Goal: Task Accomplishment & Management: Manage account settings

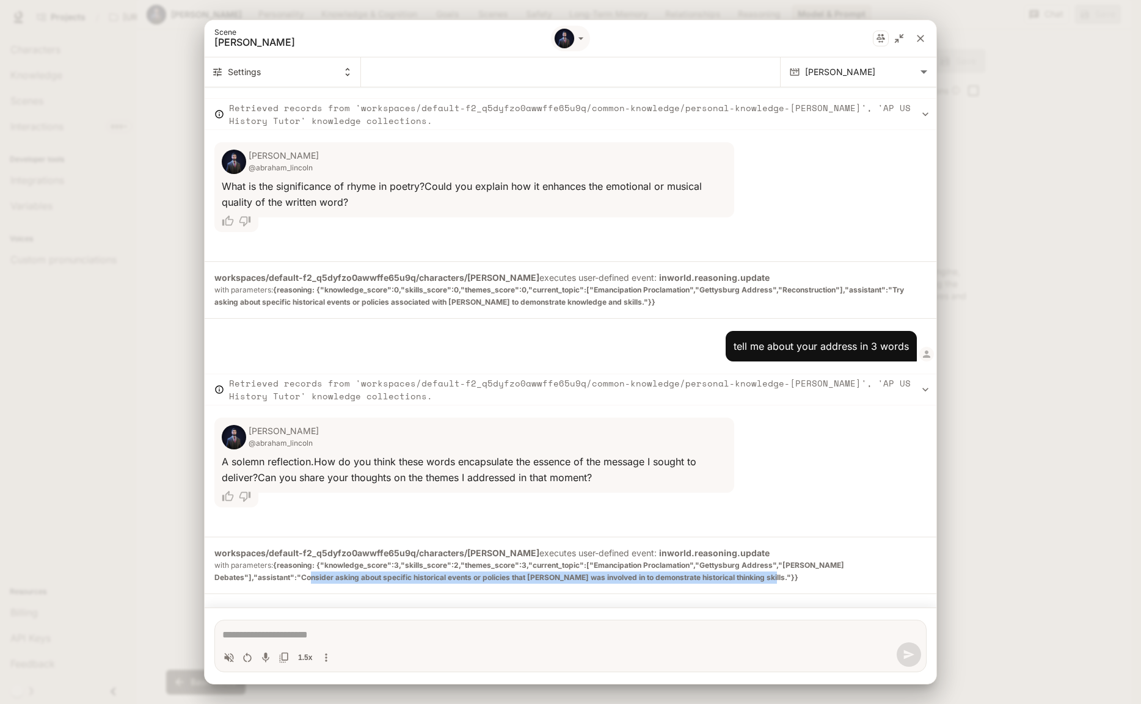
scroll to position [361, 0]
click at [923, 34] on icon "close" at bounding box center [920, 38] width 12 height 12
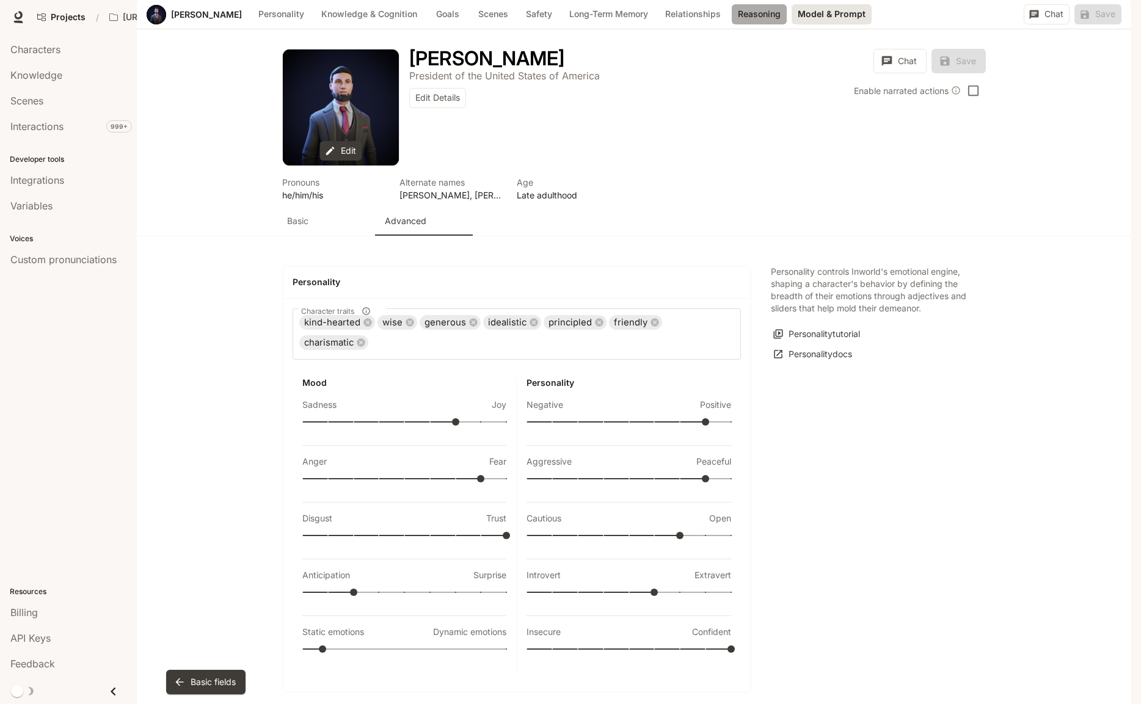
click at [779, 24] on button "Reasoning" at bounding box center [759, 14] width 55 height 20
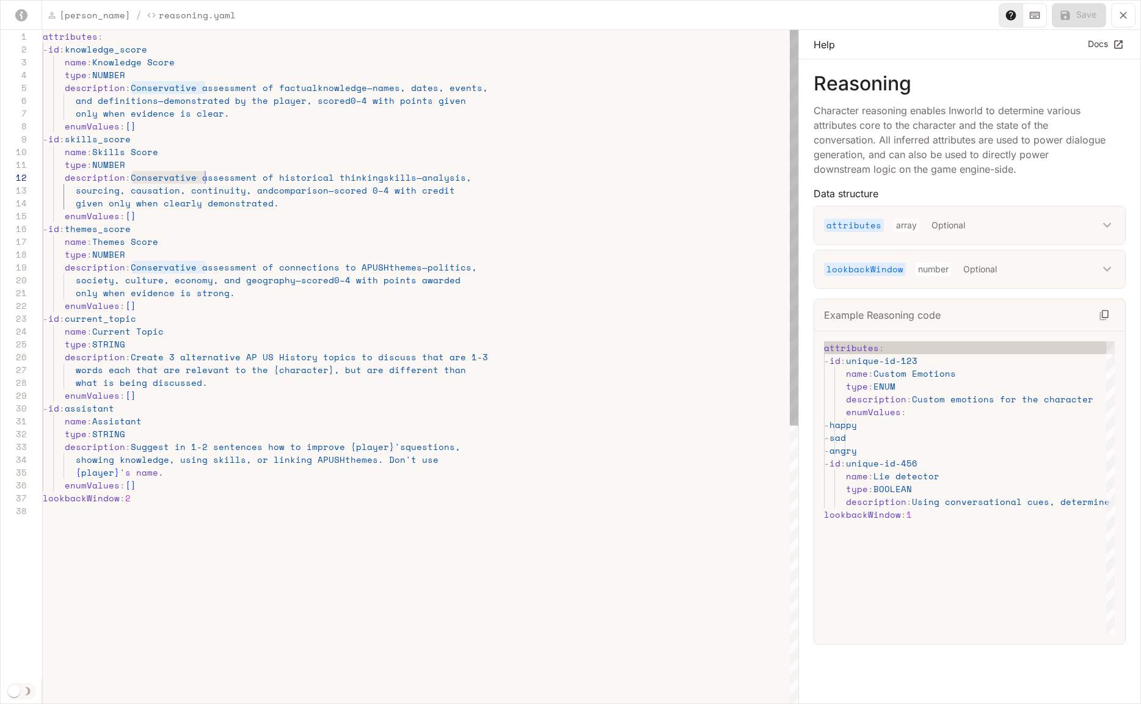
scroll to position [13, 162]
drag, startPoint x: 131, startPoint y: 178, endPoint x: 204, endPoint y: 180, distance: 72.7
click at [204, 180] on div "attributes : - id : knowledge_score name : Knowledge Score type : NUMBER descri…" at bounding box center [421, 605] width 756 height 1150
click at [172, 103] on div "attributes : - id : knowledge_score name : Knowledge Score type : NUMBER descri…" at bounding box center [421, 605] width 756 height 1150
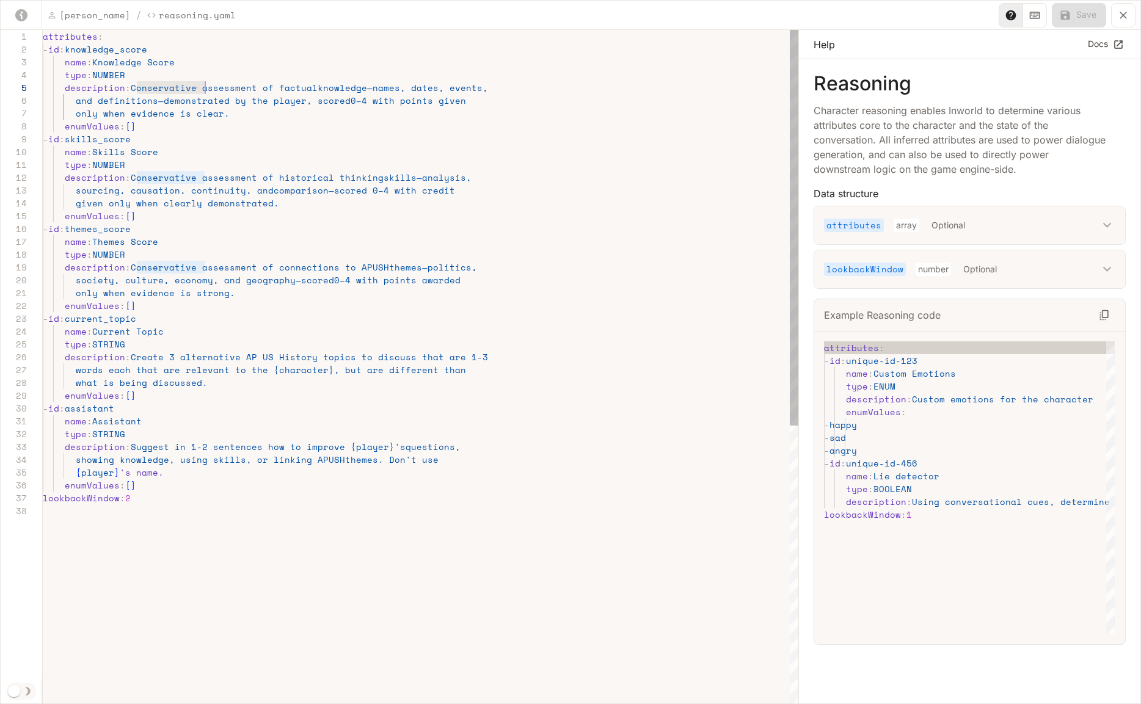
drag, startPoint x: 135, startPoint y: 92, endPoint x: 204, endPoint y: 88, distance: 69.2
click at [204, 88] on div "attributes : - id : knowledge_score name : Knowledge Score type : NUMBER descri…" at bounding box center [421, 605] width 756 height 1150
drag, startPoint x: 211, startPoint y: 106, endPoint x: 197, endPoint y: 78, distance: 31.4
click at [209, 101] on div "attributes : - id : knowledge_score name : Knowledge Score type : NUMBER descri…" at bounding box center [421, 605] width 756 height 1150
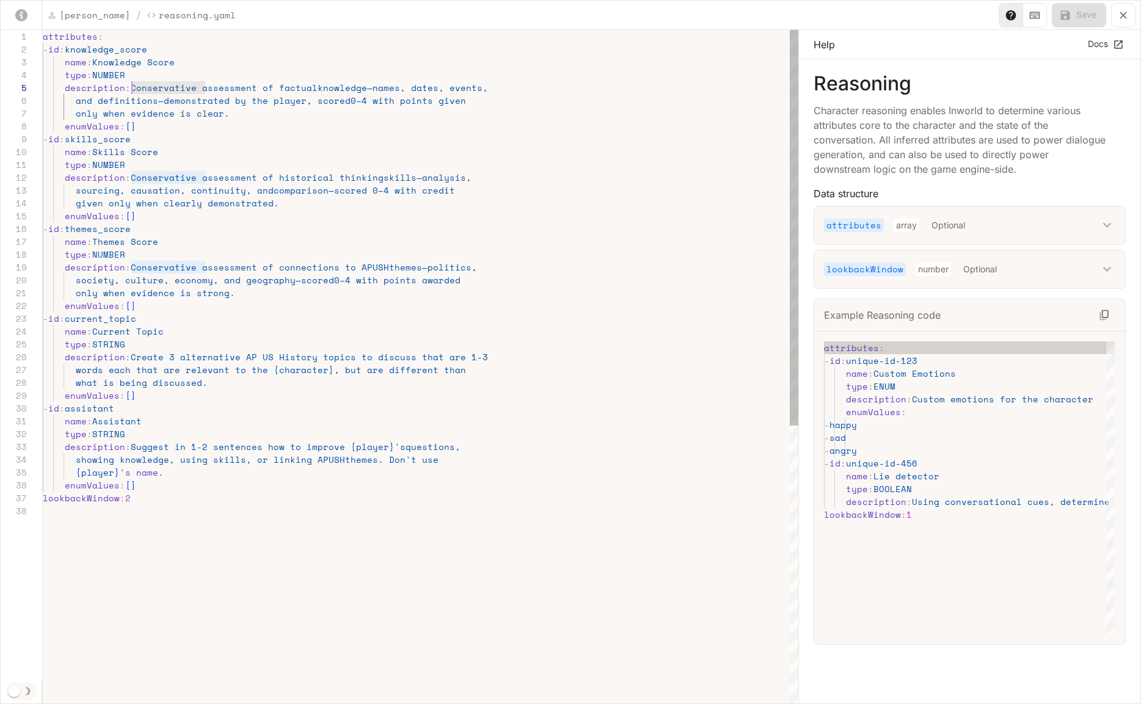
drag, startPoint x: 203, startPoint y: 87, endPoint x: 132, endPoint y: 87, distance: 71.5
click at [132, 87] on div "attributes : - id : knowledge_score name : Knowledge Score type : NUMBER descri…" at bounding box center [421, 605] width 756 height 1150
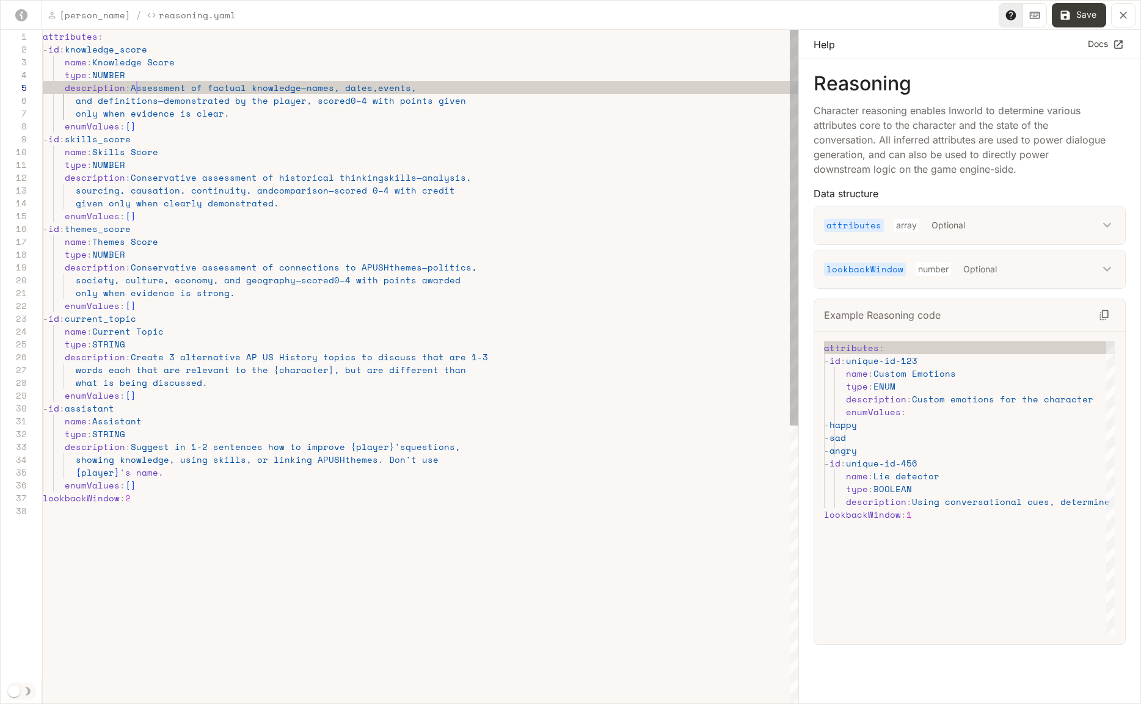
scroll to position [51, 94]
click at [204, 88] on div "attributes : - id : knowledge_score name : Knowledge Score type : NUMBER descri…" at bounding box center [421, 605] width 756 height 1150
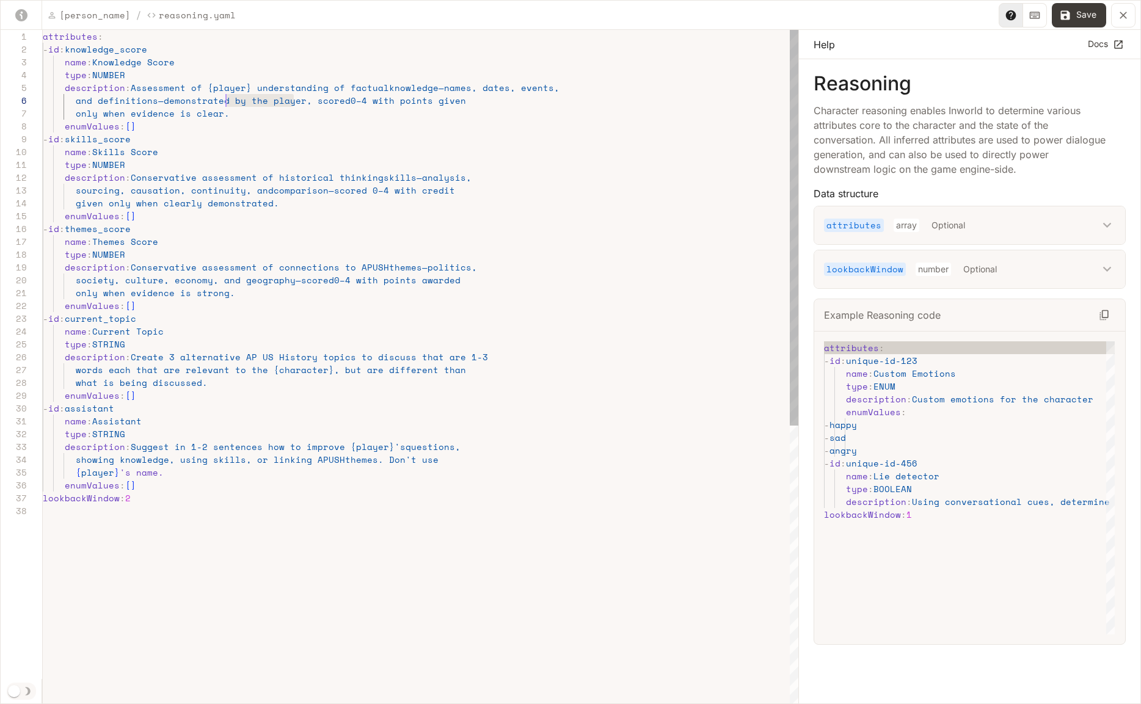
scroll to position [64, 178]
drag, startPoint x: 294, startPoint y: 103, endPoint x: 219, endPoint y: 104, distance: 74.5
click at [219, 104] on div "attributes : - id : knowledge_score name : Knowledge Score type : NUMBER descri…" at bounding box center [421, 605] width 756 height 1150
click at [364, 106] on div "attributes : - id : knowledge_score name : Knowledge Score type : NUMBER descri…" at bounding box center [421, 605] width 756 height 1150
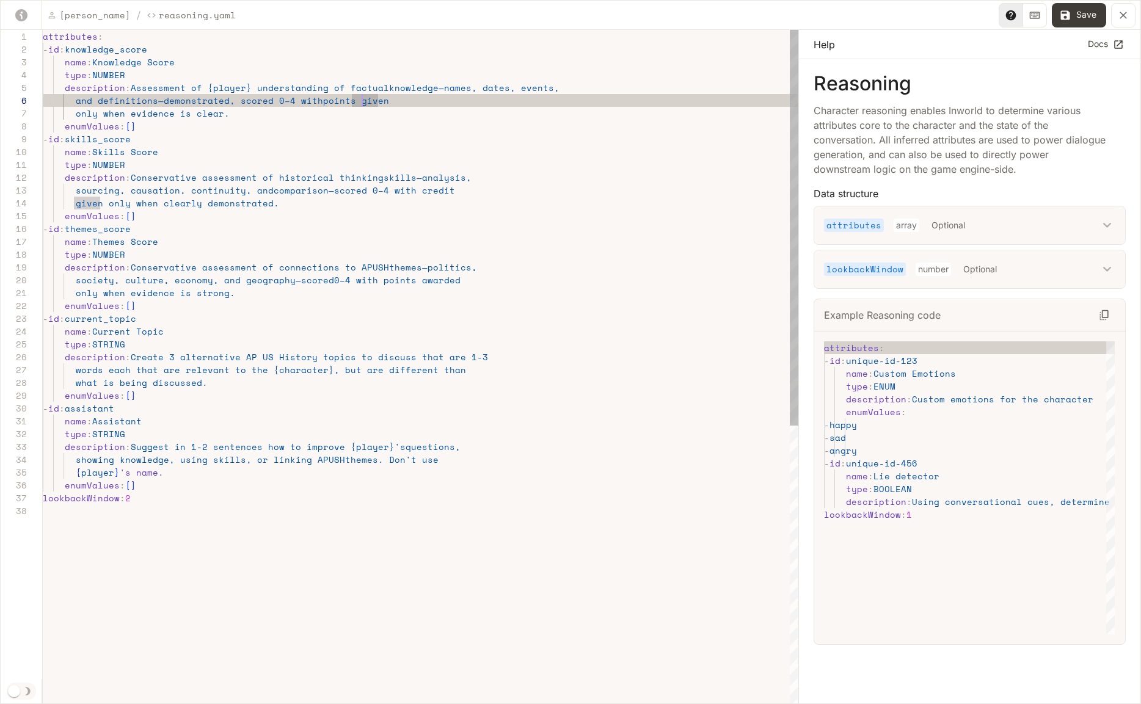
click at [247, 103] on div "attributes : - id : knowledge_score name : Knowledge Score type : NUMBER descri…" at bounding box center [421, 605] width 756 height 1150
click at [288, 103] on div "attributes : - id : knowledge_score name : Knowledge Score type : NUMBER descri…" at bounding box center [421, 605] width 756 height 1150
click at [268, 101] on div "attributes : - id : knowledge_score name : Knowledge Score type : NUMBER descri…" at bounding box center [421, 605] width 756 height 1150
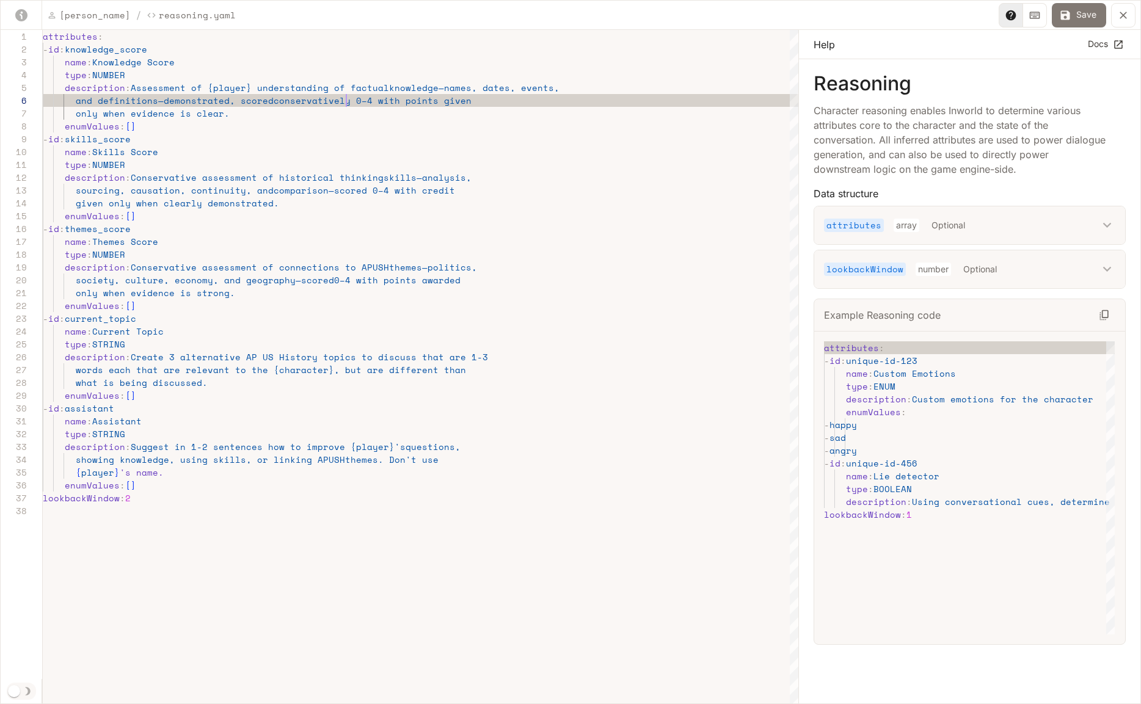
click at [1088, 19] on button "Save" at bounding box center [1079, 15] width 54 height 24
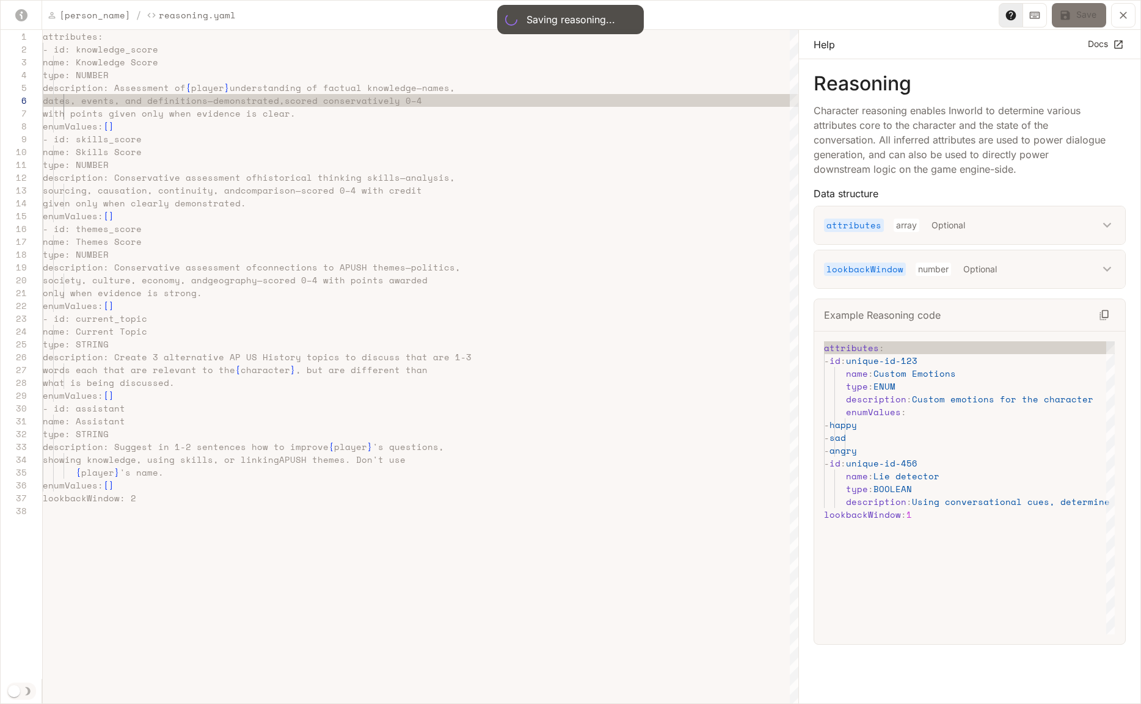
type textarea "**********"
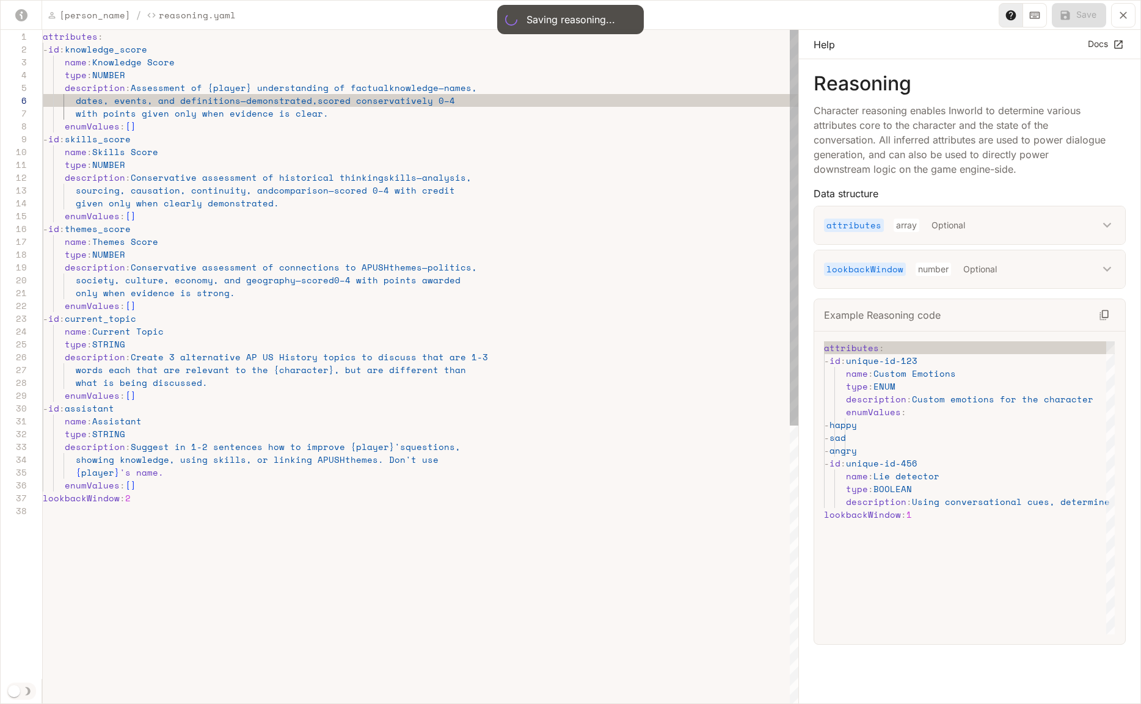
type input "**"
click at [628, 22] on icon "button" at bounding box center [629, 19] width 7 height 7
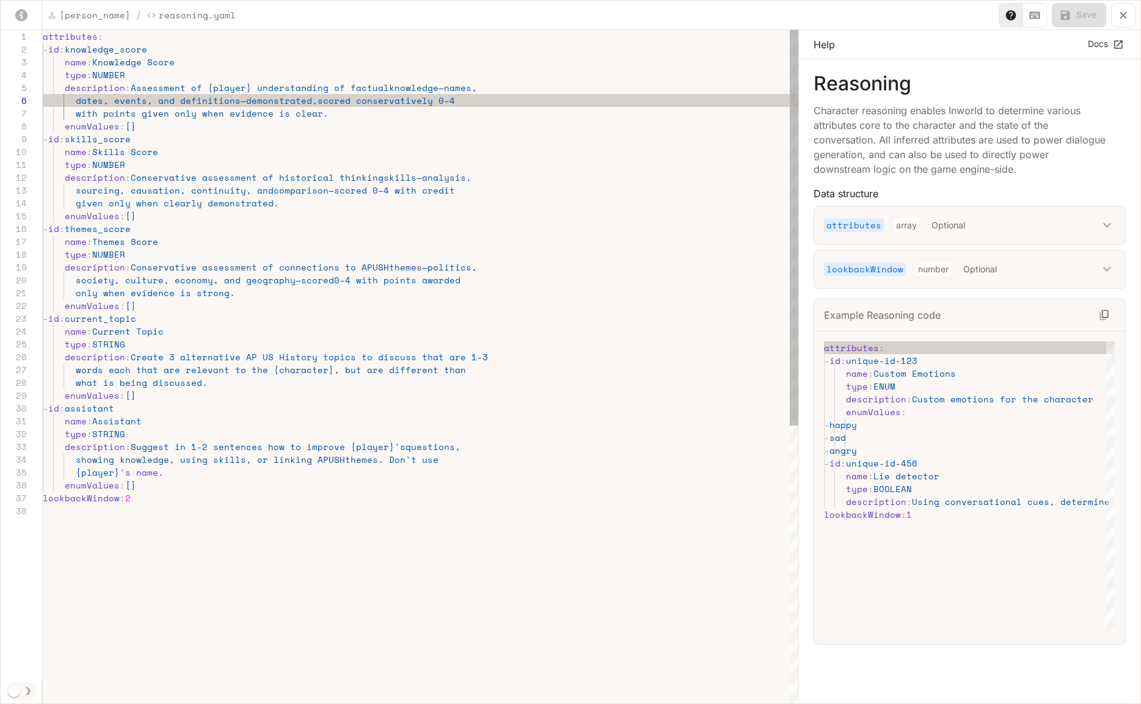
scroll to position [0, 382]
click at [1117, 17] on button "yaml-editor" at bounding box center [1123, 15] width 24 height 24
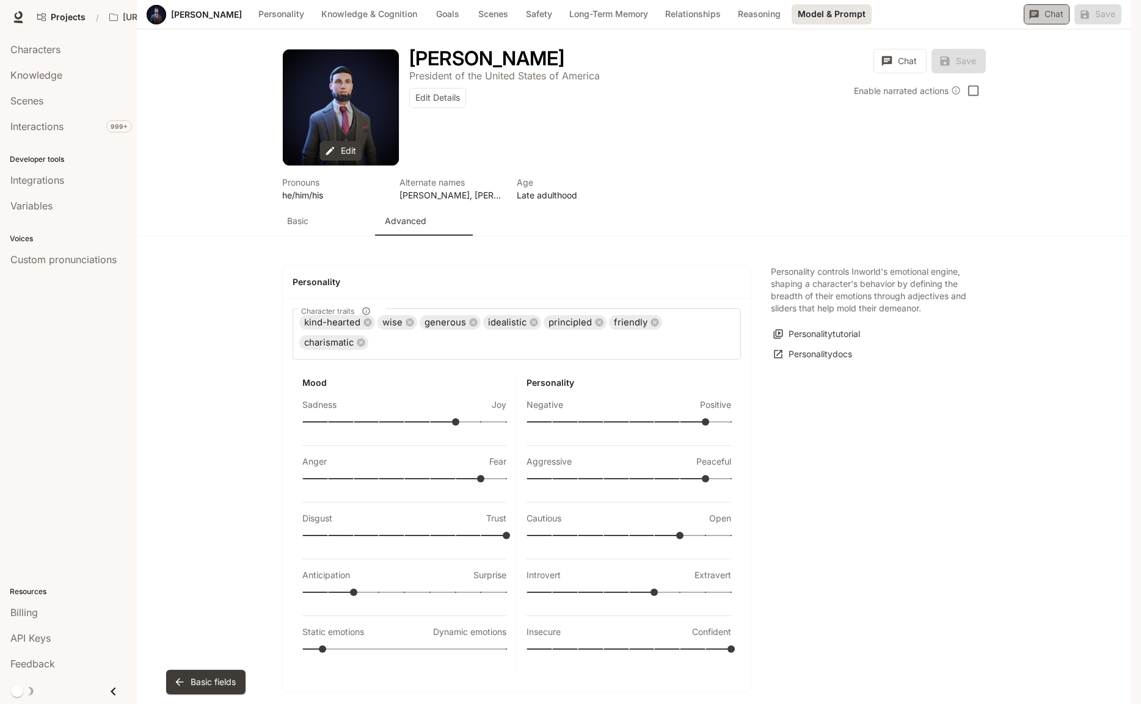
click at [1046, 24] on button "Chat" at bounding box center [1047, 14] width 46 height 20
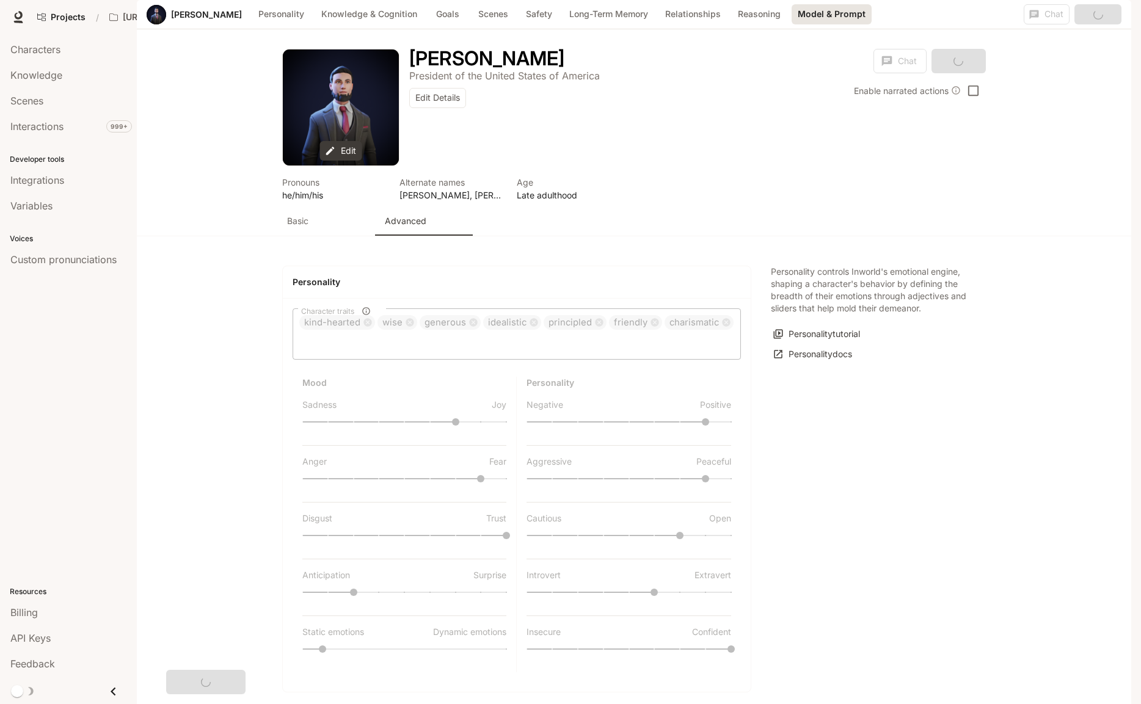
scroll to position [2724, 0]
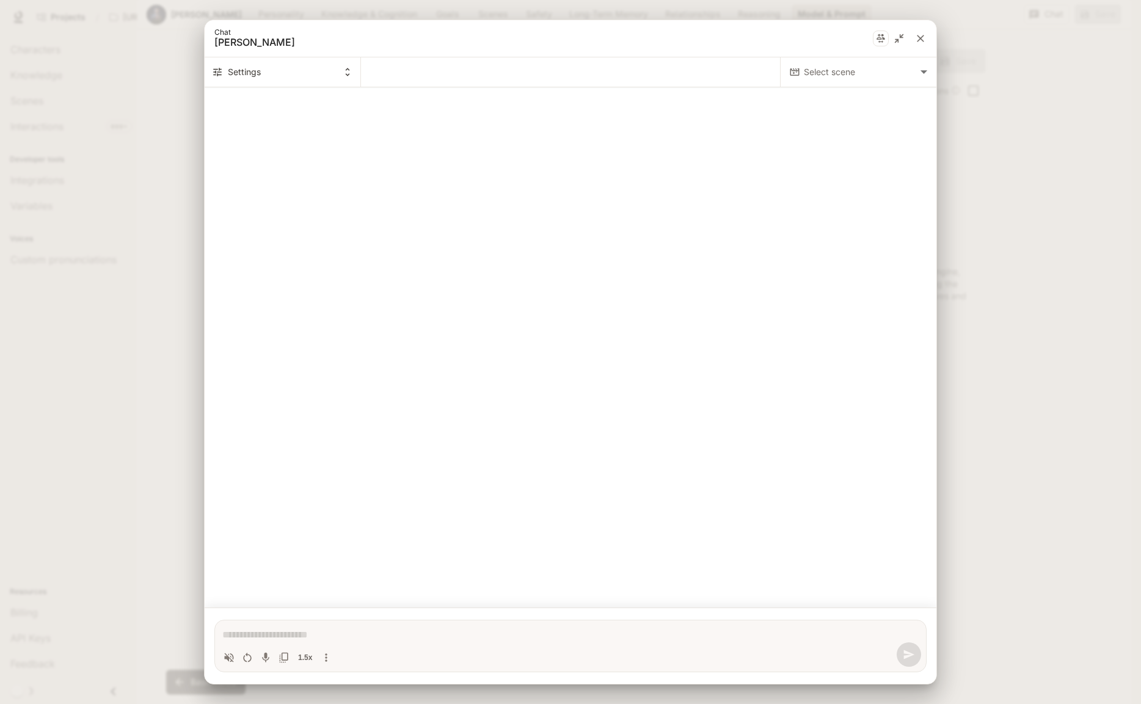
click at [864, 71] on body "Skip to main content Projects / [URL] Characters Character Studio Character Stu…" at bounding box center [570, 352] width 1141 height 704
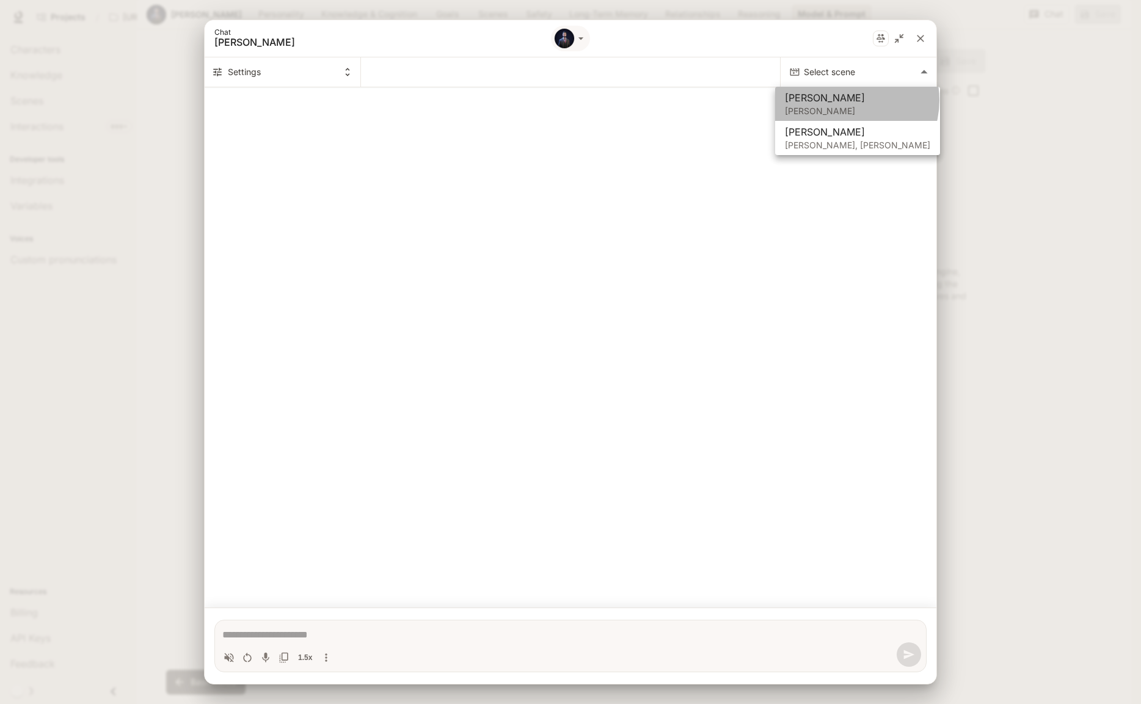
click at [845, 100] on span "[PERSON_NAME]" at bounding box center [857, 97] width 145 height 15
type textarea "*"
type input "**********"
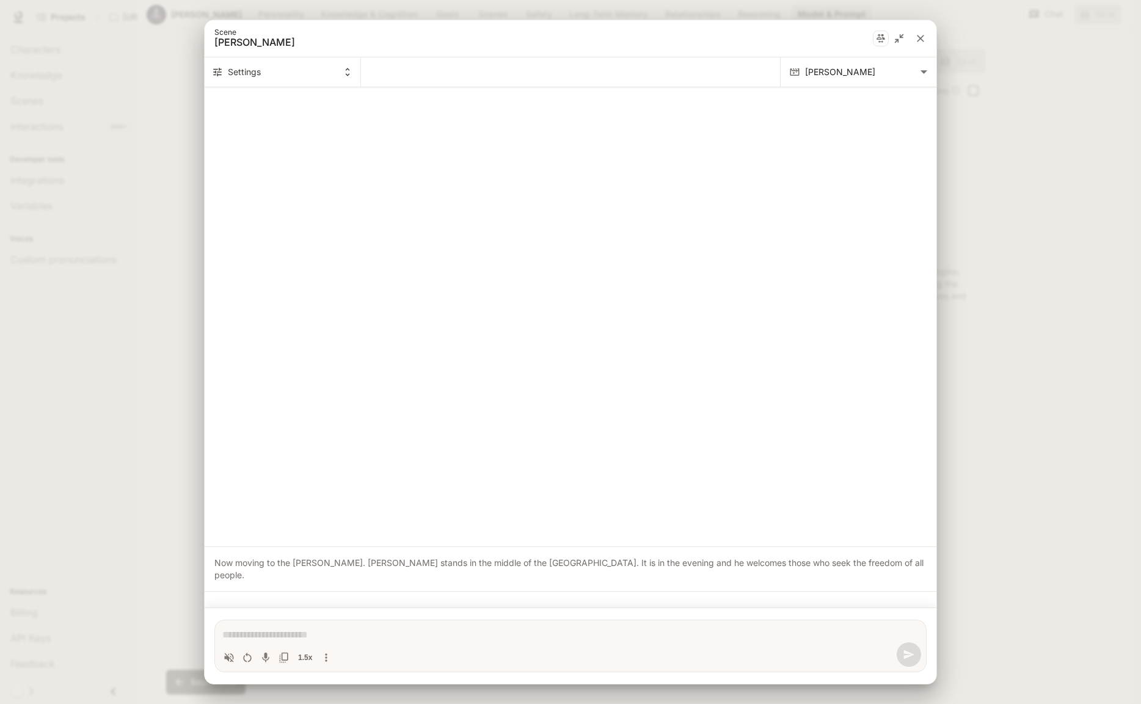
click at [233, 659] on icon "Volume toggle" at bounding box center [229, 657] width 9 height 9
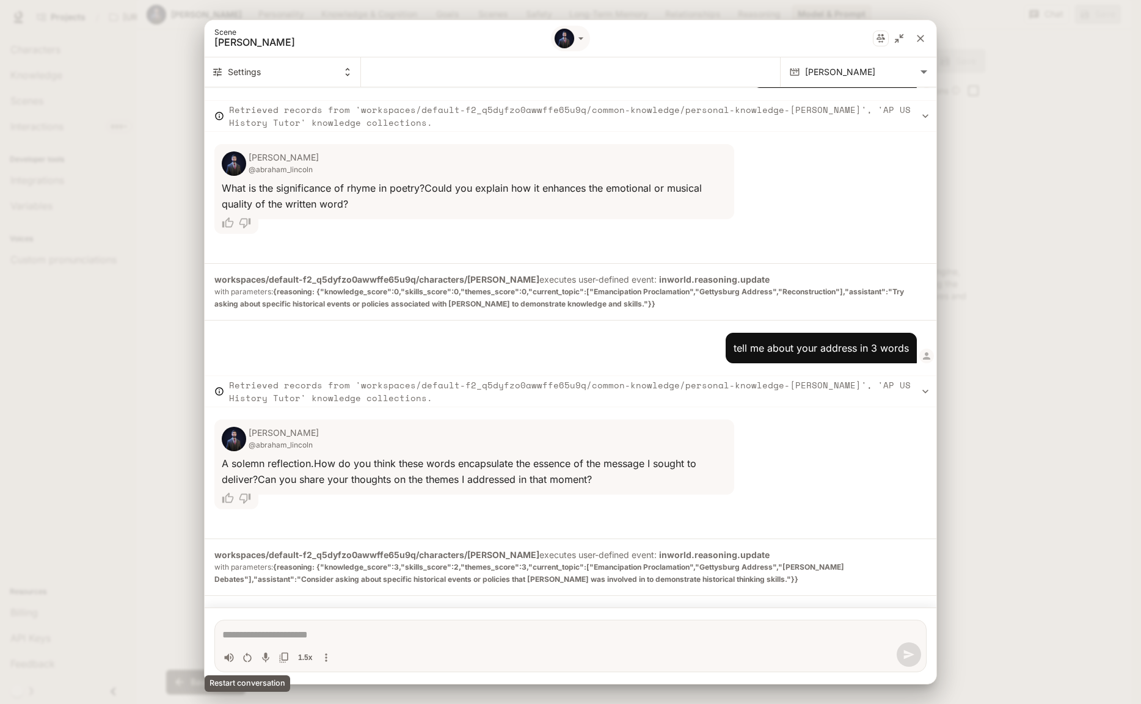
click at [247, 660] on icon "Restart conversation" at bounding box center [247, 658] width 12 height 12
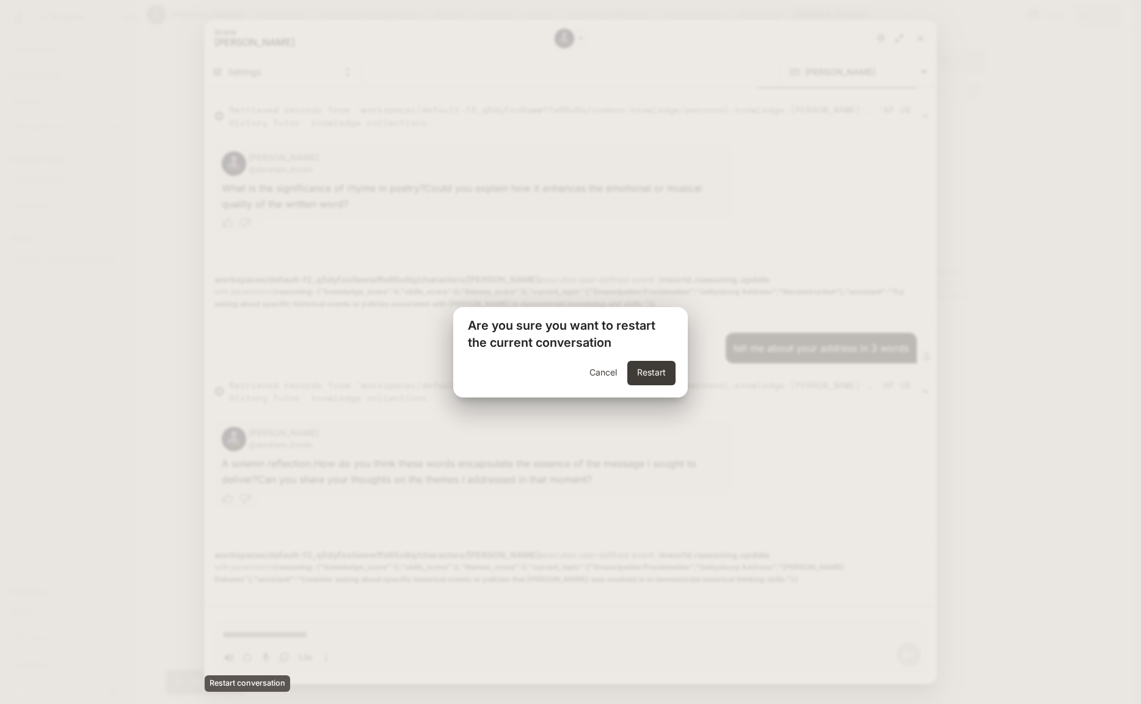
scroll to position [361, 0]
click at [641, 370] on button "Restart" at bounding box center [651, 373] width 48 height 24
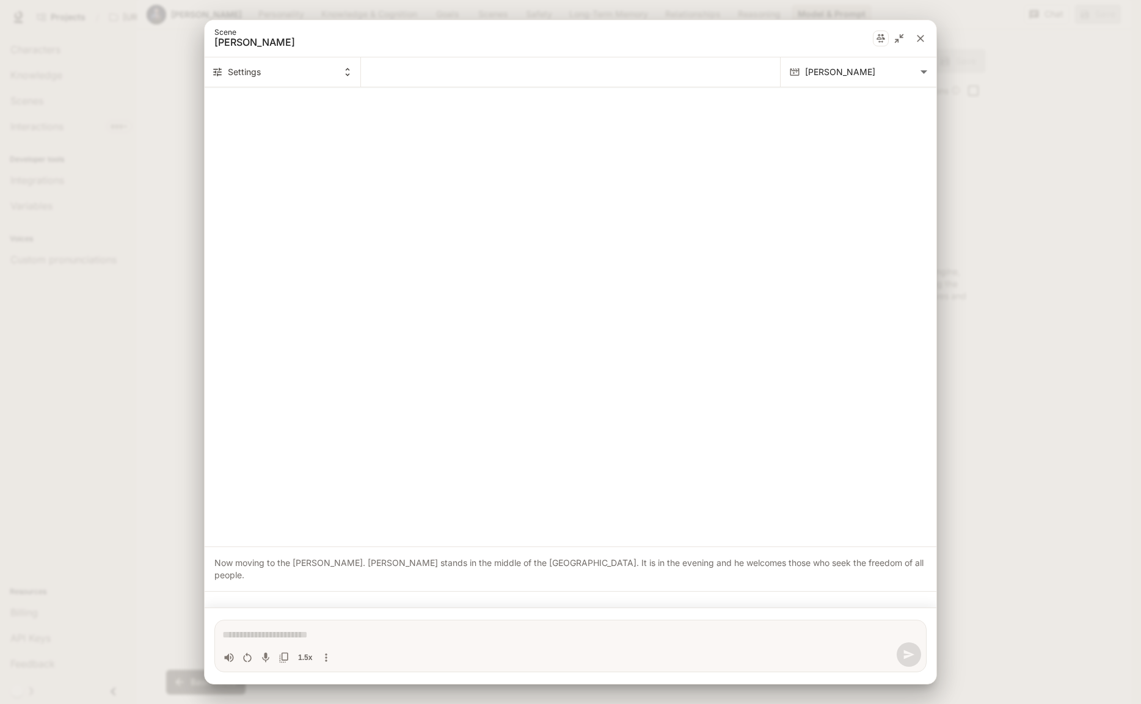
scroll to position [0, 0]
type textarea "*"
click at [324, 636] on textarea "Chat simulator bottom actions" at bounding box center [570, 635] width 696 height 15
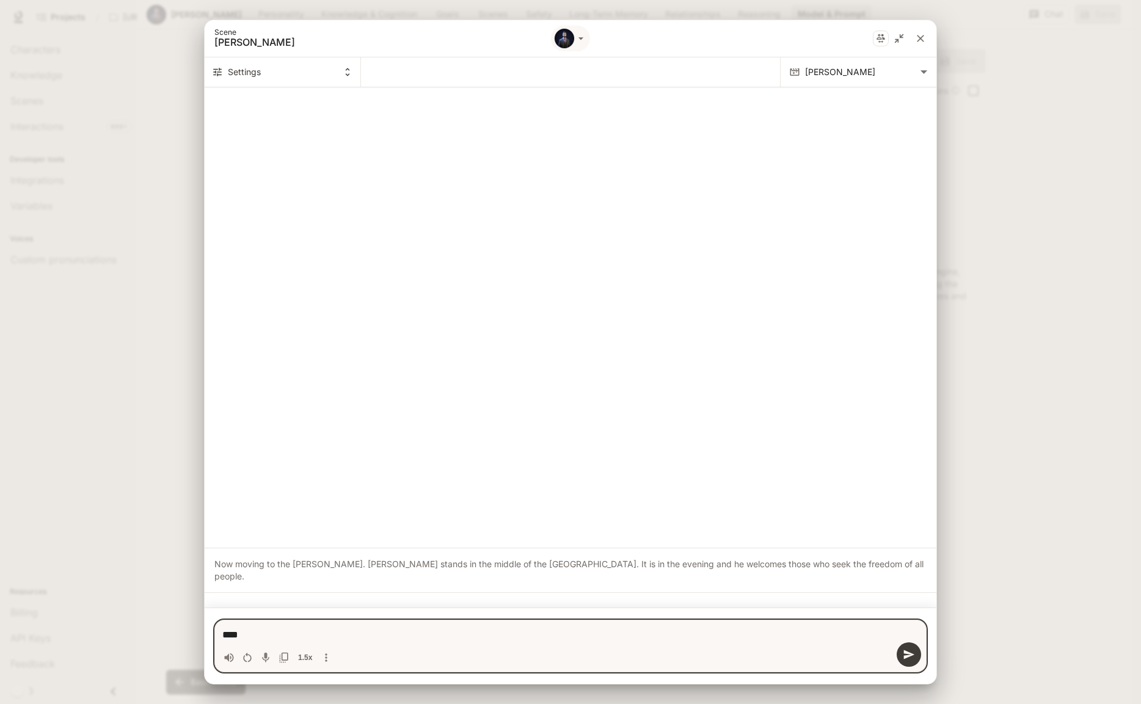
type textarea "*****"
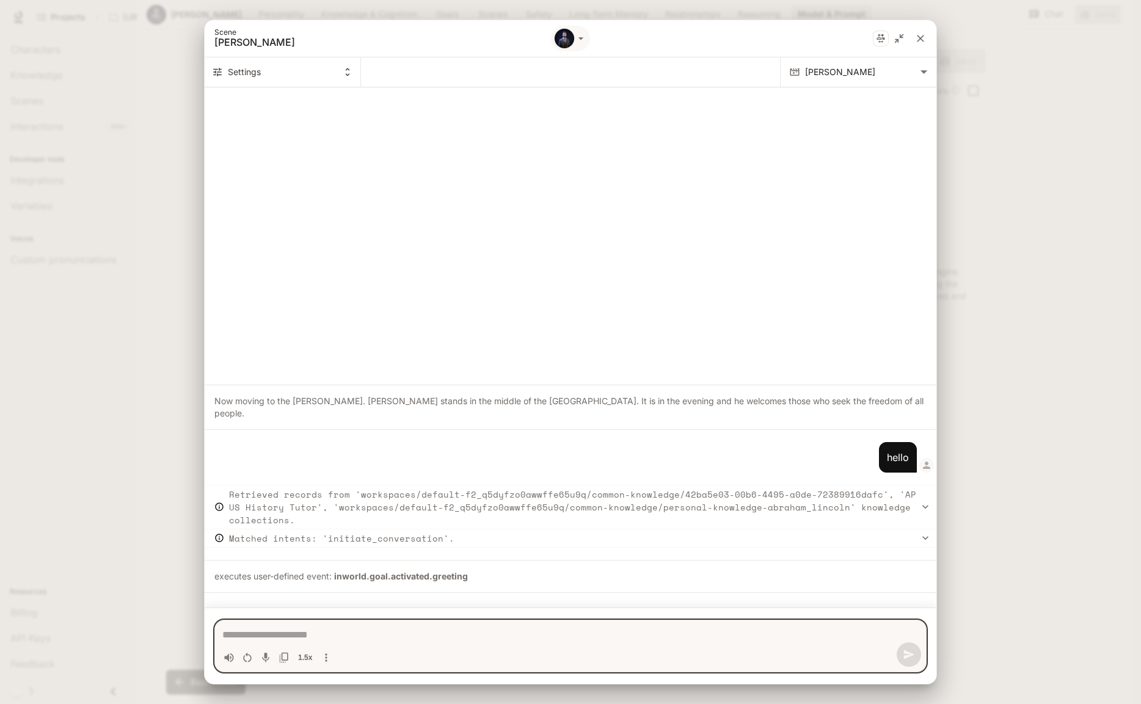
type textarea "*"
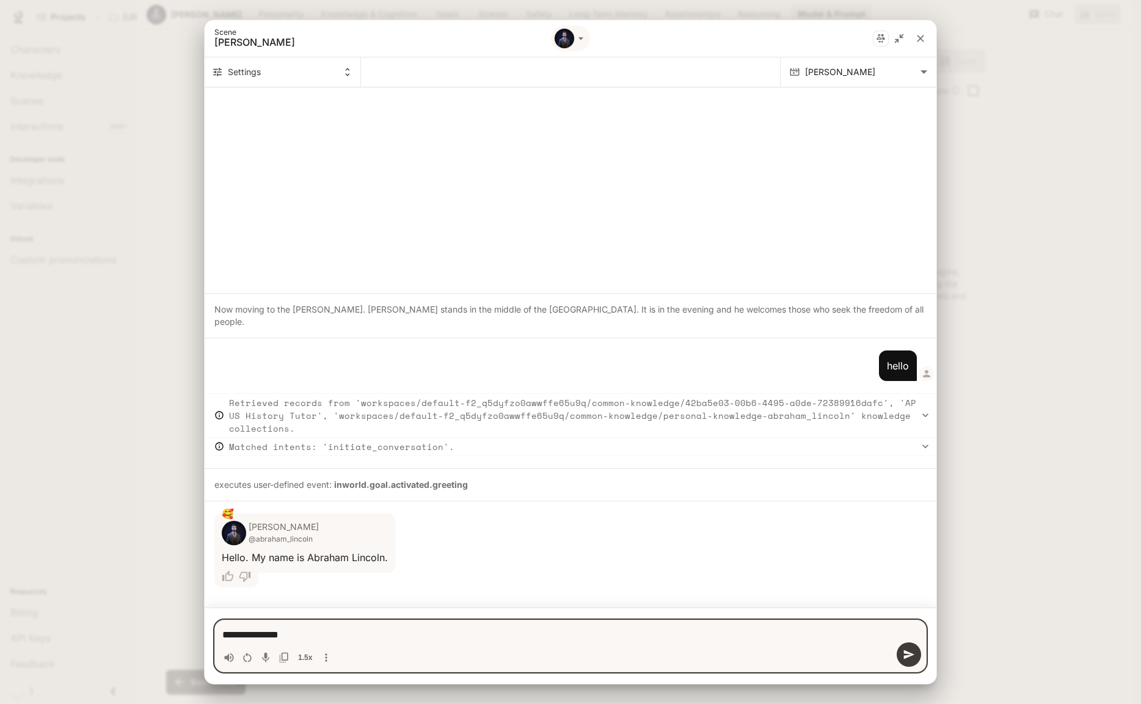
type textarea "**********"
type textarea "*"
type textarea "**********"
type textarea "*"
type textarea "**********"
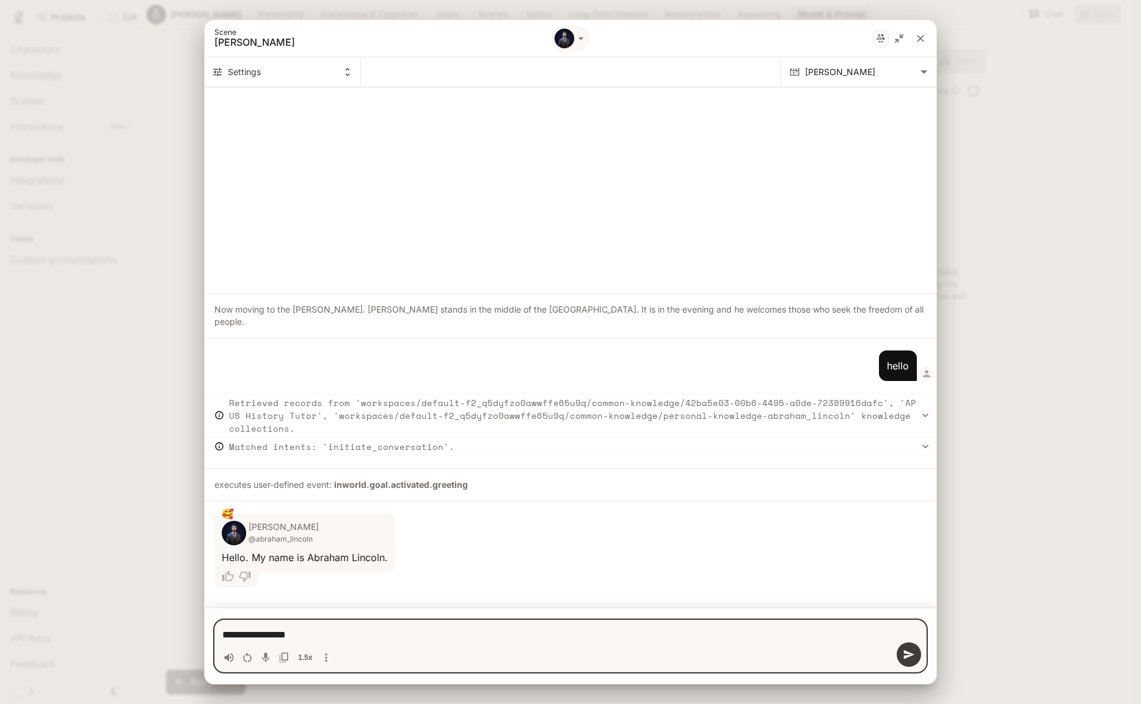
type textarea "*"
type textarea "**********"
type textarea "*"
type textarea "**********"
type textarea "*"
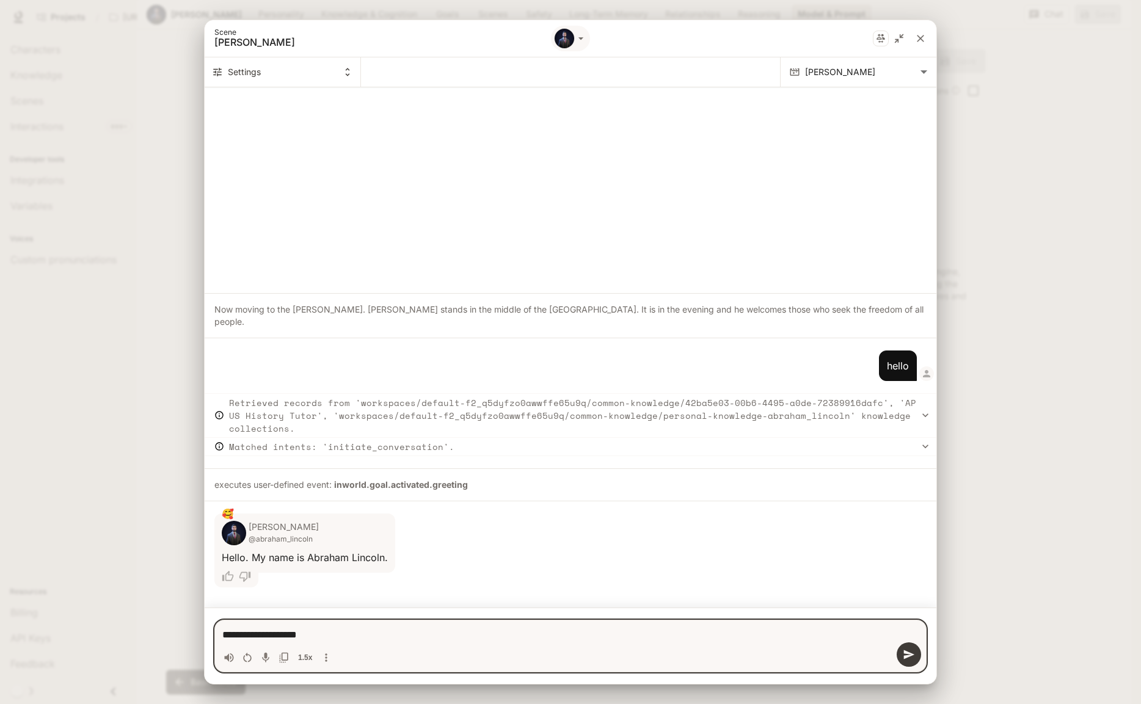
type textarea "**********"
type textarea "*"
type textarea "**********"
type textarea "*"
type textarea "**********"
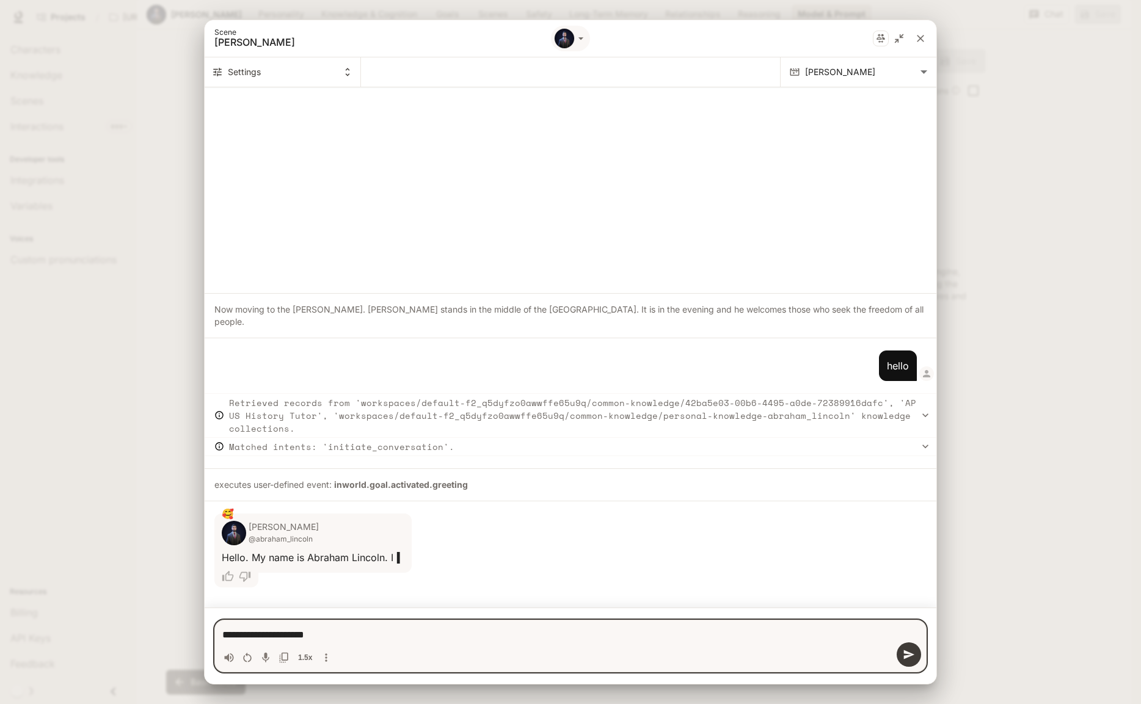
type textarea "*"
type textarea "**********"
type textarea "*"
type textarea "**********"
type textarea "*"
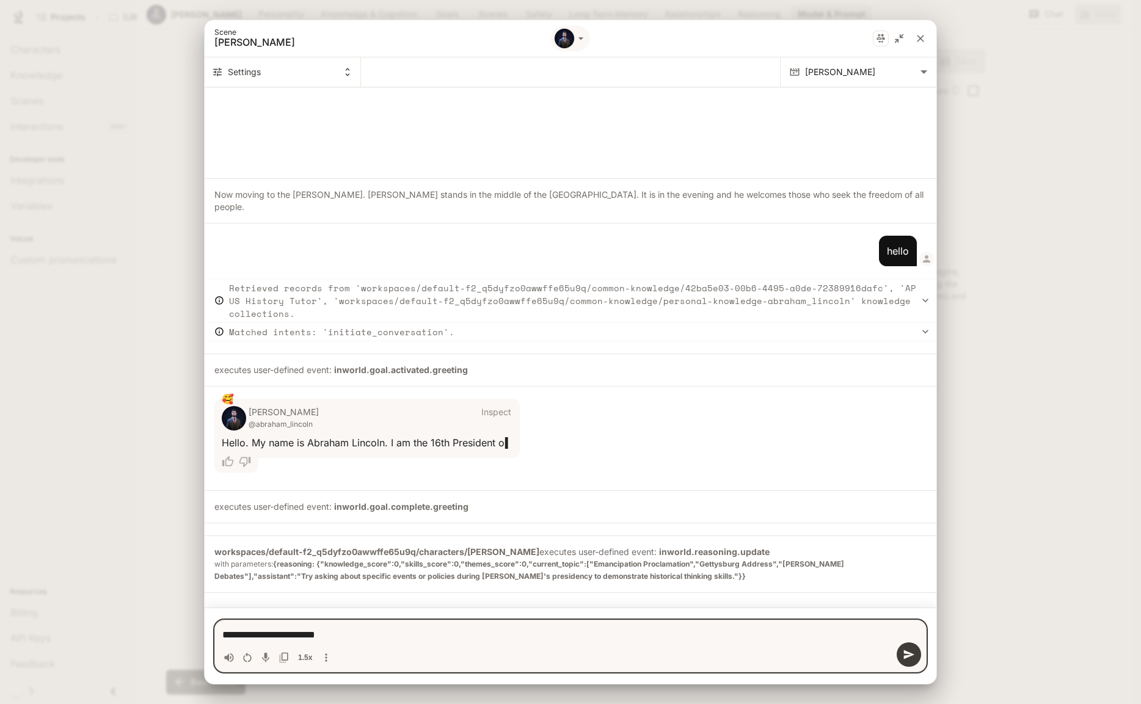
type textarea "**********"
type textarea "*"
type textarea "**********"
type textarea "*"
type textarea "**********"
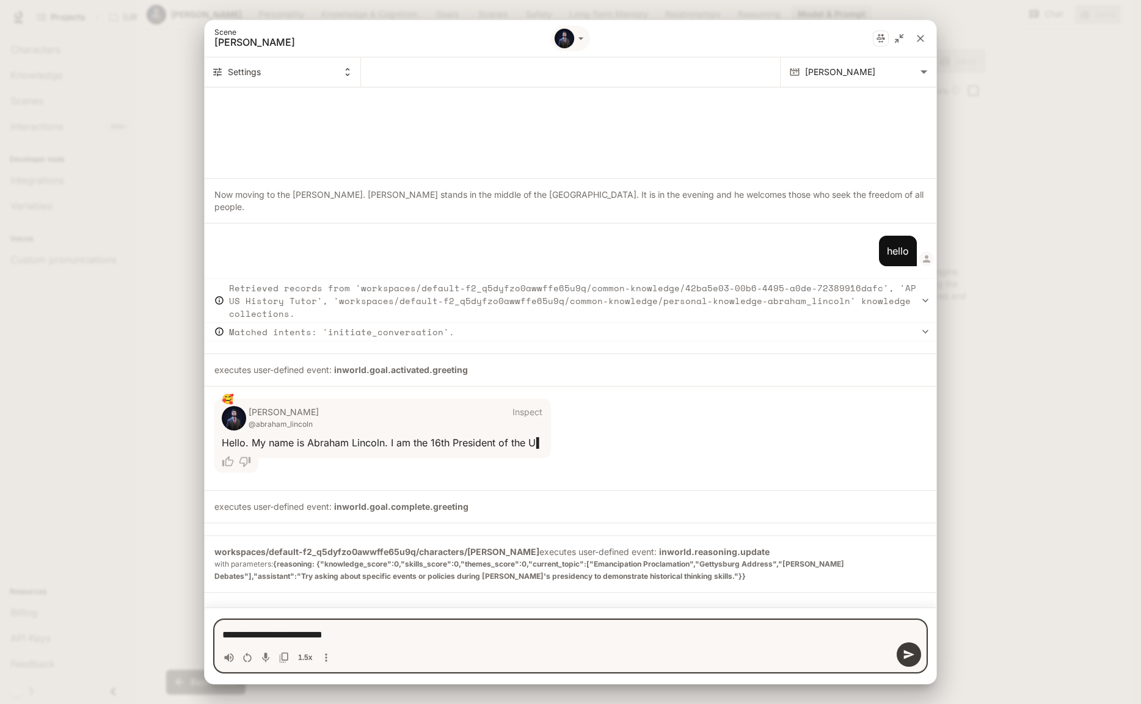
type textarea "*"
type textarea "**********"
type textarea "*"
type textarea "**********"
type textarea "*"
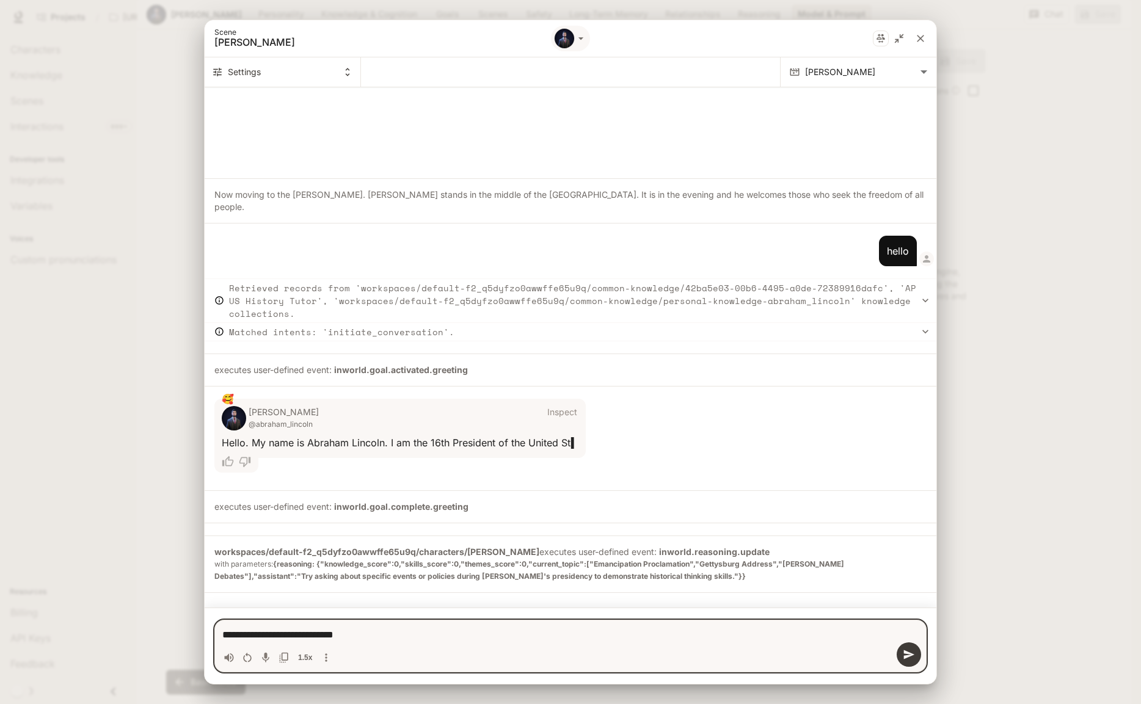
type textarea "**********"
type textarea "*"
type textarea "**********"
type textarea "*"
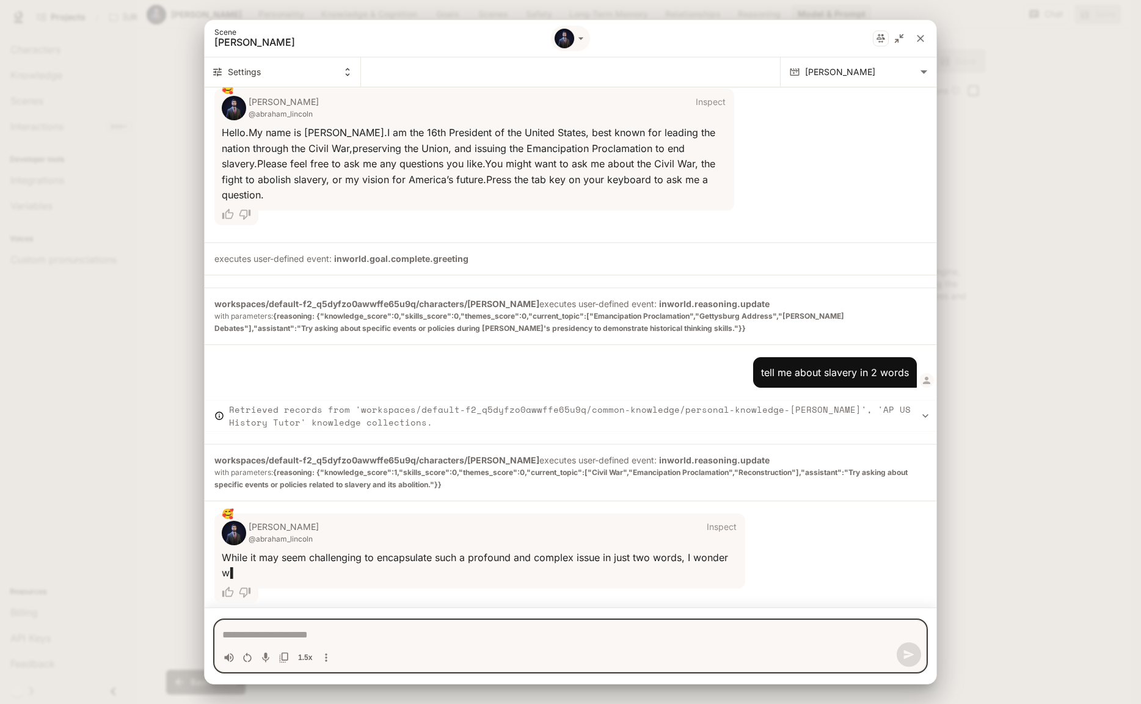
scroll to position [242, 0]
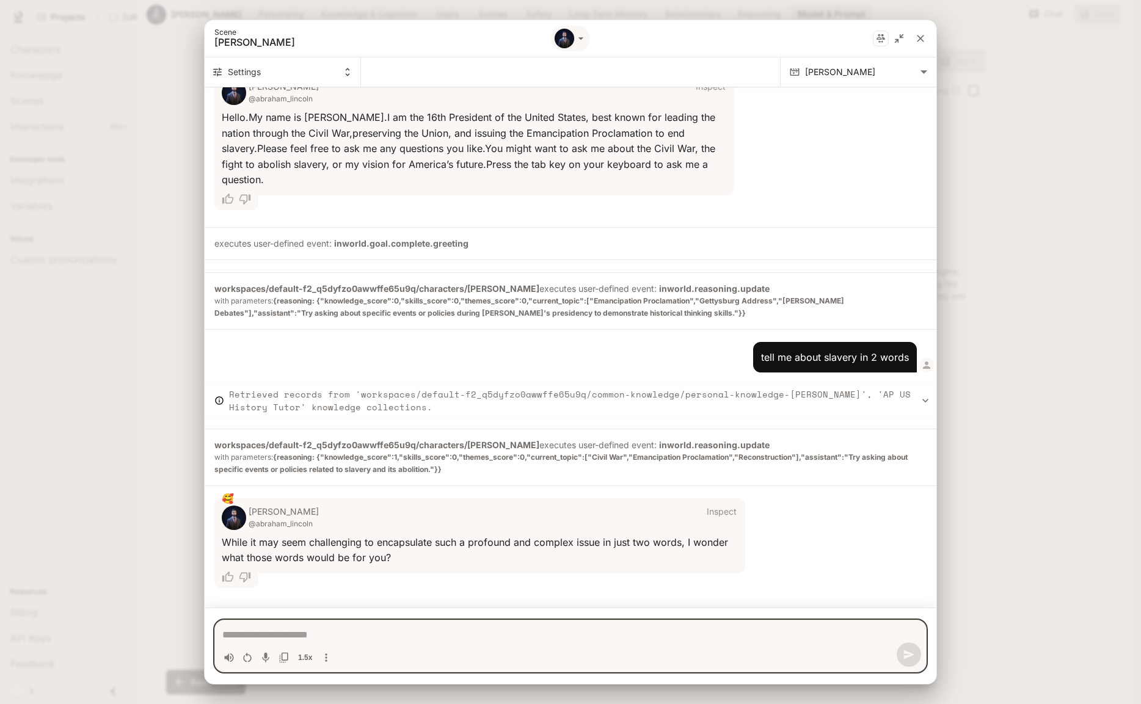
type textarea "*"
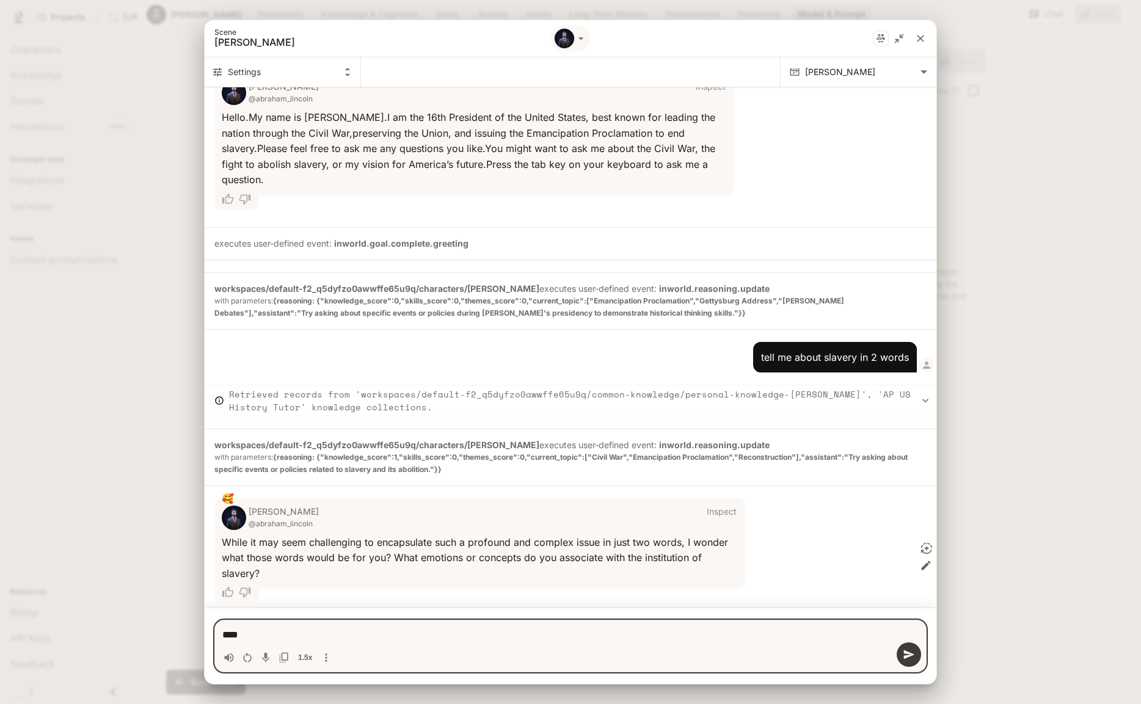
scroll to position [258, 0]
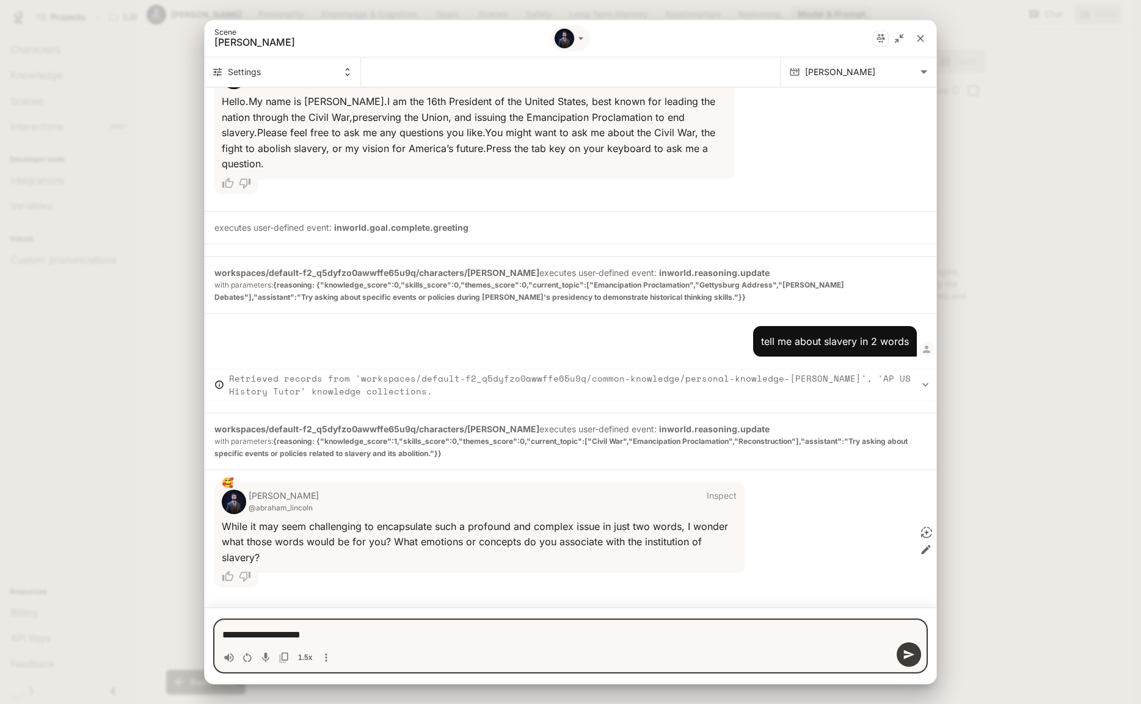
type textarea "**********"
type textarea "*"
type textarea "**********"
type textarea "*"
type textarea "**********"
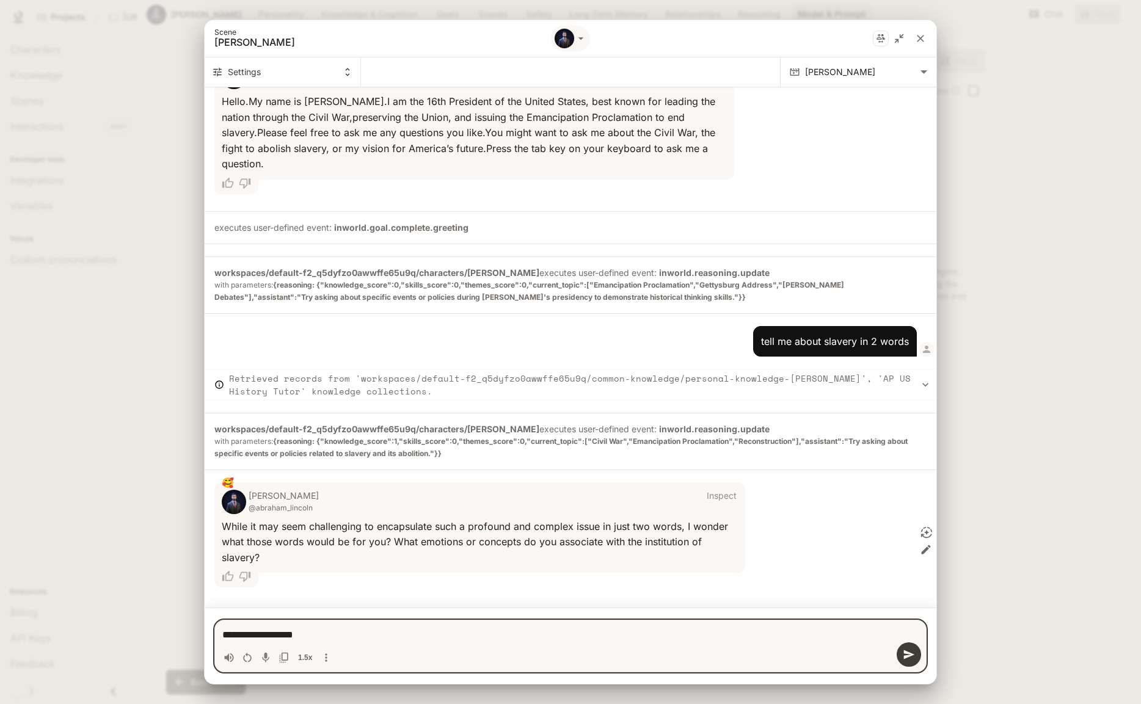
type textarea "*"
type textarea "**********"
type textarea "*"
type textarea "**********"
type textarea "*"
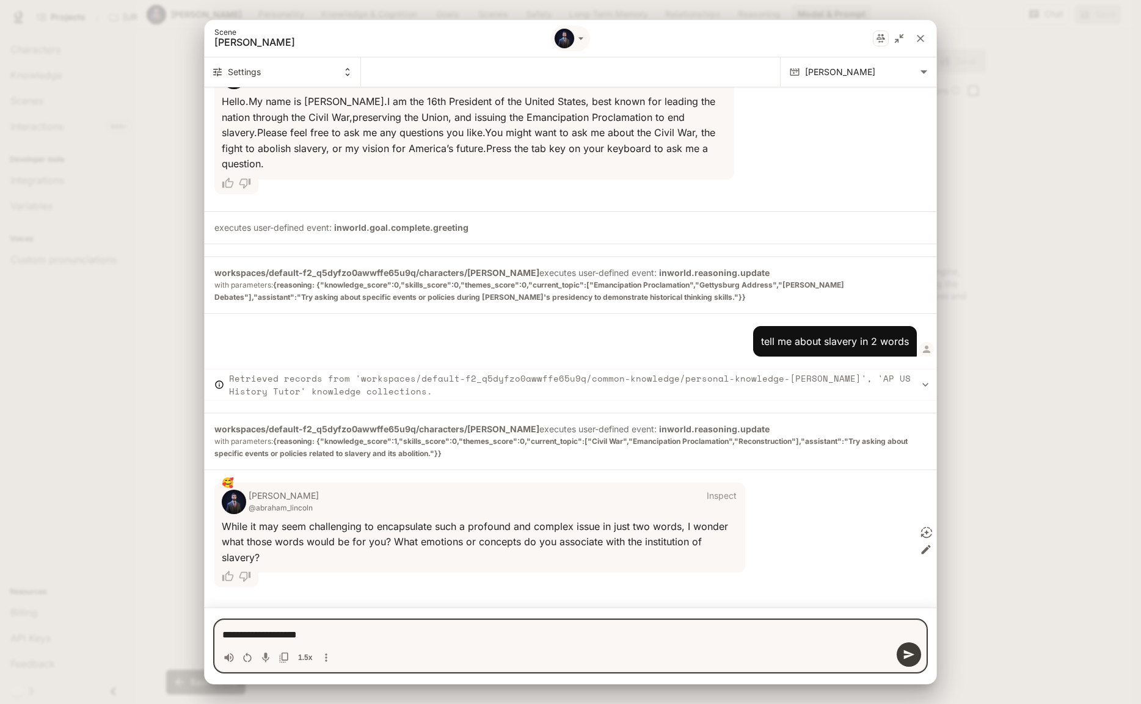
type textarea "**********"
type textarea "*"
type textarea "**********"
type textarea "*"
type textarea "**********"
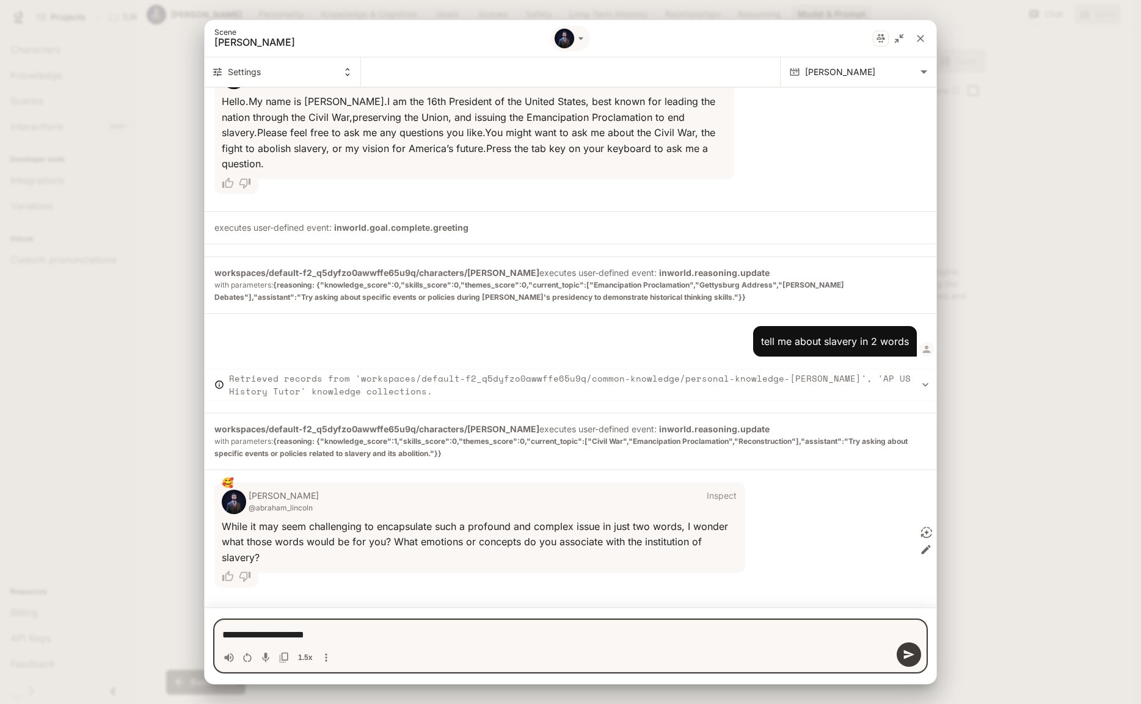
type textarea "*"
type textarea "**********"
type textarea "*"
type textarea "**********"
type textarea "*"
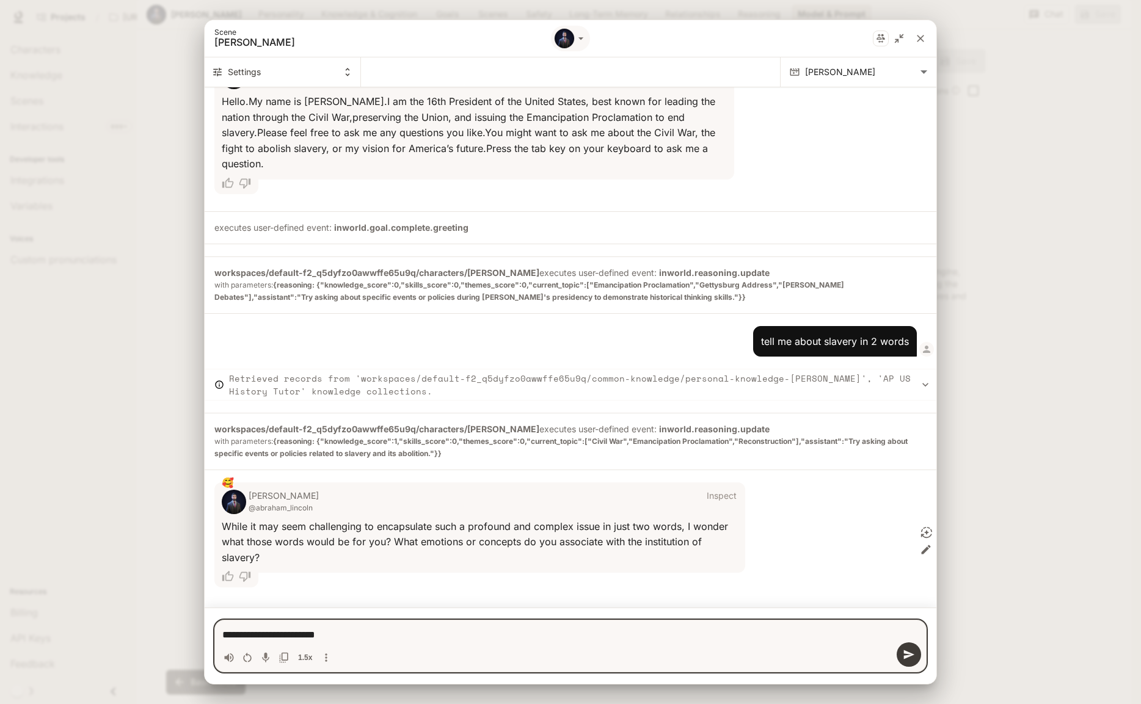
type textarea "**********"
type textarea "*"
type textarea "**********"
type textarea "*"
type textarea "**********"
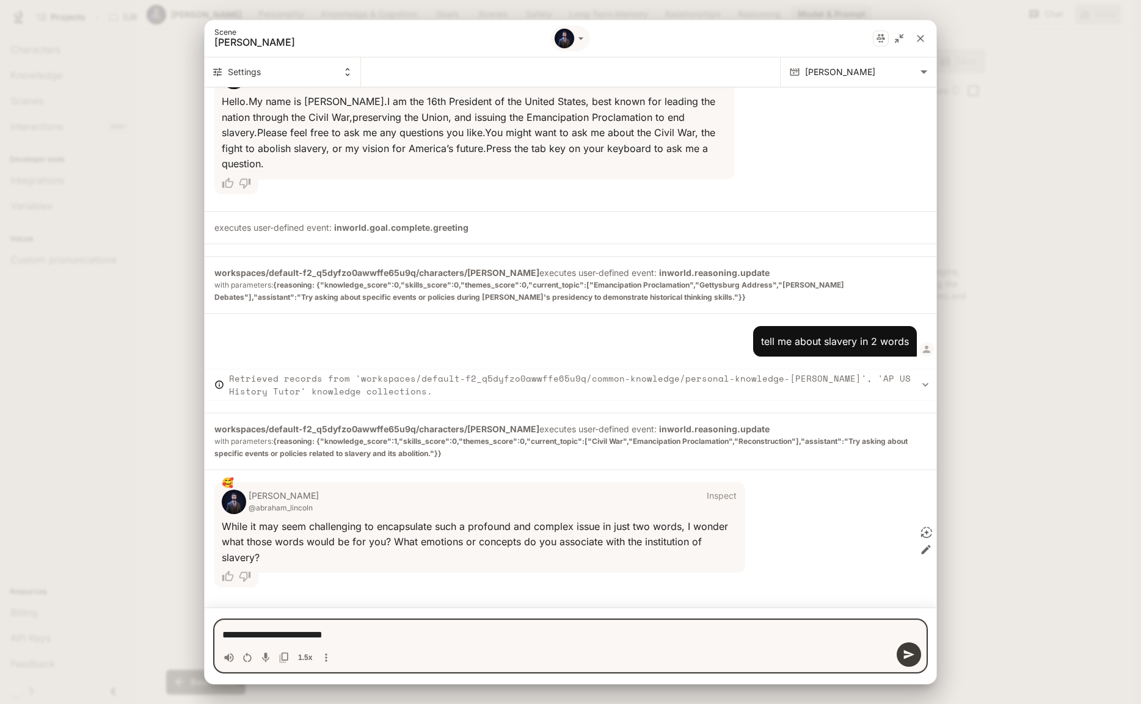
type textarea "*"
type textarea "**********"
type textarea "*"
type textarea "**********"
type textarea "*"
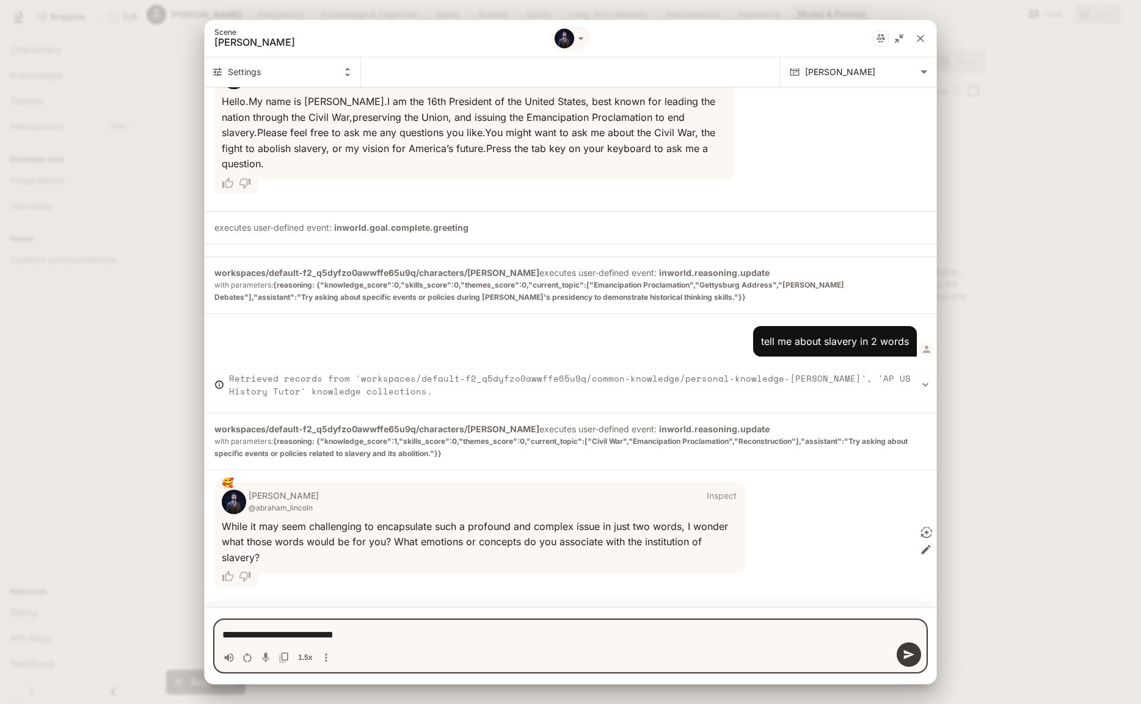
type textarea "**********"
type textarea "*"
type textarea "**********"
type textarea "*"
type textarea "**********"
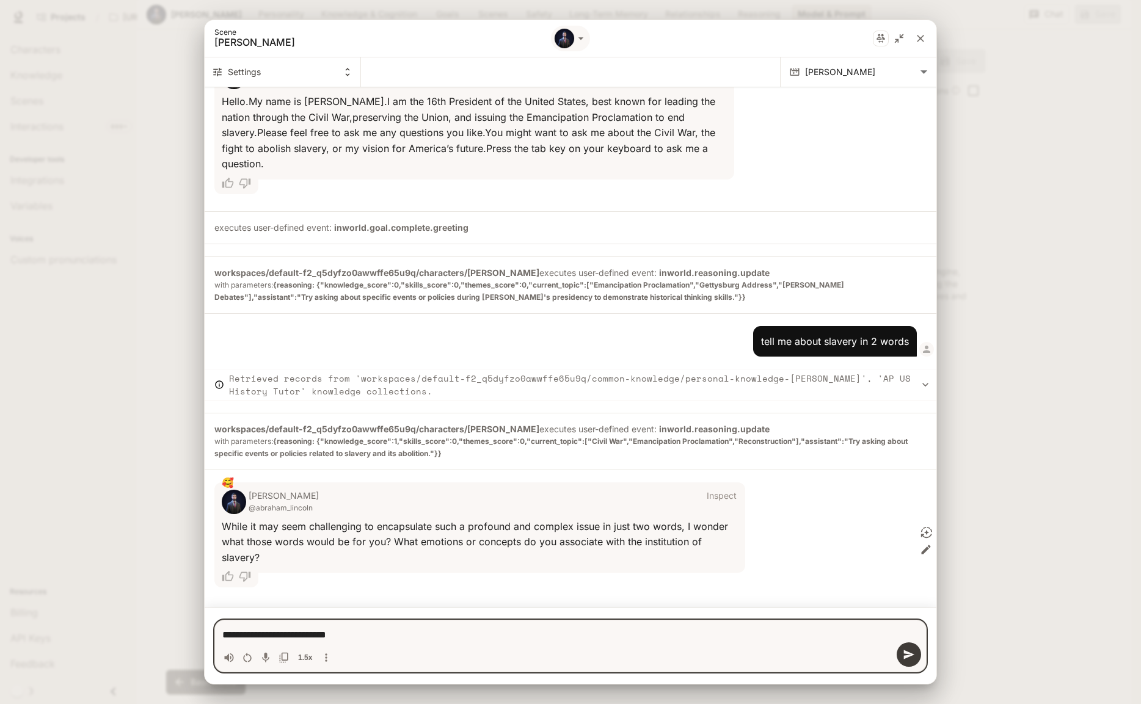
type textarea "*"
type textarea "**********"
type textarea "*"
type textarea "**********"
type textarea "*"
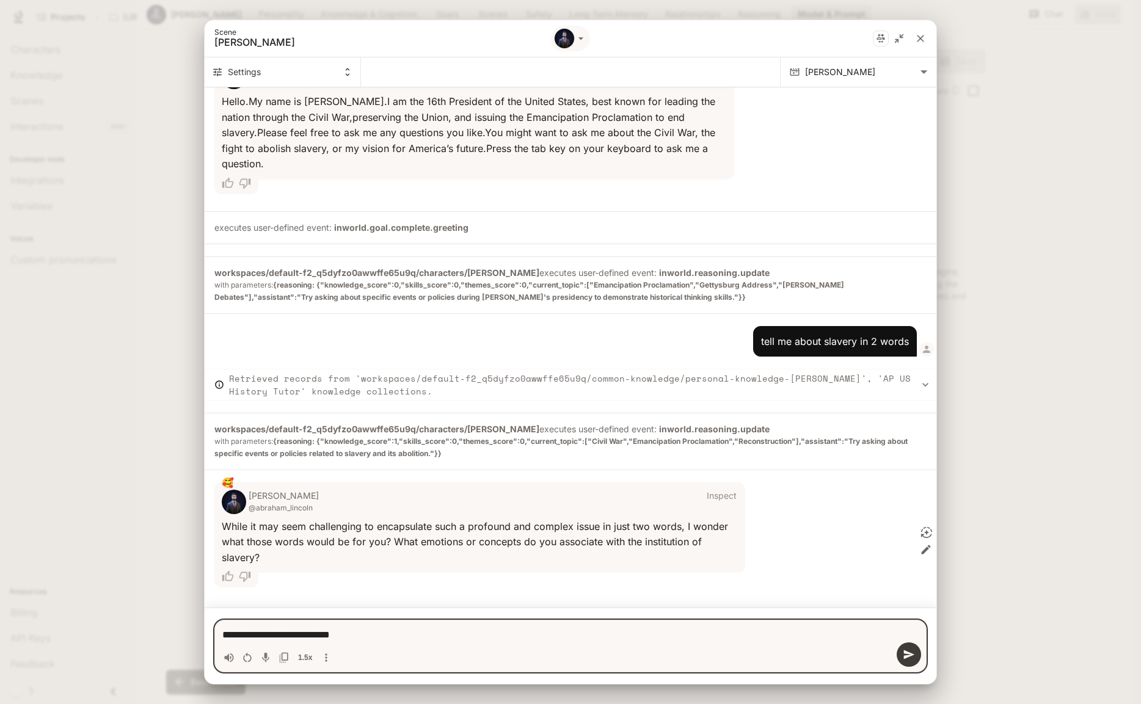
type textarea "**********"
type textarea "*"
type textarea "**********"
type textarea "*"
type textarea "**********"
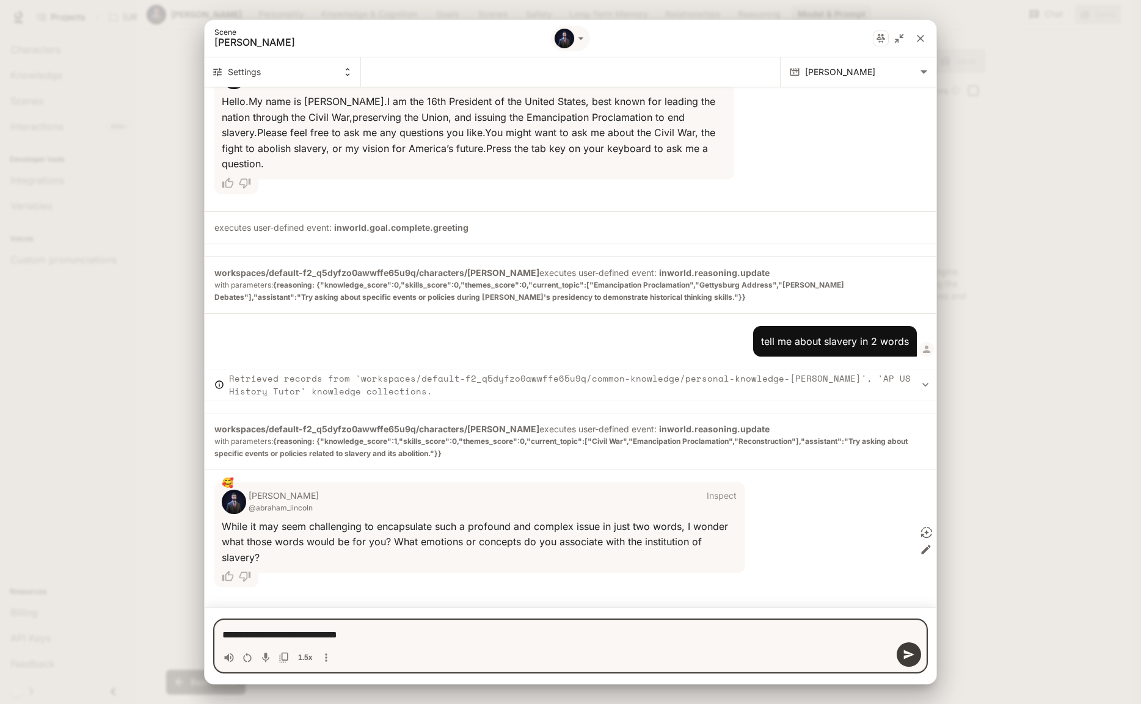
type textarea "*"
type textarea "**********"
type textarea "*"
type textarea "**********"
type textarea "*"
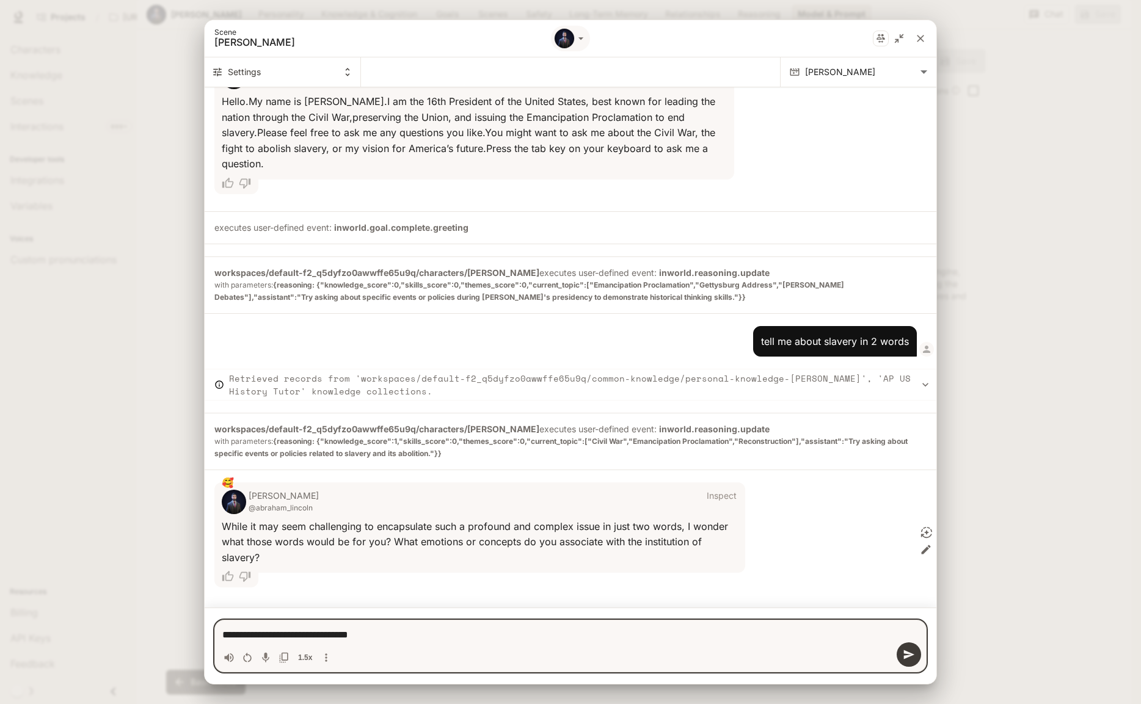
type textarea "**********"
type textarea "*"
type textarea "**********"
type textarea "*"
type textarea "**********"
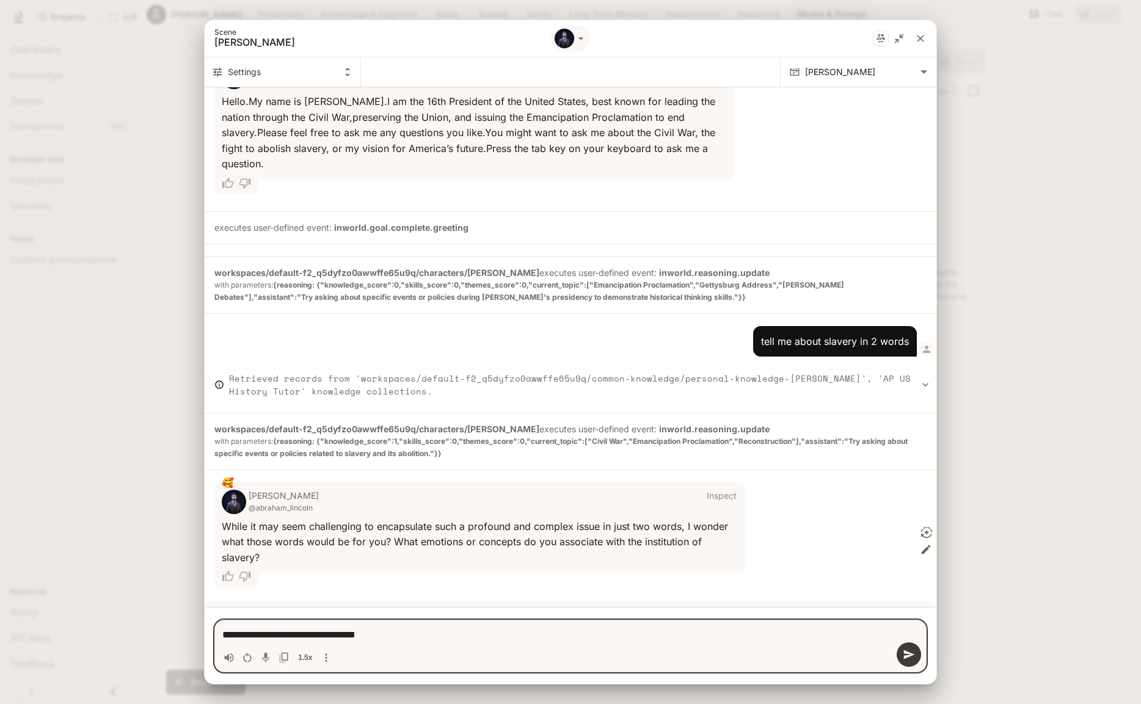
type textarea "*"
type textarea "**********"
type textarea "*"
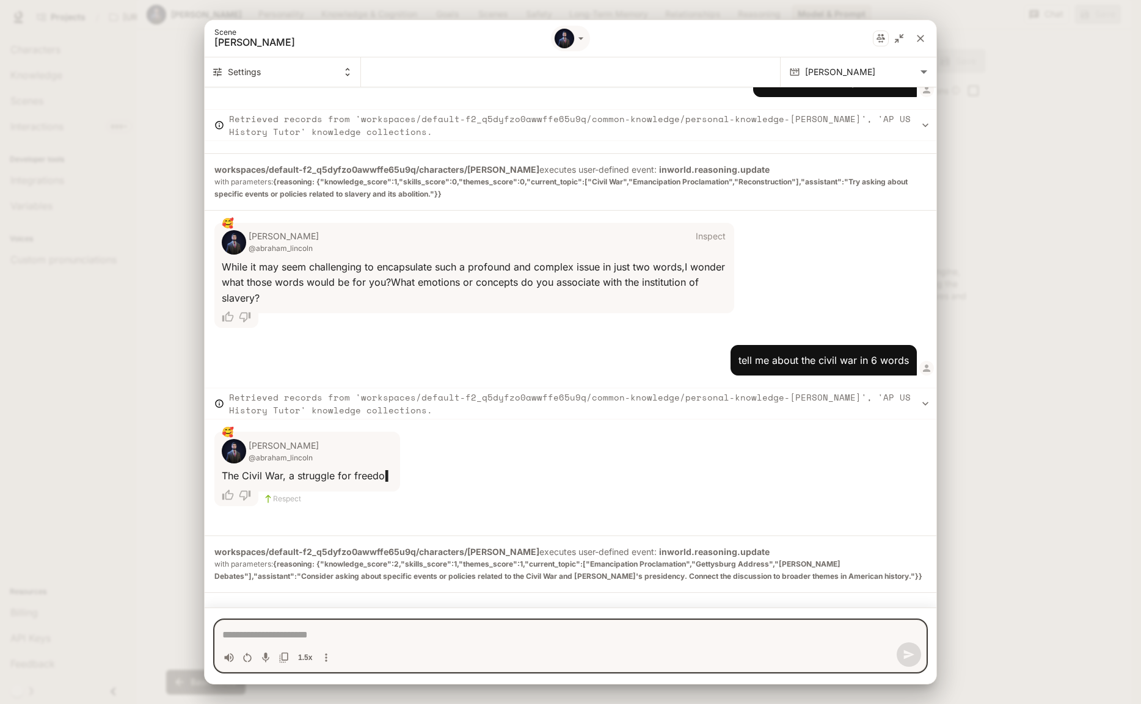
scroll to position [518, 0]
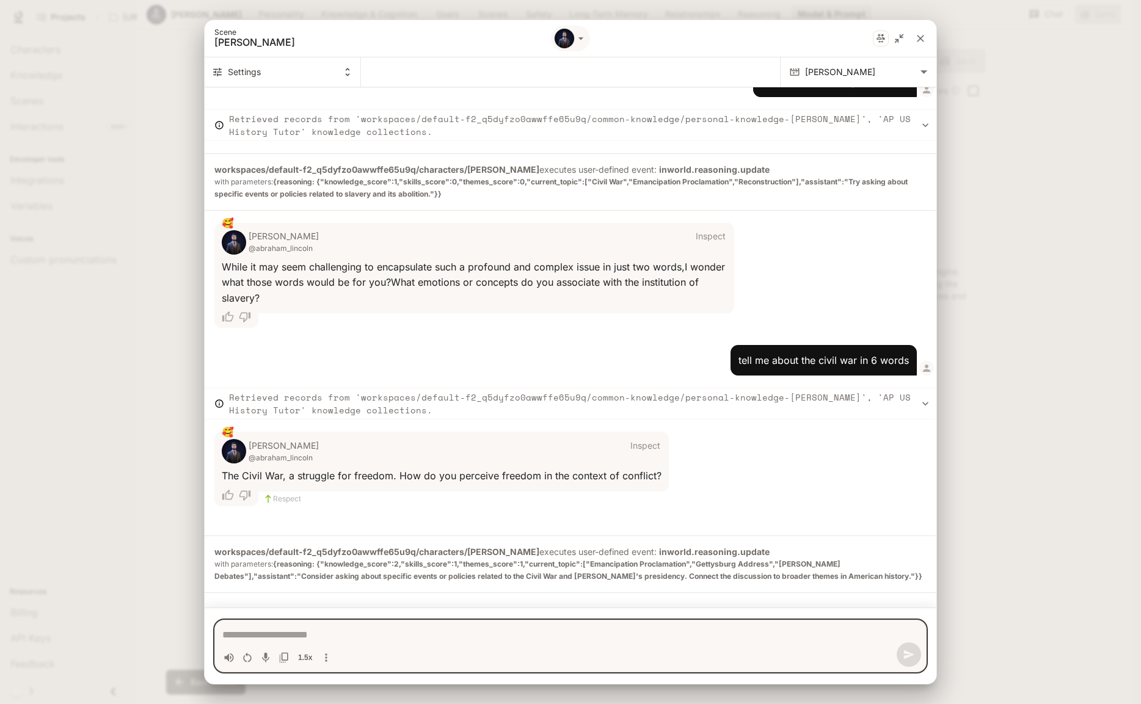
type textarea "*"
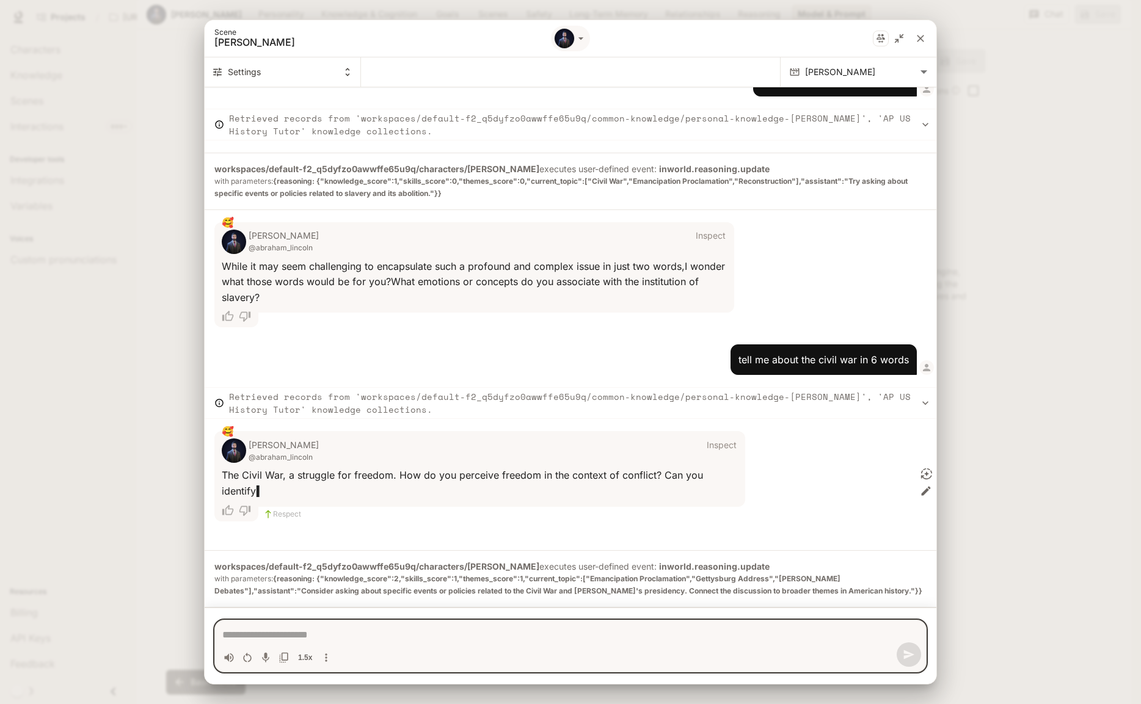
scroll to position [533, 0]
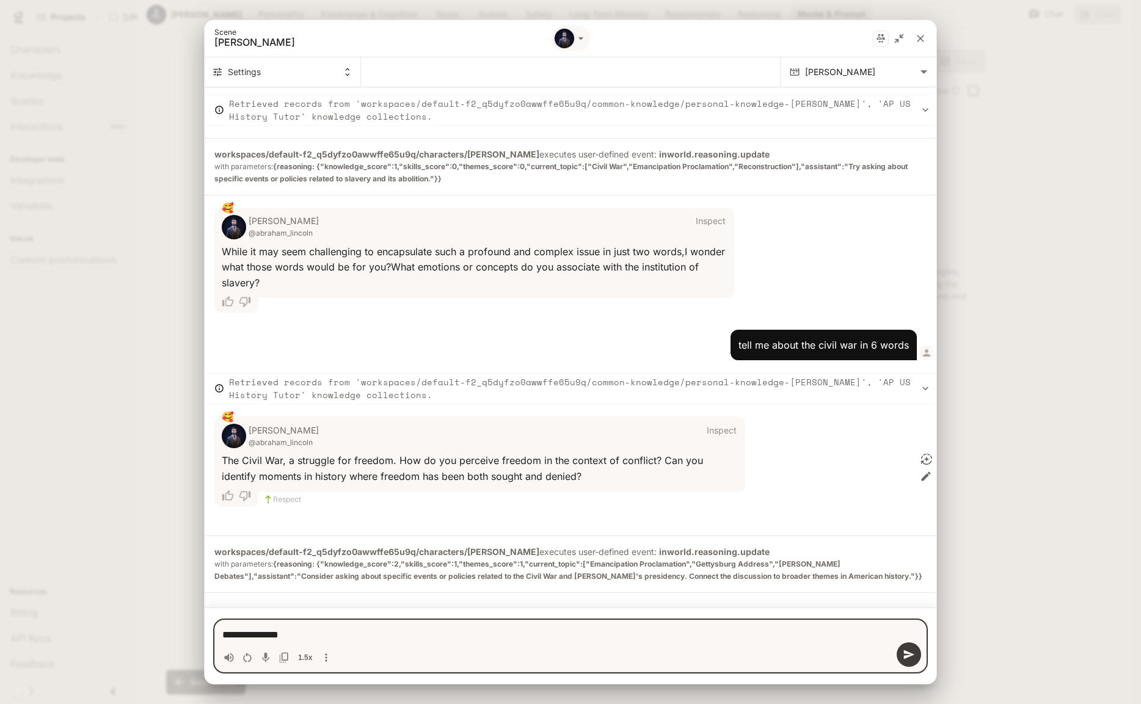
type textarea "**********"
type textarea "*"
type textarea "**********"
type textarea "*"
type textarea "**********"
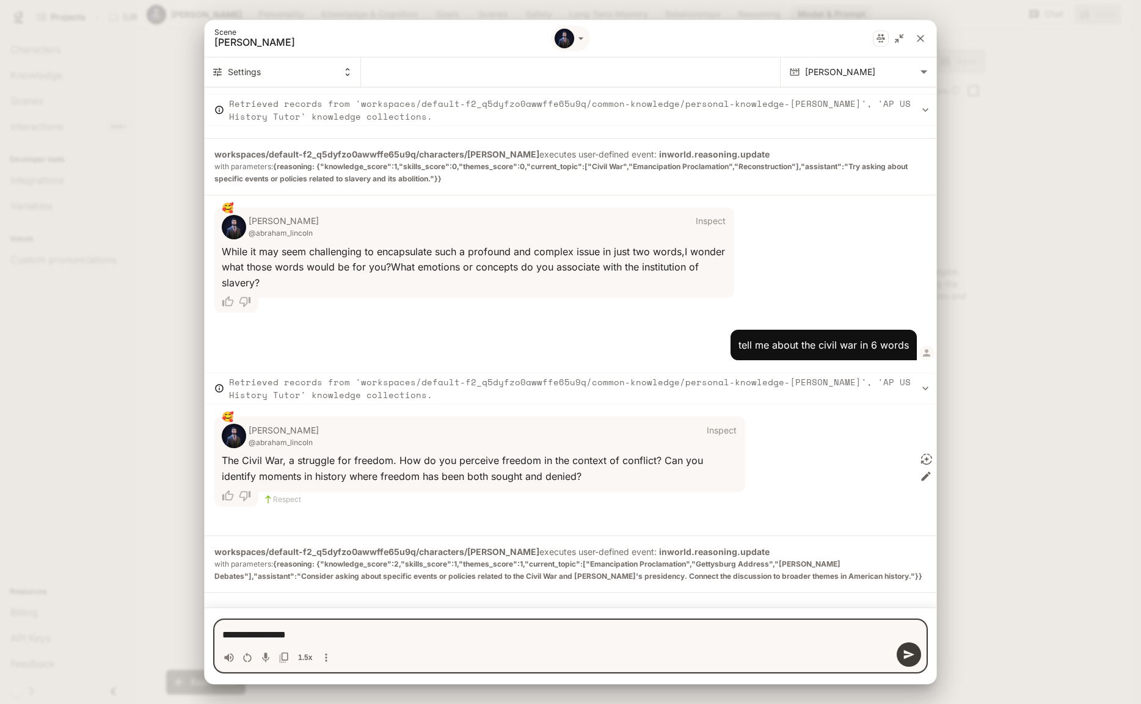
type textarea "*"
type textarea "**********"
type textarea "*"
type textarea "**********"
type textarea "*"
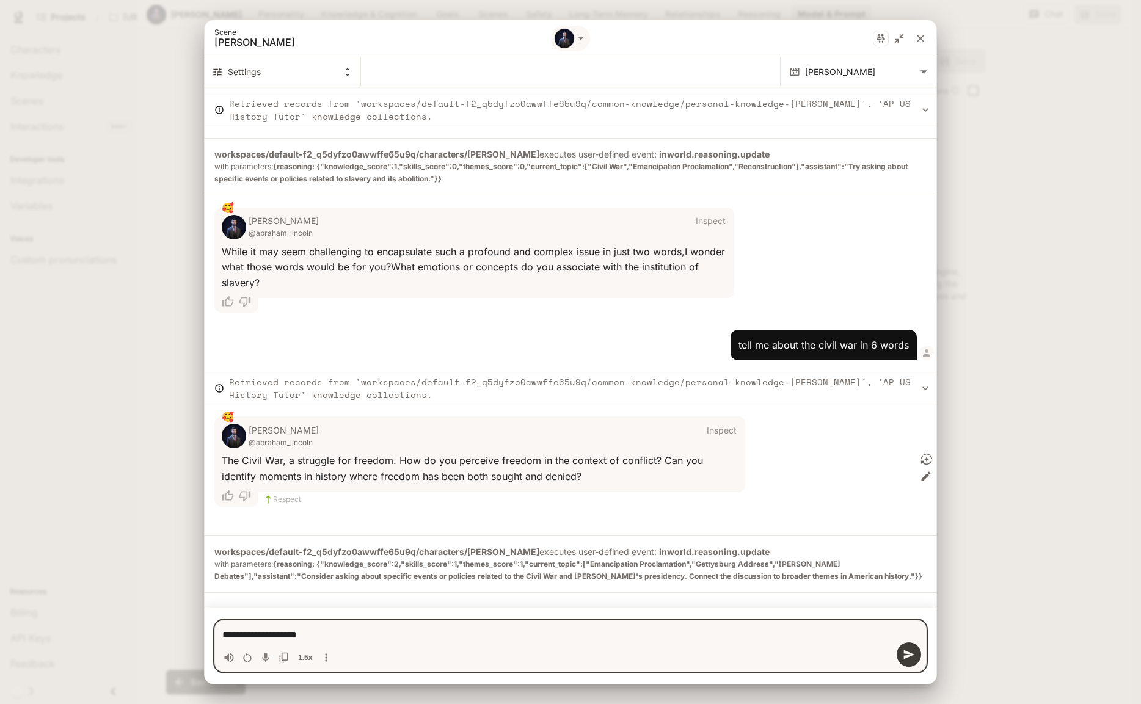
type textarea "**********"
type textarea "*"
type textarea "**********"
type textarea "*"
type textarea "**********"
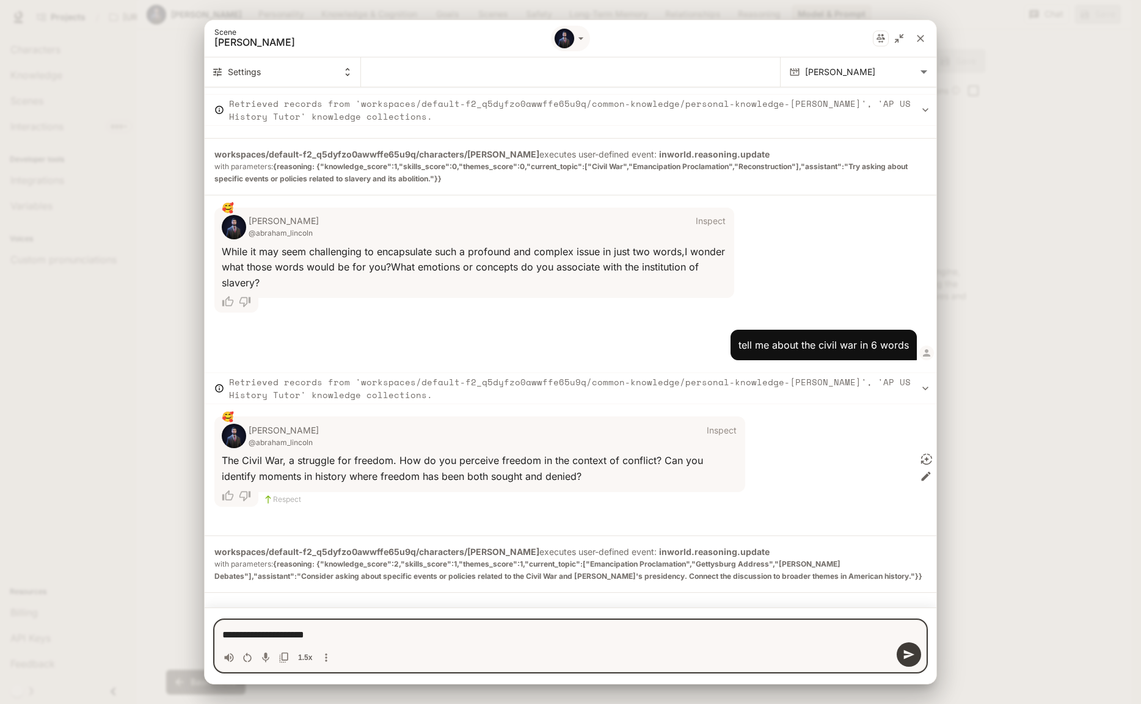
type textarea "*"
type textarea "**********"
type textarea "*"
type textarea "**********"
type textarea "*"
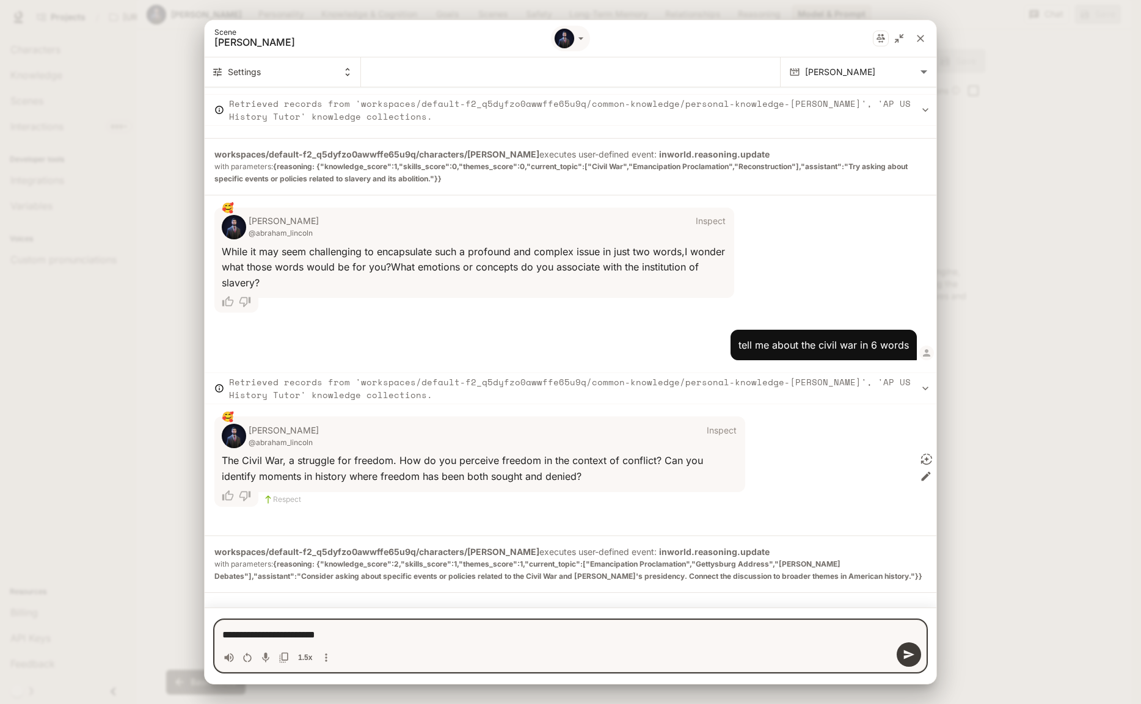
type textarea "**********"
type textarea "*"
type textarea "**********"
type textarea "*"
type textarea "**********"
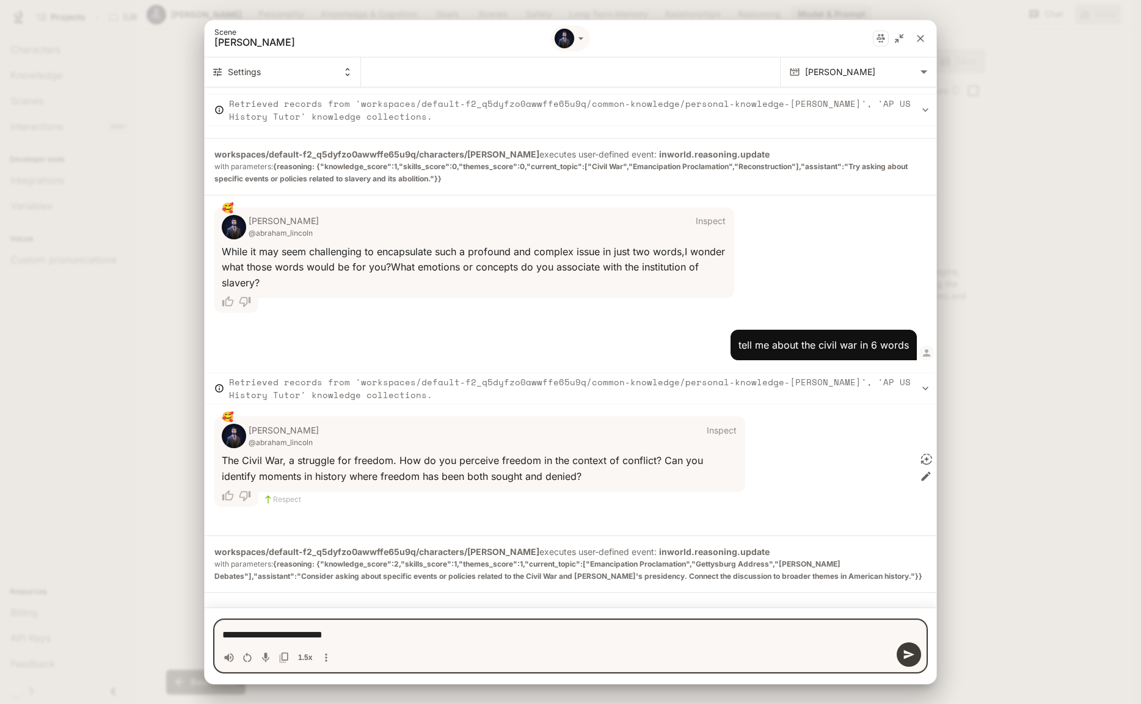
type textarea "*"
type textarea "**********"
type textarea "*"
type textarea "**********"
type textarea "*"
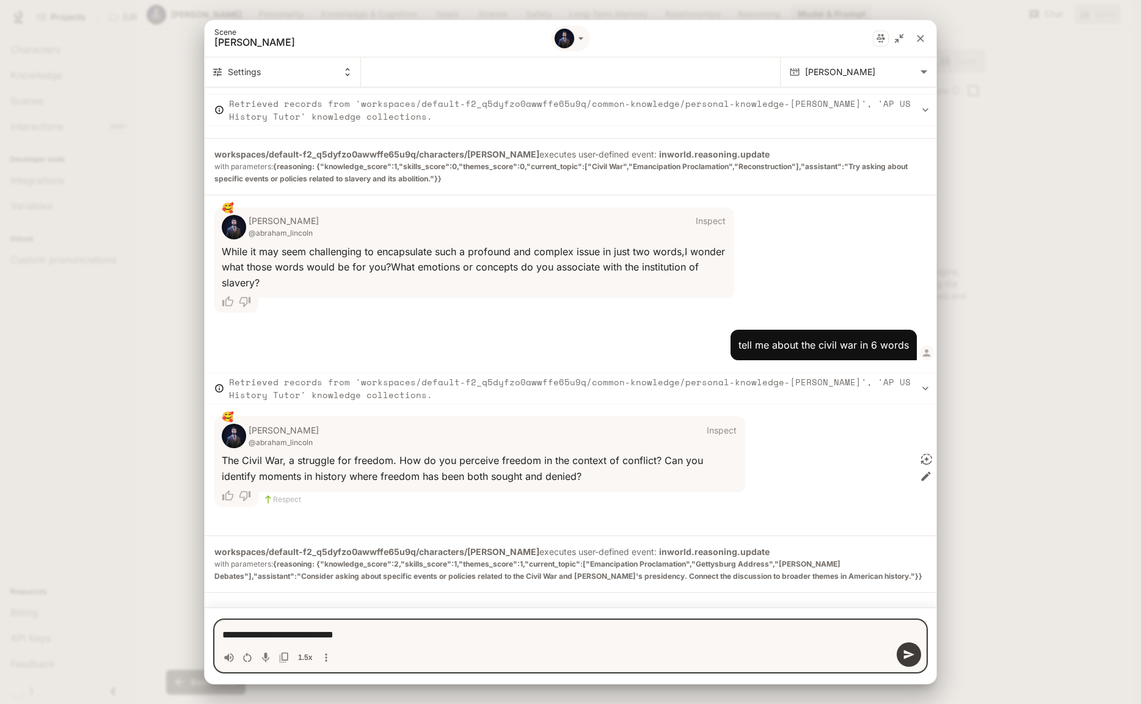
type textarea "**********"
type textarea "*"
type textarea "**********"
type textarea "*"
type textarea "**********"
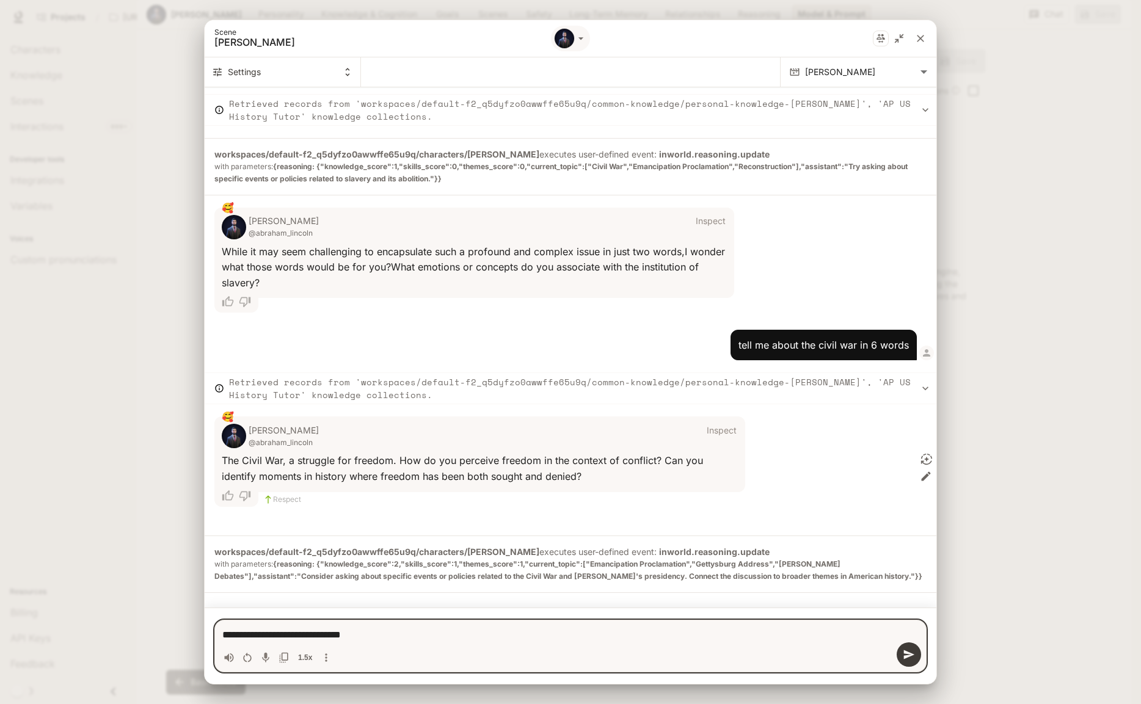
type textarea "*"
type textarea "**********"
type textarea "*"
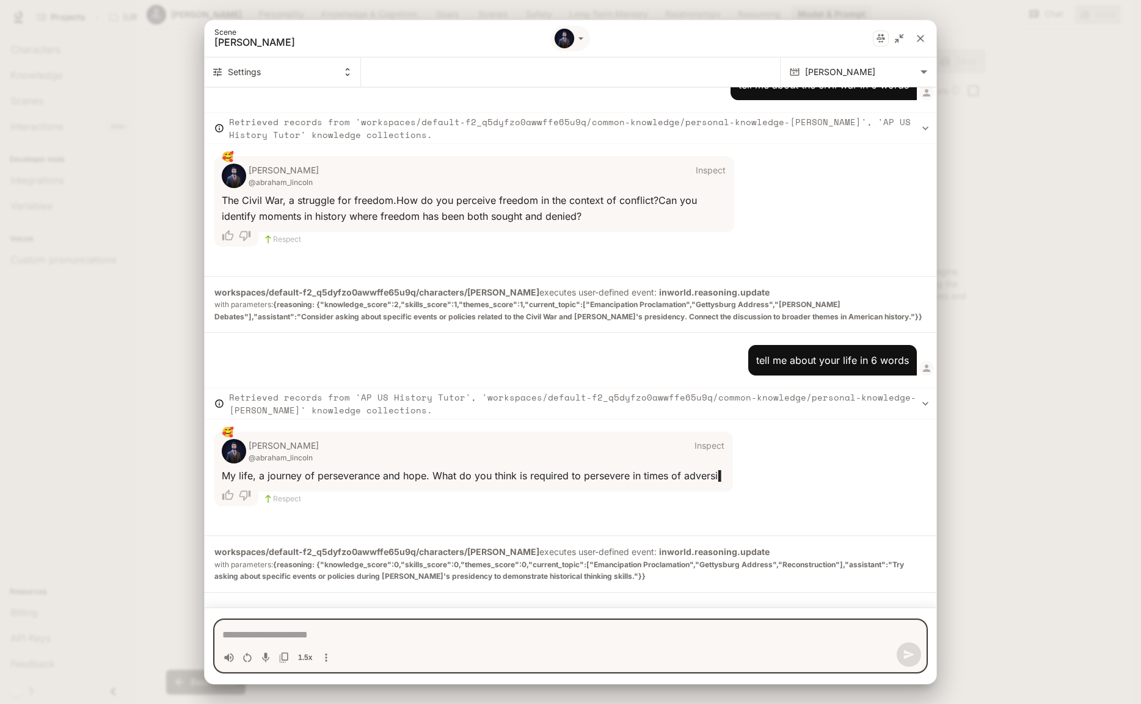
scroll to position [793, 0]
type textarea "*"
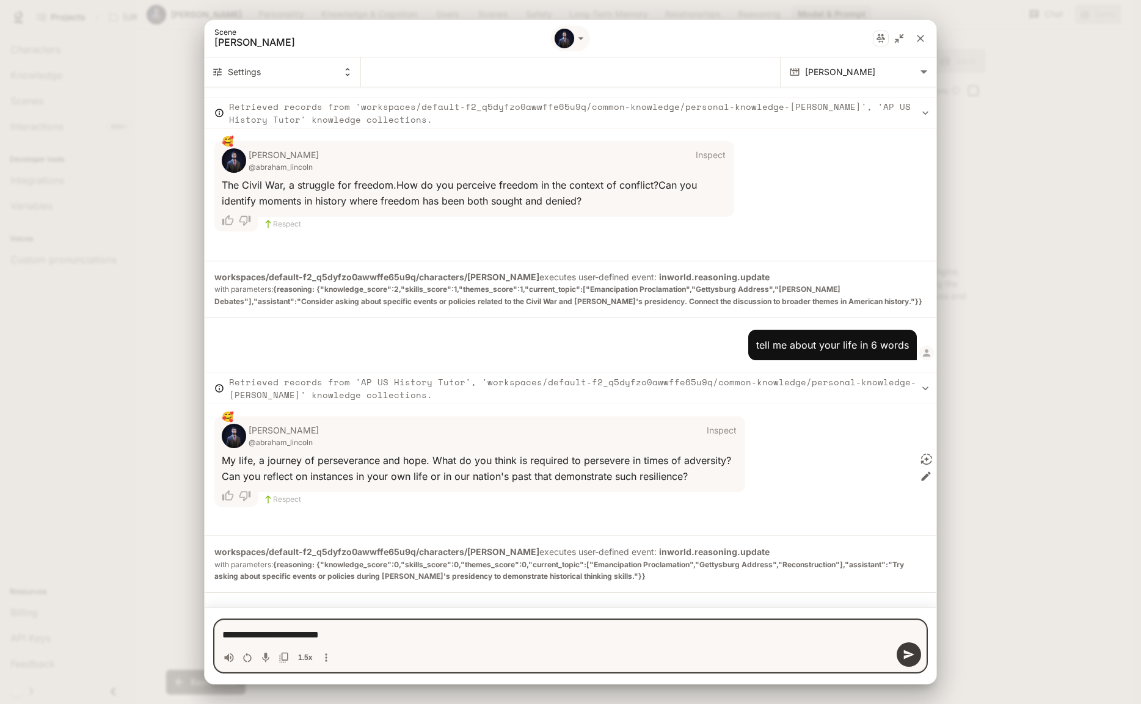
type textarea "**********"
type textarea "*"
type textarea "**********"
type textarea "*"
type textarea "**********"
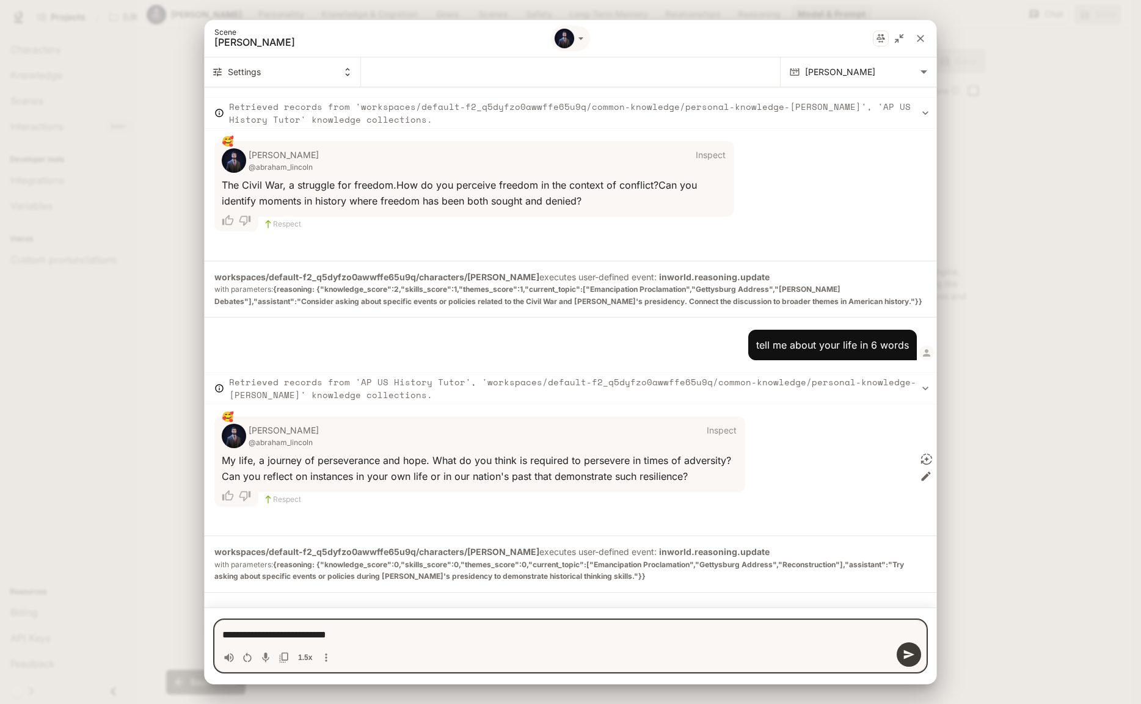
type textarea "*"
type textarea "**********"
type textarea "*"
type textarea "**********"
type textarea "*"
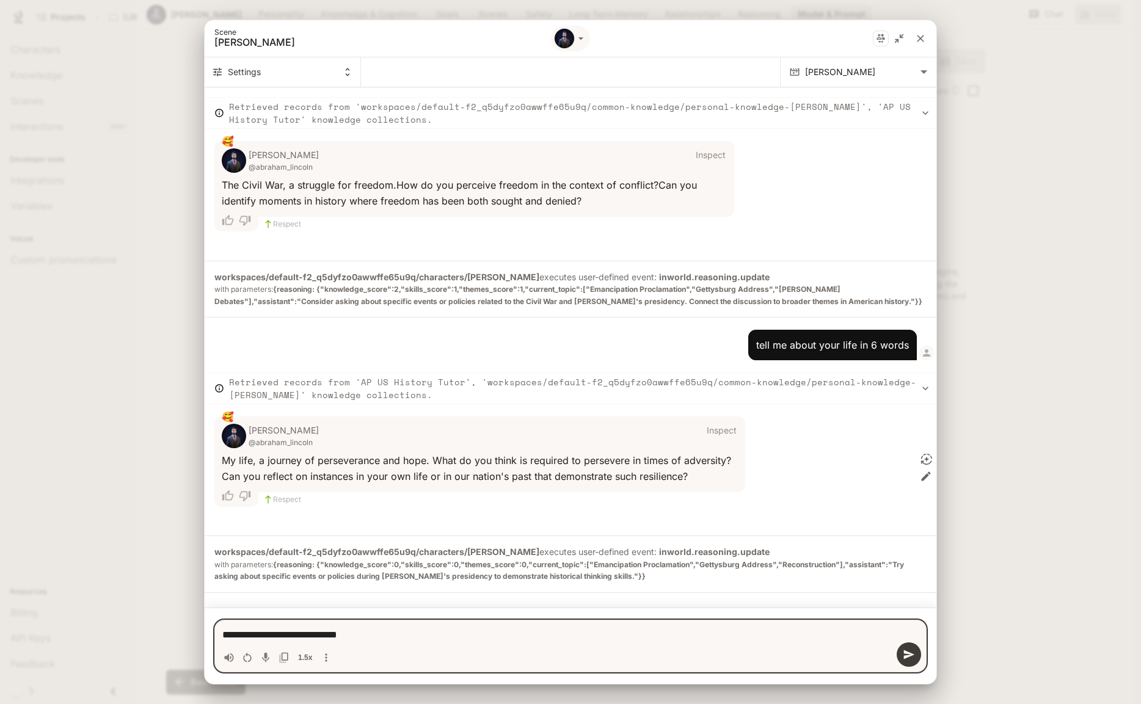
type textarea "**********"
type textarea "*"
type textarea "**********"
type textarea "*"
type textarea "**********"
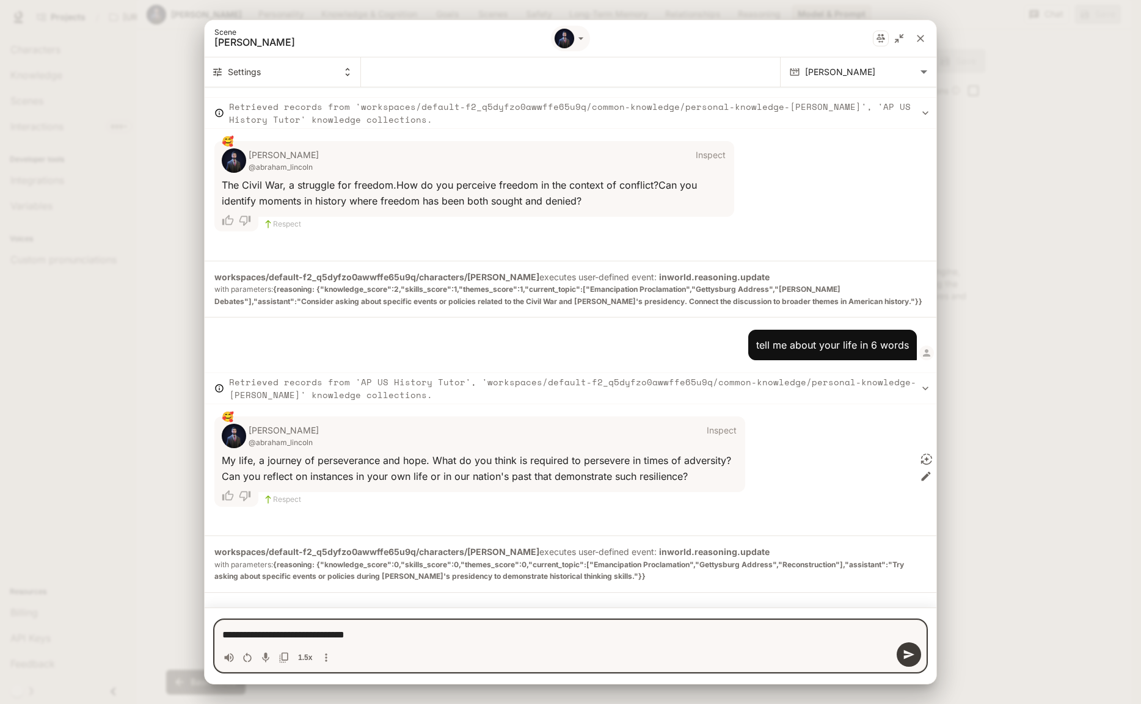
type textarea "*"
type textarea "**********"
type textarea "*"
type textarea "**********"
type textarea "*"
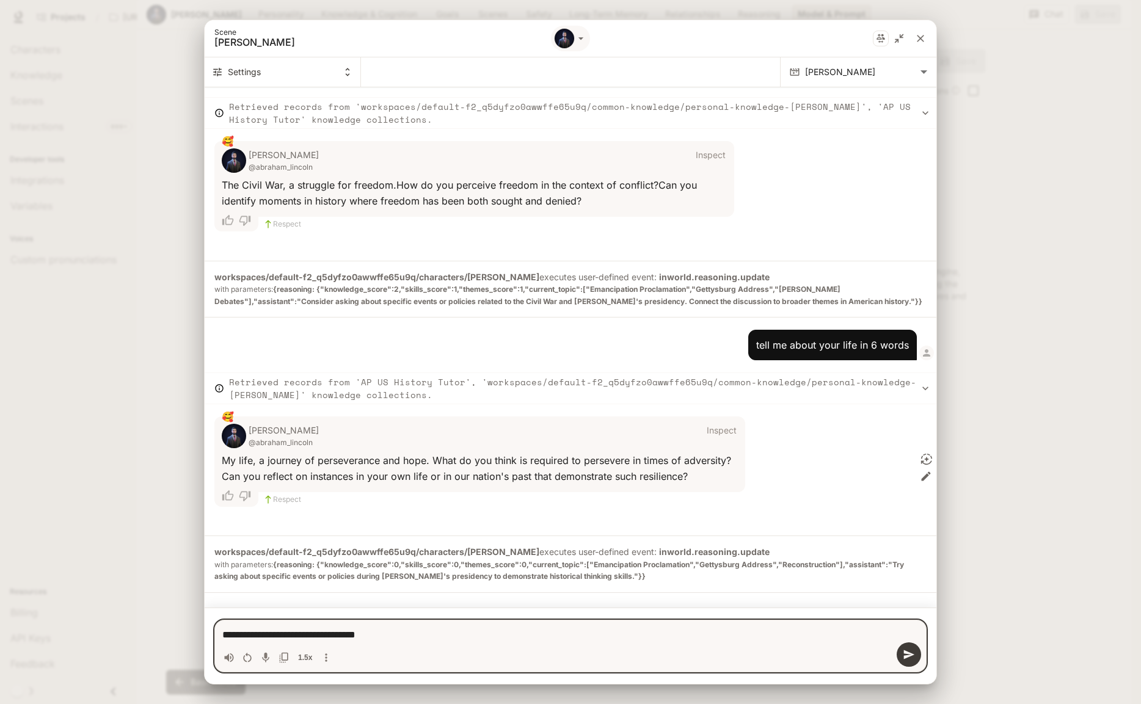
type textarea "**********"
type textarea "*"
type textarea "**********"
type textarea "*"
type textarea "**********"
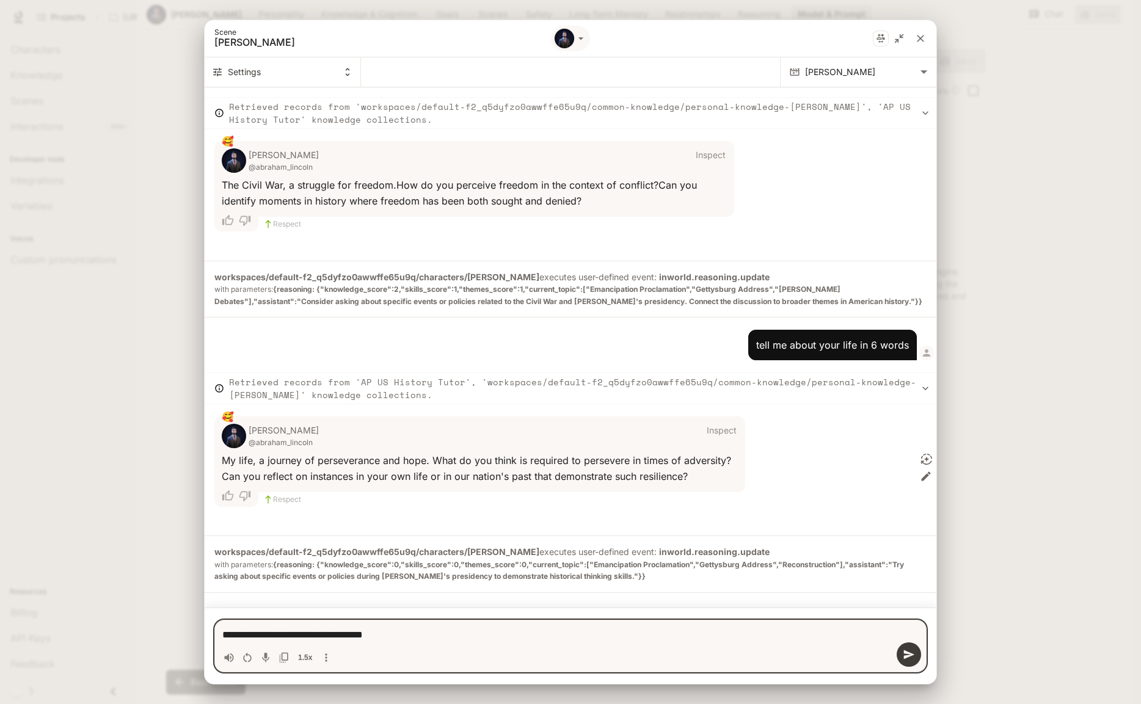
type textarea "*"
type textarea "**********"
type textarea "*"
type textarea "**********"
type textarea "*"
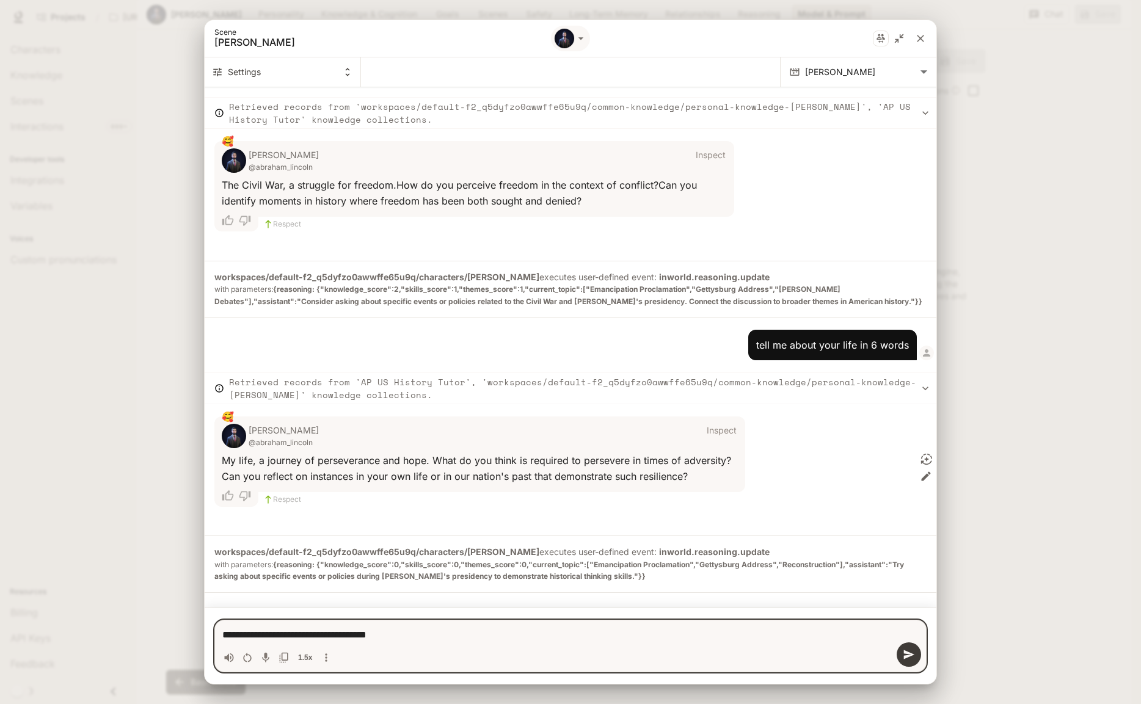
type textarea "**********"
type textarea "*"
type textarea "**********"
type textarea "*"
type textarea "**********"
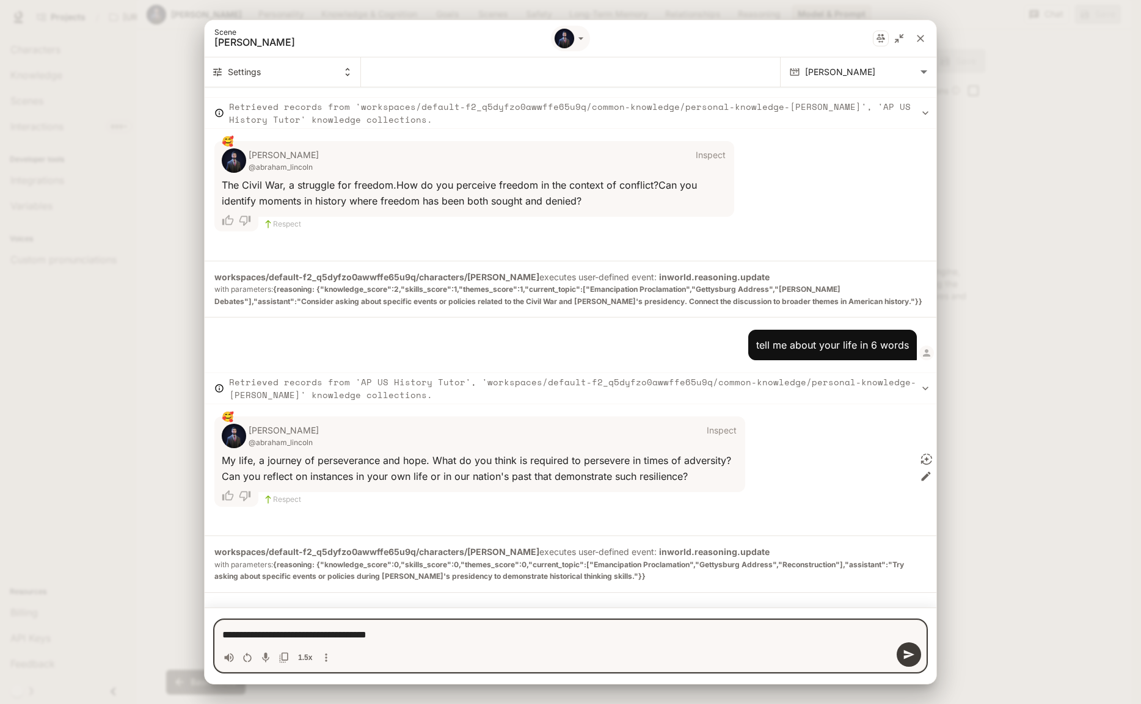
type textarea "*"
type textarea "**********"
type textarea "*"
type textarea "**********"
type textarea "*"
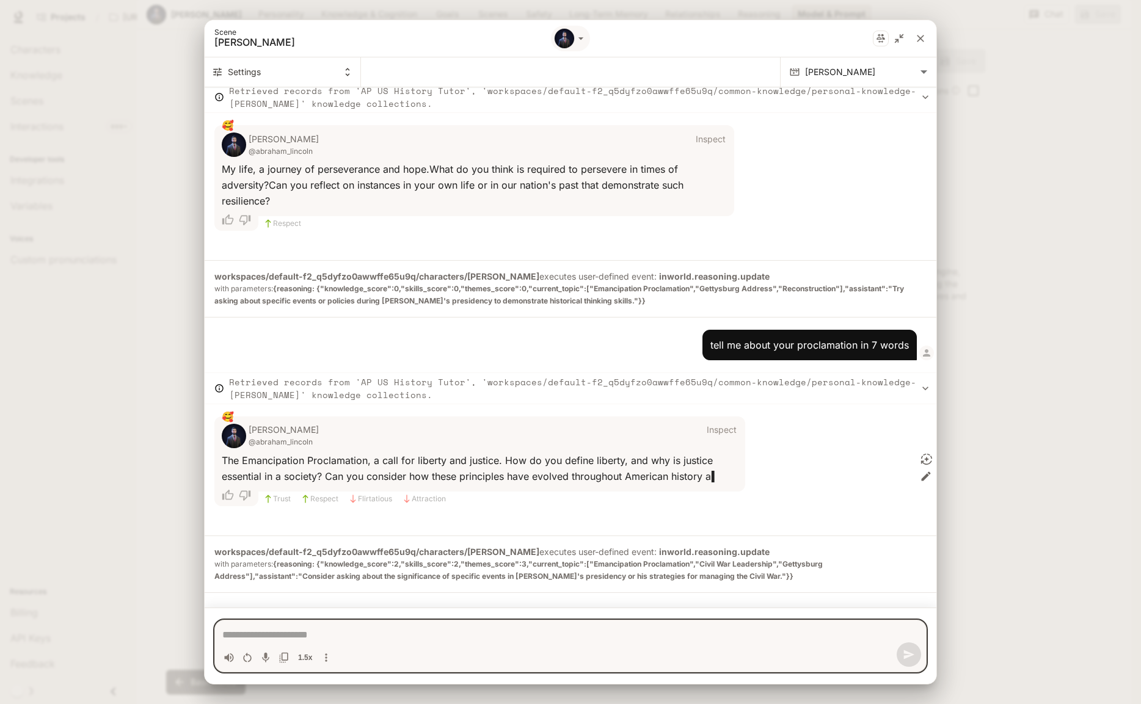
scroll to position [1115, 0]
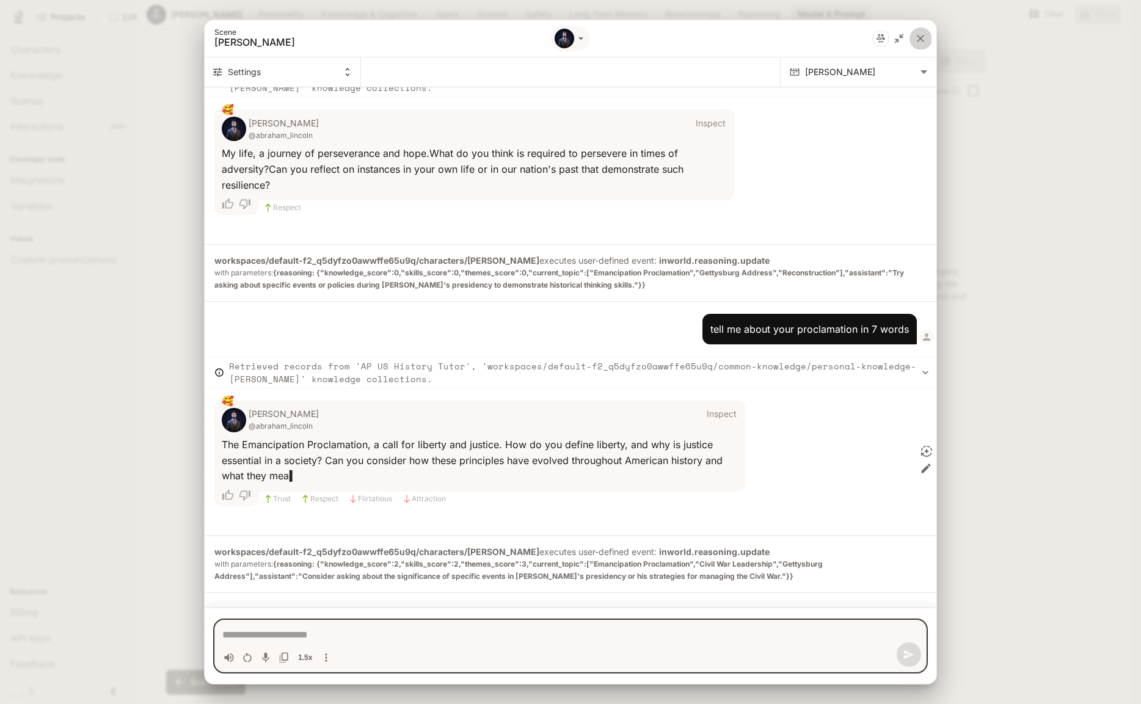
type textarea "*"
click at [919, 37] on icon "close" at bounding box center [920, 38] width 7 height 7
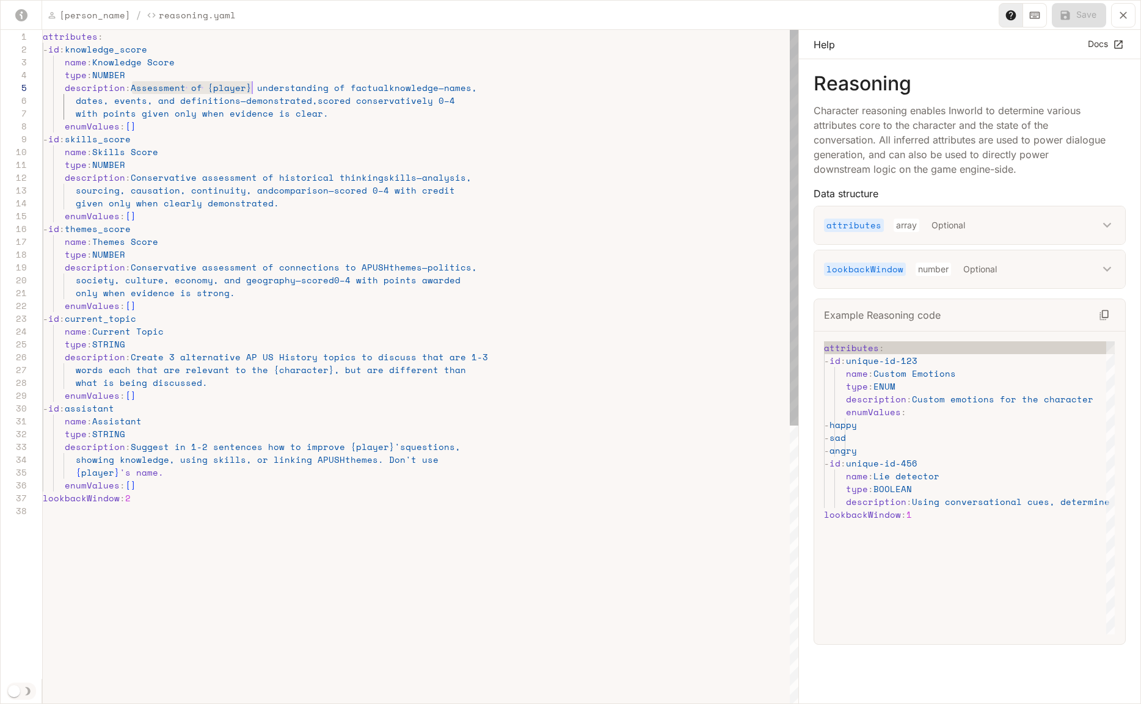
scroll to position [51, 204]
drag, startPoint x: 131, startPoint y: 88, endPoint x: 246, endPoint y: 90, distance: 114.2
click at [246, 90] on div "attributes : - id : knowledge_score name : Knowledge Score type : NUMBER descri…" at bounding box center [421, 605] width 756 height 1150
drag, startPoint x: 131, startPoint y: 178, endPoint x: 267, endPoint y: 180, distance: 135.6
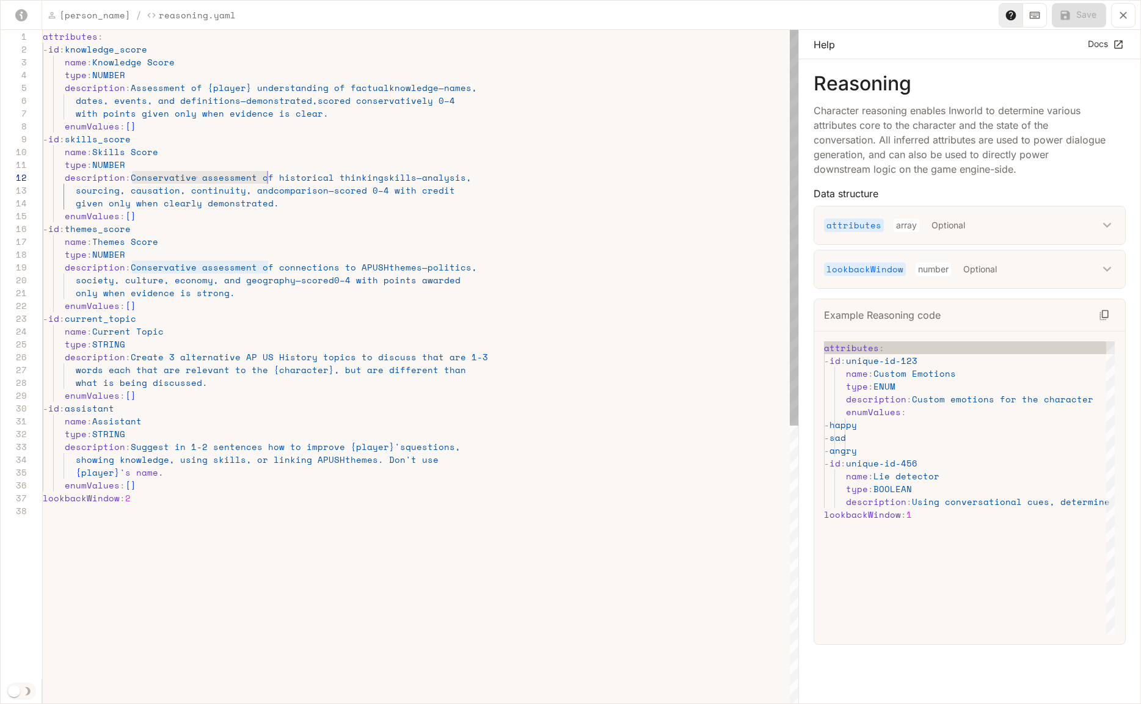
click at [267, 180] on div "attributes : - id : knowledge_score name : Knowledge Score type : NUMBER descri…" at bounding box center [421, 605] width 756 height 1150
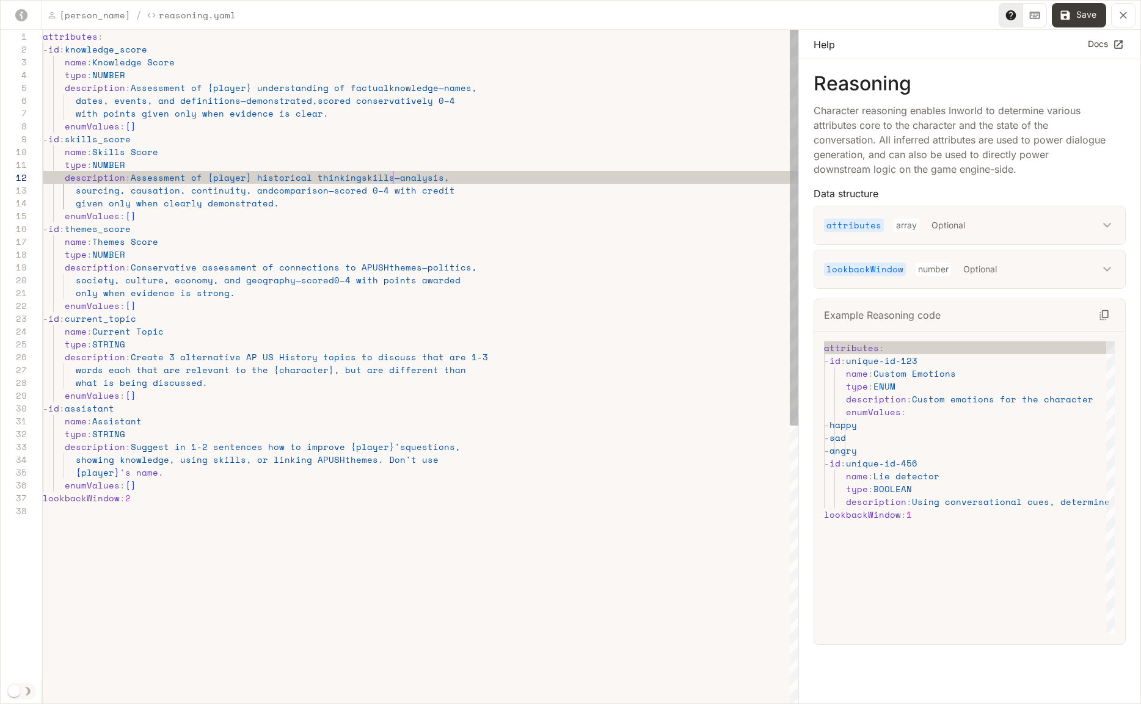
scroll to position [13, 346]
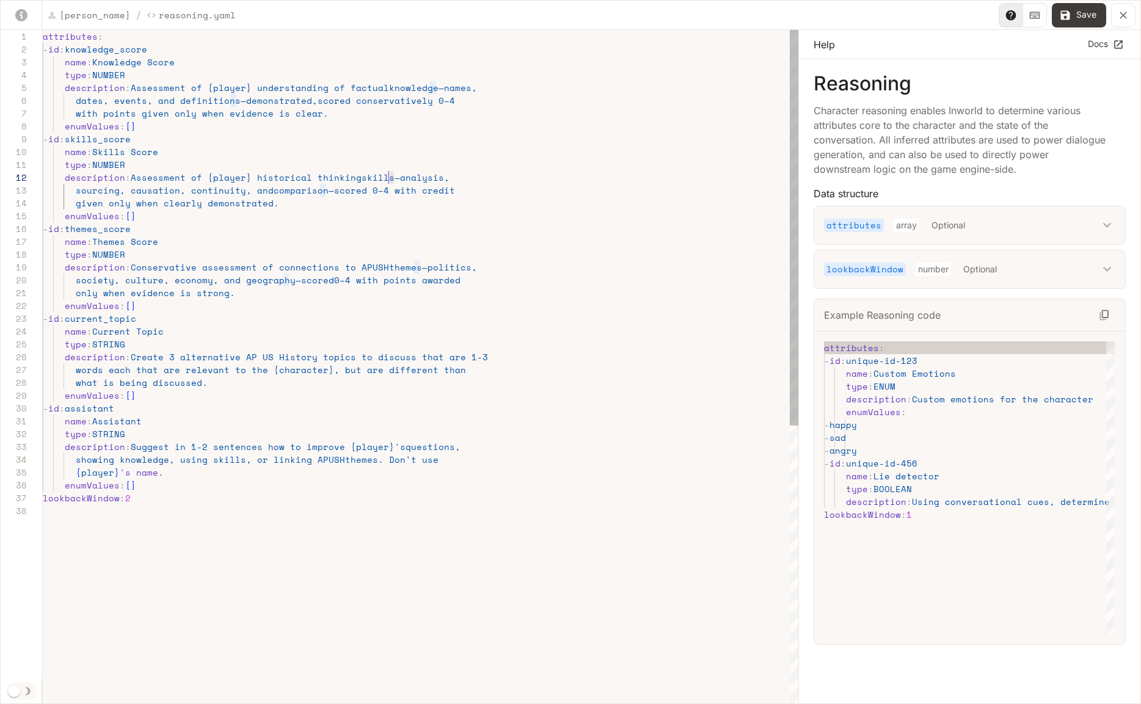
click at [390, 179] on div "attributes : - id : knowledge_score name : Knowledge Score type : NUMBER descri…" at bounding box center [421, 605] width 756 height 1150
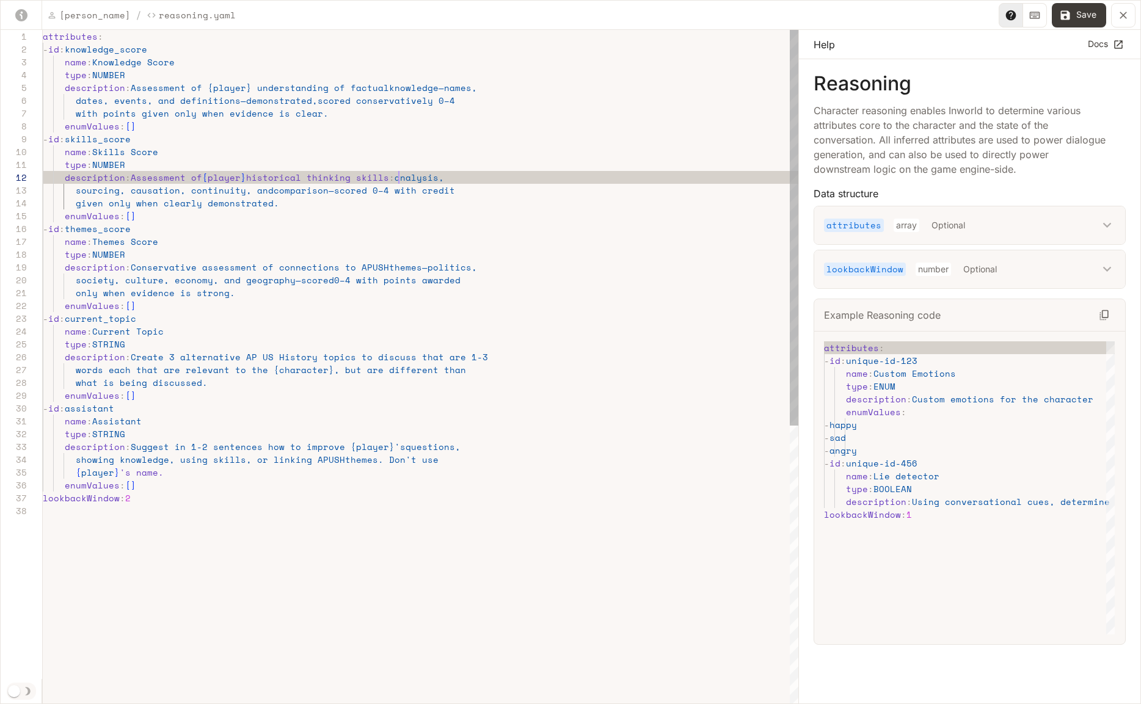
scroll to position [38, 225]
click at [288, 200] on div "attributes : - id : knowledge_score name : Knowledge Score type : NUMBER descri…" at bounding box center [421, 605] width 756 height 1150
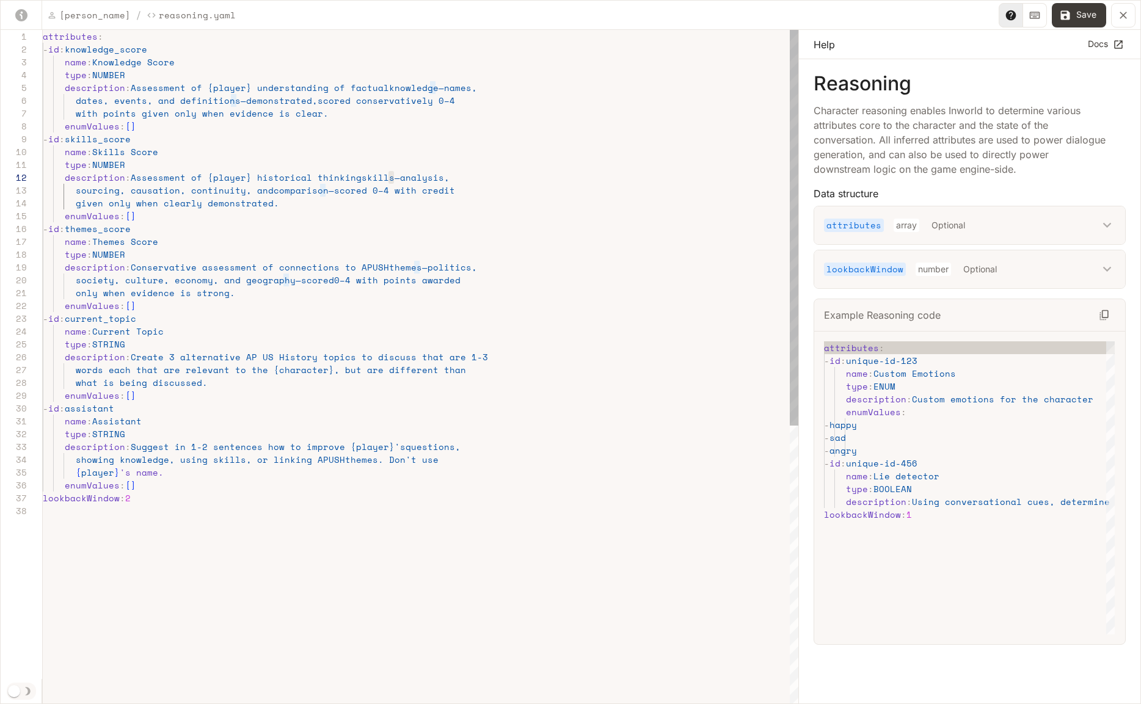
click at [315, 204] on div "attributes : - id : knowledge_score name : Knowledge Score type : NUMBER descri…" at bounding box center [421, 605] width 756 height 1150
drag, startPoint x: 131, startPoint y: 179, endPoint x: 246, endPoint y: 180, distance: 115.5
click at [246, 180] on div "attributes : - id : knowledge_score name : Knowledge Score type : NUMBER descri…" at bounding box center [421, 605] width 756 height 1150
drag, startPoint x: 131, startPoint y: 268, endPoint x: 252, endPoint y: 262, distance: 120.5
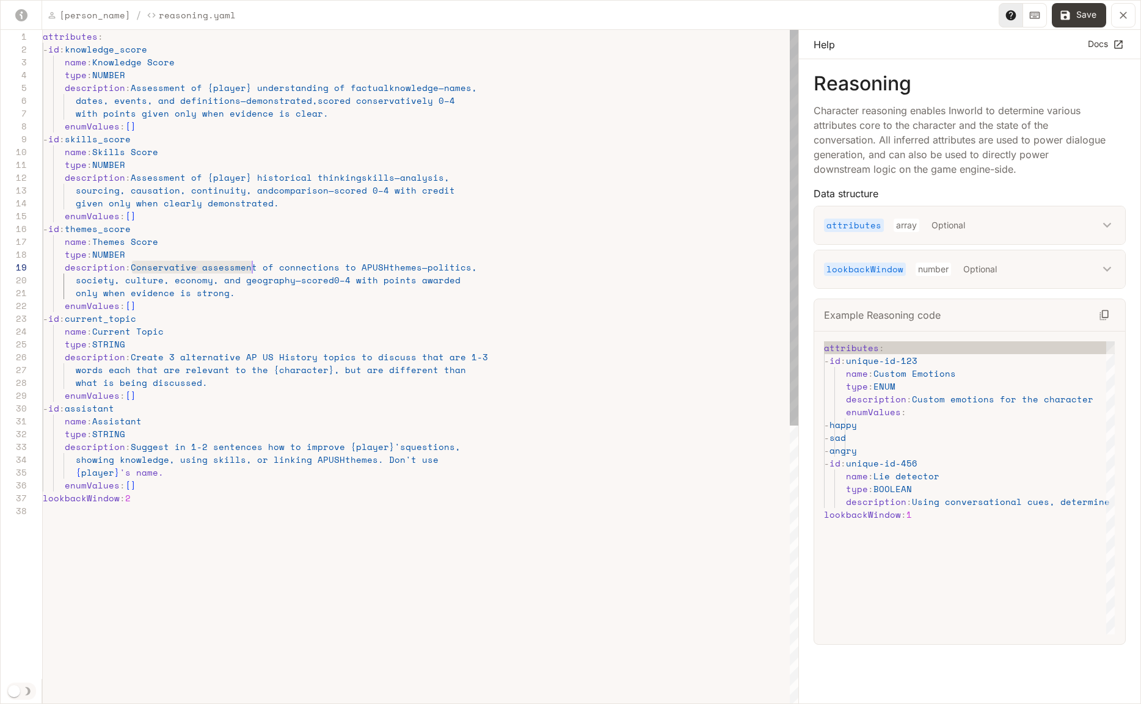
click at [252, 262] on div "attributes : - id : knowledge_score name : Knowledge Score type : NUMBER descri…" at bounding box center [421, 605] width 756 height 1150
drag, startPoint x: 251, startPoint y: 266, endPoint x: 264, endPoint y: 268, distance: 12.9
click at [264, 268] on div "attributes : - id : knowledge_score name : Knowledge Score type : NUMBER descri…" at bounding box center [421, 605] width 756 height 1150
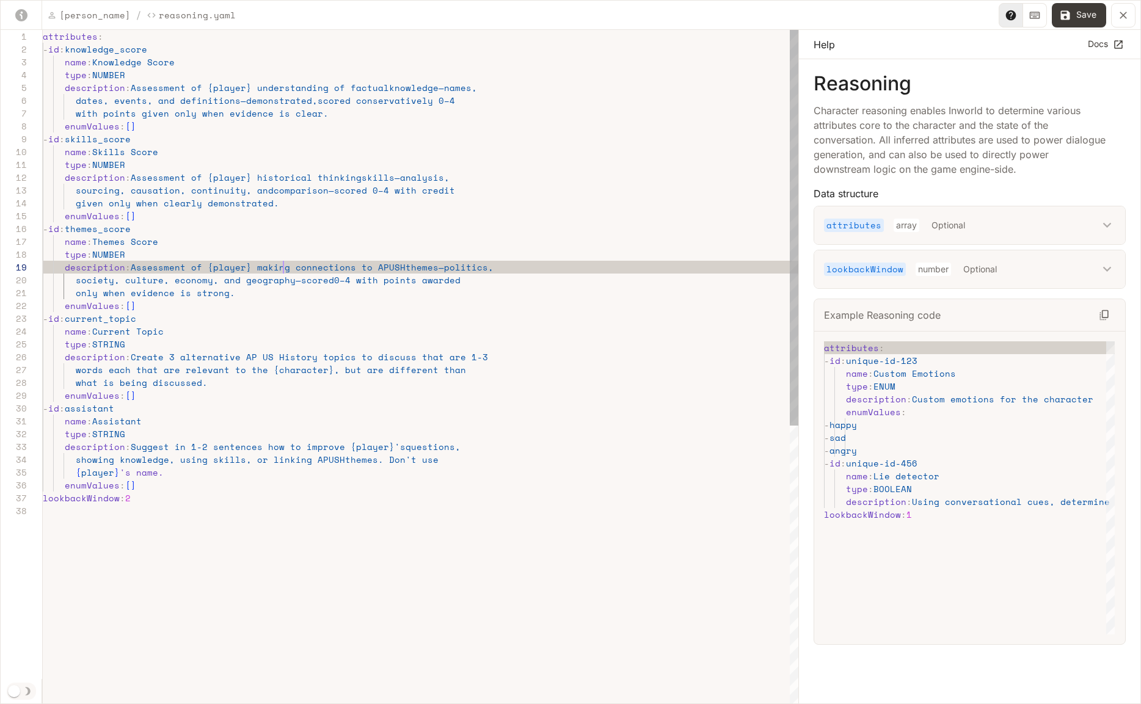
scroll to position [103, 241]
click at [246, 302] on div "attributes : - id : knowledge_score name : Knowledge Score type : NUMBER descri…" at bounding box center [421, 605] width 756 height 1150
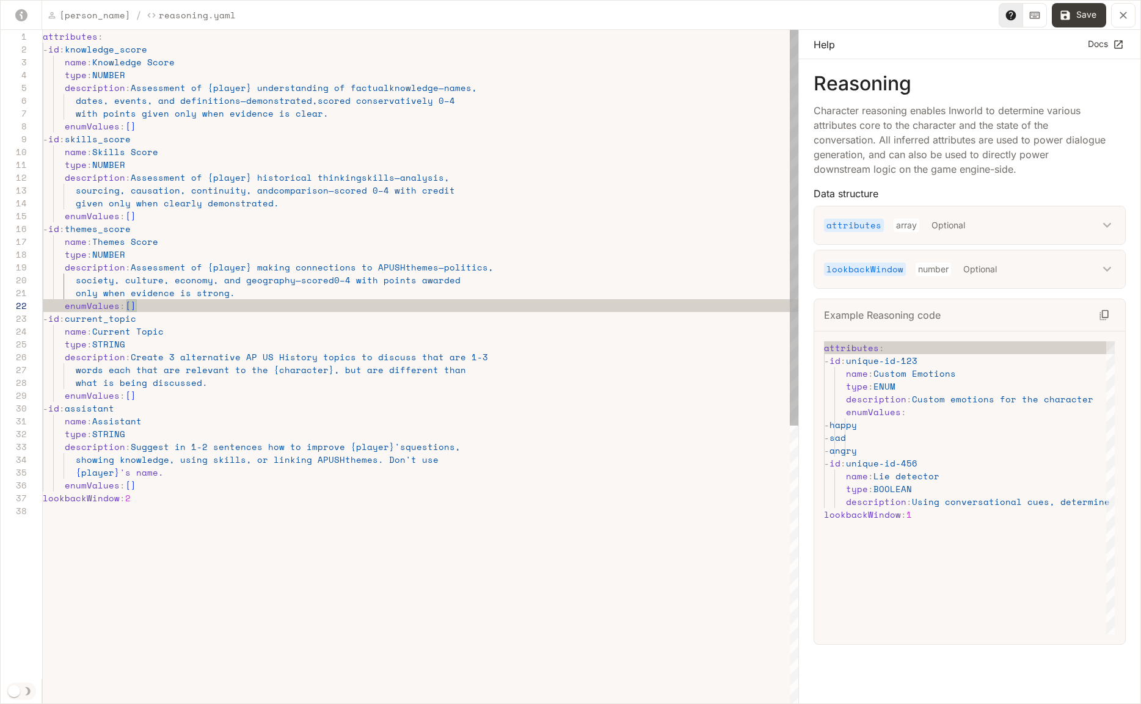
click at [247, 294] on div "attributes : - id : knowledge_score name : Knowledge Score type : NUMBER descri…" at bounding box center [421, 605] width 756 height 1150
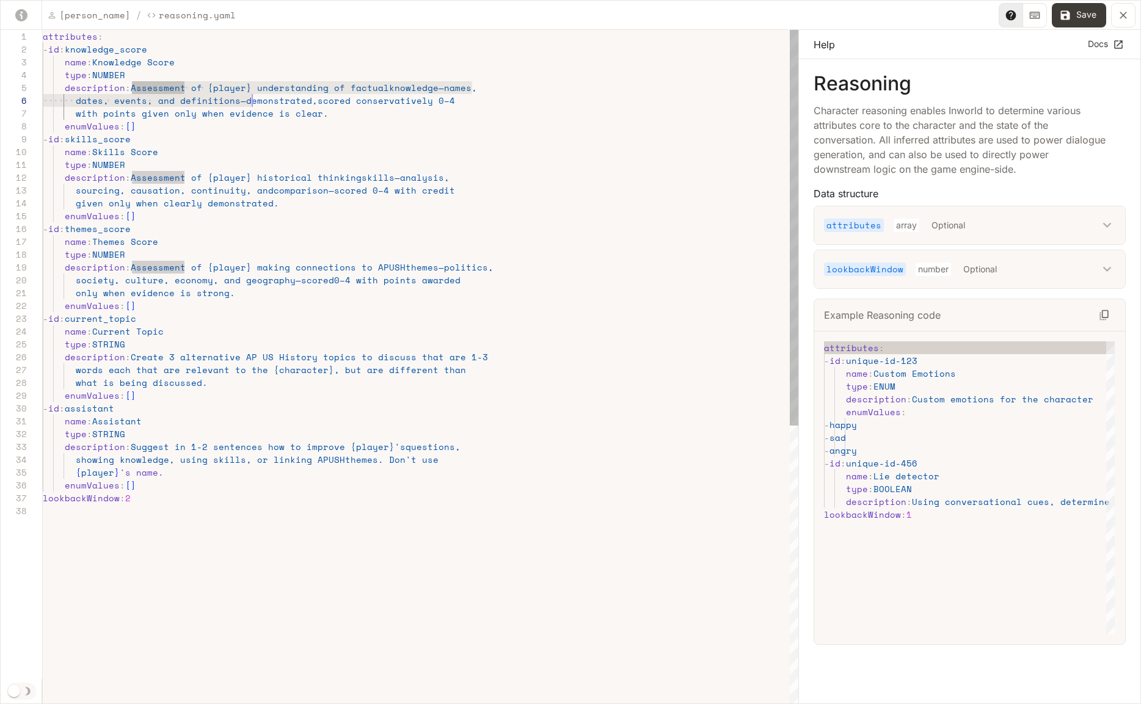
scroll to position [51, 272]
drag, startPoint x: 131, startPoint y: 87, endPoint x: 329, endPoint y: 117, distance: 199.5
click at [329, 117] on div "attributes : - id : knowledge_score name : Knowledge Score type : NUMBER descri…" at bounding box center [421, 605] width 756 height 1150
click at [262, 106] on div "attributes : - id : knowledge_score name : Knowledge Score type : NUMBER descri…" at bounding box center [421, 605] width 756 height 1150
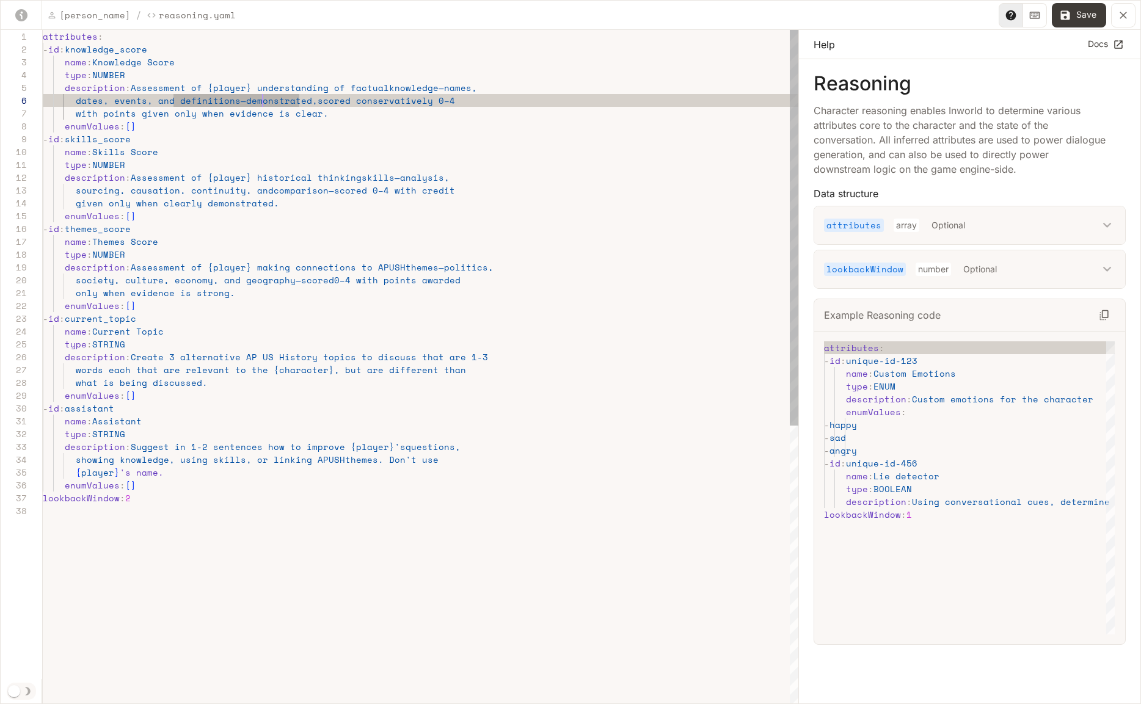
click at [251, 89] on div "attributes : - id : knowledge_score name : Knowledge Score type : NUMBER descri…" at bounding box center [421, 605] width 756 height 1150
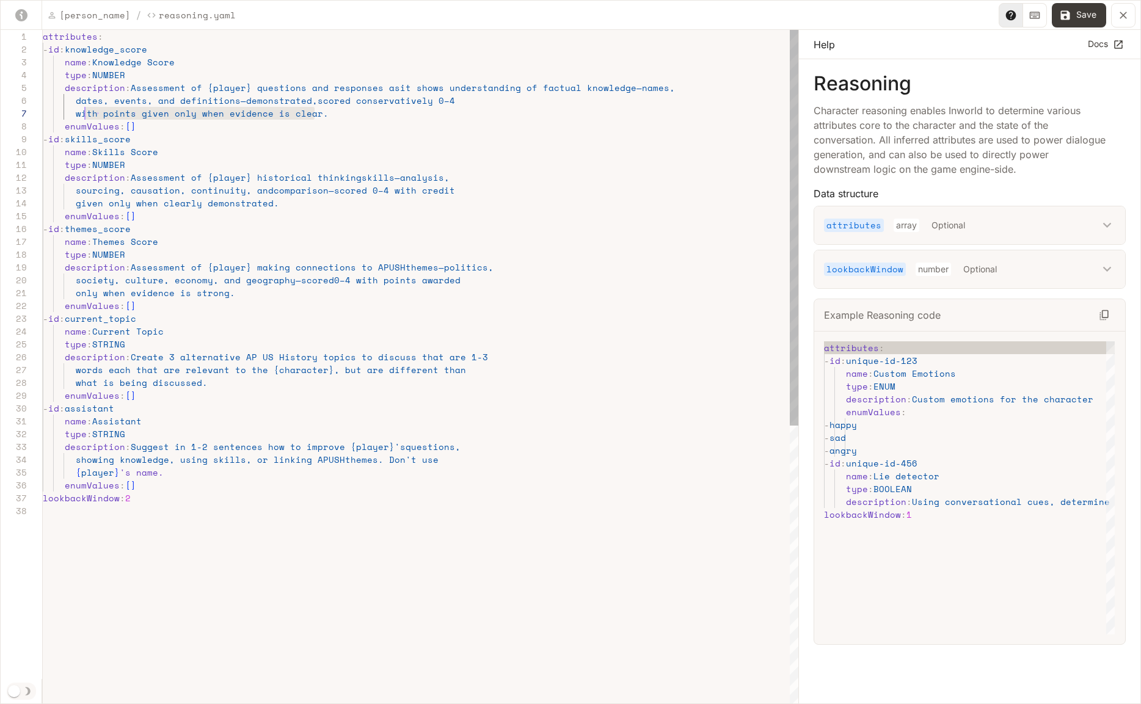
scroll to position [77, 31]
drag, startPoint x: 328, startPoint y: 113, endPoint x: 71, endPoint y: 118, distance: 256.6
click at [71, 118] on div "attributes : - id : knowledge_score name : Knowledge Score type : NUMBER descri…" at bounding box center [421, 605] width 756 height 1150
type textarea "**********"
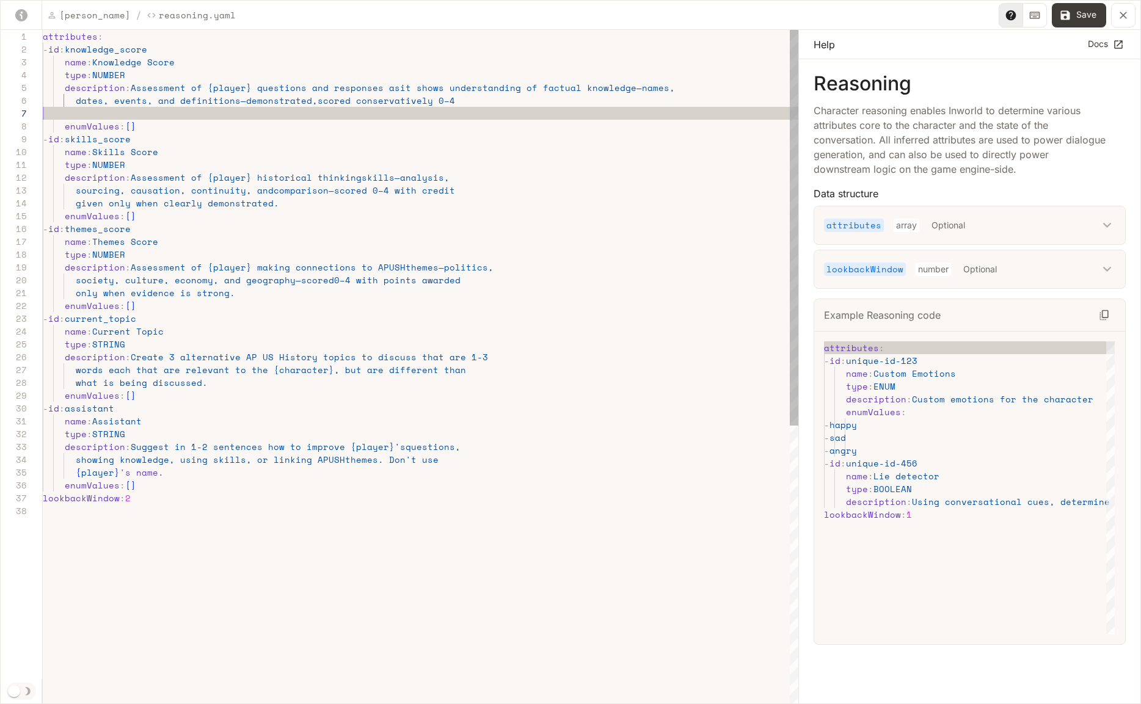
scroll to position [77, 0]
type textarea "**********"
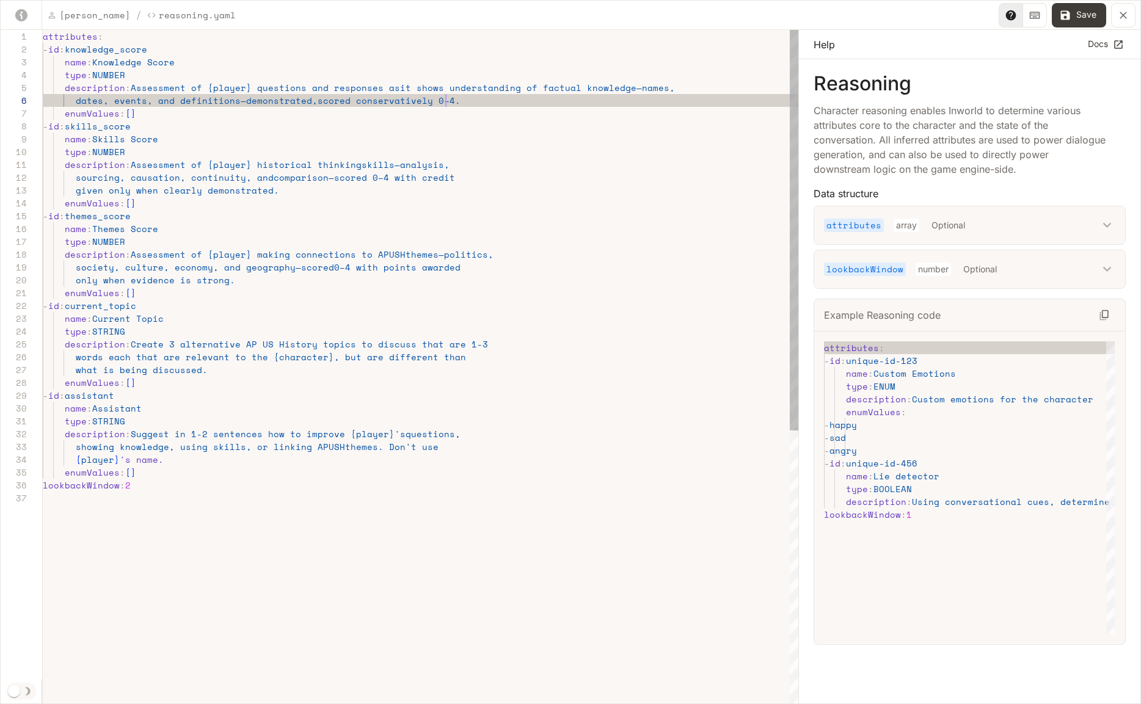
scroll to position [64, 403]
click at [286, 197] on div "attributes : - id : knowledge_score name : Knowledge Score type : NUMBER descri…" at bounding box center [421, 598] width 756 height 1137
drag, startPoint x: 131, startPoint y: 89, endPoint x: 365, endPoint y: 88, distance: 234.6
click at [365, 88] on div "attributes : - id : knowledge_score name : Knowledge Score type : NUMBER descri…" at bounding box center [421, 598] width 756 height 1137
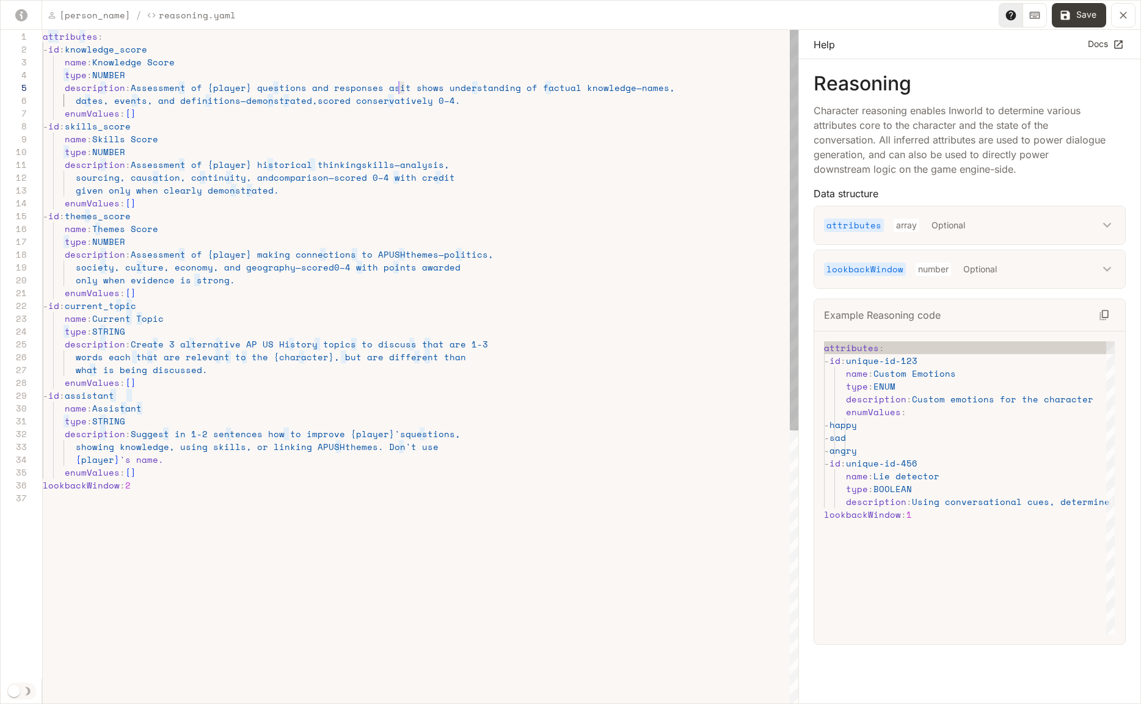
scroll to position [51, 351]
drag, startPoint x: 403, startPoint y: 87, endPoint x: 394, endPoint y: 87, distance: 9.2
click at [394, 87] on div "attributes : - id : knowledge_score name : Knowledge Score type : NUMBER descri…" at bounding box center [421, 598] width 756 height 1137
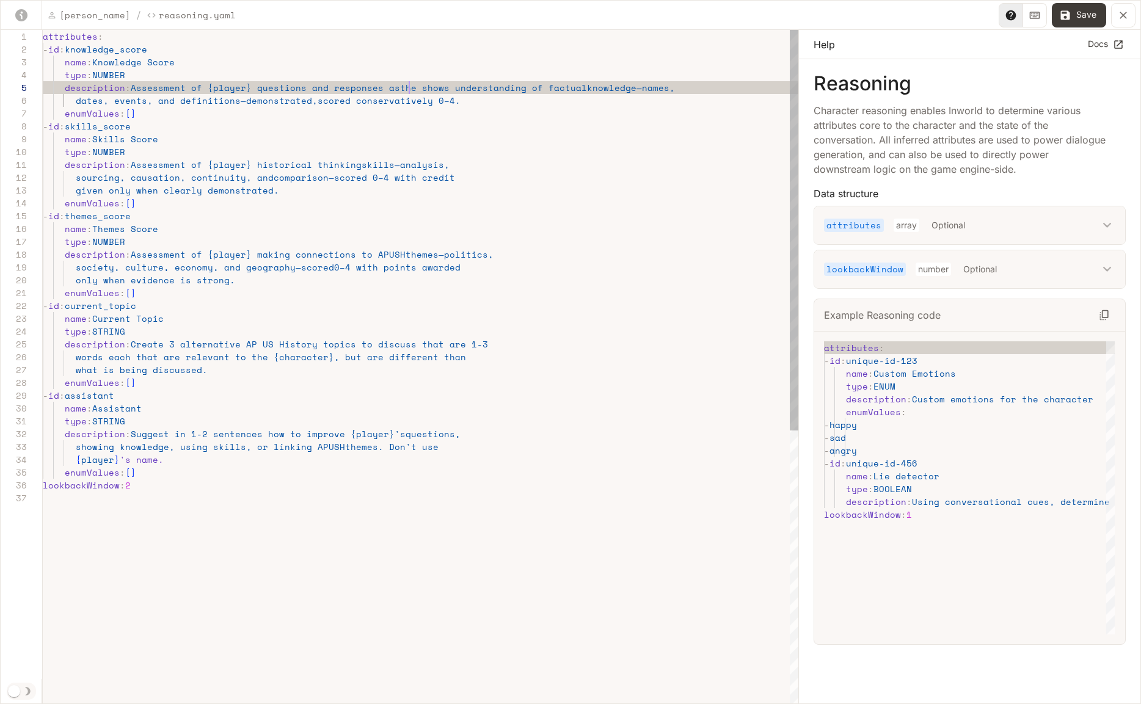
scroll to position [51, 371]
click at [445, 86] on div "attributes : - id : knowledge_score name : Knowledge Score type : NUMBER descri…" at bounding box center [421, 598] width 756 height 1137
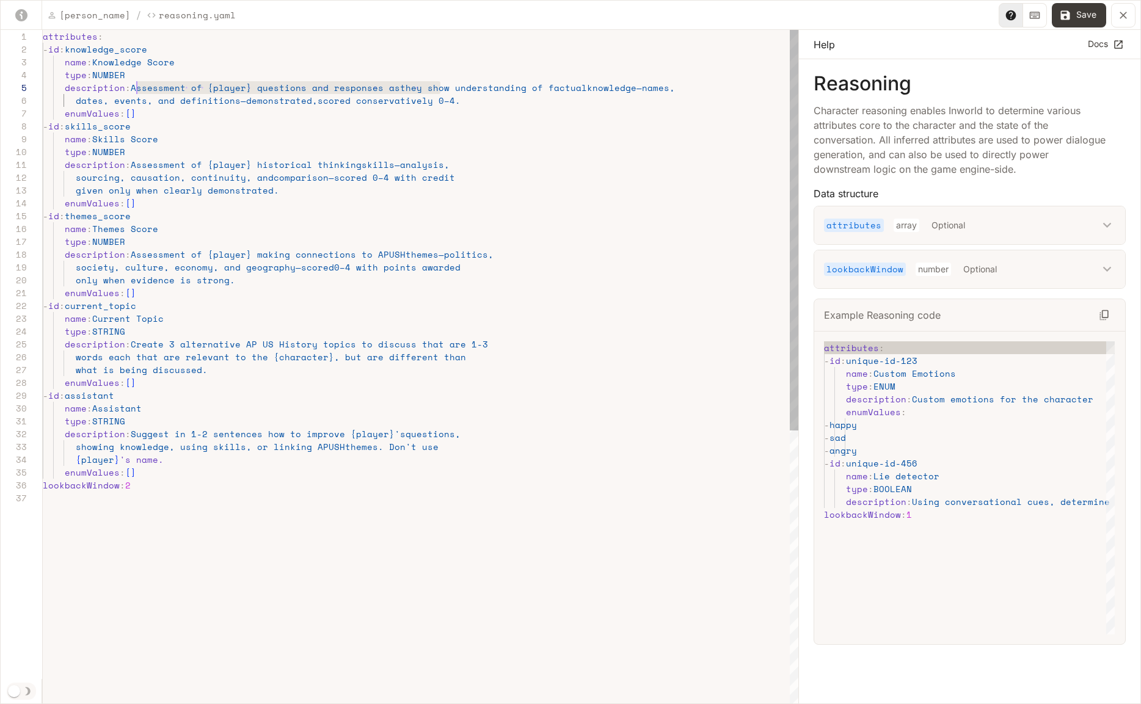
scroll to position [51, 89]
drag, startPoint x: 425, startPoint y: 89, endPoint x: 133, endPoint y: 92, distance: 292.0
click at [131, 92] on div "attributes : - id : knowledge_score name : Knowledge Score type : NUMBER descri…" at bounding box center [421, 598] width 756 height 1137
drag, startPoint x: 133, startPoint y: 164, endPoint x: 249, endPoint y: 170, distance: 116.8
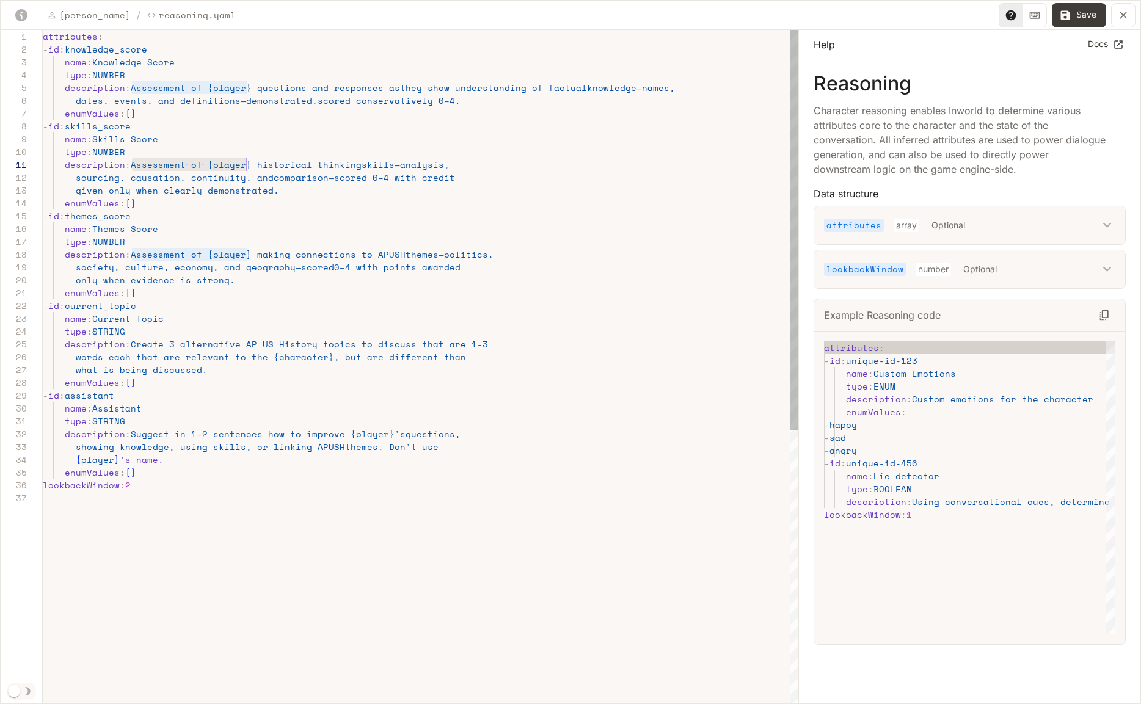
click at [249, 170] on div "attributes : - id : knowledge_score name : Knowledge Score type : NUMBER descri…" at bounding box center [421, 598] width 756 height 1137
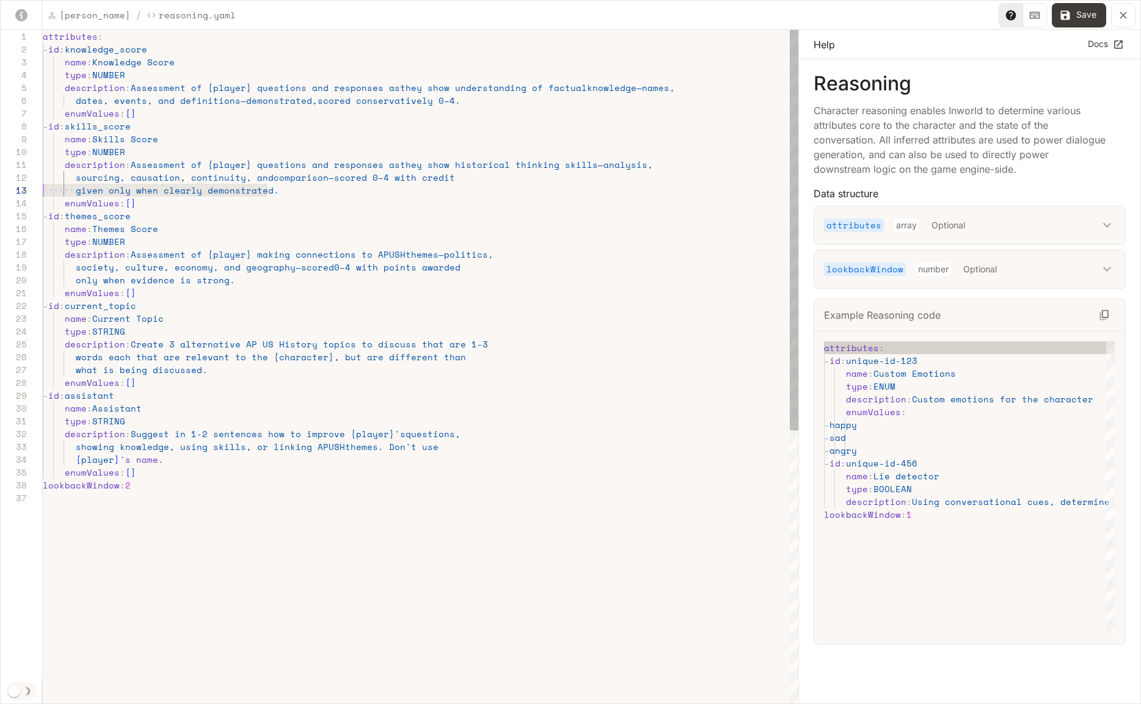
scroll to position [26, 0]
drag, startPoint x: 296, startPoint y: 192, endPoint x: 45, endPoint y: 194, distance: 251.7
click at [45, 194] on div "attributes : - id : knowledge_score name : Knowledge Score type : NUMBER descri…" at bounding box center [421, 598] width 756 height 1137
type textarea "**********"
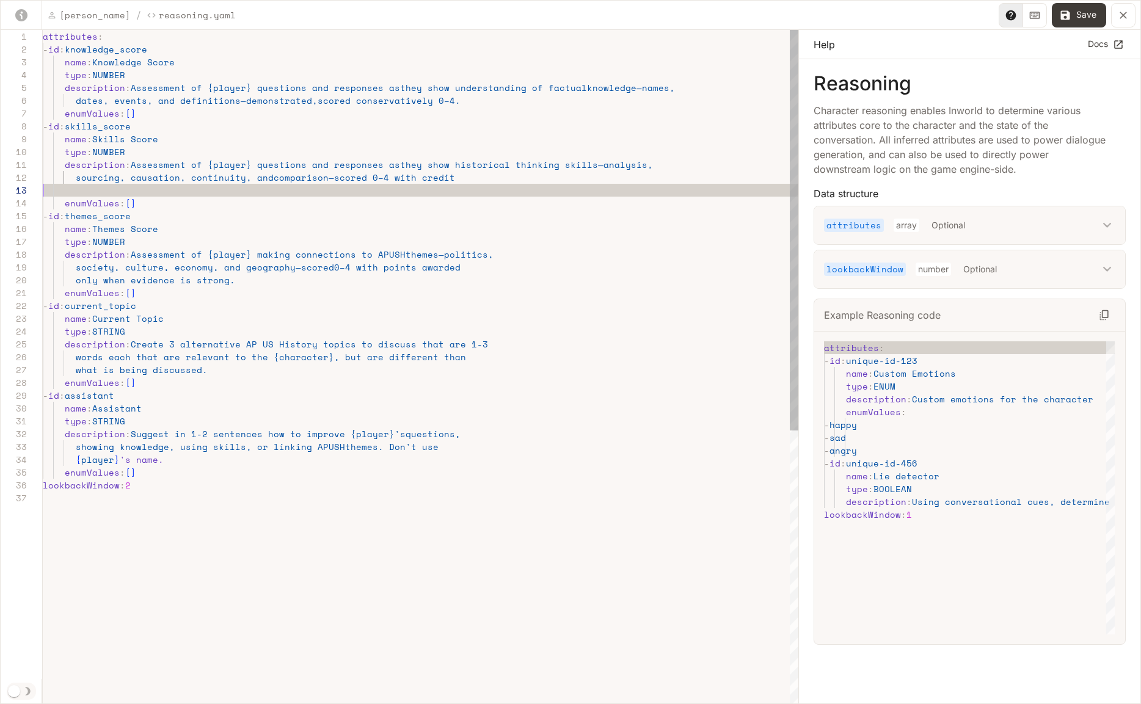
type textarea "**********"
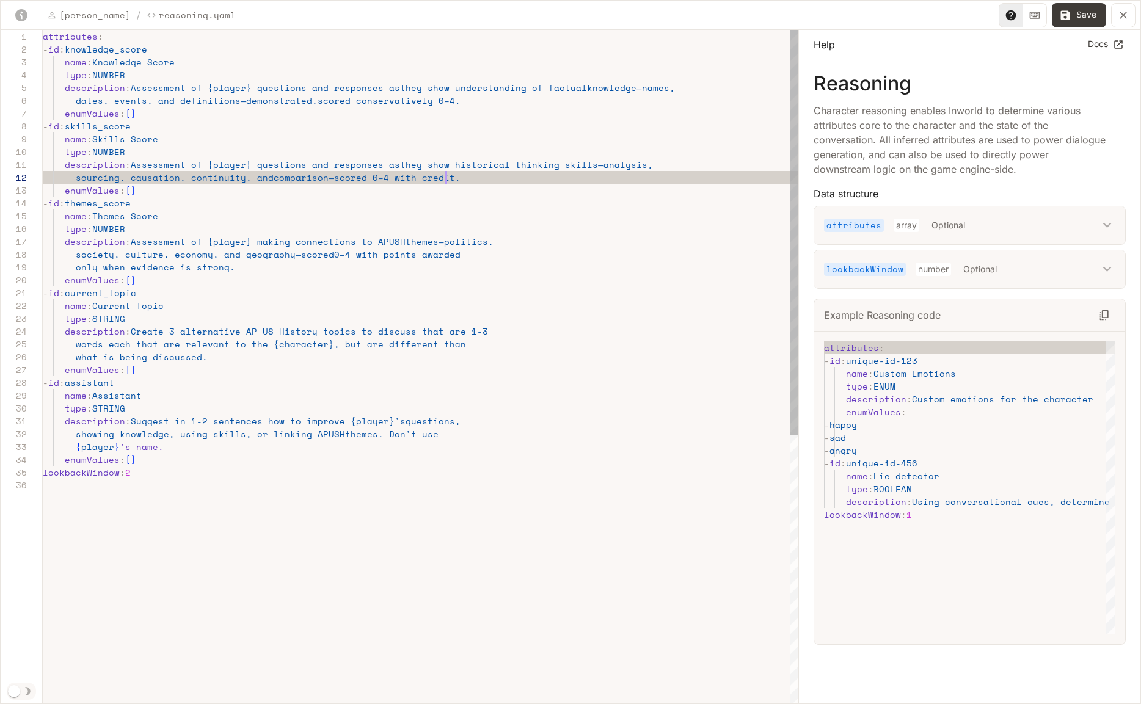
scroll to position [13, 403]
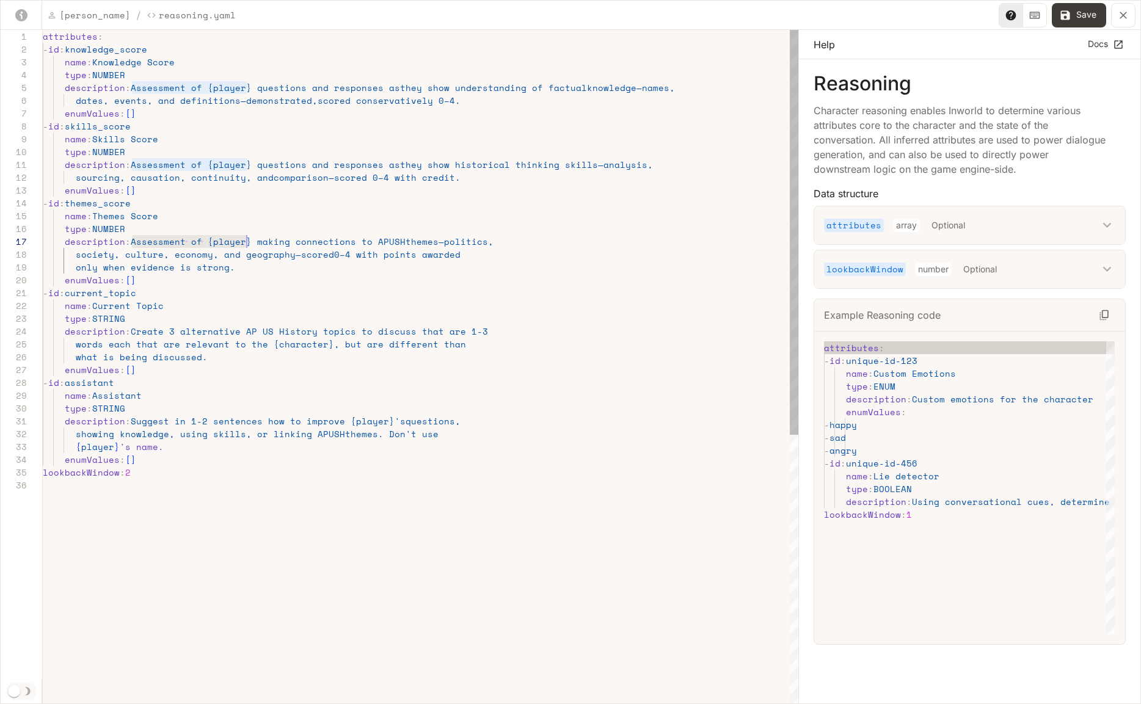
drag, startPoint x: 131, startPoint y: 243, endPoint x: 245, endPoint y: 244, distance: 114.2
click at [245, 244] on div "attributes : - id : knowledge_score name : Knowledge Score type : NUMBER descri…" at bounding box center [421, 592] width 756 height 1124
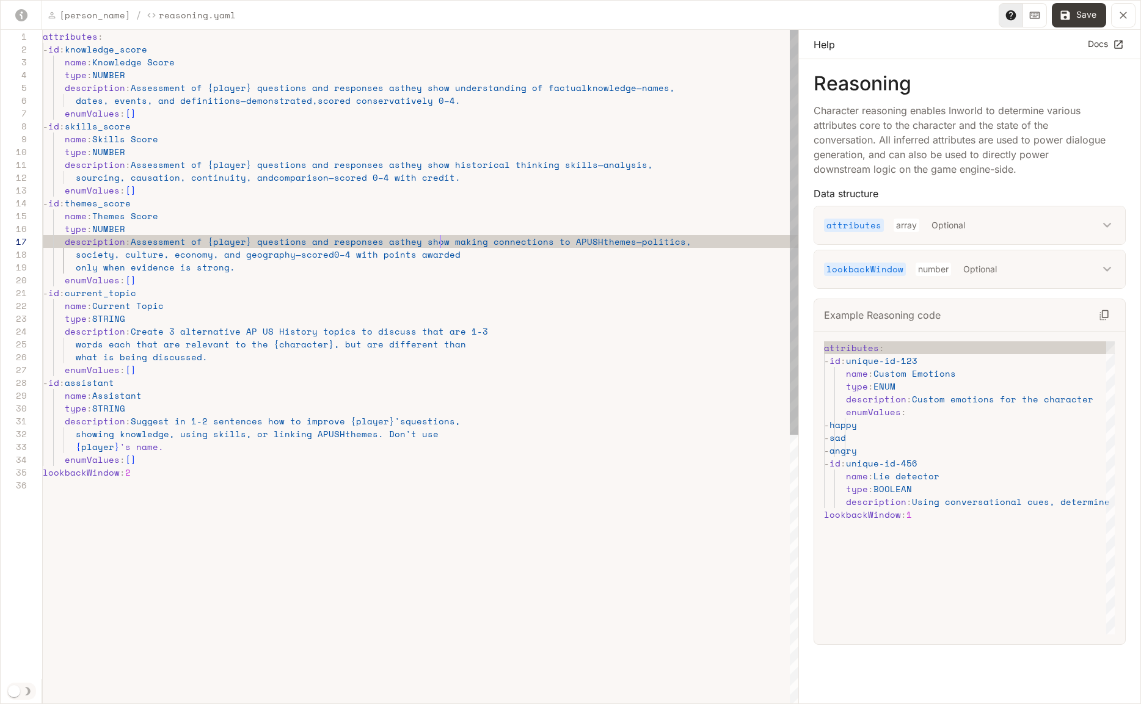
click at [425, 241] on div "attributes : - id : knowledge_score name : Knowledge Score type : NUMBER descri…" at bounding box center [421, 592] width 756 height 1124
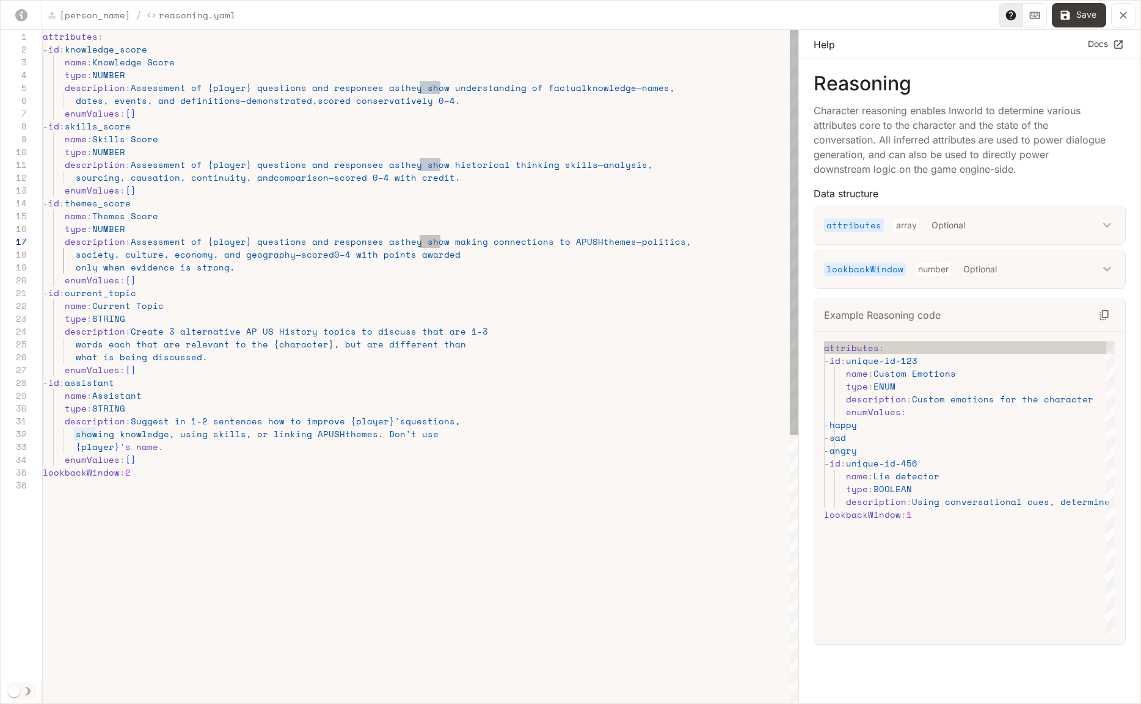
scroll to position [77, 377]
drag, startPoint x: 450, startPoint y: 242, endPoint x: 435, endPoint y: 243, distance: 14.7
click at [435, 243] on div "attributes : - id : knowledge_score name : Knowledge Score type : NUMBER descri…" at bounding box center [421, 592] width 756 height 1124
drag, startPoint x: 524, startPoint y: 242, endPoint x: 548, endPoint y: 244, distance: 23.9
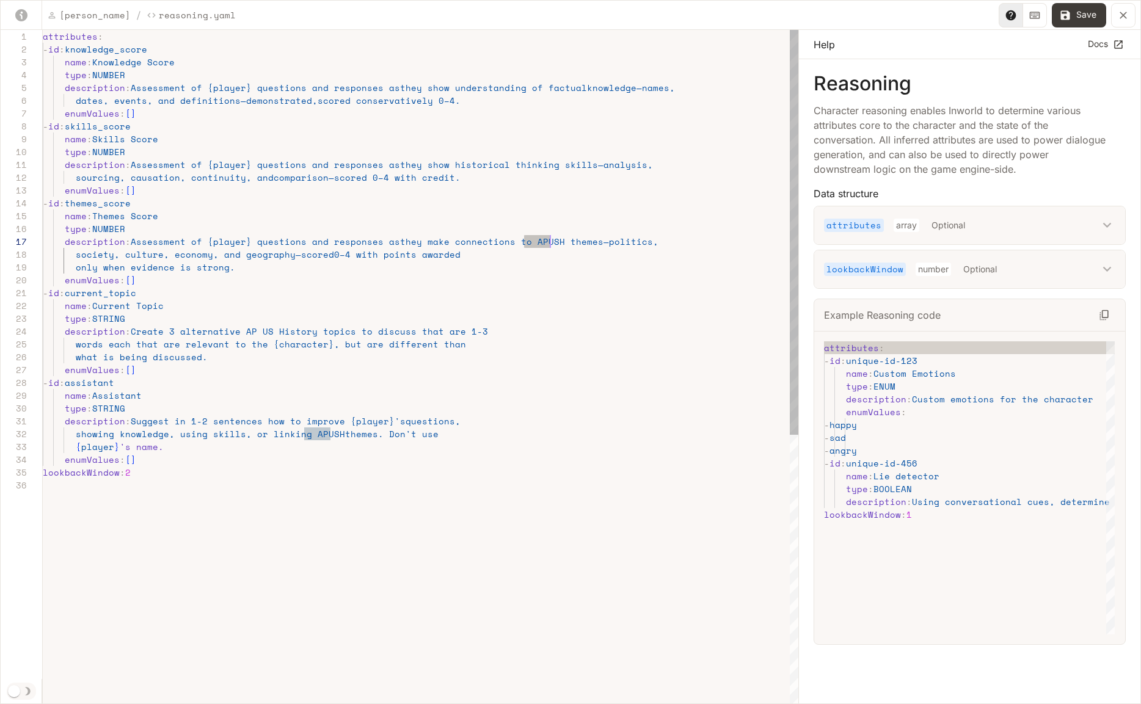
click at [548, 244] on div "attributes : - id : knowledge_score name : Knowledge Score type : NUMBER descri…" at bounding box center [421, 592] width 756 height 1124
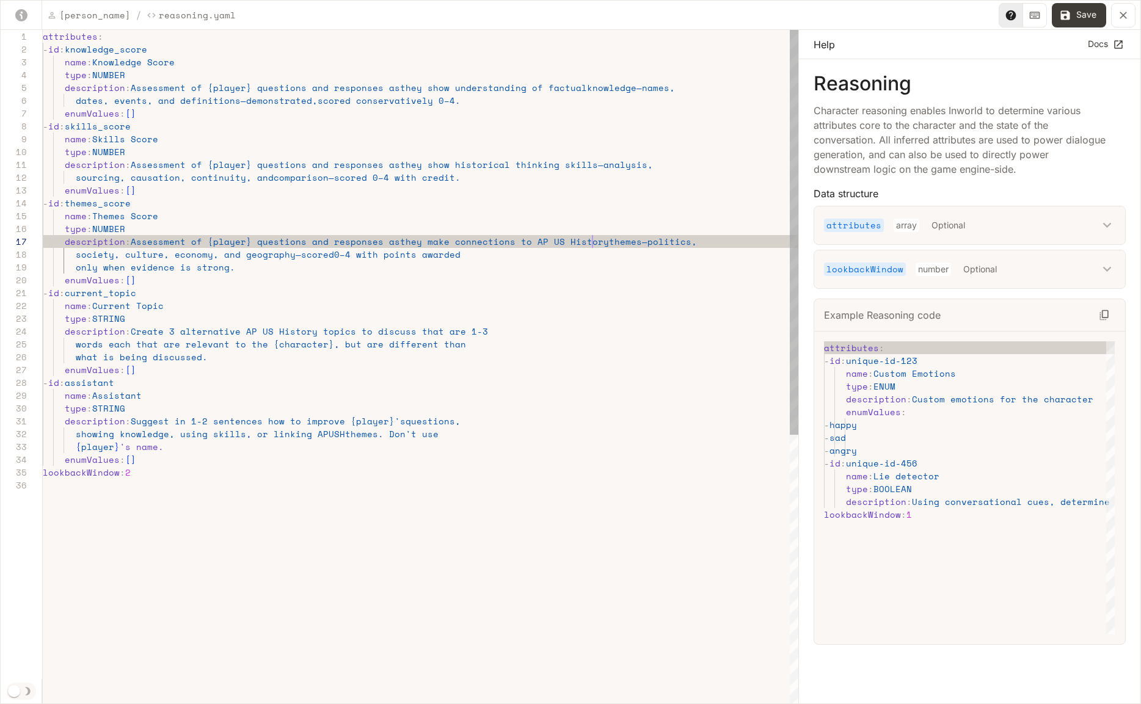
scroll to position [77, 550]
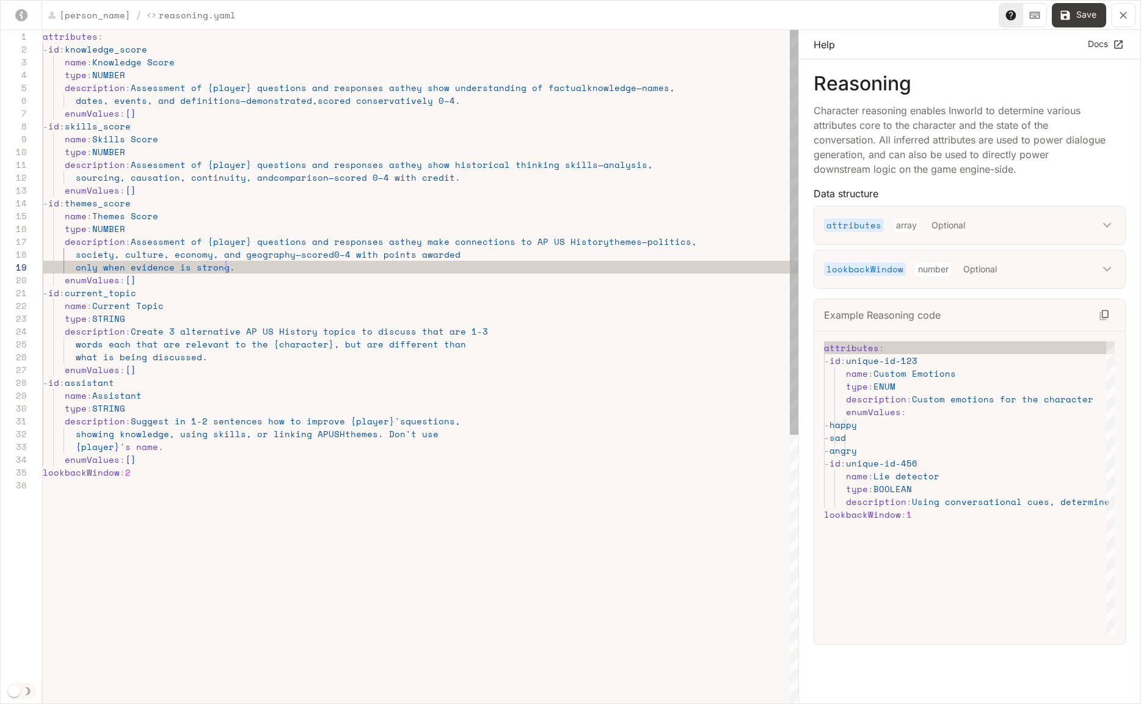
type textarea "**********"
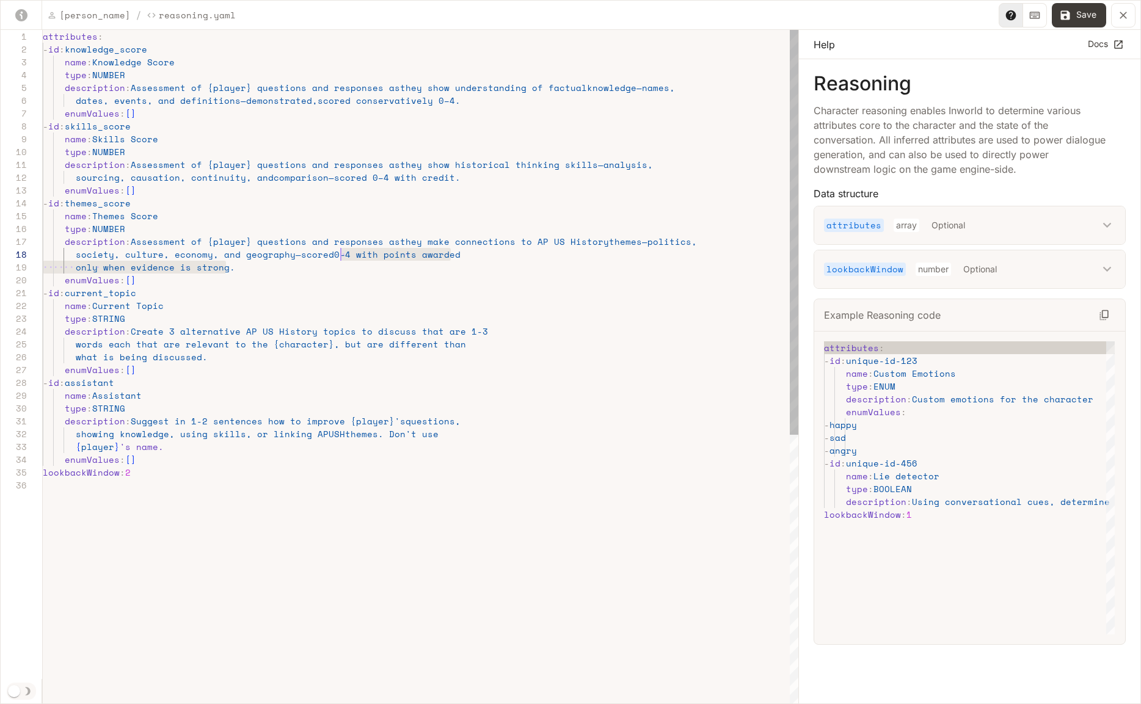
scroll to position [90, 298]
drag, startPoint x: 289, startPoint y: 269, endPoint x: 341, endPoint y: 256, distance: 53.6
click at [341, 256] on div "attributes : - id : knowledge_score name : Knowledge Score type : NUMBER descri…" at bounding box center [421, 592] width 756 height 1124
type textarea "**********"
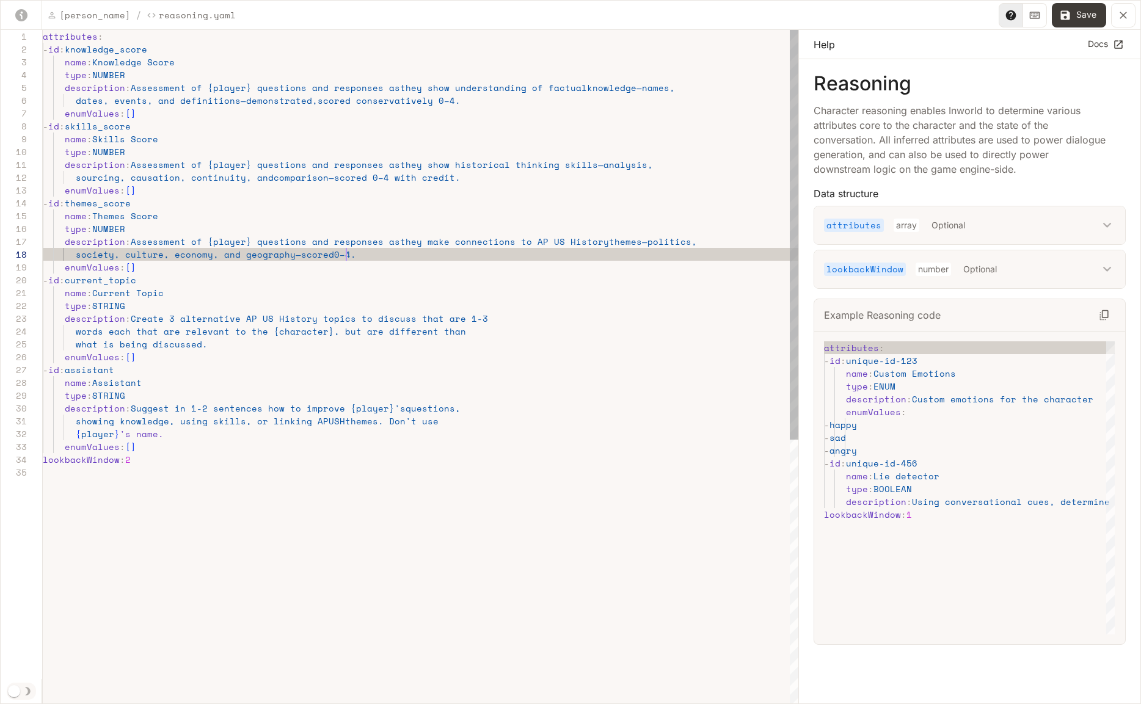
click at [275, 310] on div "attributes : - id : knowledge_score name : Knowledge Score type : NUMBER descri…" at bounding box center [421, 585] width 756 height 1111
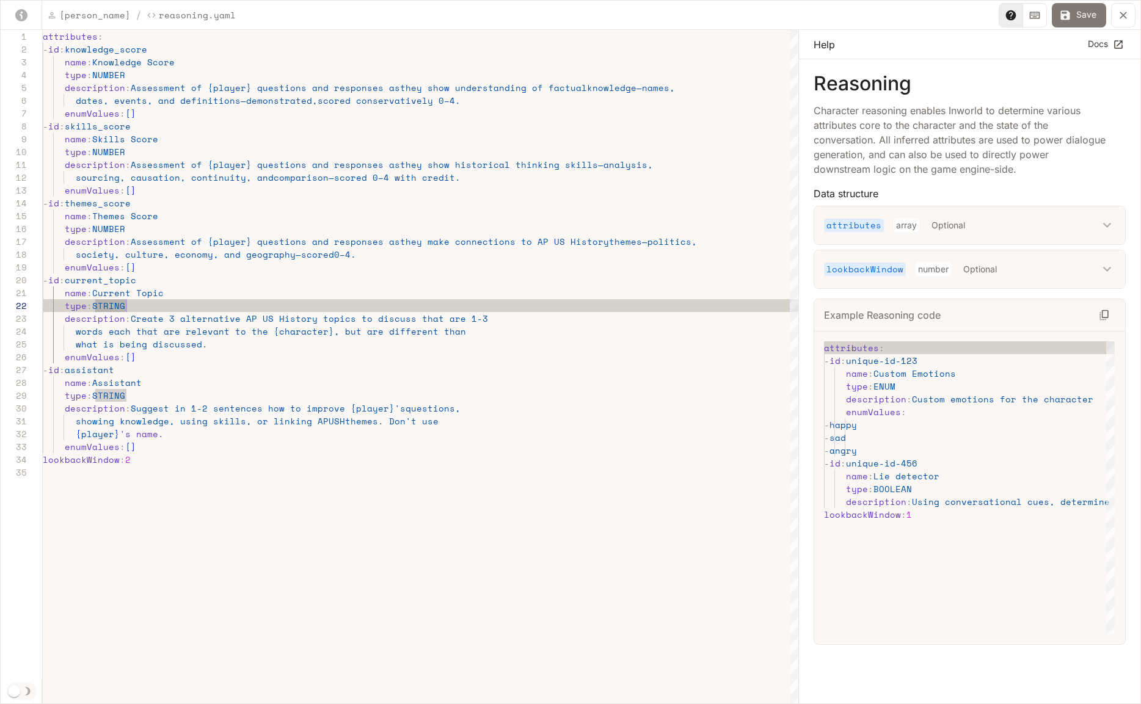
type textarea "**********"
click at [1076, 20] on button "Save" at bounding box center [1079, 15] width 54 height 24
type textarea "**********"
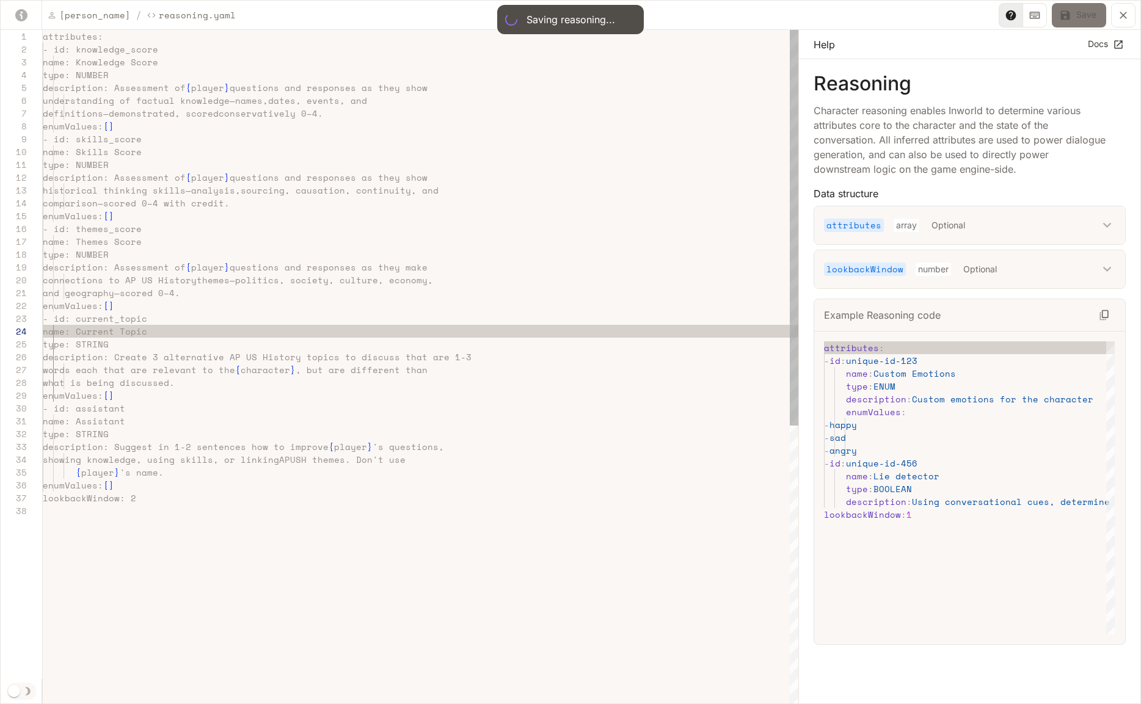
scroll to position [128, 115]
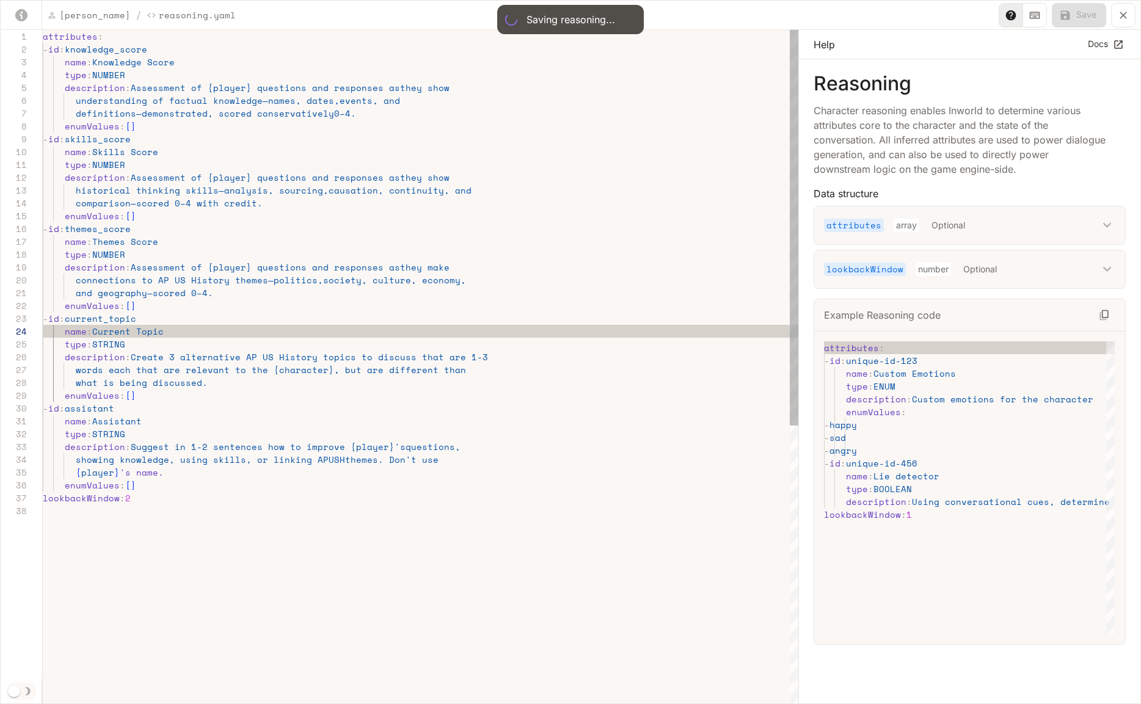
type input "**"
click at [624, 20] on icon "button" at bounding box center [630, 19] width 12 height 12
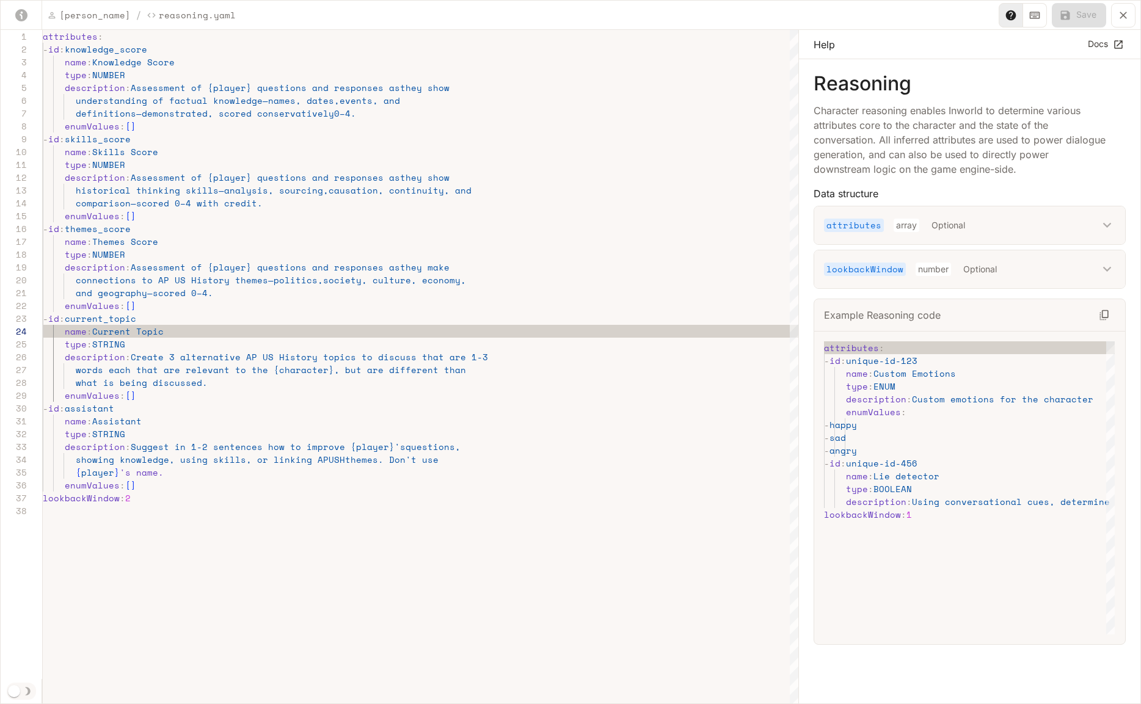
click at [1121, 18] on icon "yaml-editor" at bounding box center [1123, 15] width 12 height 12
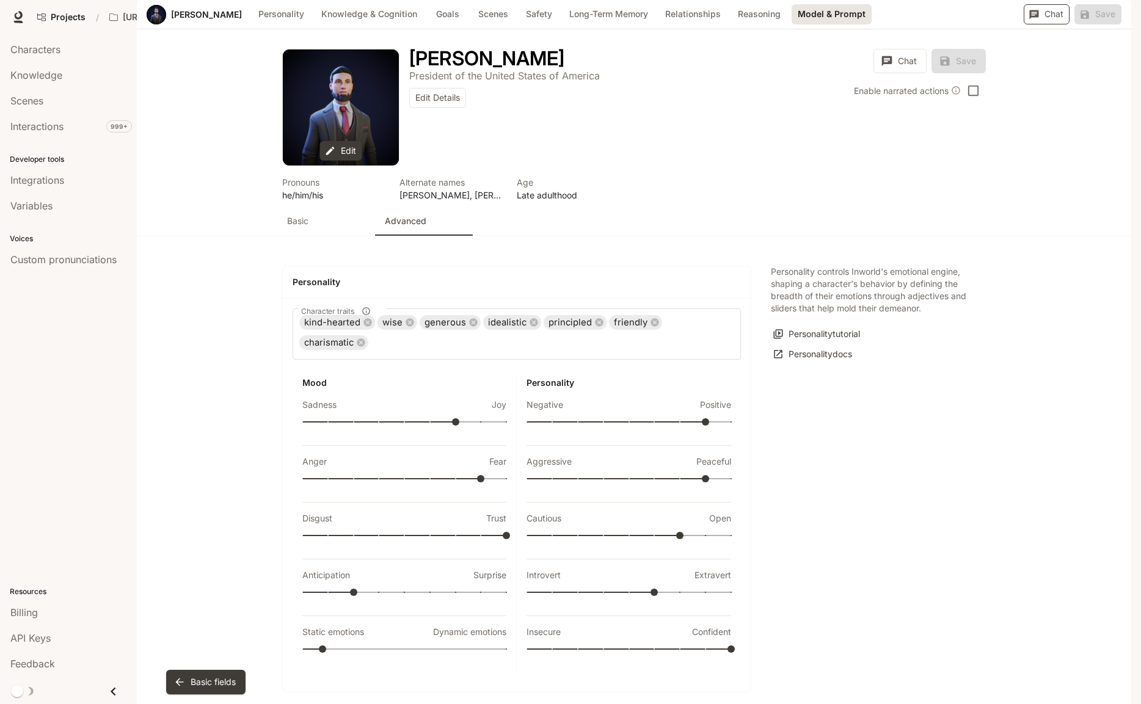
click at [1047, 24] on button "Chat" at bounding box center [1047, 14] width 46 height 20
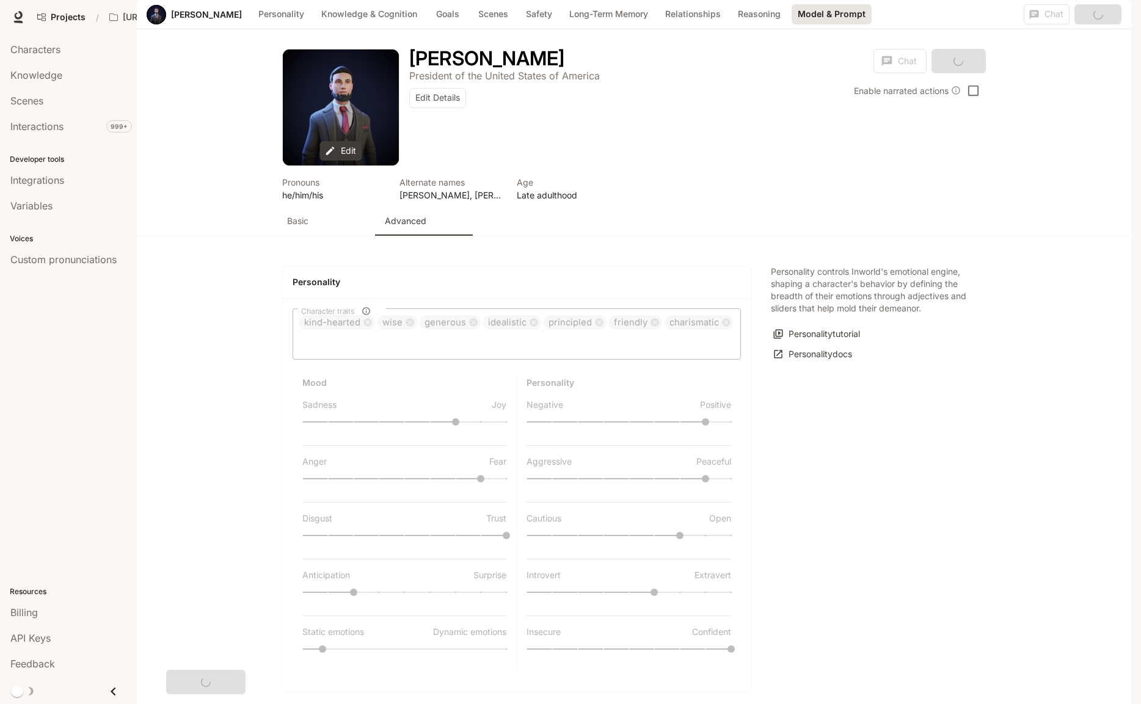
scroll to position [2724, 0]
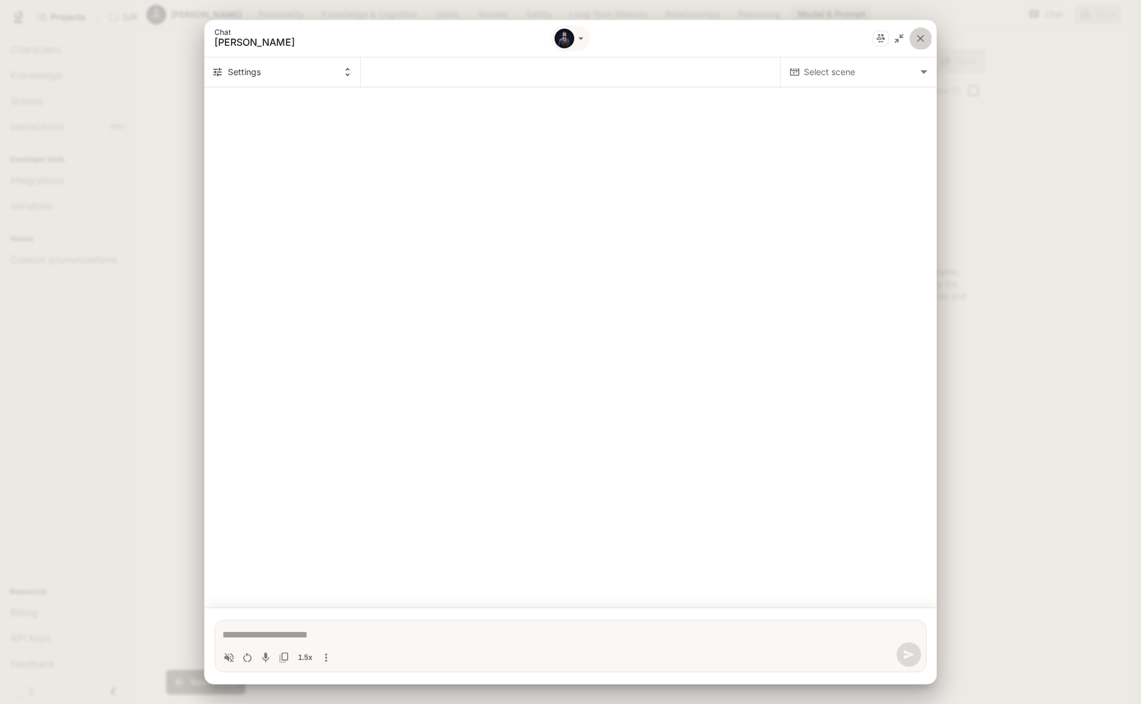
click at [920, 41] on icon "close" at bounding box center [920, 38] width 12 height 12
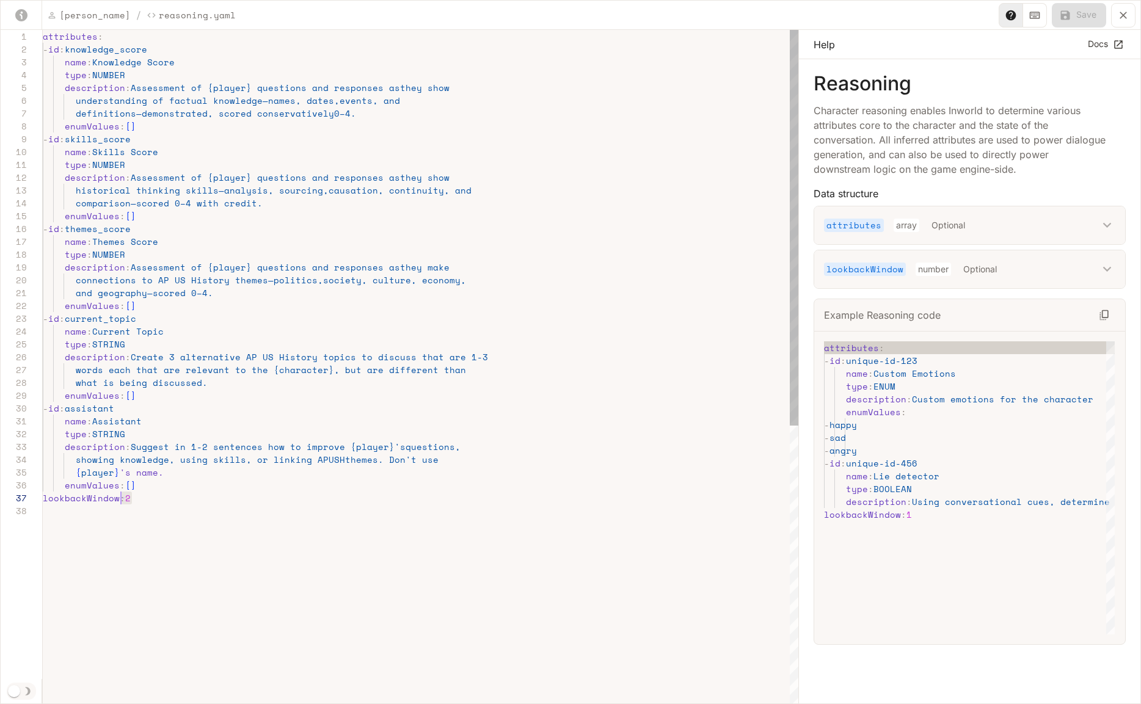
scroll to position [77, 84]
click at [127, 498] on div "attributes : - id : knowledge_score name : Knowledge Score type : NUMBER descri…" at bounding box center [421, 605] width 756 height 1150
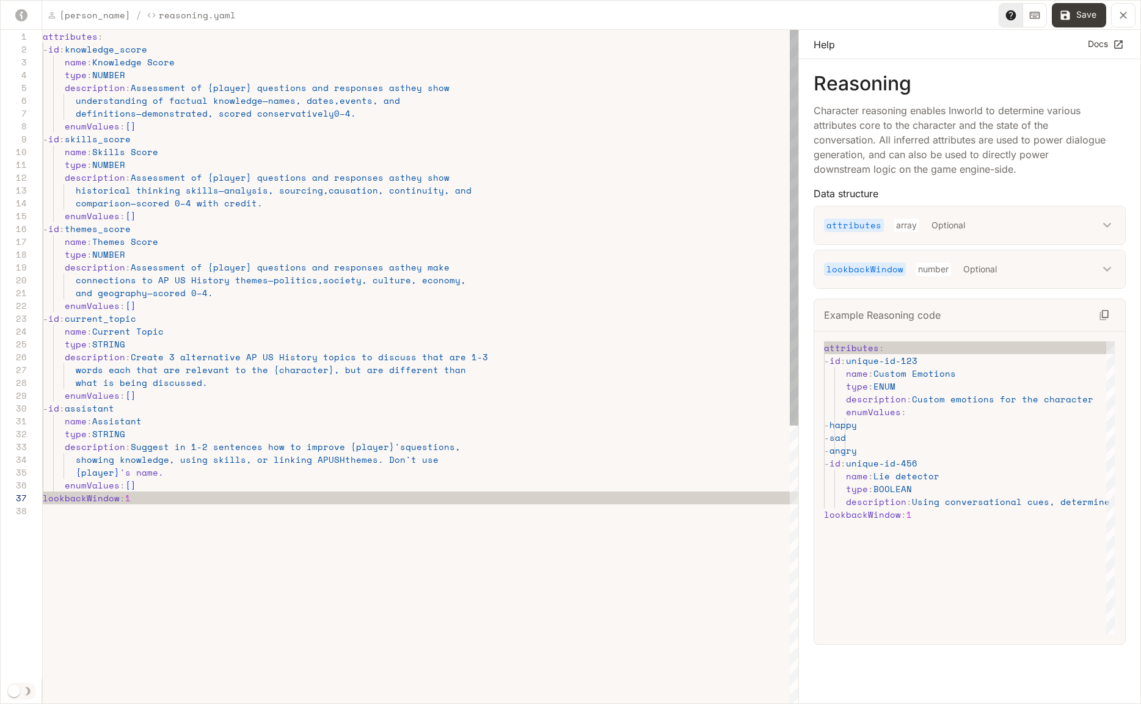
click at [447, 390] on div "attributes : - id : knowledge_score name : Knowledge Score type : NUMBER descri…" at bounding box center [421, 605] width 756 height 1150
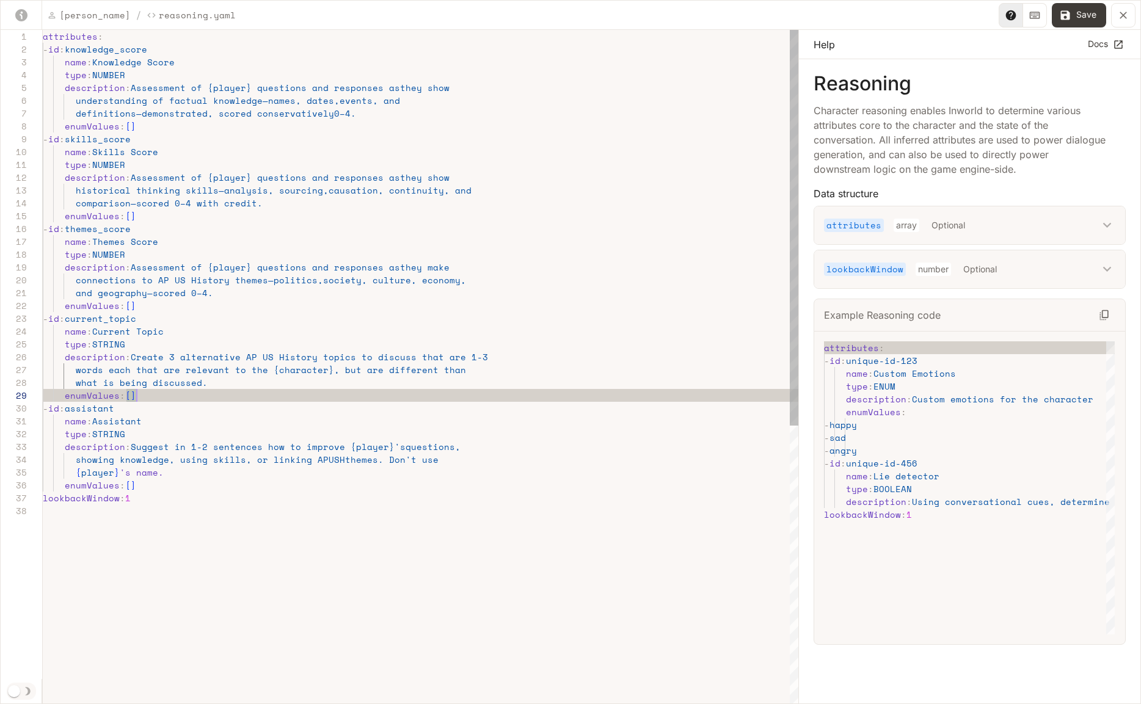
scroll to position [103, 94]
click at [1079, 16] on button "Save" at bounding box center [1079, 15] width 54 height 24
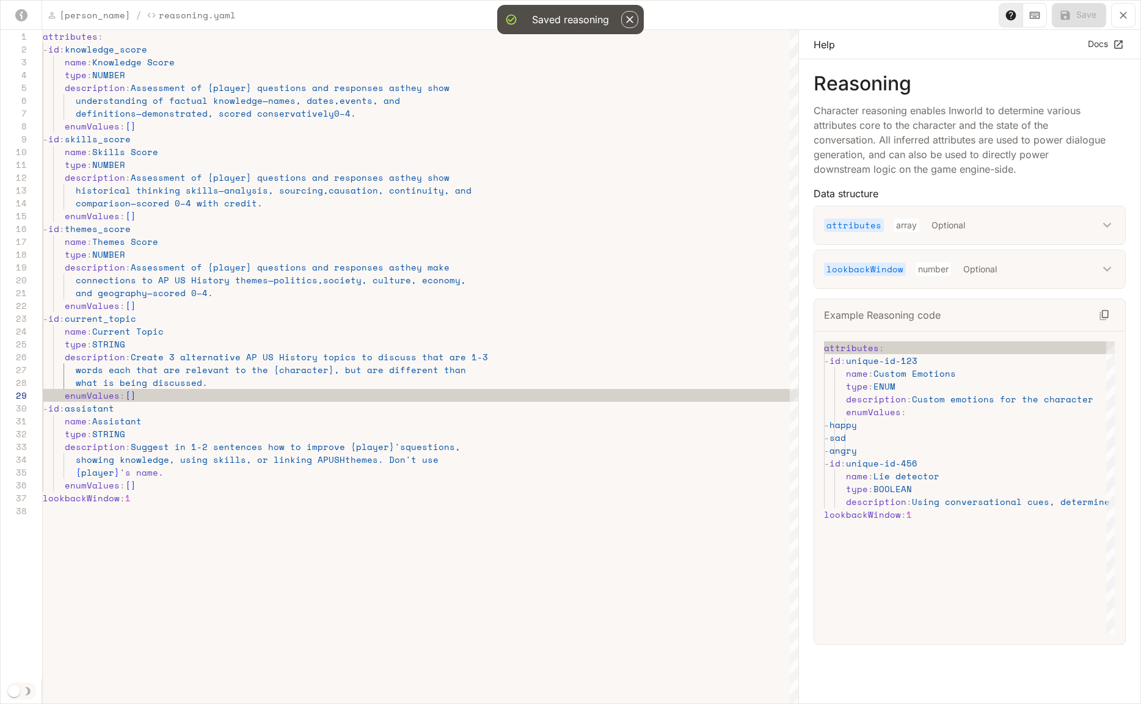
click at [627, 23] on icon "button" at bounding box center [630, 19] width 12 height 12
click at [1127, 15] on icon "yaml-editor" at bounding box center [1123, 15] width 12 height 12
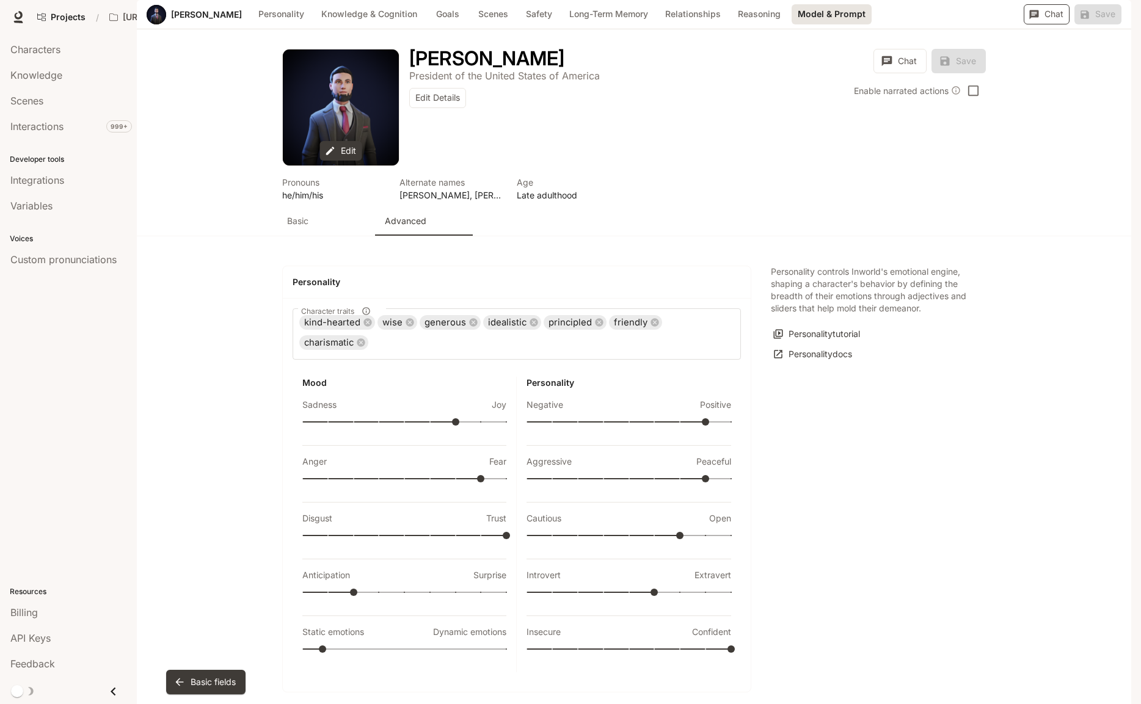
click at [1048, 24] on button "Chat" at bounding box center [1047, 14] width 46 height 20
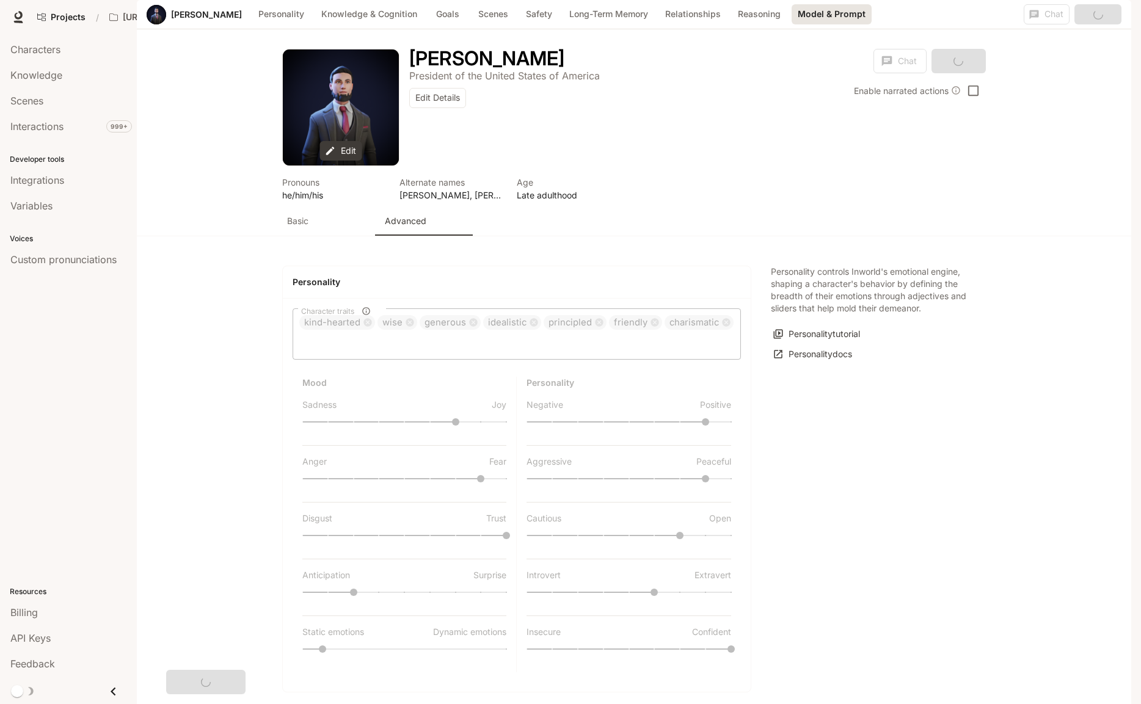
scroll to position [2724, 0]
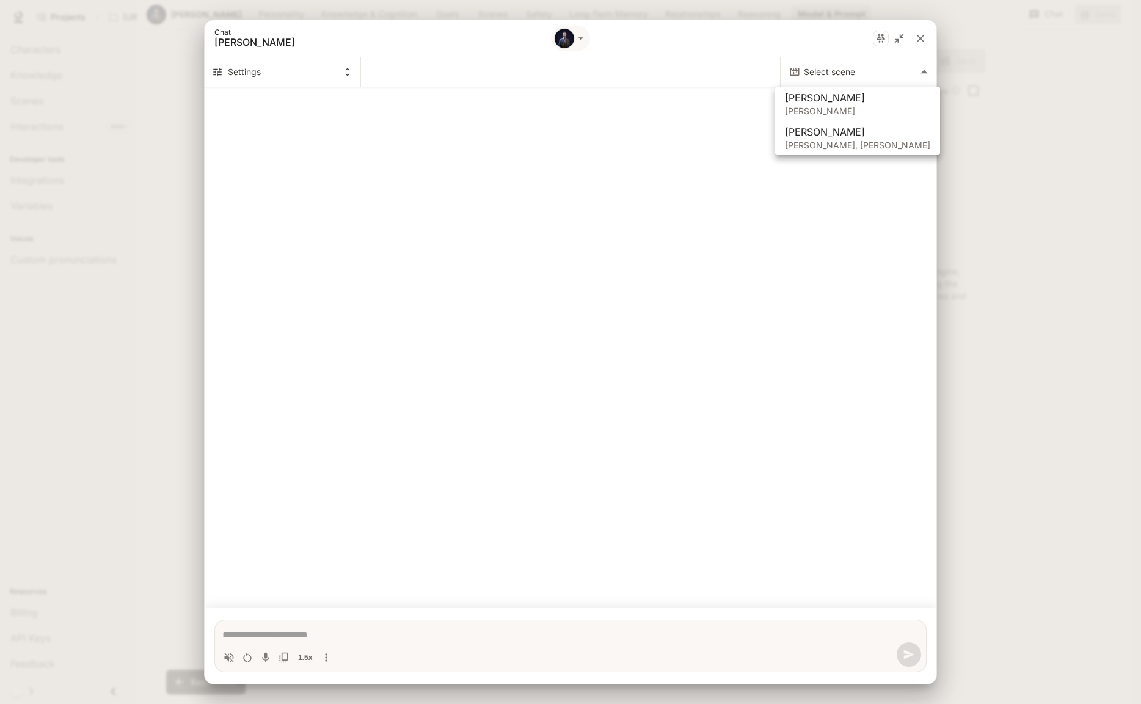
click at [835, 71] on body "Skip to main content Projects / [URL] Characters Character Studio Character Stu…" at bounding box center [570, 352] width 1141 height 704
click at [833, 97] on span "[PERSON_NAME]" at bounding box center [857, 97] width 145 height 15
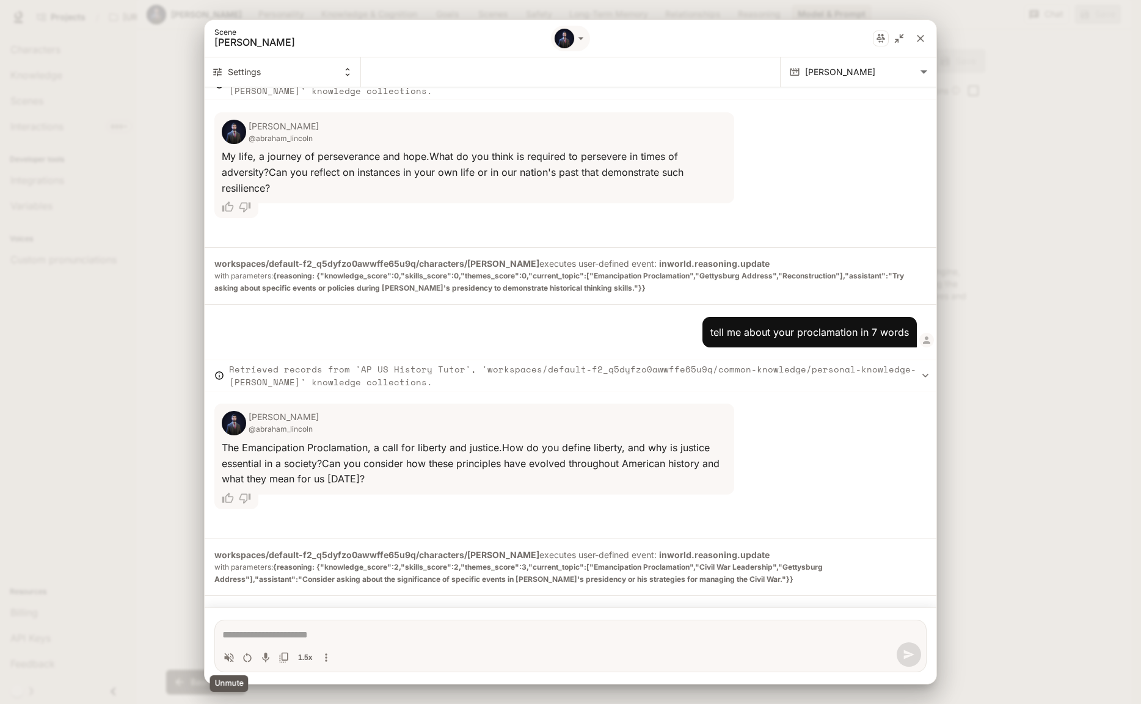
scroll to position [1115, 0]
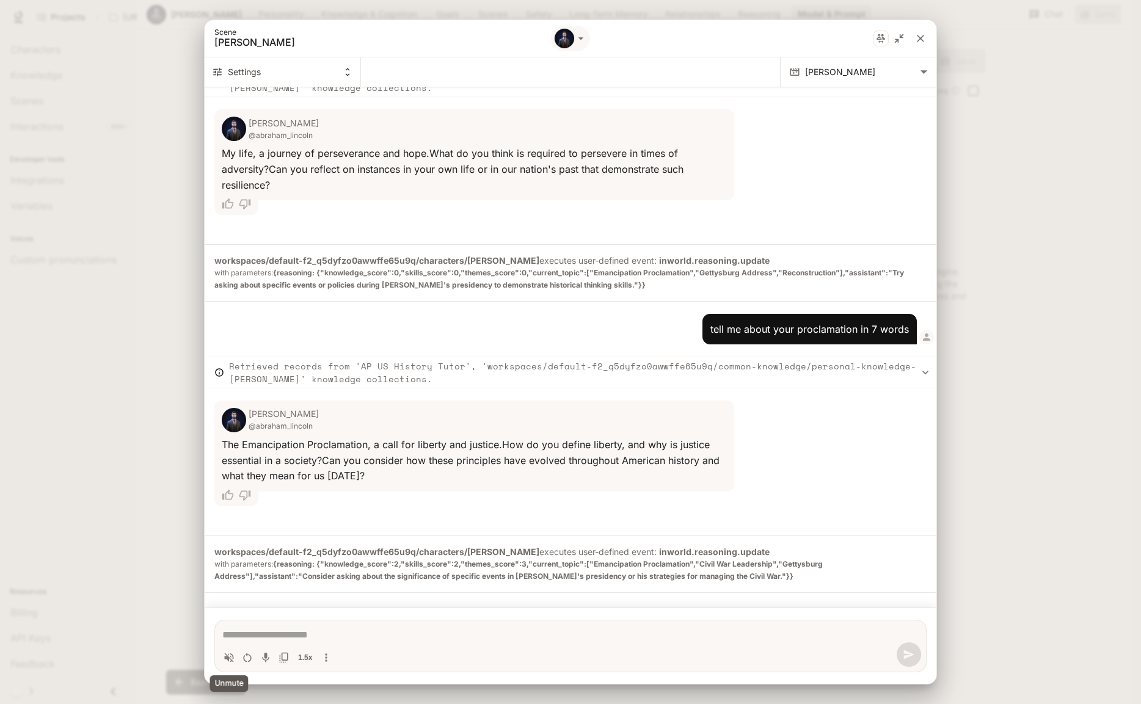
click at [232, 659] on icon "Volume toggle" at bounding box center [229, 658] width 12 height 12
click at [251, 658] on icon "Restart conversation" at bounding box center [247, 657] width 8 height 10
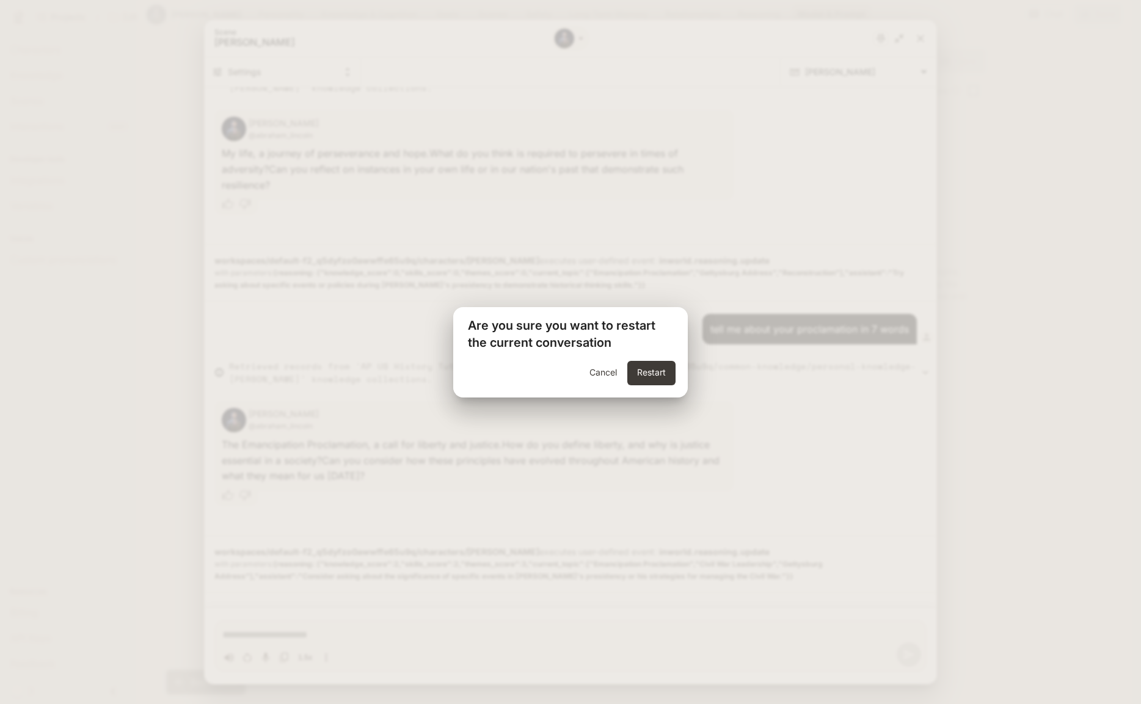
click at [654, 359] on h2 "Are you sure you want to restart the current conversation" at bounding box center [570, 334] width 235 height 54
click at [652, 370] on button "Restart" at bounding box center [651, 373] width 48 height 24
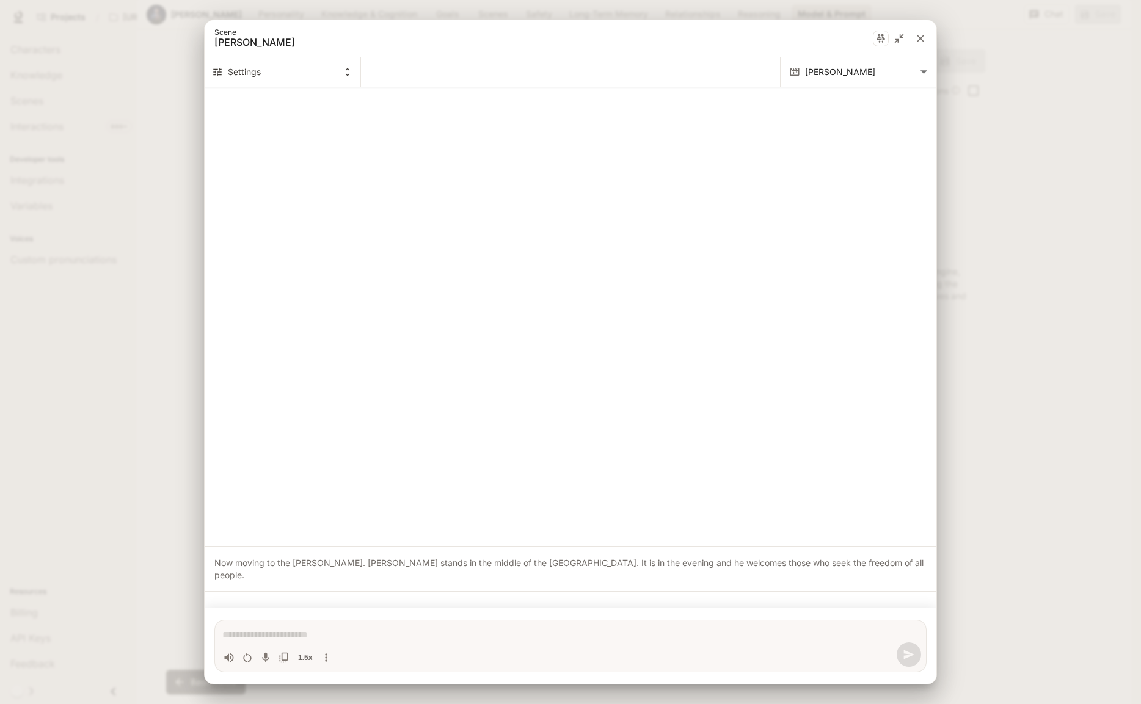
scroll to position [0, 0]
click at [268, 632] on textarea "Chat simulator bottom actions" at bounding box center [570, 635] width 696 height 15
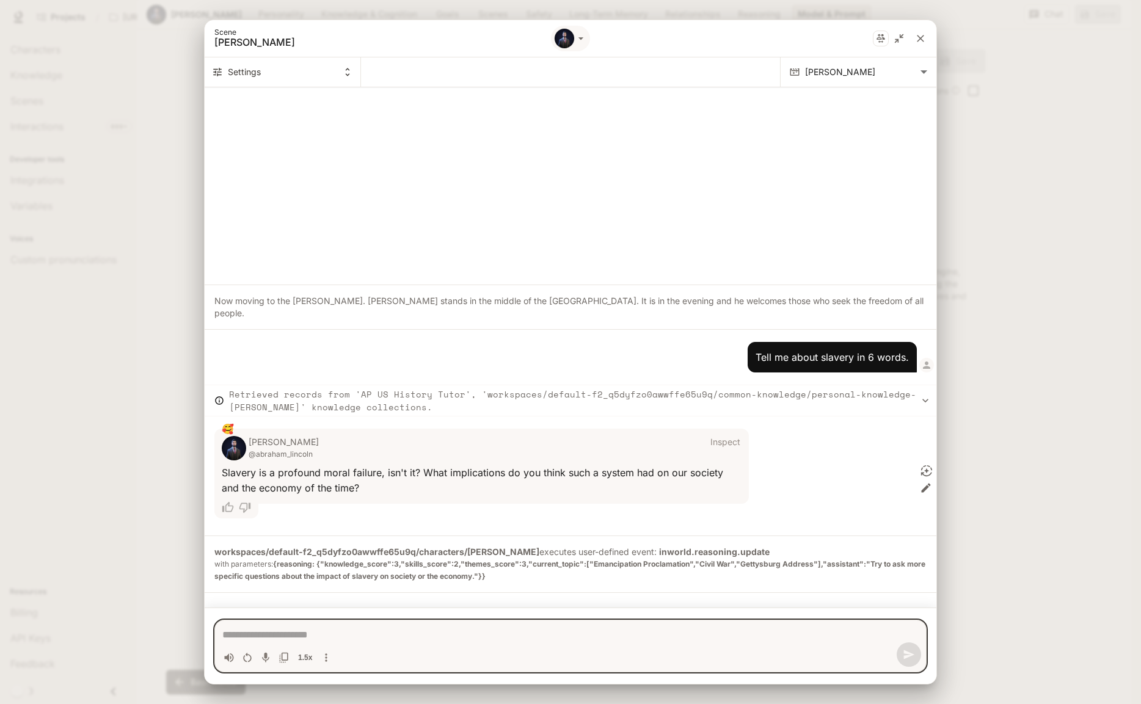
click at [916, 38] on icon "close" at bounding box center [920, 38] width 12 height 12
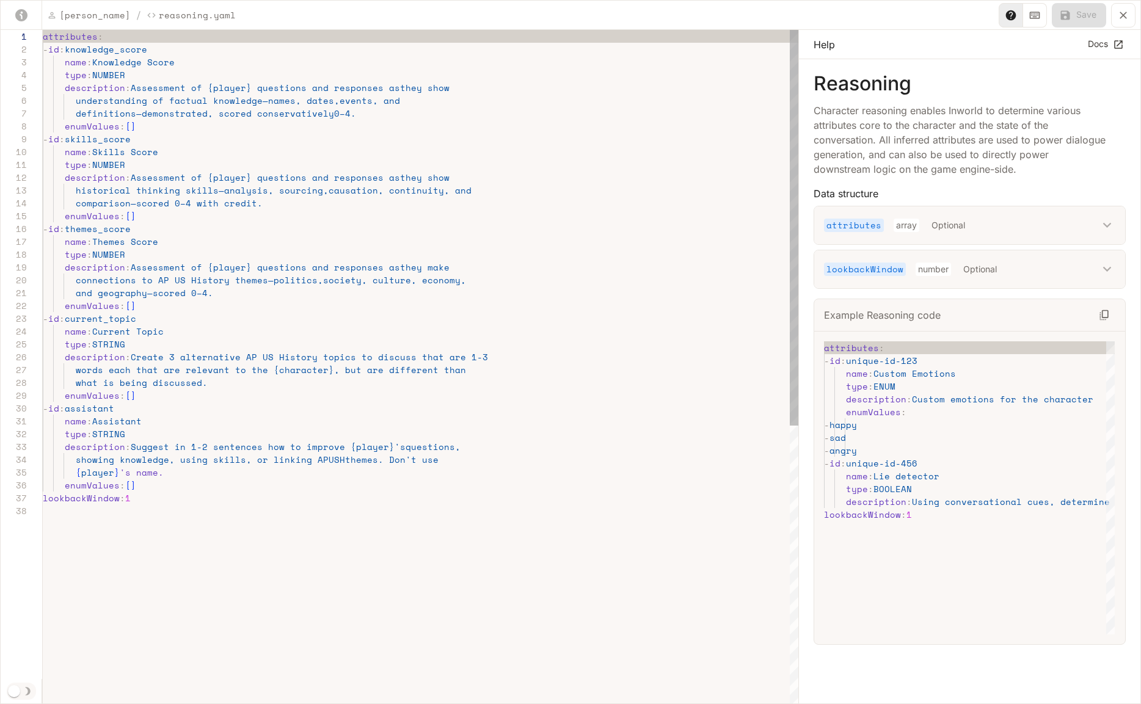
scroll to position [90, 94]
click at [137, 126] on div "attributes : - id : knowledge_score name : Knowledge Score type : NUMBER descri…" at bounding box center [421, 605] width 756 height 1150
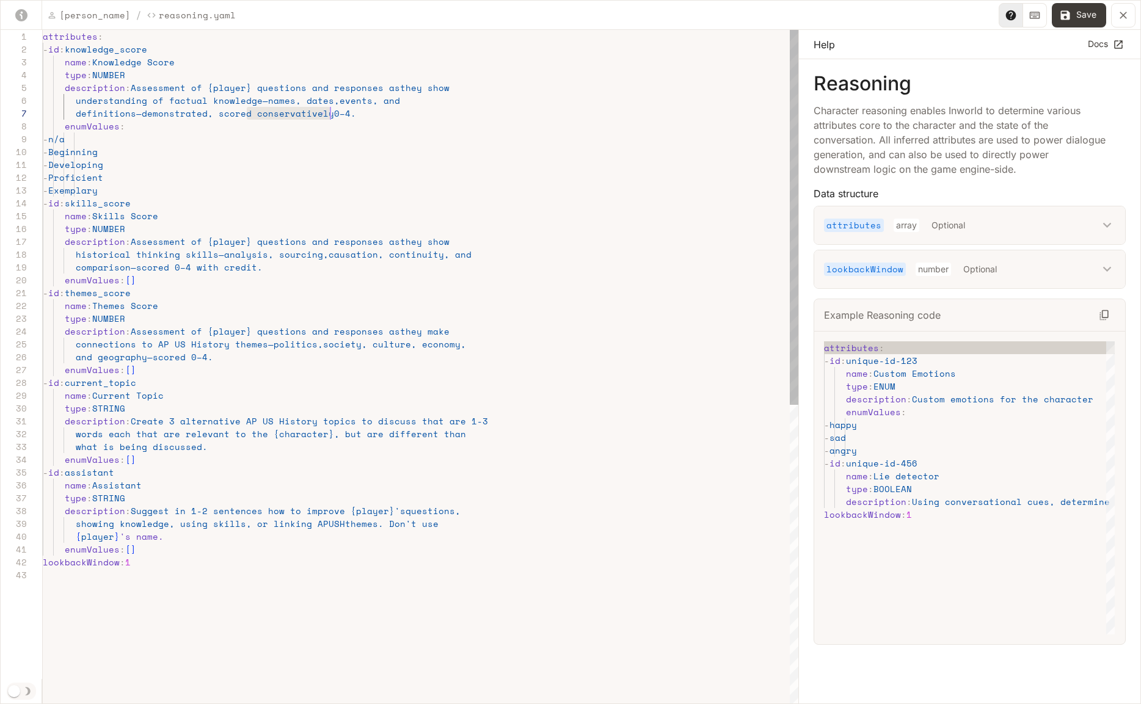
scroll to position [77, 298]
drag, startPoint x: 247, startPoint y: 112, endPoint x: 342, endPoint y: 112, distance: 94.7
click at [342, 112] on div "attributes : - id : knowledge_score name : Knowledge Score type : NUMBER descri…" at bounding box center [421, 637] width 756 height 1214
click at [246, 114] on div "attributes : - id : knowledge_score name : Knowledge Score type : NUMBER descri…" at bounding box center [421, 637] width 756 height 1214
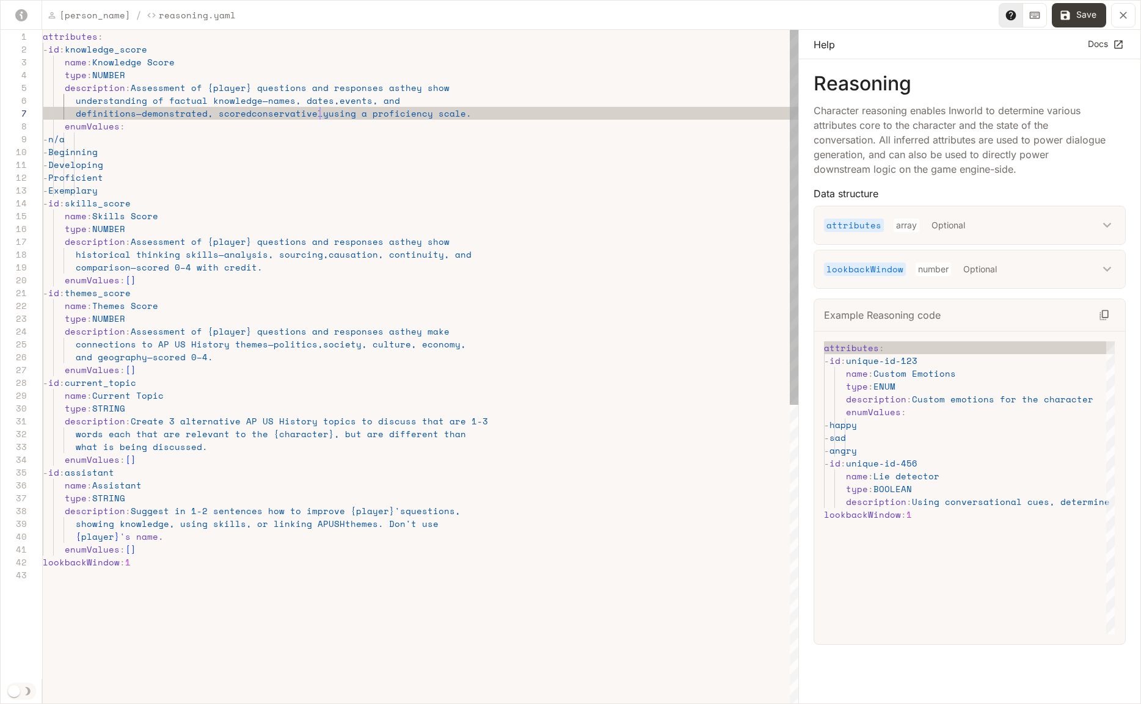
scroll to position [77, 283]
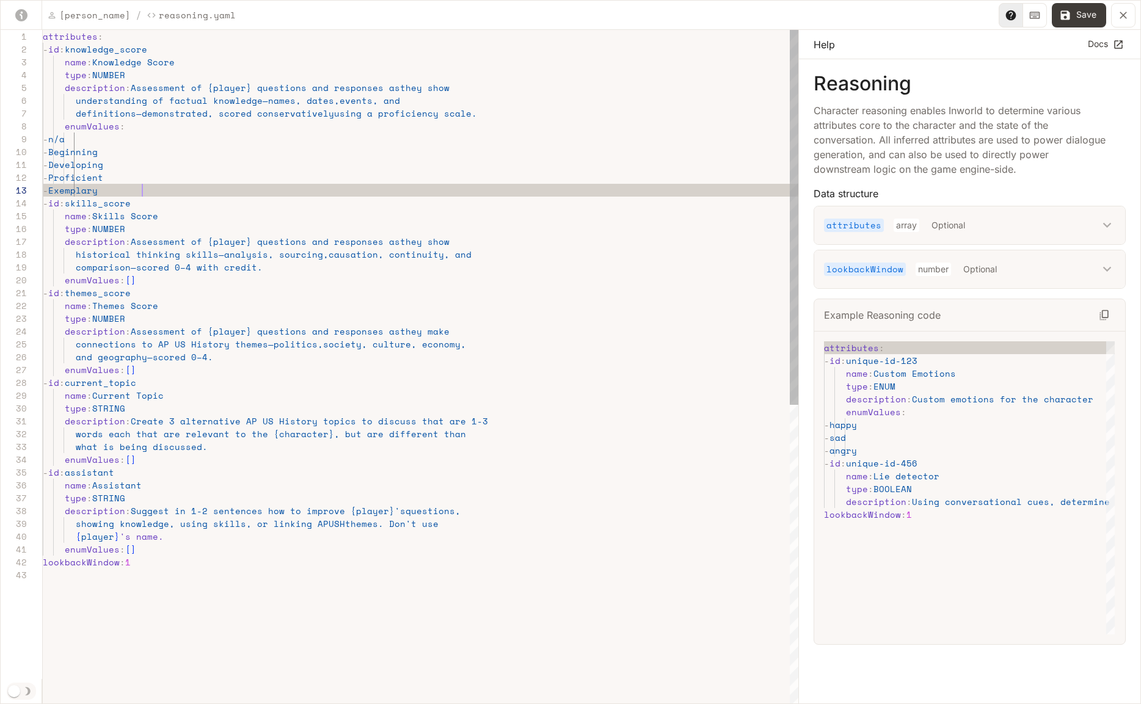
click at [246, 191] on div "attributes : - id : knowledge_score name : Knowledge Score type : NUMBER descri…" at bounding box center [421, 637] width 756 height 1214
click at [254, 189] on div "attributes : - id : knowledge_score name : Knowledge Score type : NUMBER descri…" at bounding box center [421, 637] width 756 height 1214
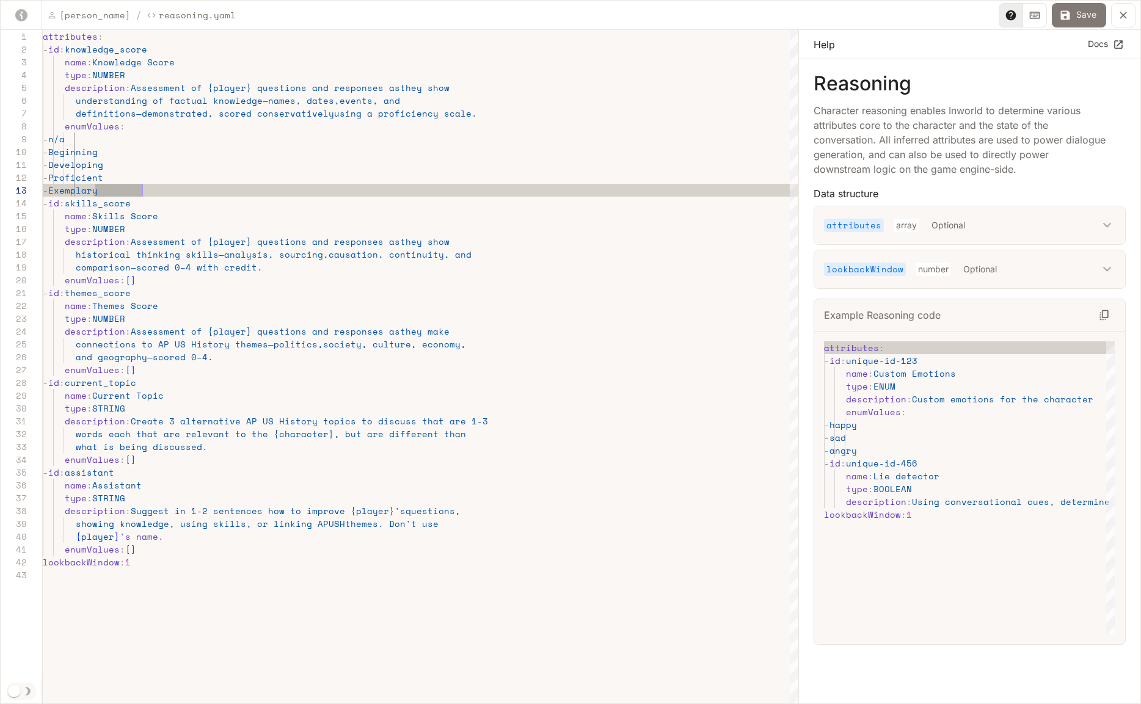
click at [1074, 15] on button "Save" at bounding box center [1079, 15] width 54 height 24
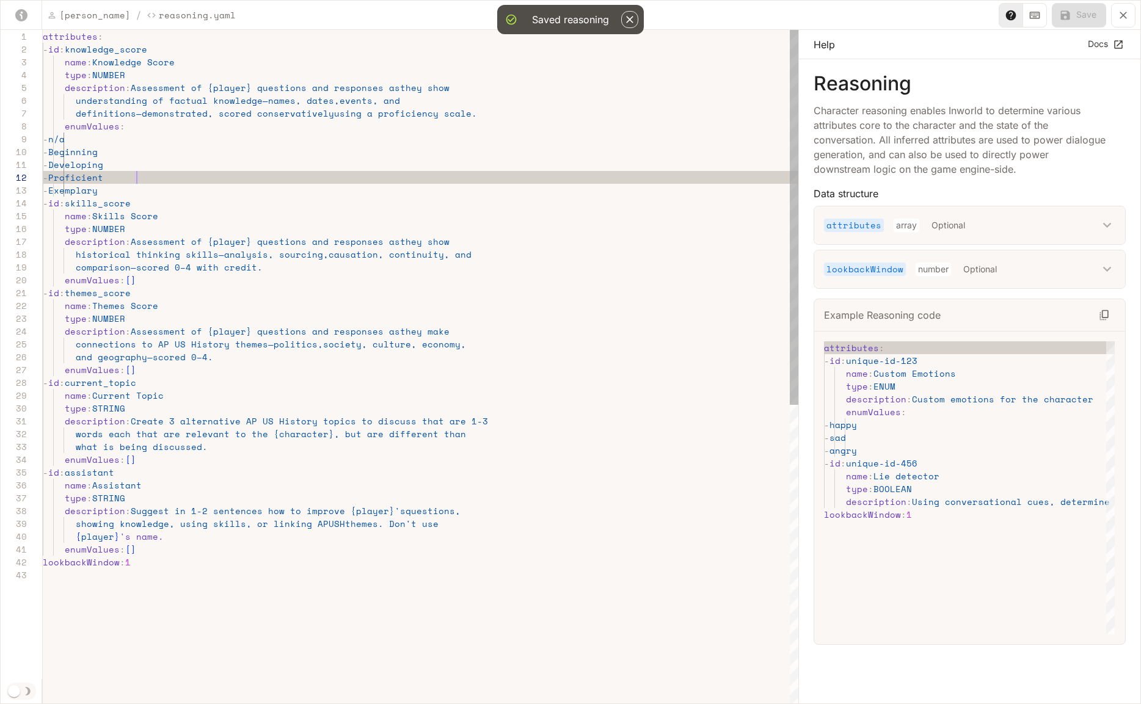
click at [168, 175] on div "attributes : - id : knowledge_score name : Knowledge Score type : NUMBER descri…" at bounding box center [421, 637] width 756 height 1214
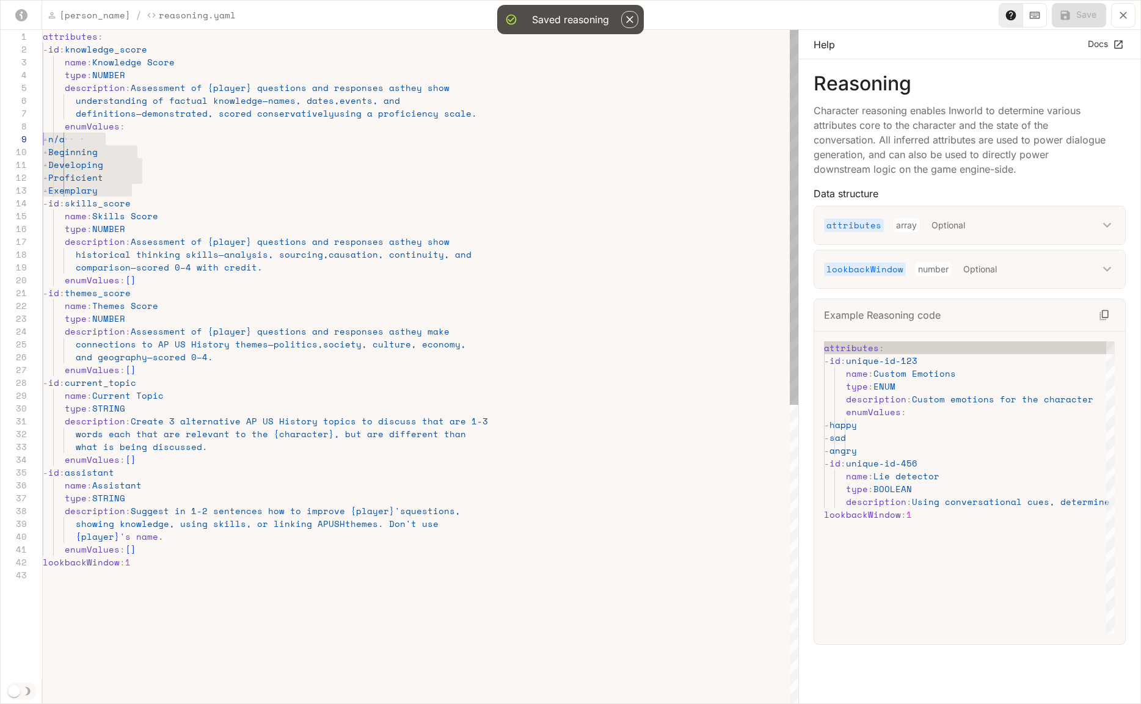
scroll to position [103, 0]
drag, startPoint x: 154, startPoint y: 193, endPoint x: 36, endPoint y: 145, distance: 127.4
click at [43, 145] on div "attributes : - id : knowledge_score name : Knowledge Score type : NUMBER descri…" at bounding box center [421, 637] width 756 height 1214
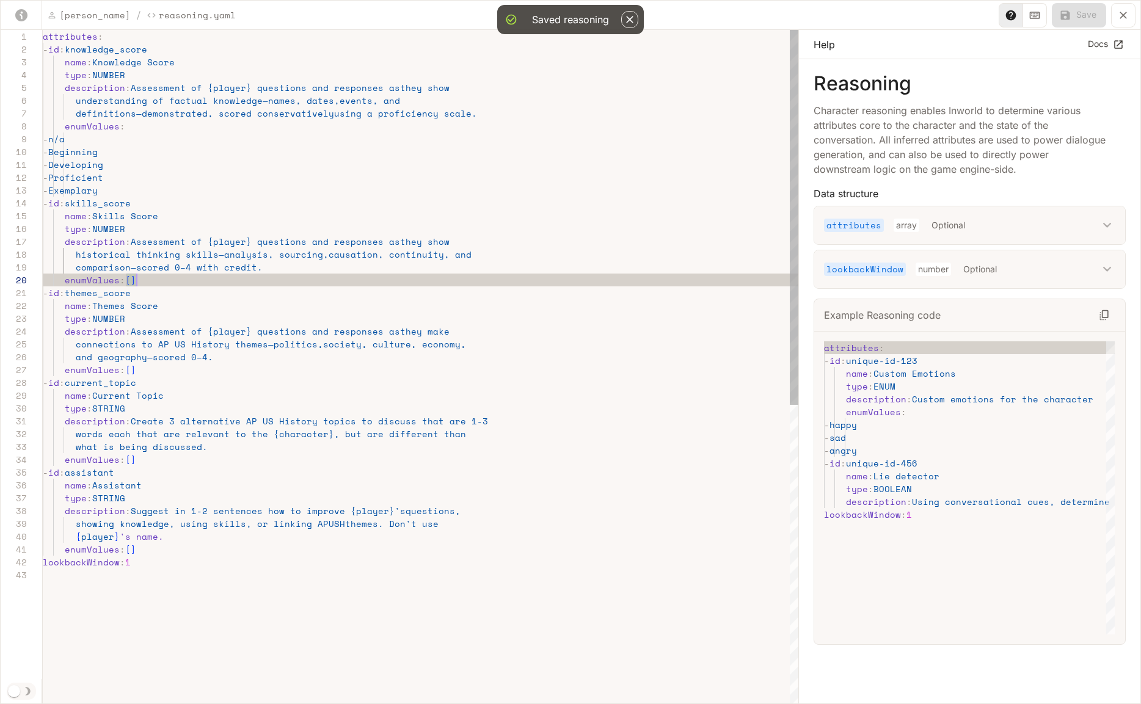
scroll to position [115, 84]
drag, startPoint x: 151, startPoint y: 282, endPoint x: 128, endPoint y: 283, distance: 23.2
click at [128, 283] on div "attributes : - id : knowledge_score name : Knowledge Score type : NUMBER descri…" at bounding box center [421, 637] width 756 height 1214
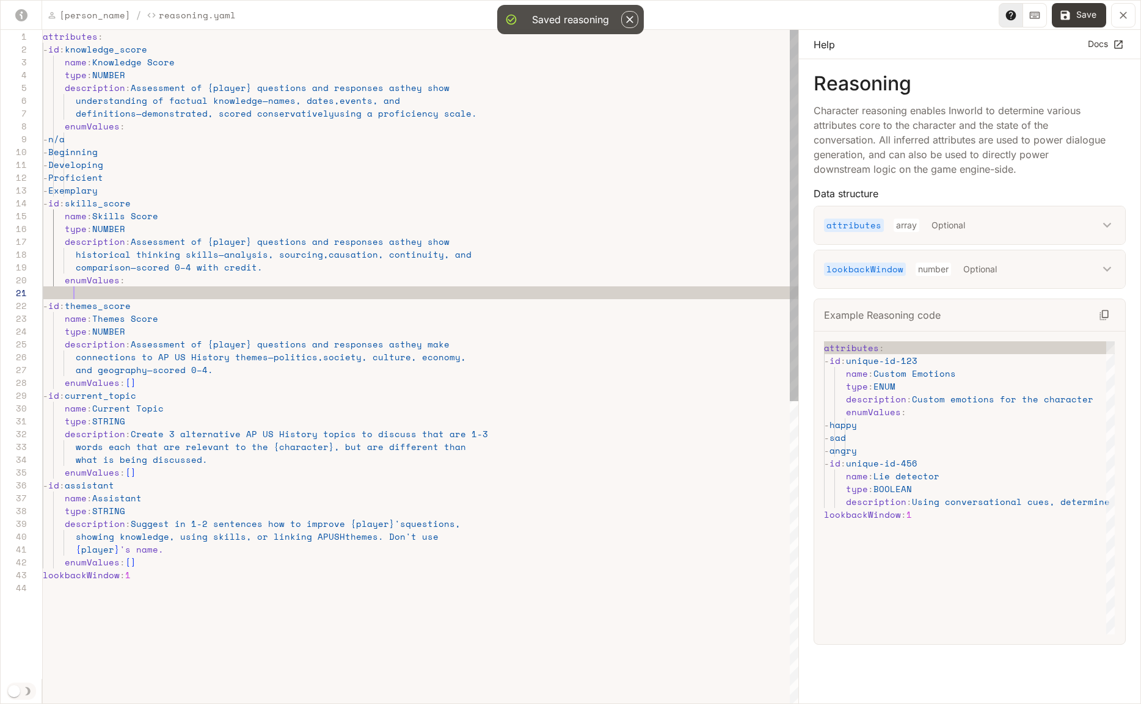
scroll to position [51, 89]
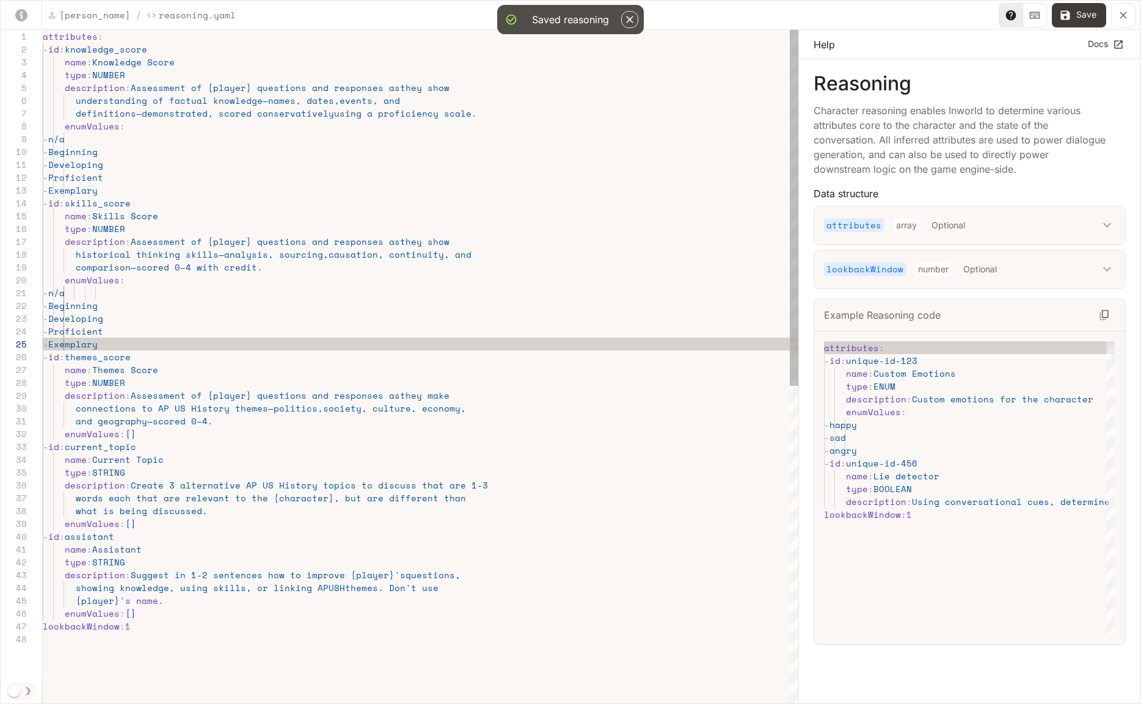
click at [103, 293] on div "attributes : - id : knowledge_score name : Knowledge Score type : NUMBER descri…" at bounding box center [421, 669] width 756 height 1278
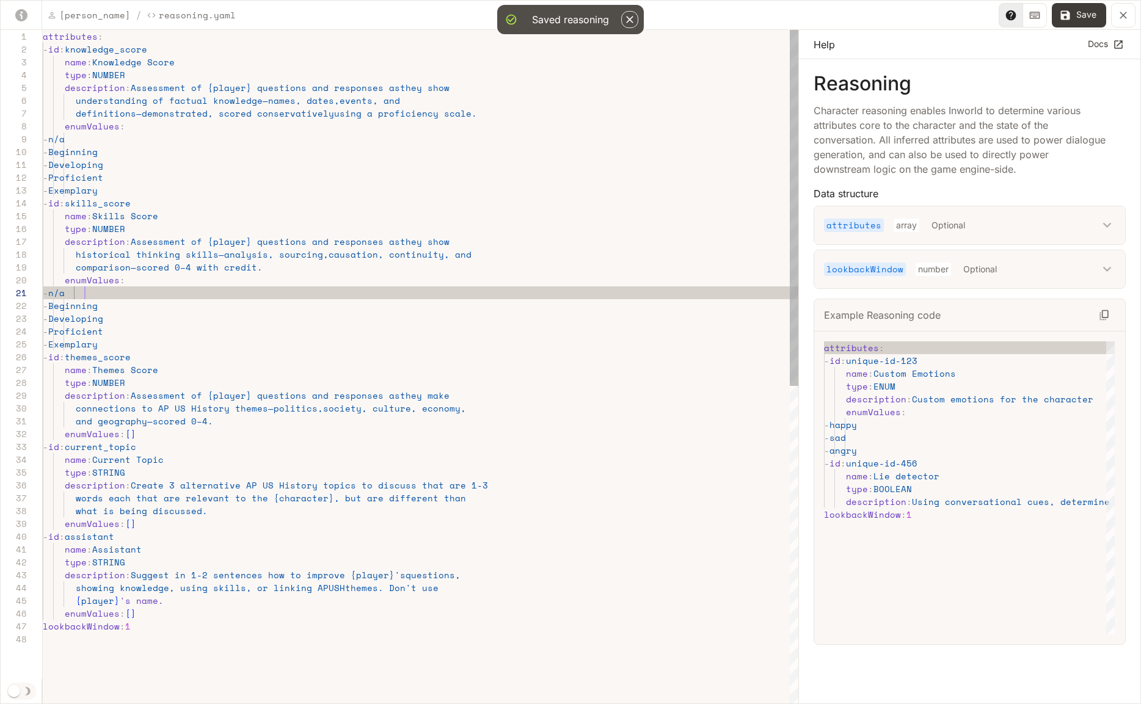
scroll to position [0, 31]
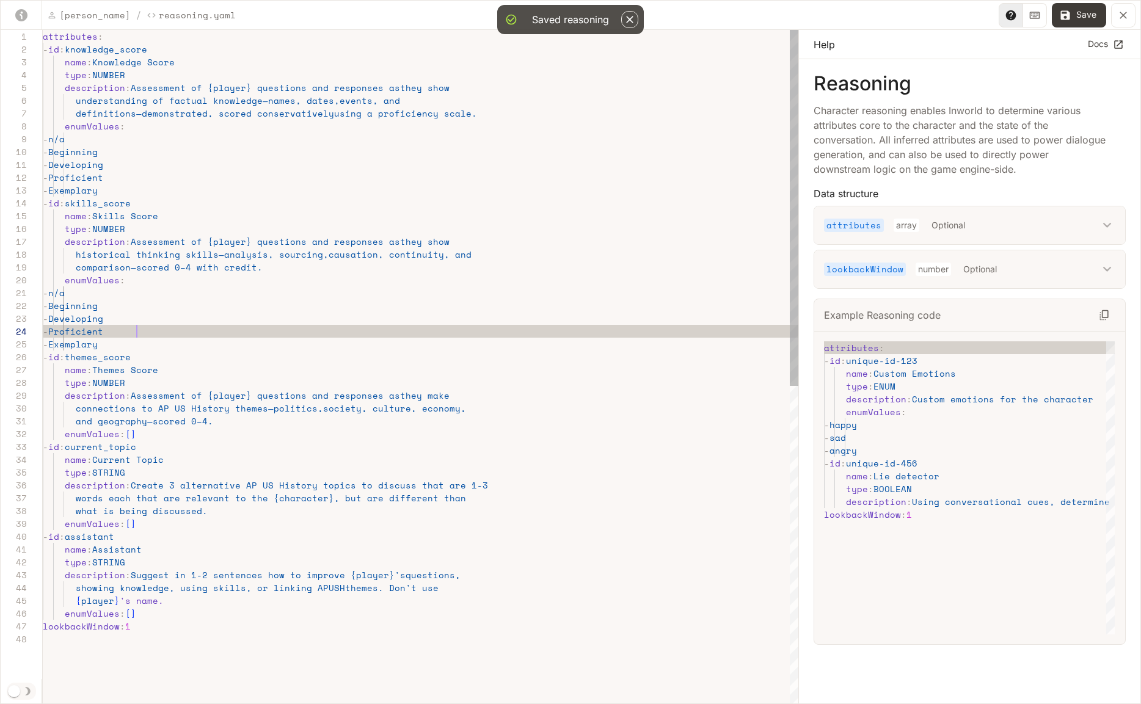
click at [184, 335] on div "attributes : - id : knowledge_score name : Knowledge Score type : NUMBER descri…" at bounding box center [421, 669] width 756 height 1278
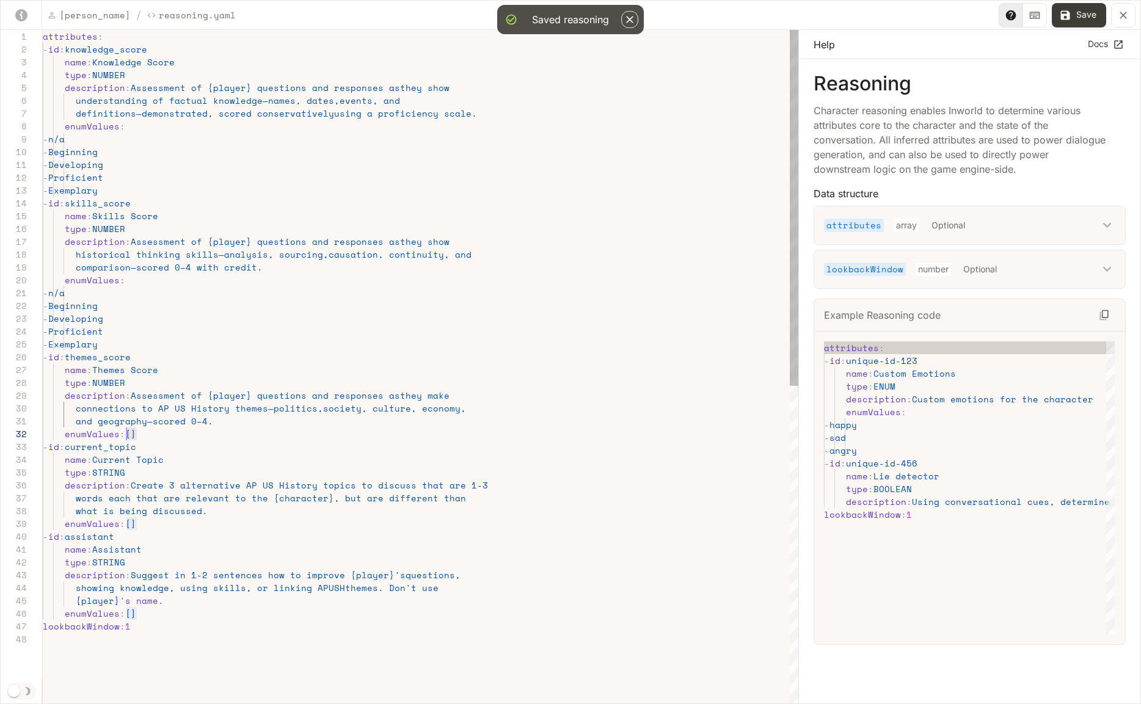
scroll to position [13, 84]
drag, startPoint x: 146, startPoint y: 434, endPoint x: 127, endPoint y: 433, distance: 18.9
click at [127, 433] on div "attributes : - id : knowledge_score name : Knowledge Score type : NUMBER descri…" at bounding box center [421, 669] width 756 height 1278
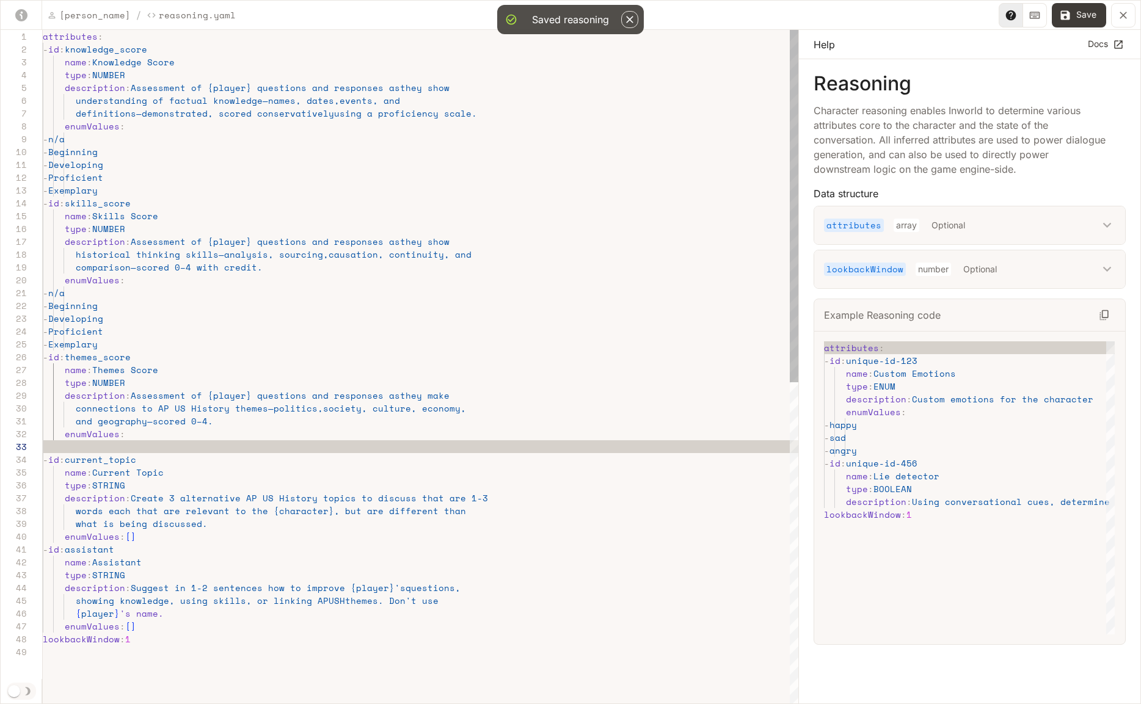
scroll to position [77, 89]
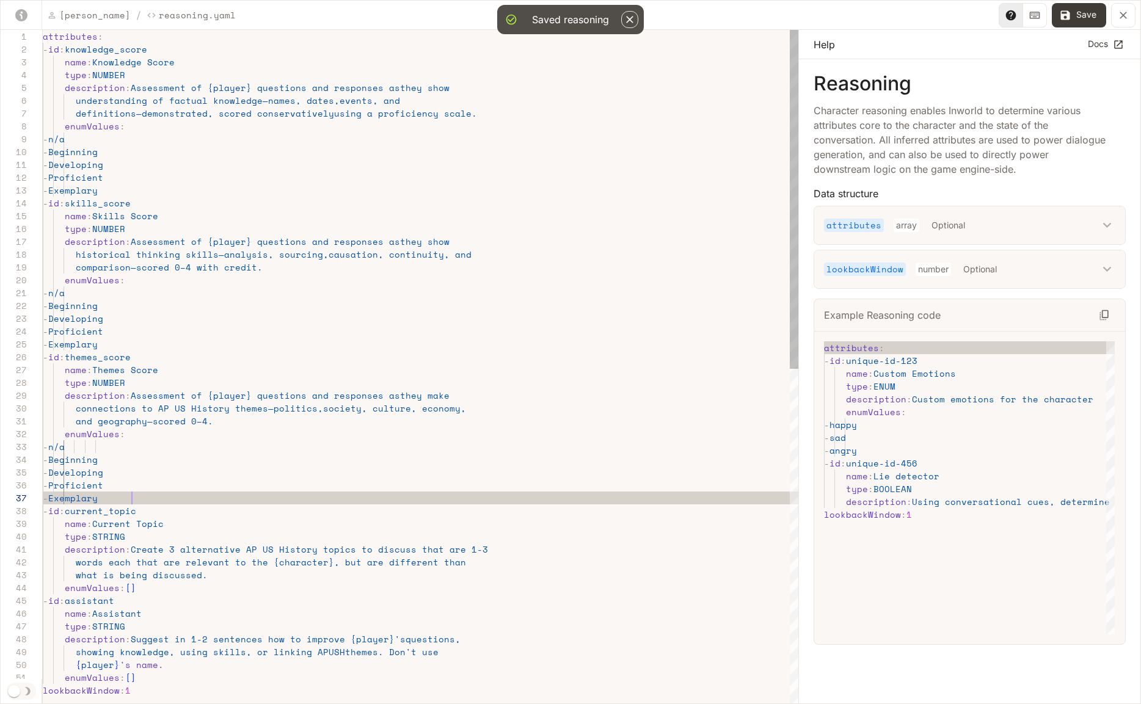
click at [100, 446] on div "attributes : - id : knowledge_score name : Knowledge Score type : NUMBER descri…" at bounding box center [421, 701] width 756 height 1342
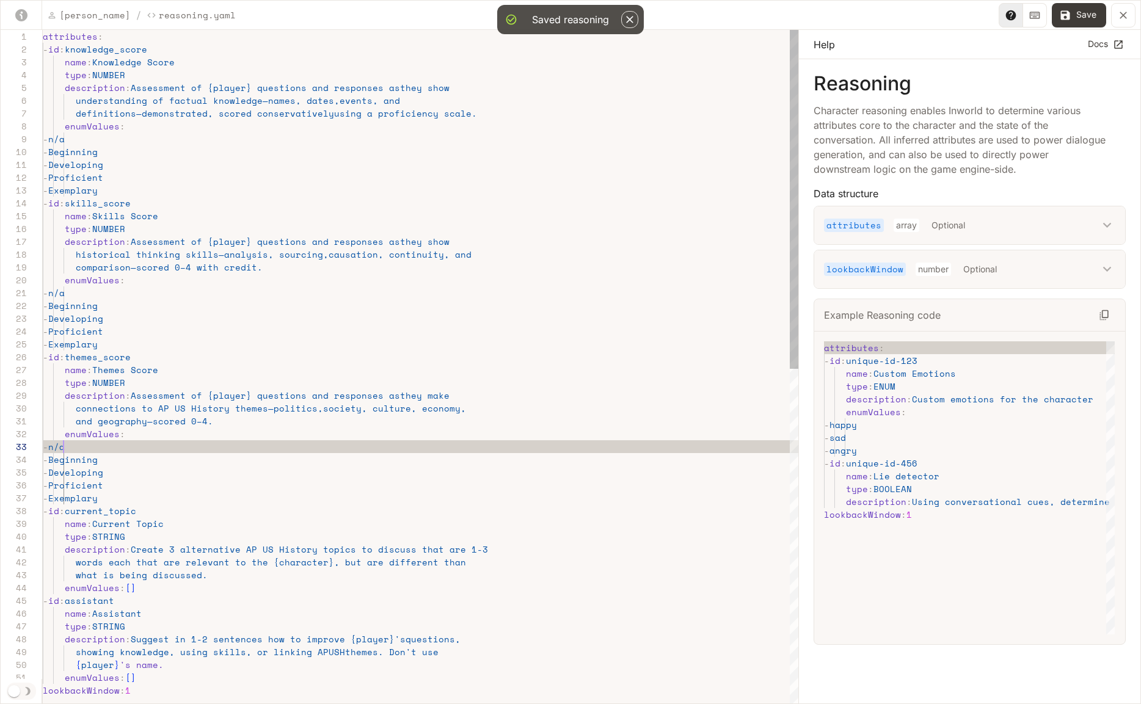
scroll to position [26, 21]
click at [173, 447] on div "attributes : - id : knowledge_score name : Knowledge Score type : NUMBER descri…" at bounding box center [421, 701] width 756 height 1342
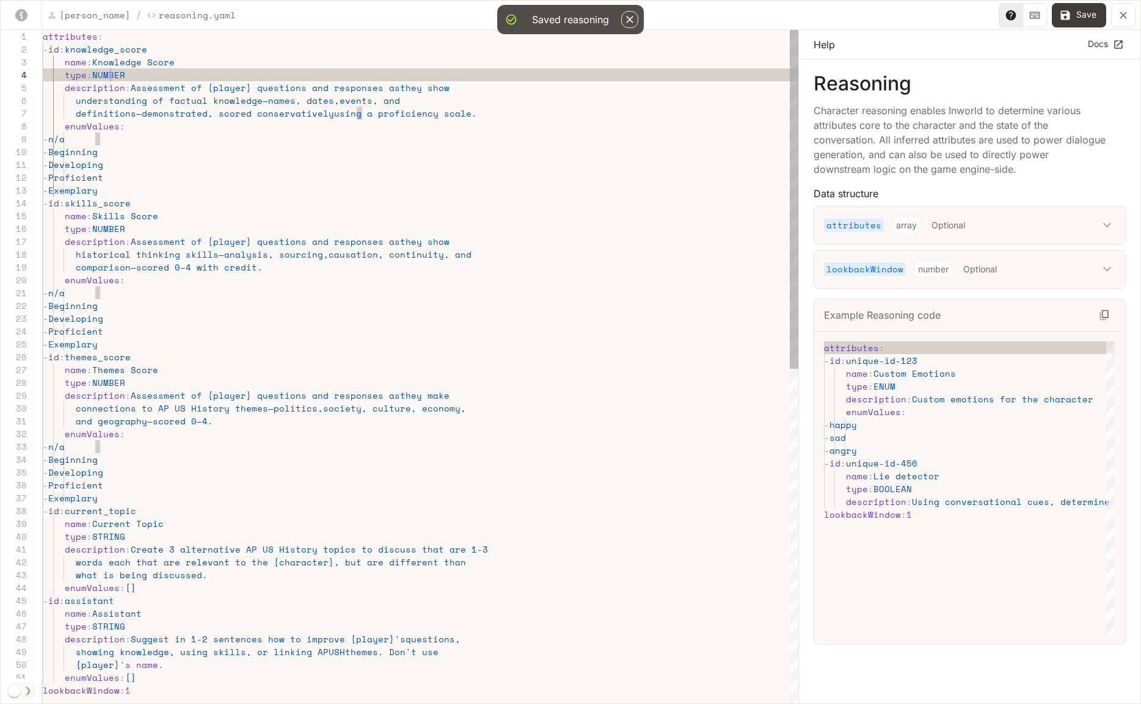
click at [113, 76] on div "attributes : - id : knowledge_score name : Knowledge Score type : NUMBER descri…" at bounding box center [421, 701] width 756 height 1342
click at [109, 75] on div "attributes : - id : knowledge_score name : Knowledge Score type : ENUM descript…" at bounding box center [421, 701] width 756 height 1342
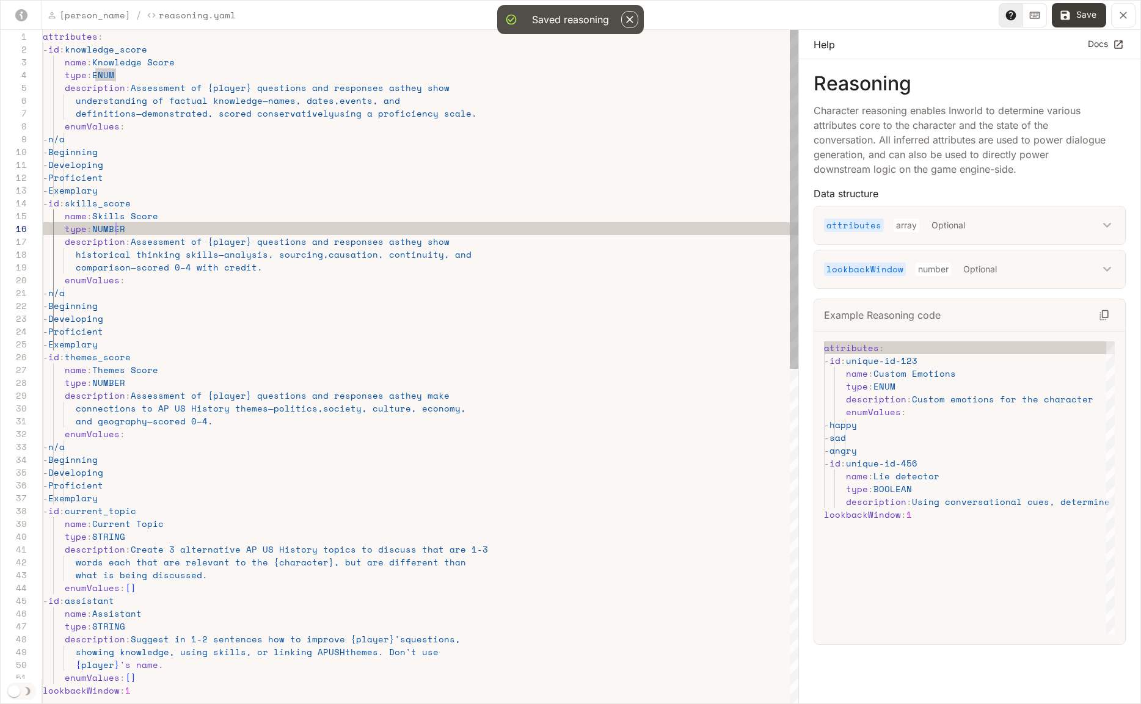
click at [115, 230] on div "attributes : - id : knowledge_score name : Knowledge Score type : ENUM descript…" at bounding box center [421, 701] width 756 height 1342
click at [107, 380] on div "attributes : - id : knowledge_score name : Knowledge Score type : ENUM descript…" at bounding box center [421, 701] width 756 height 1342
click at [107, 381] on div "attributes : - id : knowledge_score name : Knowledge Score type : ENUM descript…" at bounding box center [421, 701] width 756 height 1342
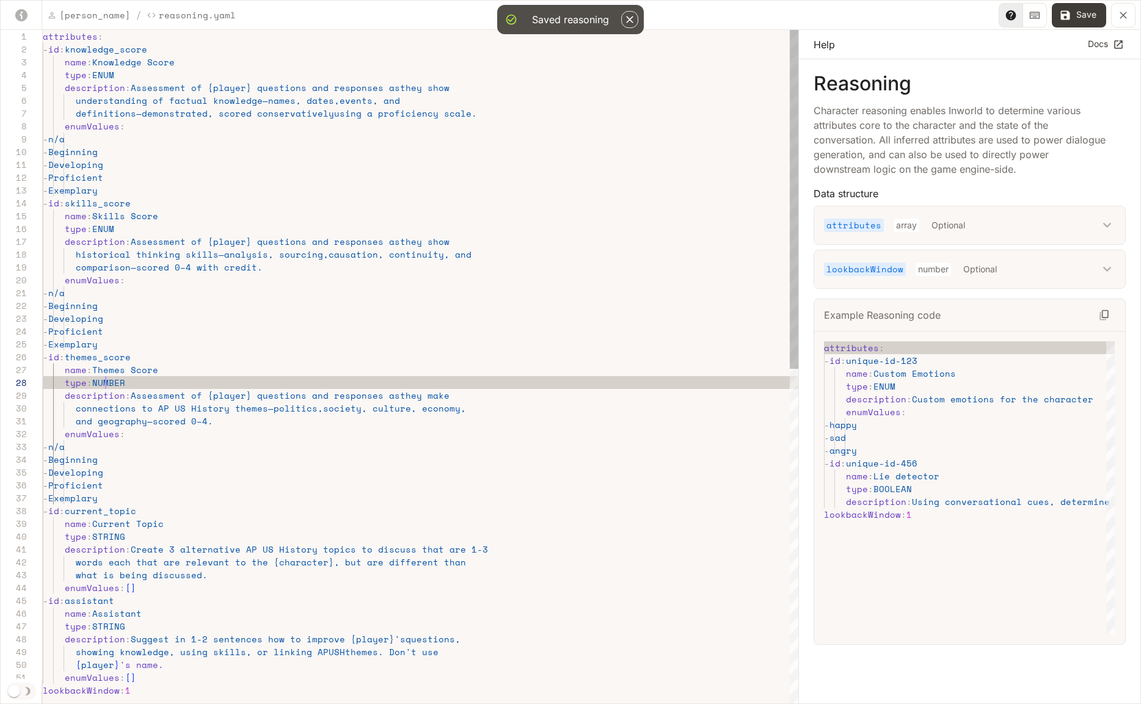
scroll to position [90, 63]
click at [194, 342] on div "attributes : - id : knowledge_score name : Knowledge Score type : ENUM descript…" at bounding box center [421, 701] width 756 height 1342
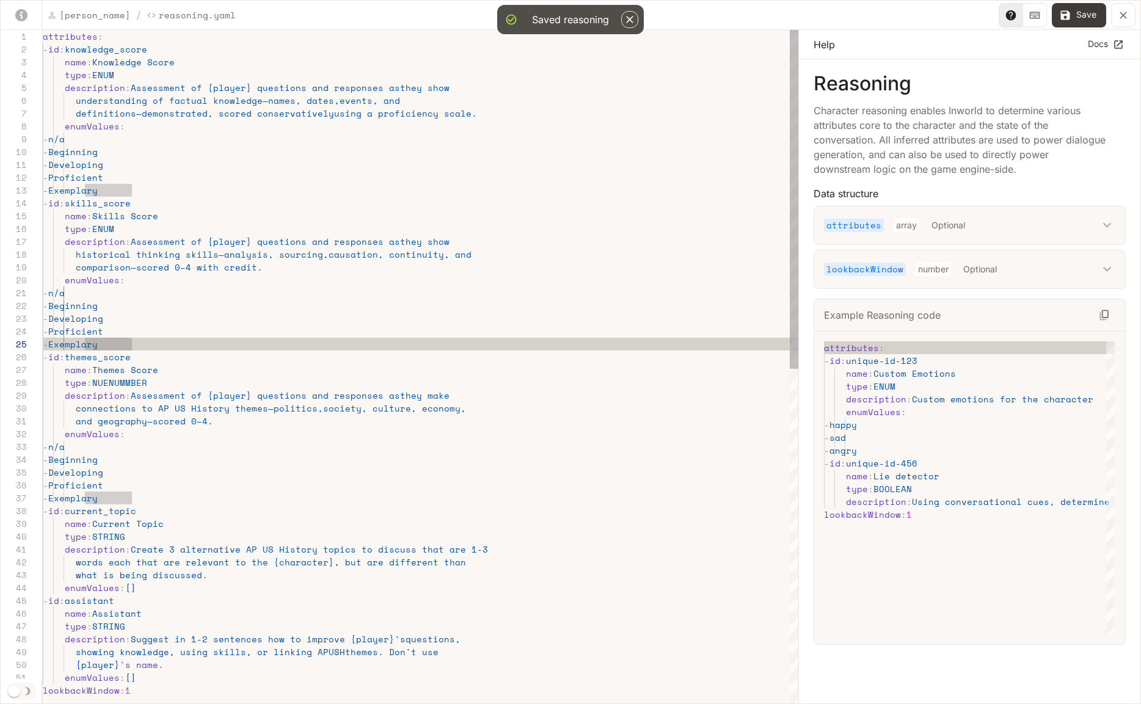
click at [131, 384] on div "attributes : - id : knowledge_score name : Knowledge Score type : ENUM descript…" at bounding box center [421, 701] width 756 height 1342
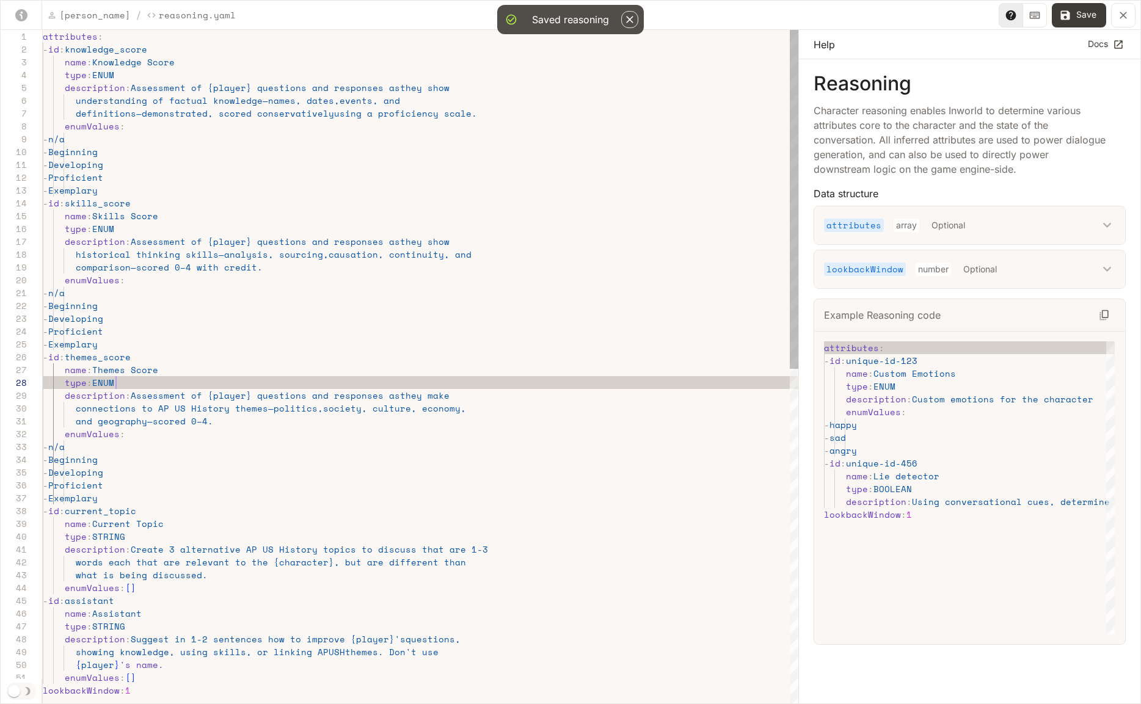
click at [214, 339] on div "attributes : - id : knowledge_score name : Knowledge Score type : ENUM descript…" at bounding box center [421, 701] width 756 height 1342
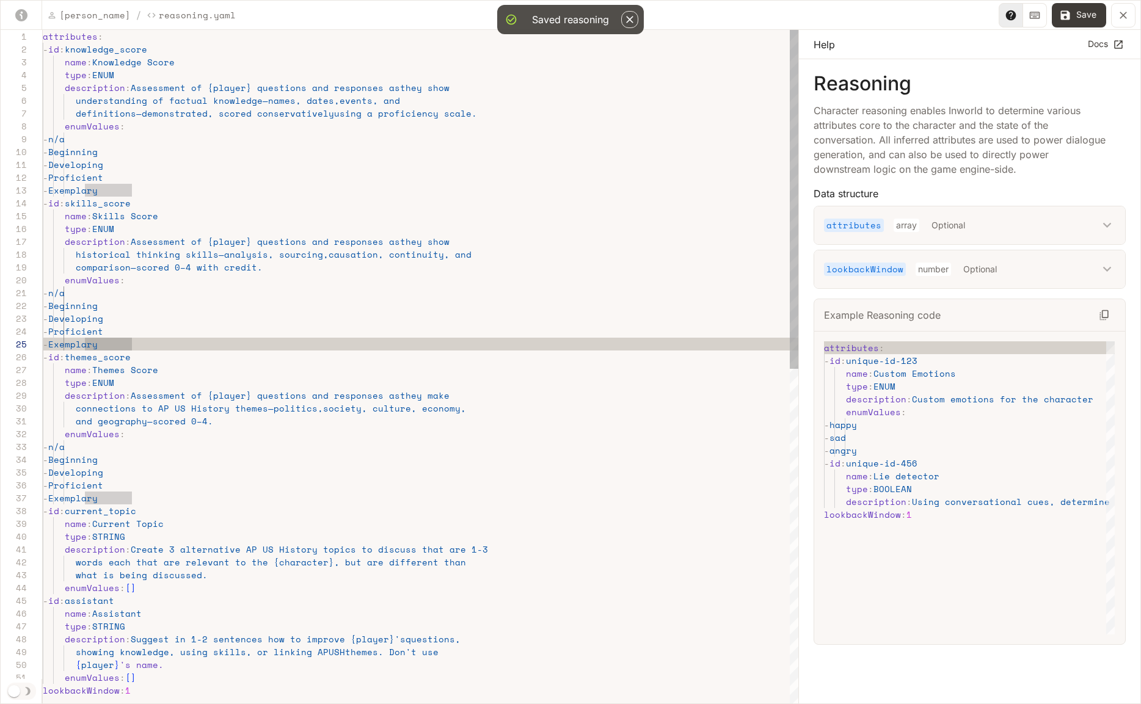
click at [163, 221] on div "attributes : - id : knowledge_score name : Knowledge Score type : ENUM descript…" at bounding box center [421, 701] width 756 height 1342
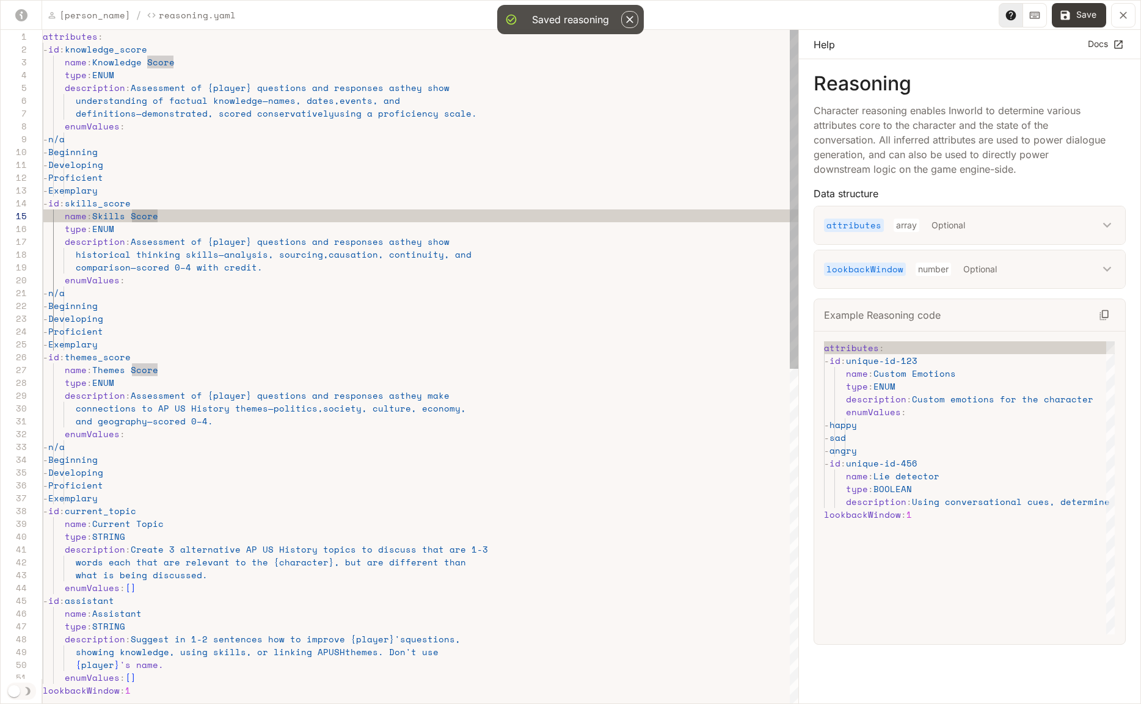
click at [148, 186] on div "attributes : - id : knowledge_score name : Knowledge Score type : ENUM descript…" at bounding box center [421, 701] width 756 height 1342
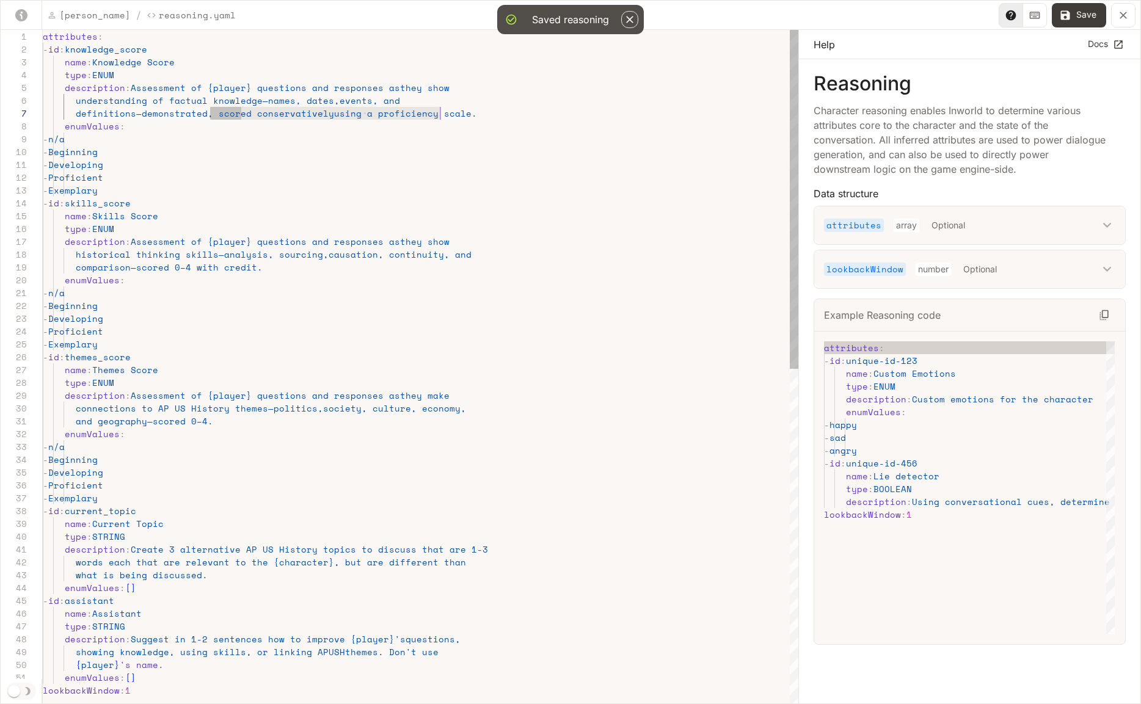
scroll to position [77, 418]
drag, startPoint x: 211, startPoint y: 115, endPoint x: 464, endPoint y: 114, distance: 252.3
click at [464, 114] on div "attributes : - id : knowledge_score name : Knowledge Score type : ENUM descript…" at bounding box center [421, 701] width 756 height 1342
drag, startPoint x: 269, startPoint y: 268, endPoint x: 126, endPoint y: 269, distance: 142.3
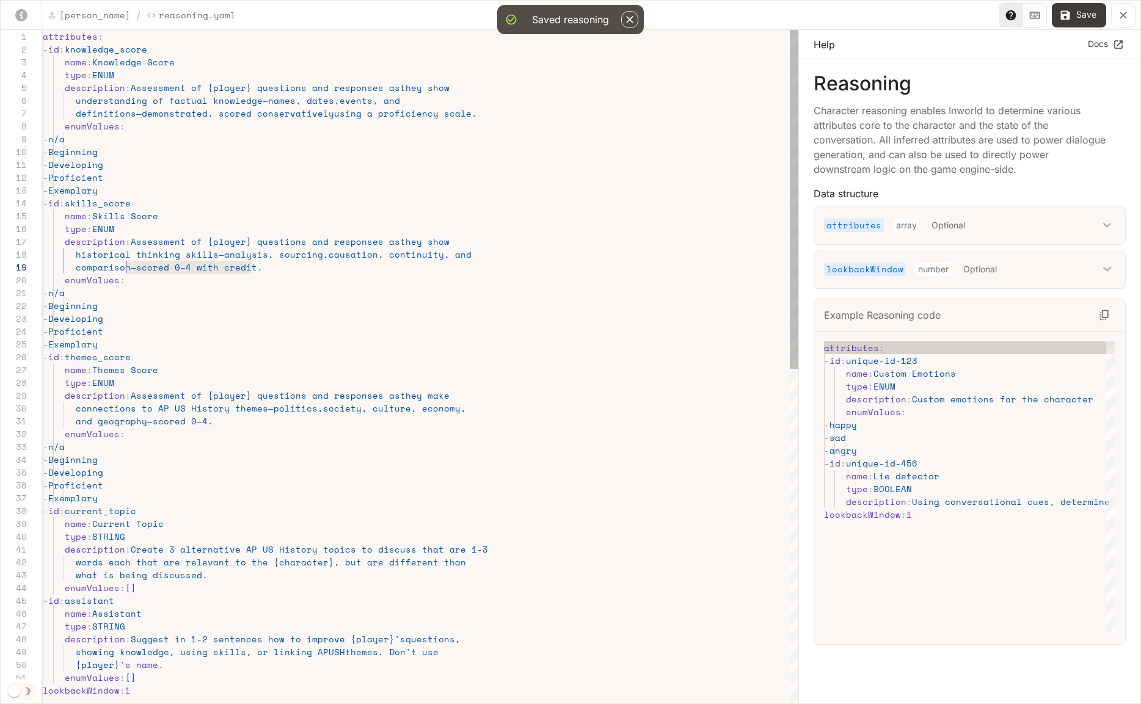
click at [126, 269] on div "attributes : - id : knowledge_score name : Knowledge Score type : ENUM descript…" at bounding box center [421, 701] width 756 height 1342
drag, startPoint x: 213, startPoint y: 111, endPoint x: 199, endPoint y: 114, distance: 15.1
click at [199, 114] on div "attributes : - id : knowledge_score name : Knowledge Score type : ENUM descript…" at bounding box center [421, 701] width 756 height 1342
drag, startPoint x: 468, startPoint y: 115, endPoint x: 200, endPoint y: 115, distance: 268.1
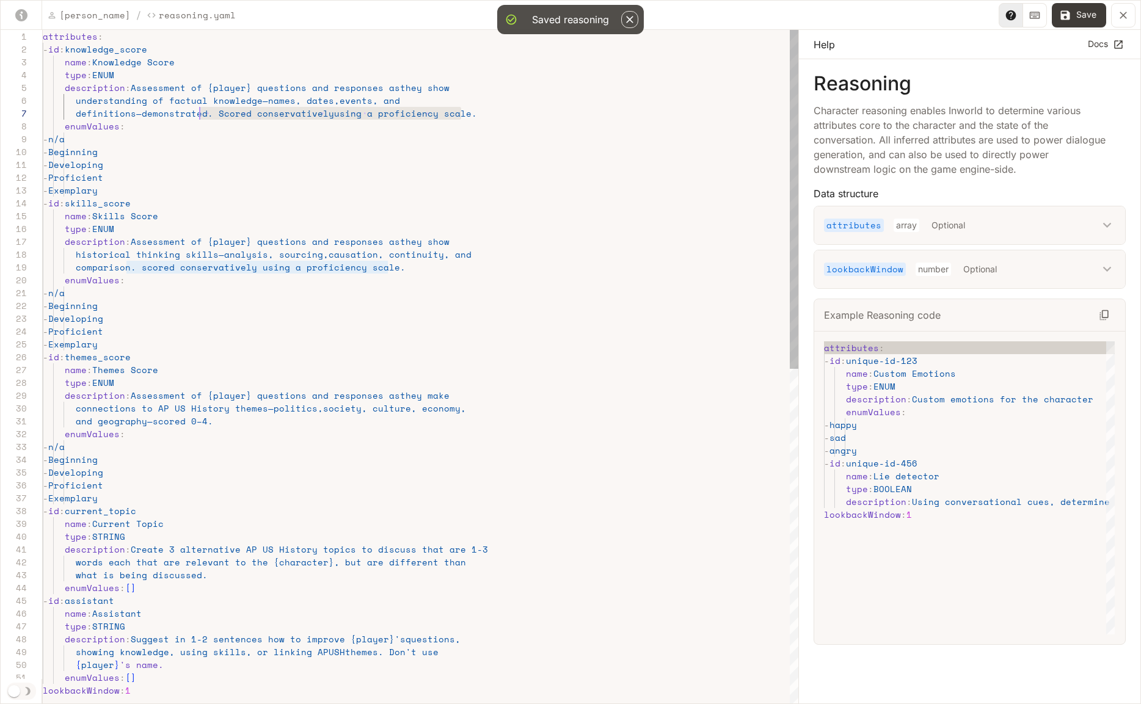
click at [200, 115] on div "attributes : - id : knowledge_score name : Knowledge Score type : ENUM descript…" at bounding box center [421, 701] width 756 height 1342
drag, startPoint x: 391, startPoint y: 269, endPoint x: 129, endPoint y: 269, distance: 262.0
click at [129, 269] on div "attributes : - id : knowledge_score name : Knowledge Score type : ENUM descript…" at bounding box center [421, 701] width 756 height 1342
drag, startPoint x: 208, startPoint y: 426, endPoint x: 144, endPoint y: 421, distance: 63.7
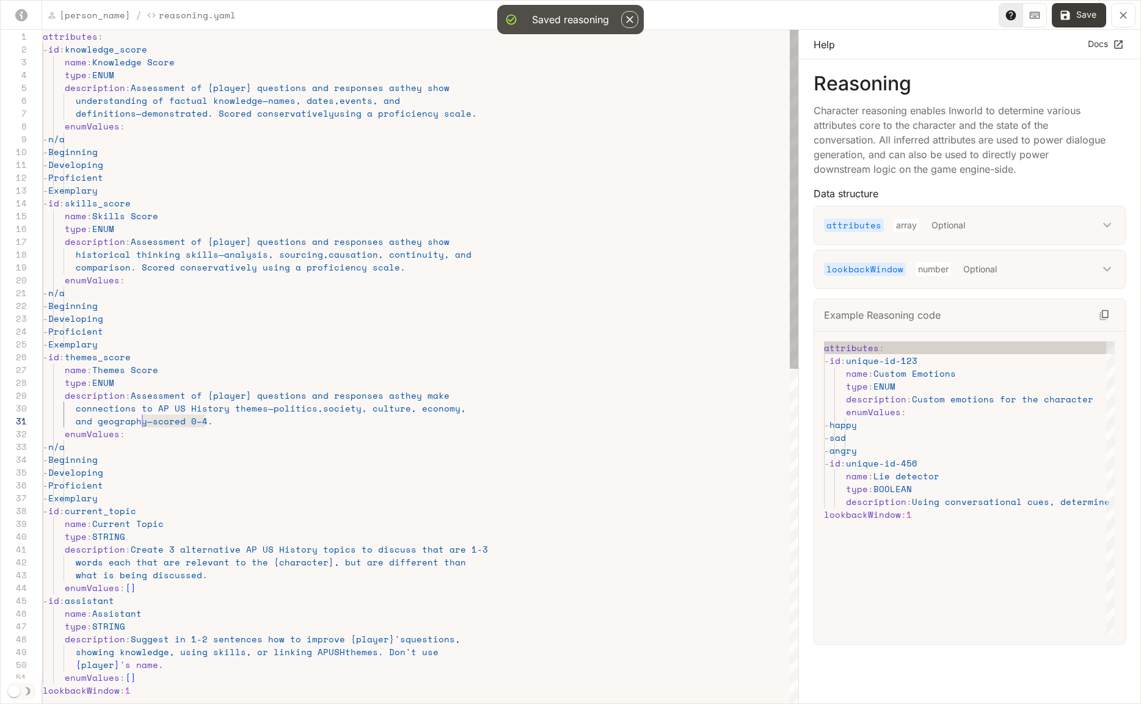
click at [144, 421] on div "attributes : - id : knowledge_score name : Knowledge Score type : ENUM descript…" at bounding box center [421, 701] width 756 height 1342
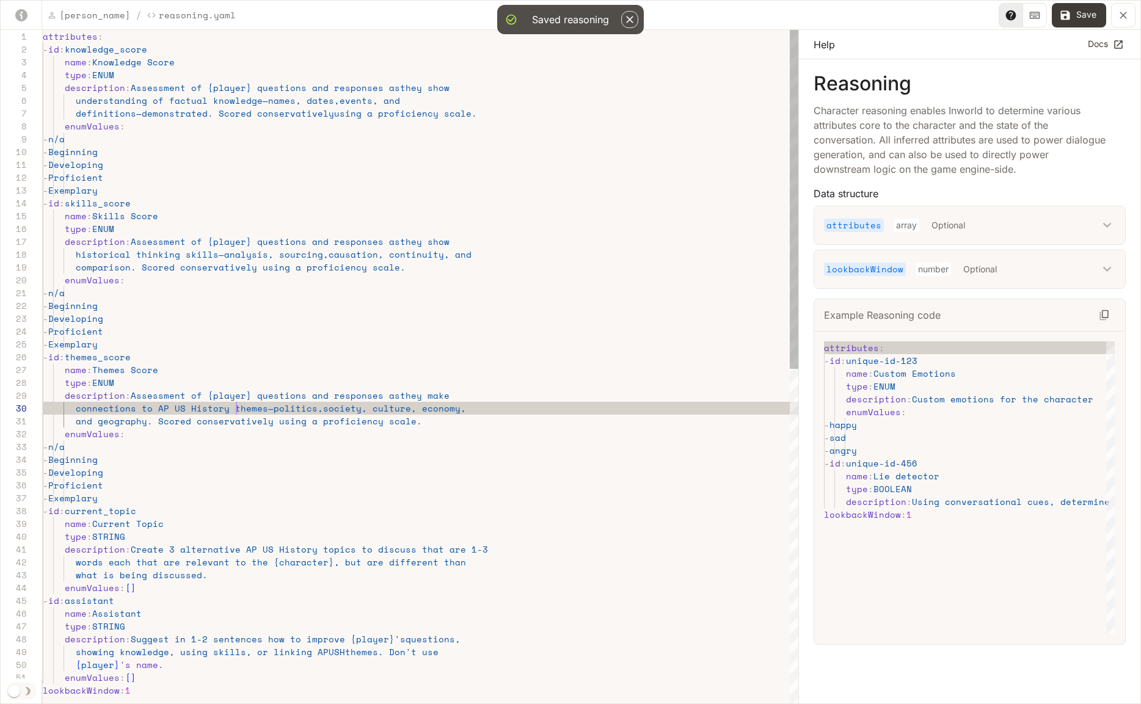
click at [235, 406] on div "attributes : - id : knowledge_score name : Knowledge Score type : ENUM descript…" at bounding box center [421, 701] width 756 height 1342
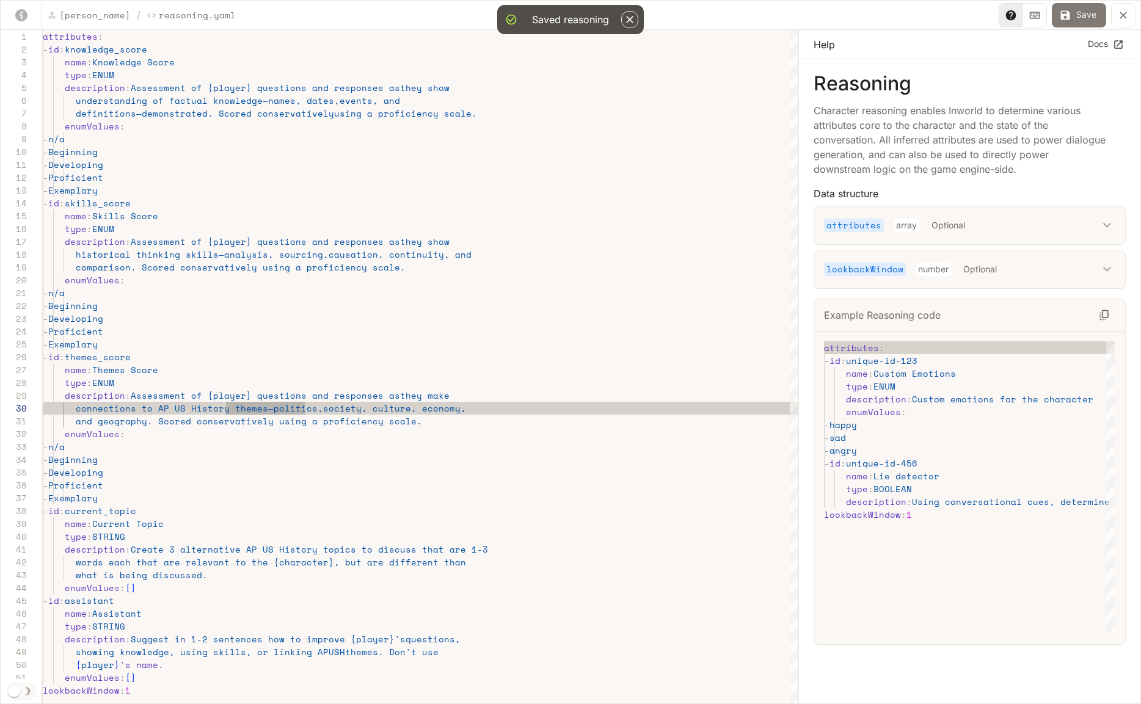
click at [1079, 15] on button "Save" at bounding box center [1079, 15] width 54 height 24
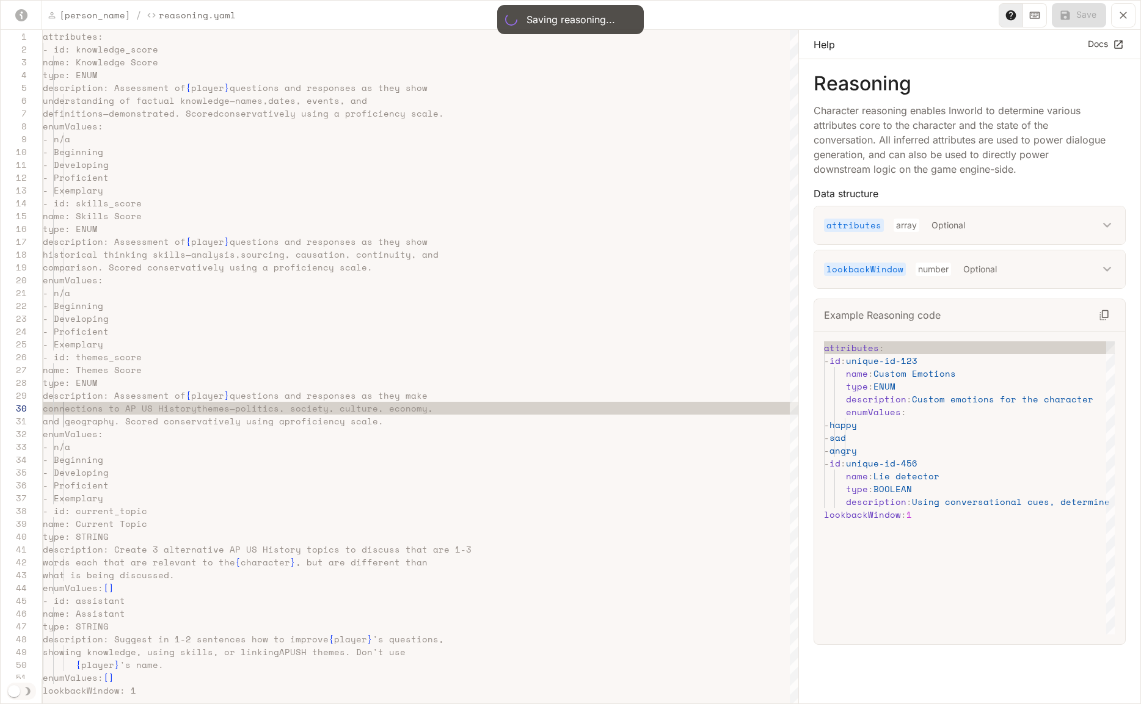
scroll to position [115, 199]
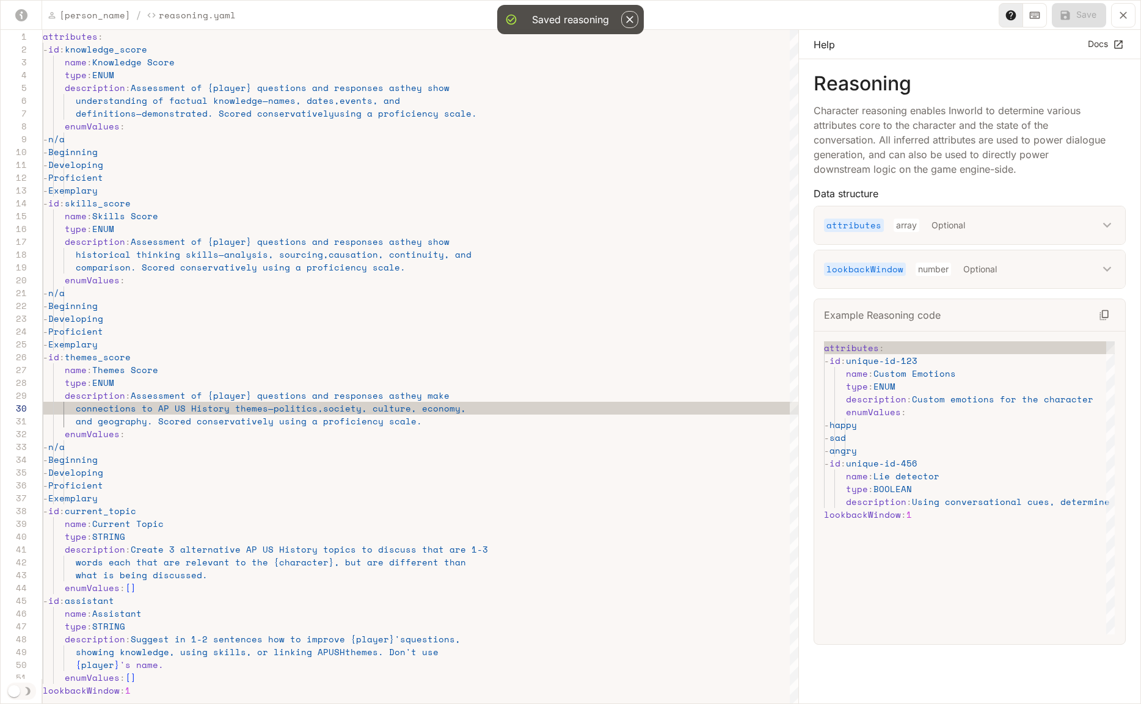
click at [629, 21] on icon "button" at bounding box center [630, 19] width 12 height 12
click at [1118, 15] on icon "yaml-editor" at bounding box center [1123, 15] width 12 height 12
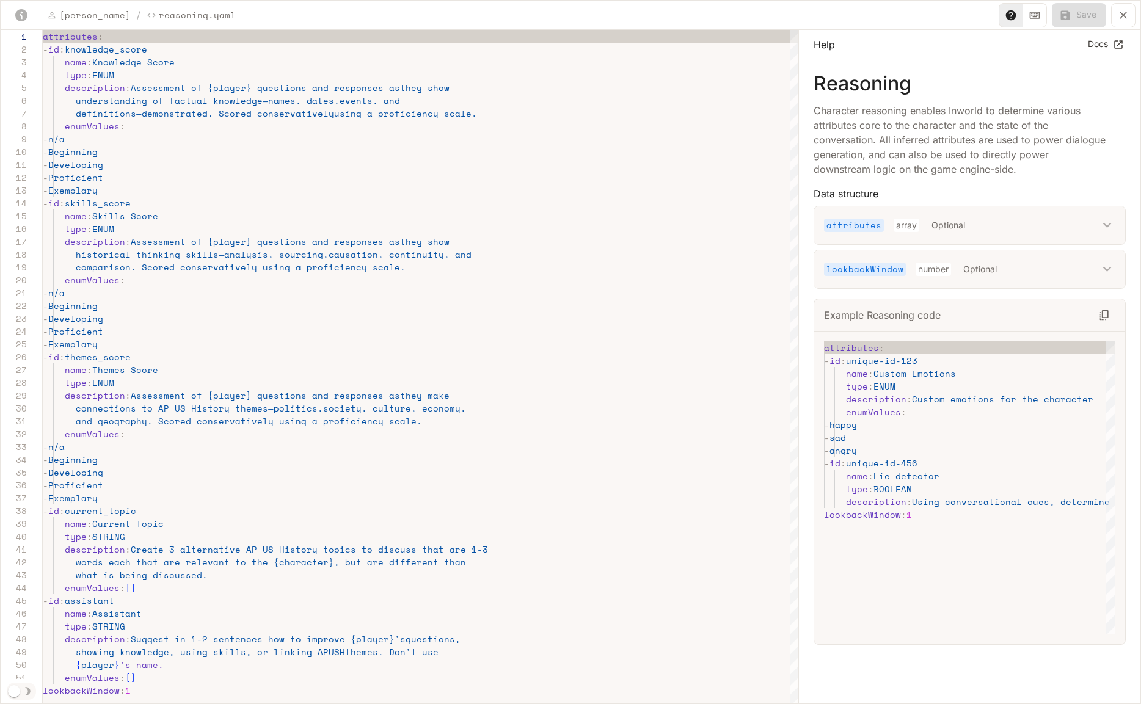
click at [1120, 16] on icon "yaml-editor" at bounding box center [1123, 15] width 12 height 12
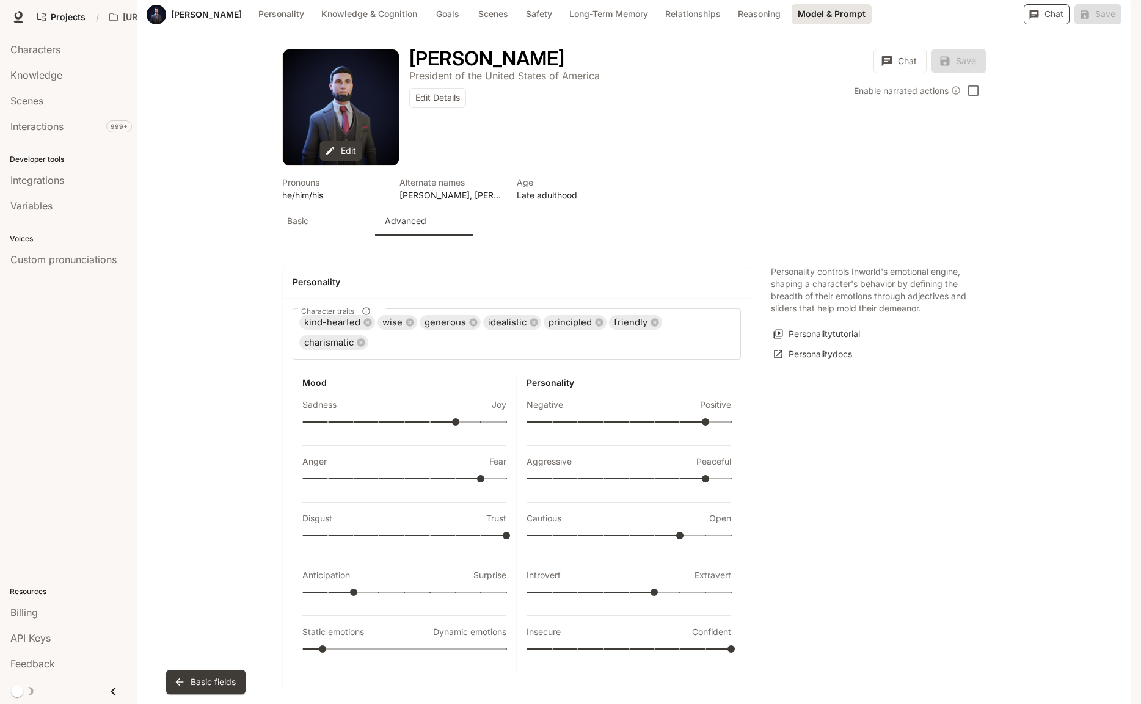
click at [1041, 24] on button "Chat" at bounding box center [1047, 14] width 46 height 20
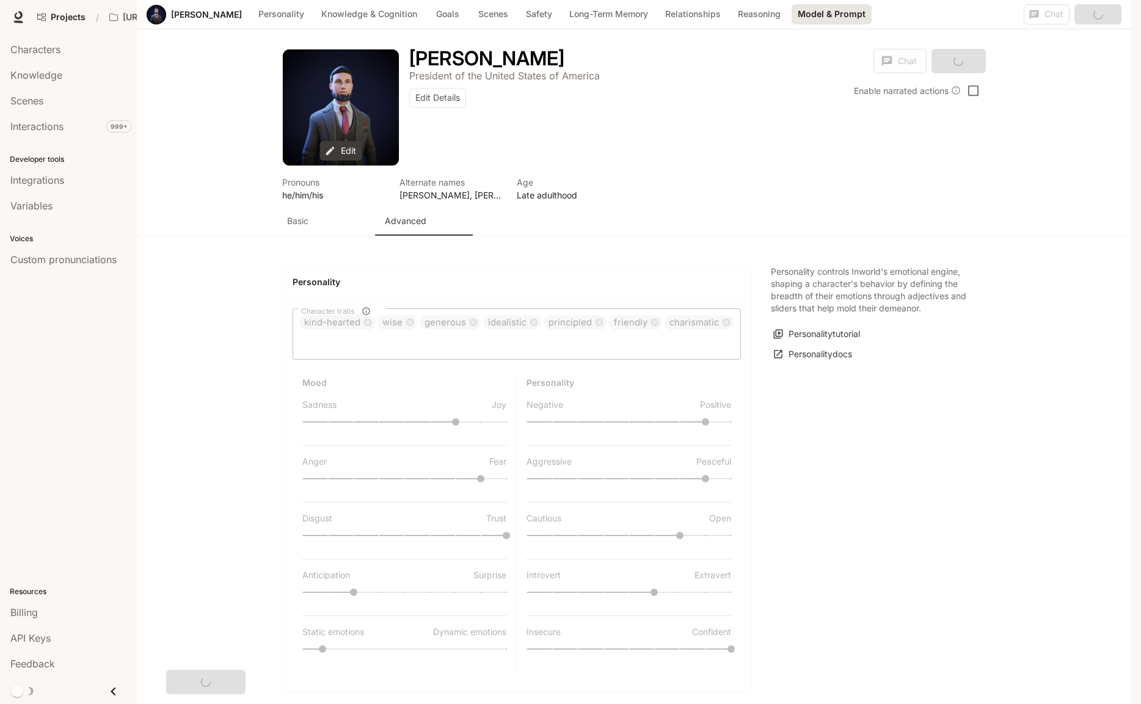
scroll to position [2724, 0]
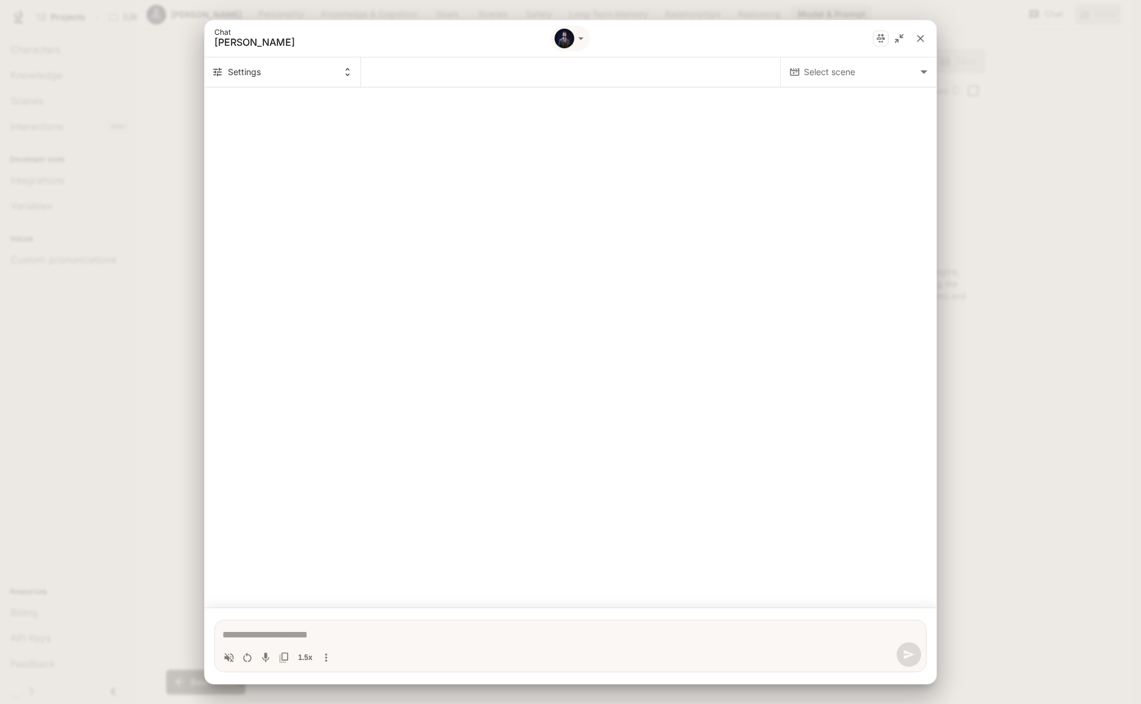
click at [828, 75] on body "Skip to main content Projects / [URL] Characters Character Studio Character Stu…" at bounding box center [570, 352] width 1141 height 704
click at [832, 103] on span "[PERSON_NAME]" at bounding box center [857, 97] width 145 height 15
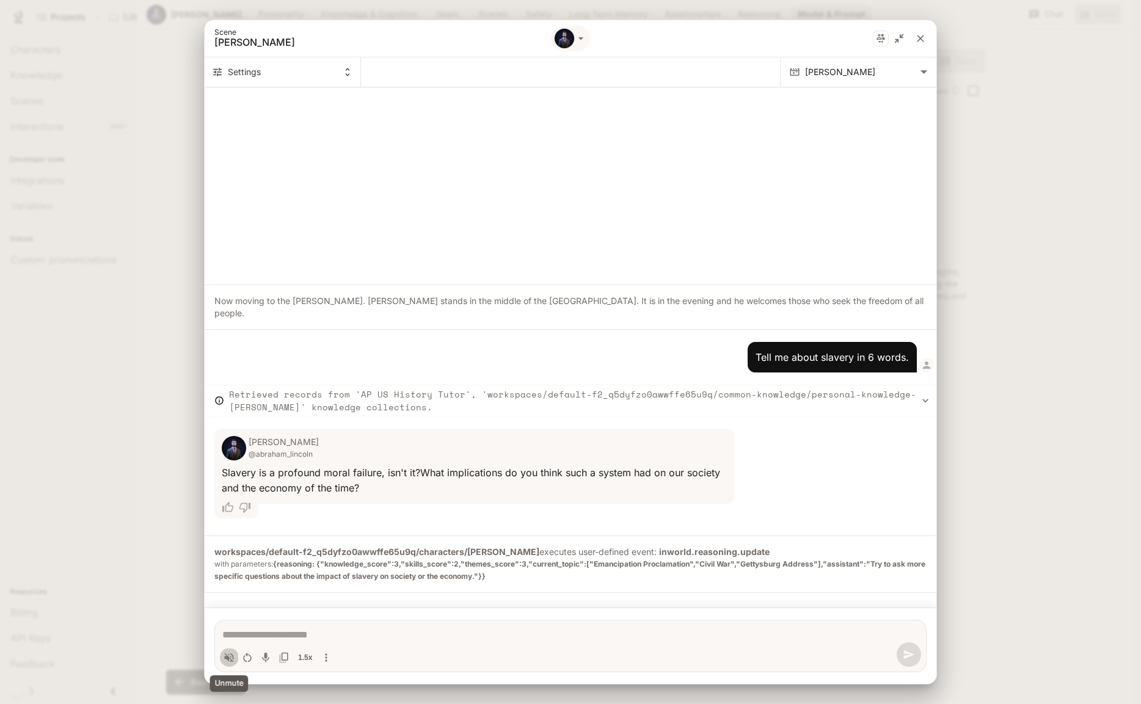
click at [229, 660] on icon "Volume toggle" at bounding box center [229, 658] width 12 height 12
click at [244, 658] on icon "Restart conversation" at bounding box center [247, 657] width 8 height 10
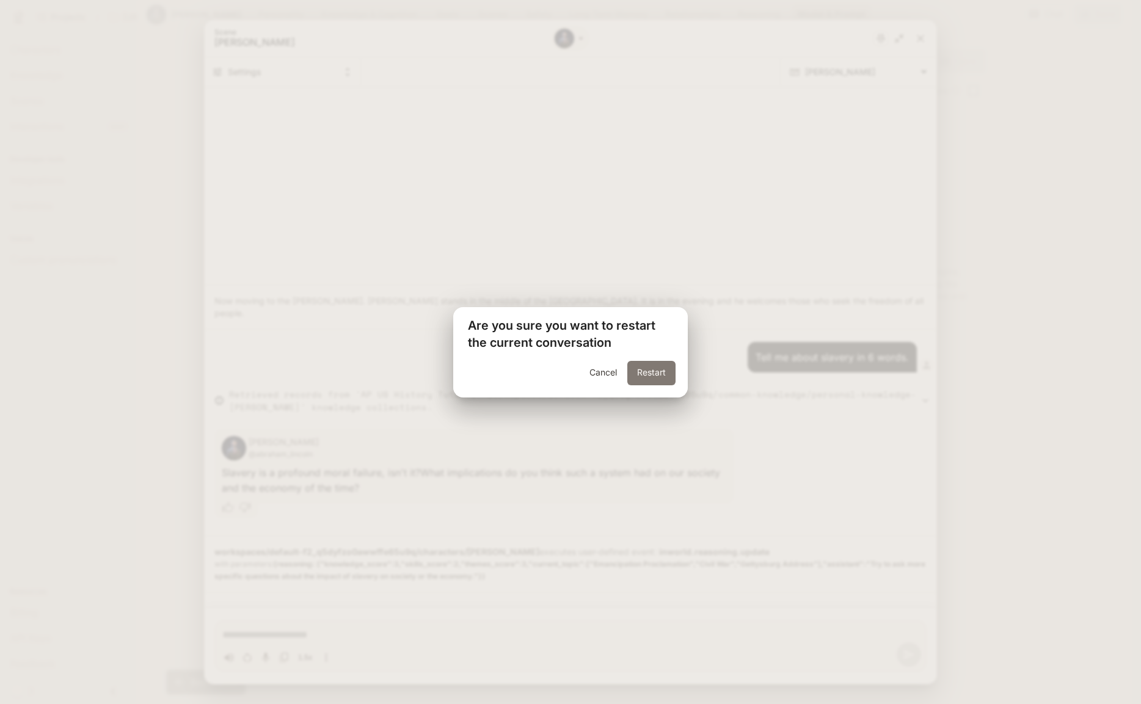
click at [649, 377] on button "Restart" at bounding box center [651, 373] width 48 height 24
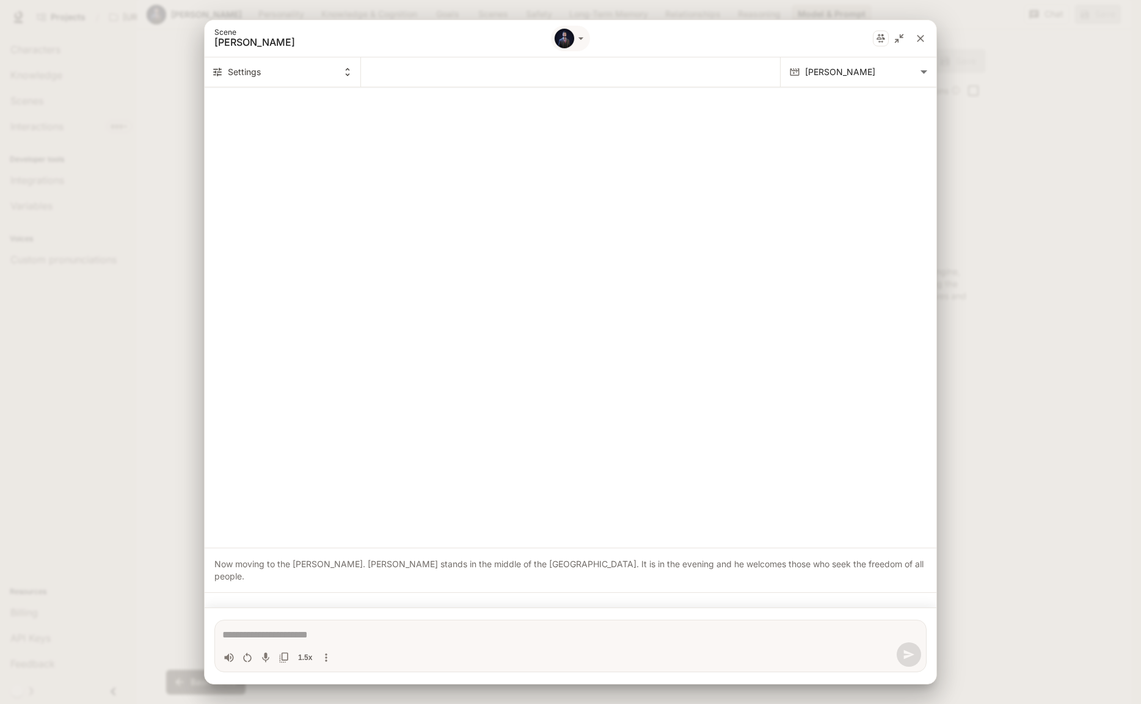
click at [307, 634] on textarea "Chat simulator bottom actions" at bounding box center [570, 635] width 696 height 15
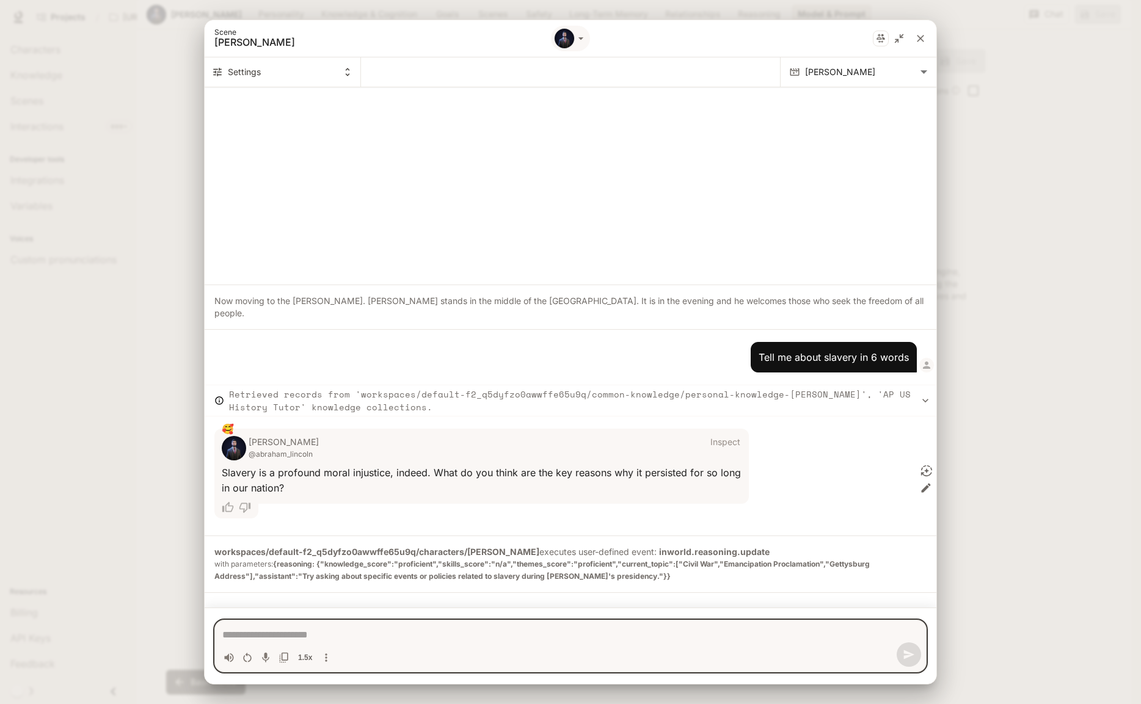
click at [922, 40] on icon "close" at bounding box center [920, 38] width 12 height 12
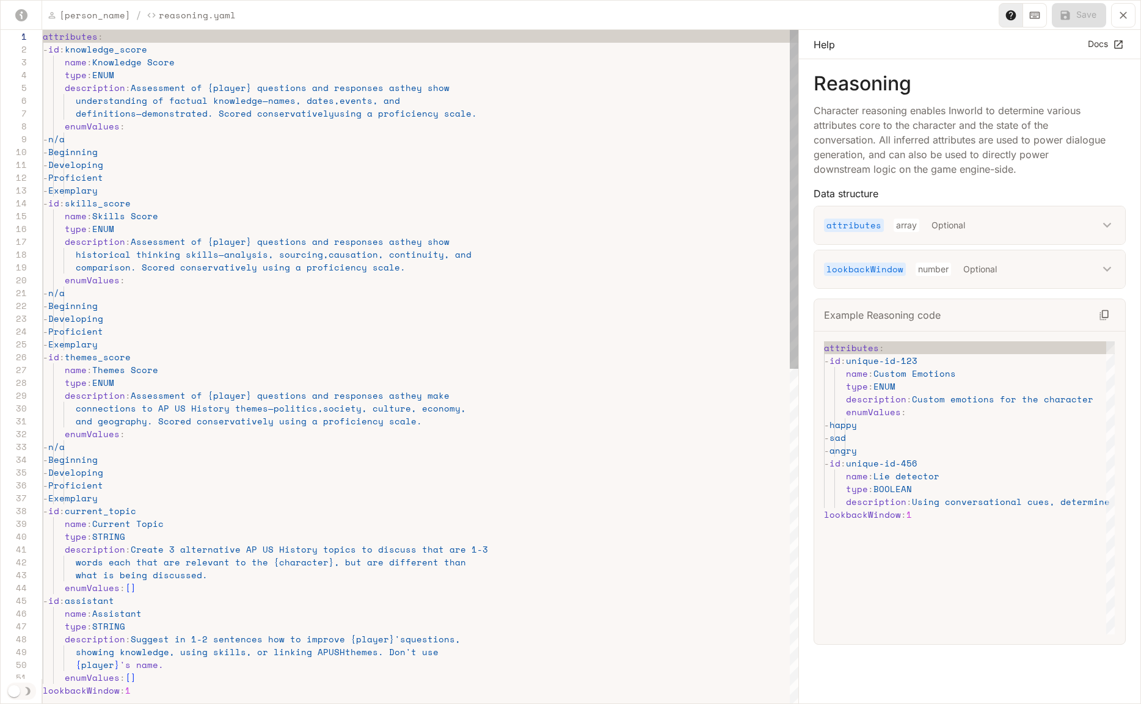
click at [131, 86] on div "attributes : - id : knowledge_score name : Knowledge Score type : ENUM descript…" at bounding box center [421, 701] width 756 height 1342
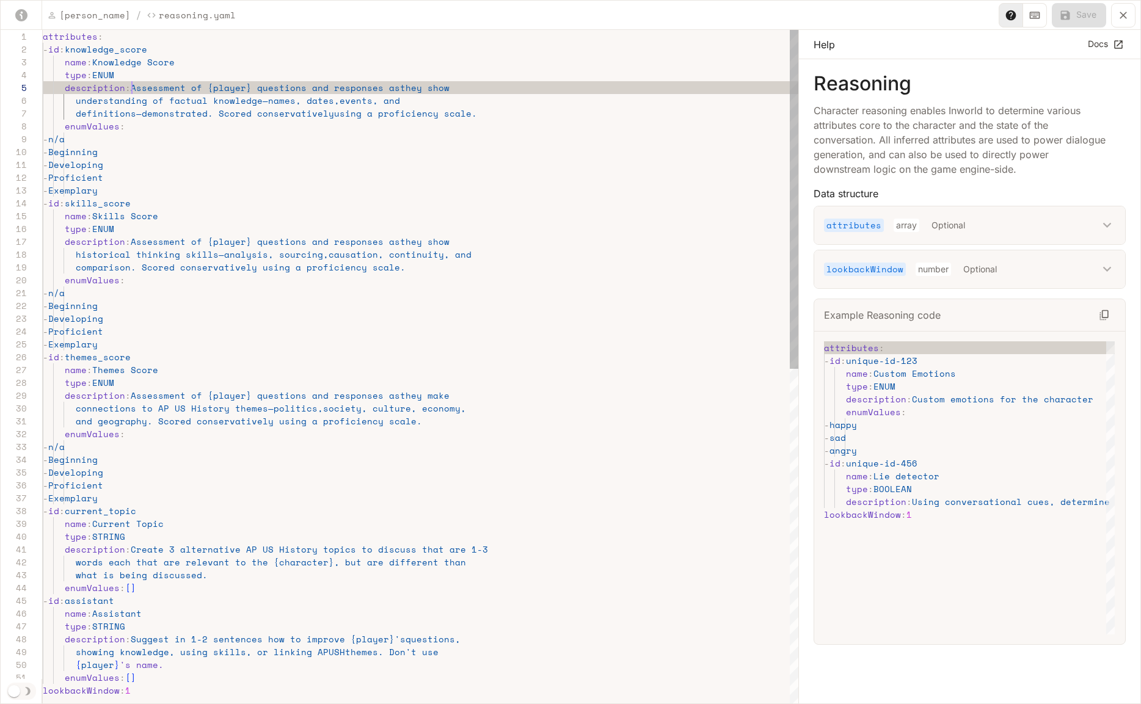
scroll to position [51, 89]
click at [133, 89] on div "attributes : - id : knowledge_score name : Knowledge Score type : ENUM descript…" at bounding box center [421, 701] width 756 height 1342
click at [148, 86] on div "attributes : - id : knowledge_score name : Knowledge Score type : ENUM descript…" at bounding box center [421, 701] width 756 height 1342
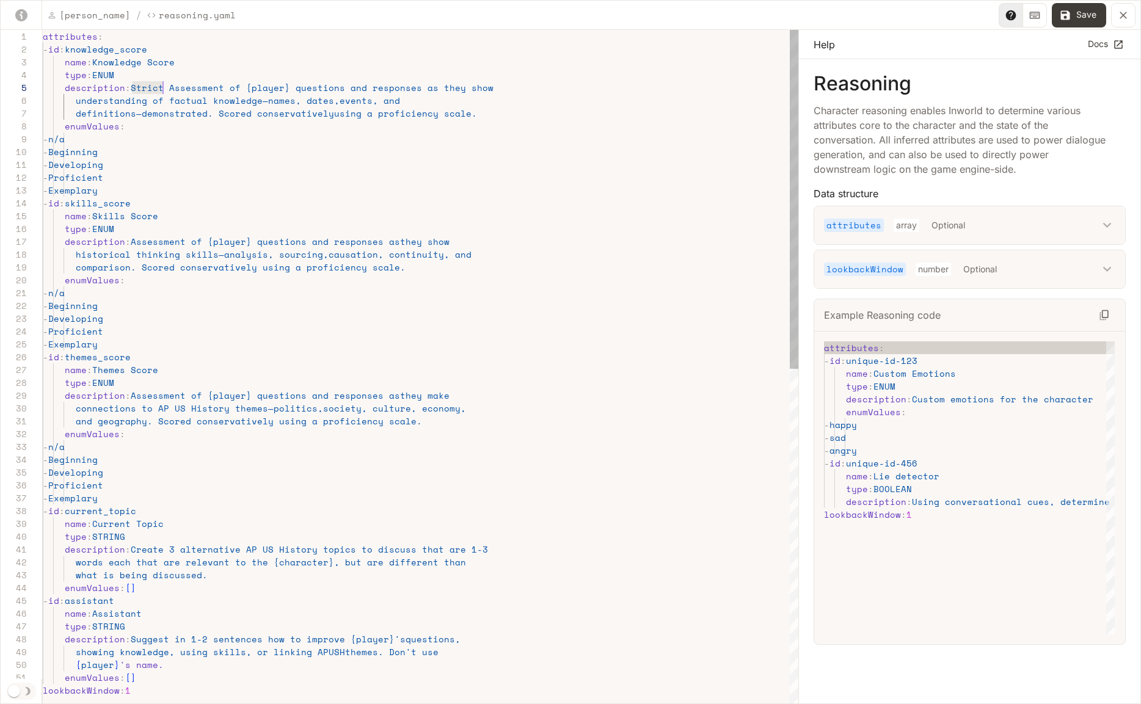
click at [147, 85] on div "attributes : - id : knowledge_score name : Knowledge Score type : ENUM descript…" at bounding box center [421, 701] width 756 height 1342
click at [134, 241] on div "attributes : - id : knowledge_score name : Knowledge Score type : ENUM descript…" at bounding box center [421, 701] width 756 height 1342
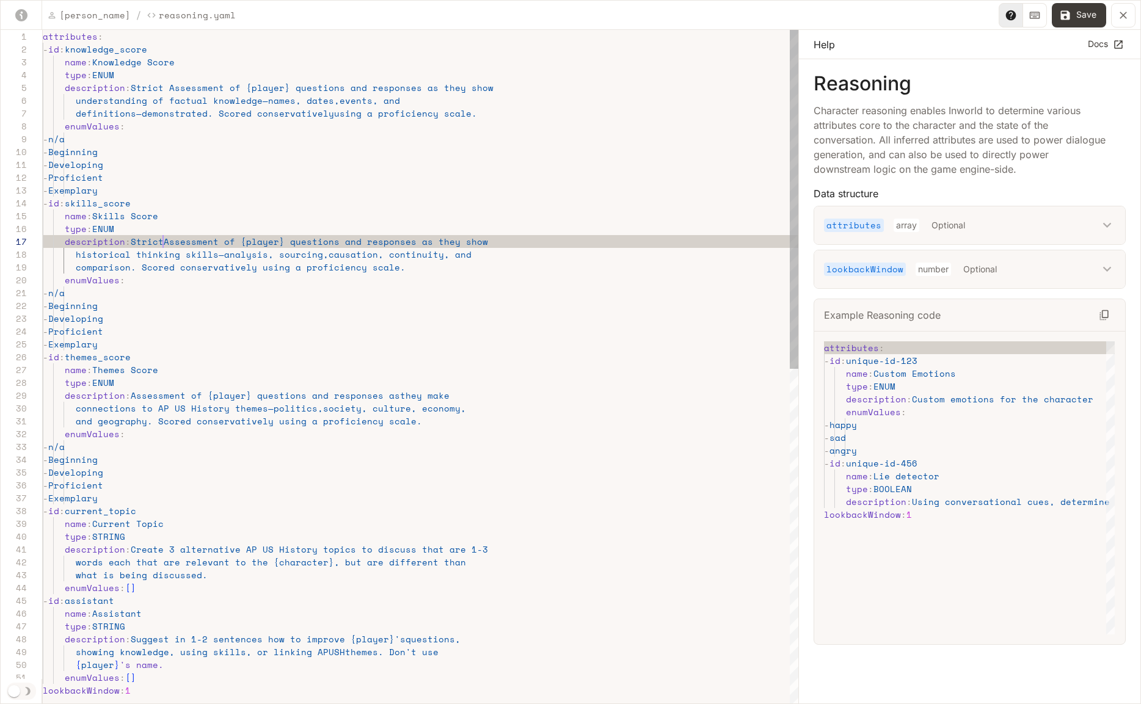
scroll to position [77, 126]
click at [132, 399] on div "attributes : - id : knowledge_score name : Knowledge Score type : ENUM descript…" at bounding box center [421, 701] width 756 height 1342
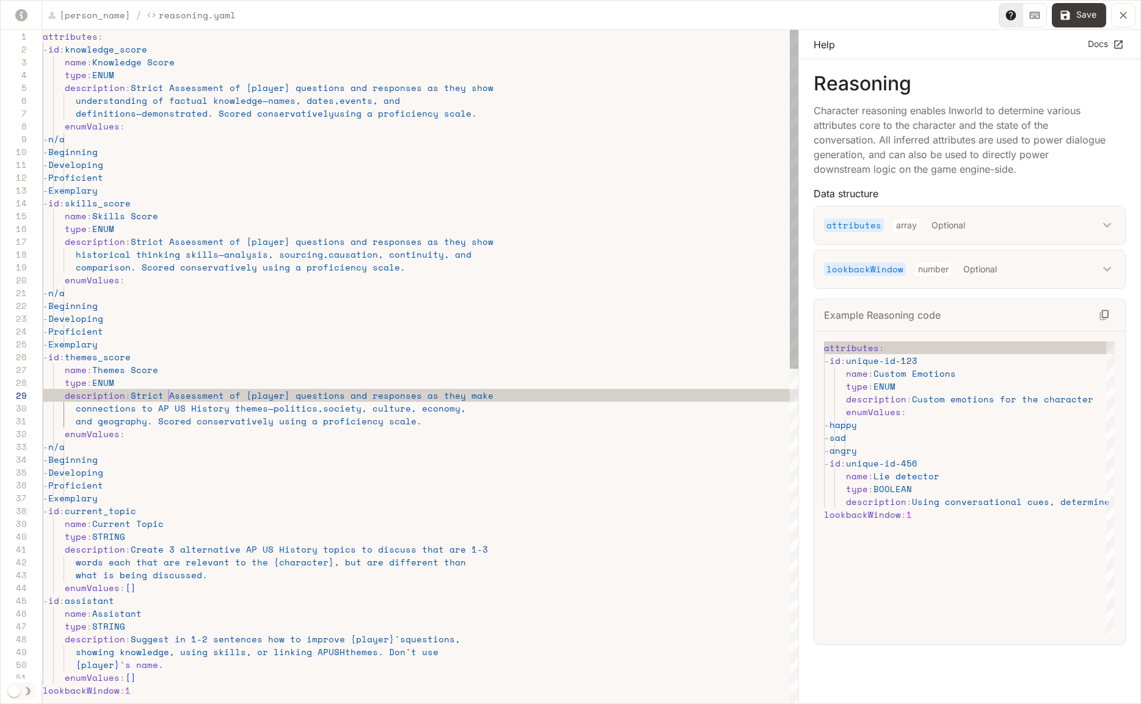
click at [383, 399] on div "attributes : - id : knowledge_score name : Knowledge Score type : ENUM descript…" at bounding box center [421, 701] width 756 height 1342
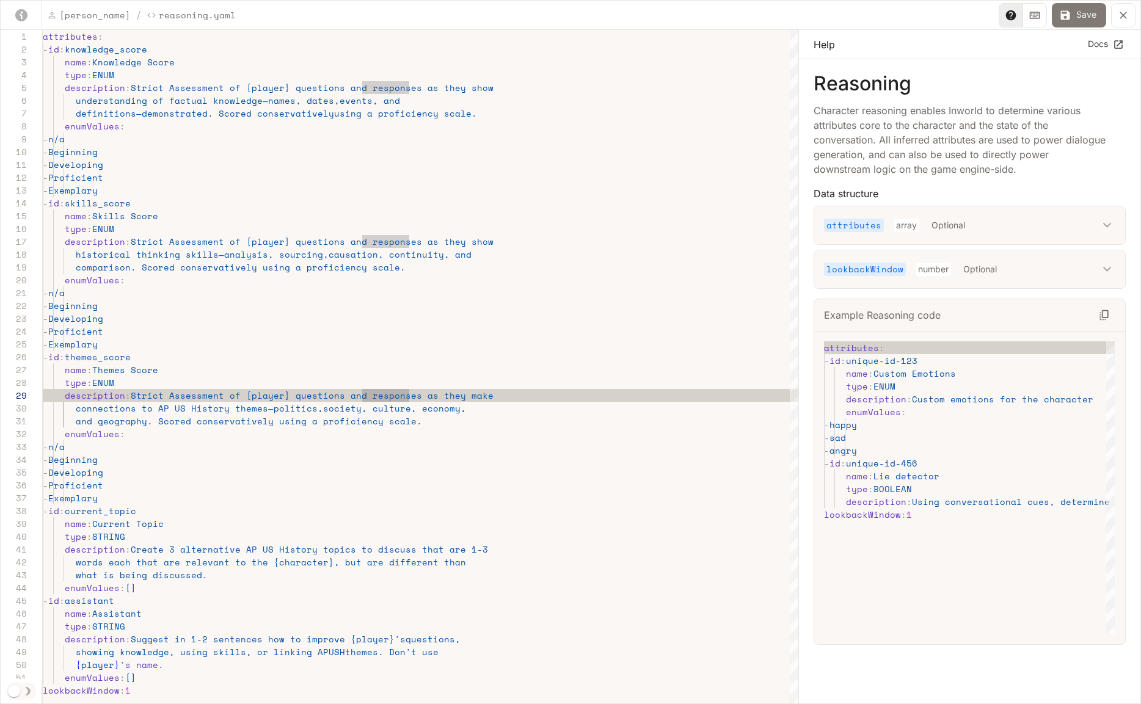
click at [1084, 19] on button "Save" at bounding box center [1079, 15] width 54 height 24
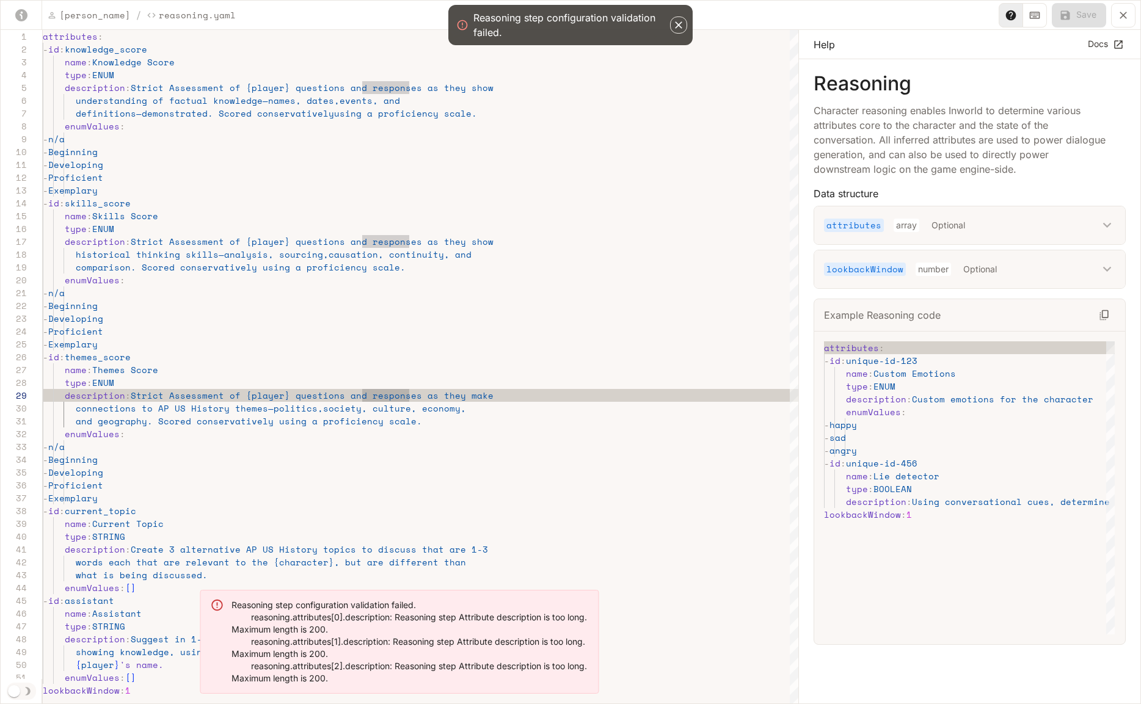
click at [675, 26] on icon "button" at bounding box center [679, 25] width 12 height 12
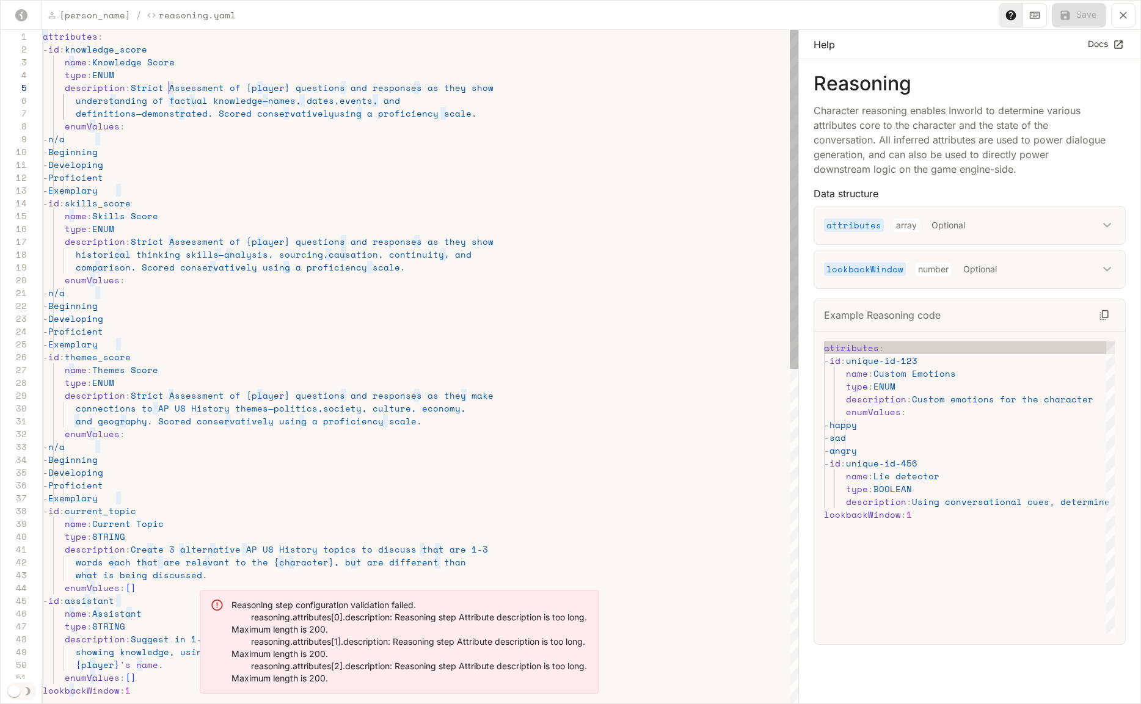
scroll to position [51, 126]
click at [169, 86] on div "attributes : - id : knowledge_score name : Knowledge Score type : ENUM descript…" at bounding box center [421, 701] width 756 height 1342
click at [282, 88] on div "attributes : - id : knowledge_score name : Knowledge Score type : ENUM descript…" at bounding box center [421, 701] width 756 height 1342
drag, startPoint x: 288, startPoint y: 87, endPoint x: 356, endPoint y: 89, distance: 68.4
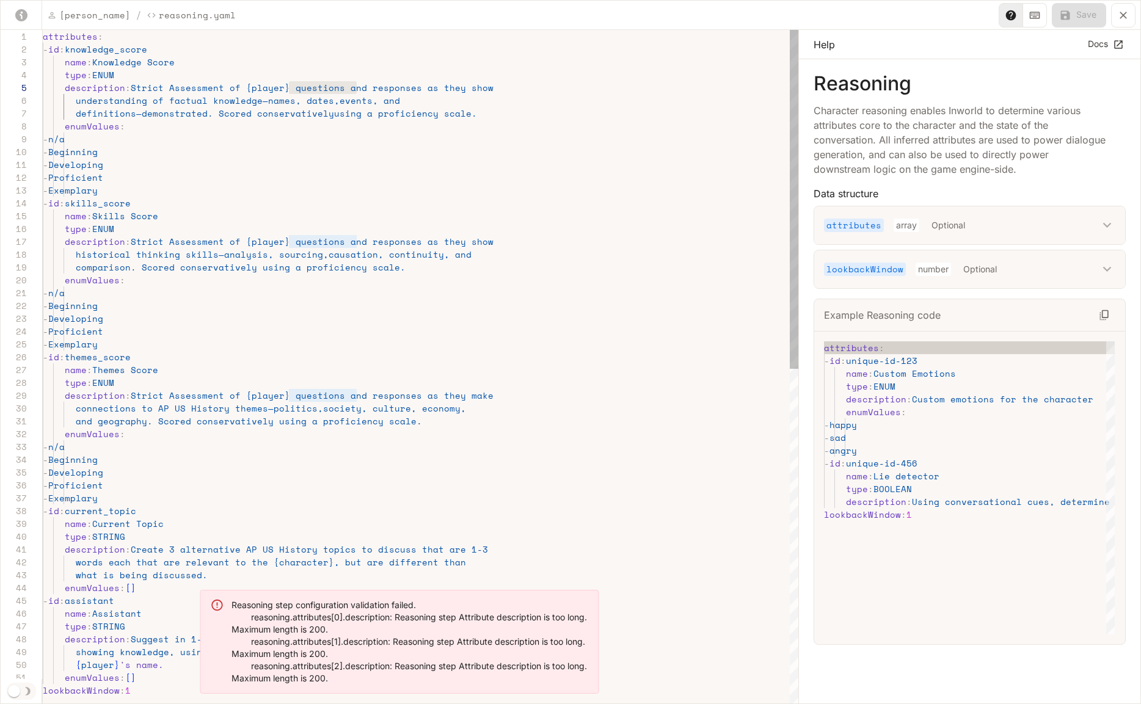
click at [356, 89] on div "attributes : - id : knowledge_score name : Knowledge Score type : ENUM descript…" at bounding box center [421, 701] width 756 height 1342
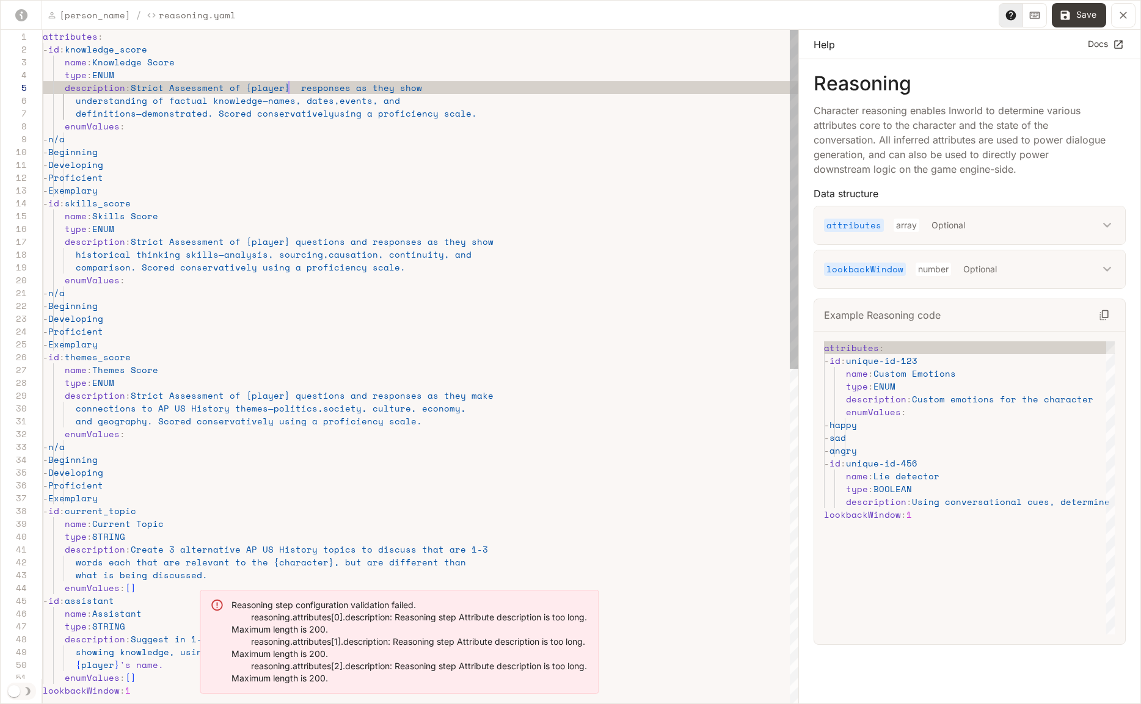
scroll to position [51, 246]
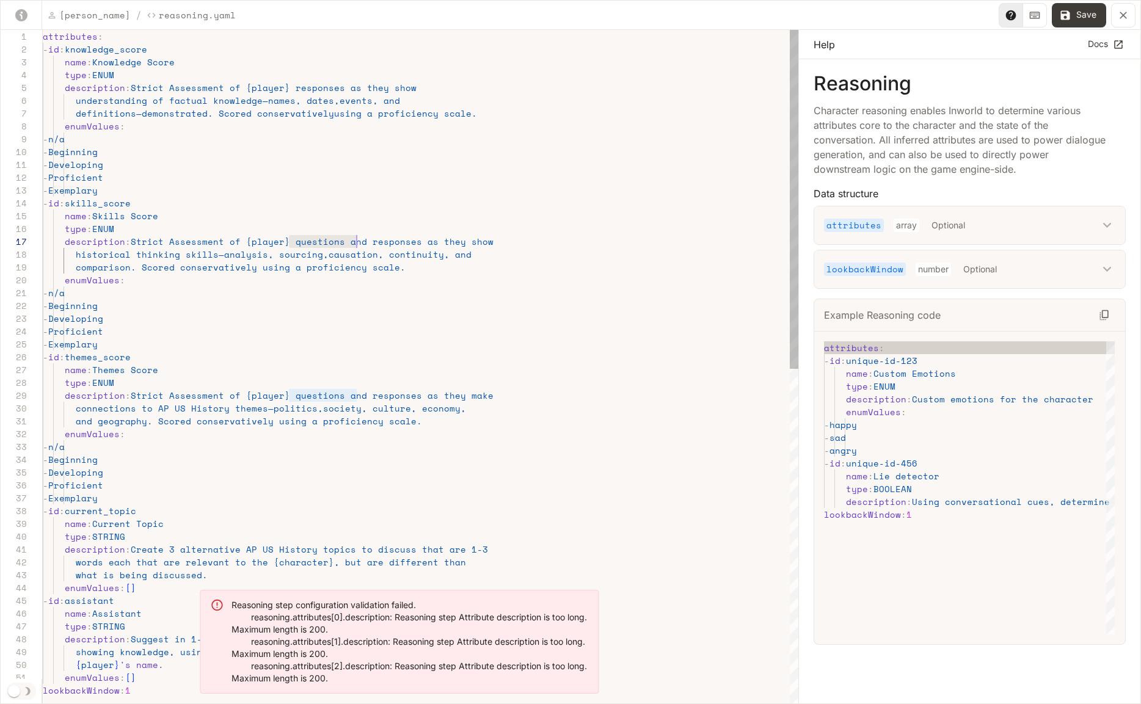
drag, startPoint x: 289, startPoint y: 241, endPoint x: 357, endPoint y: 244, distance: 68.5
click at [357, 244] on div "attributes : - id : knowledge_score name : Knowledge Score type : ENUM descript…" at bounding box center [421, 701] width 756 height 1342
drag, startPoint x: 309, startPoint y: 398, endPoint x: 360, endPoint y: 395, distance: 51.4
click at [360, 395] on div "attributes : - id : knowledge_score name : Knowledge Score type : ENUM descript…" at bounding box center [421, 701] width 756 height 1342
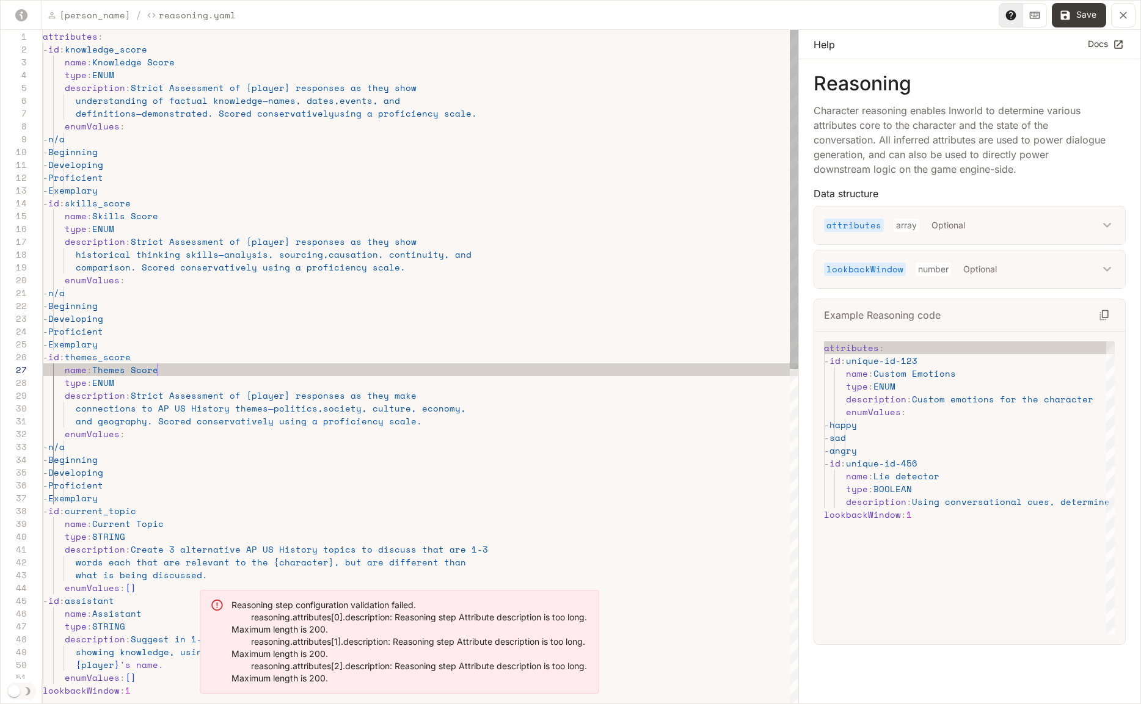
click at [366, 363] on div "attributes : - id : knowledge_score name : Knowledge Score type : ENUM descript…" at bounding box center [421, 701] width 756 height 1342
click at [283, 395] on div "attributes : - id : knowledge_score name : Knowledge Score type : ENUM descript…" at bounding box center [421, 701] width 756 height 1342
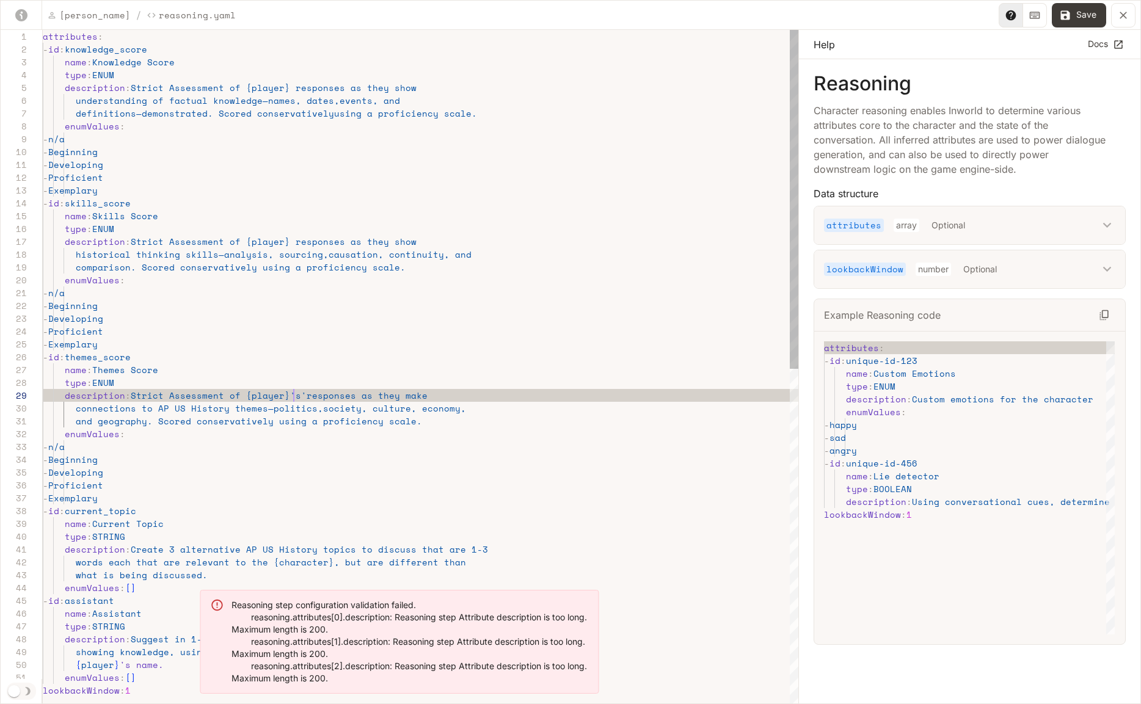
scroll to position [103, 251]
click at [282, 244] on div "attributes : - id : knowledge_score name : Knowledge Score type : ENUM descript…" at bounding box center [421, 701] width 756 height 1342
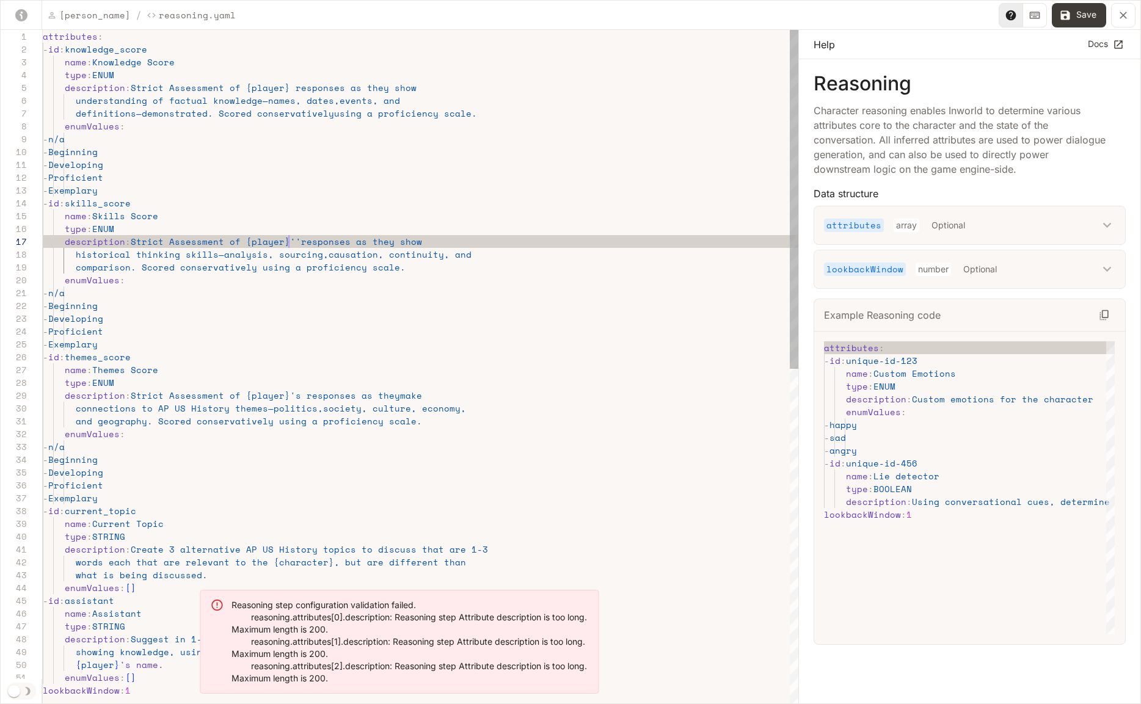
scroll to position [77, 251]
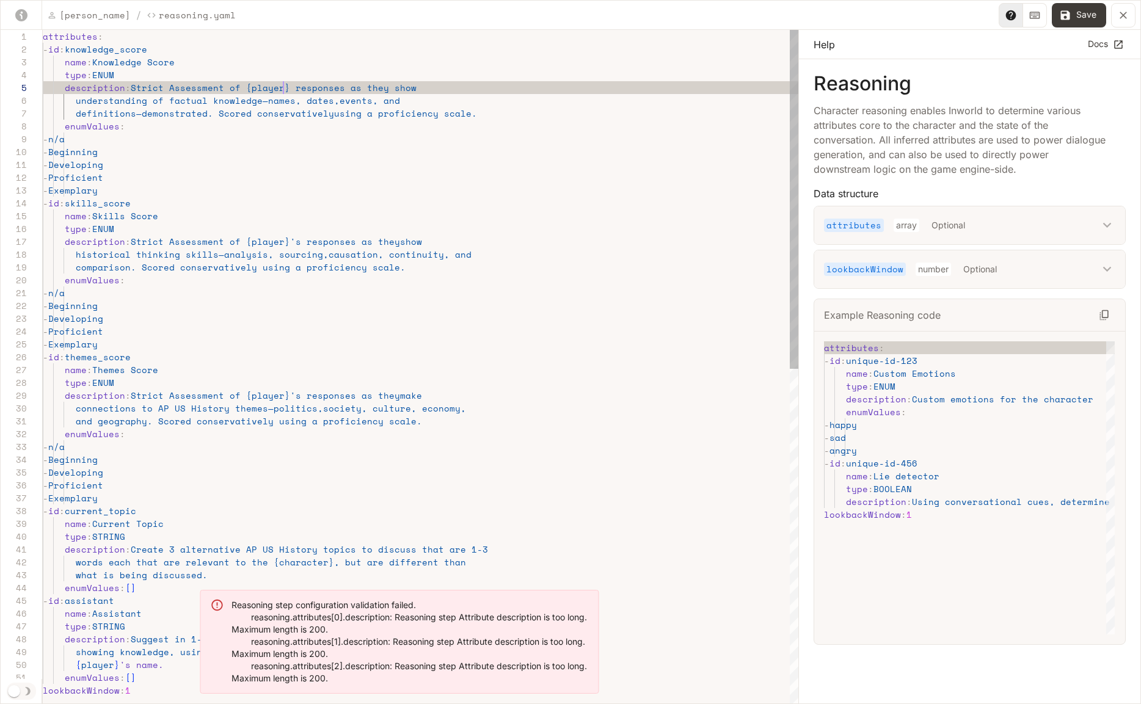
click at [283, 88] on div "attributes : - id : knowledge_score name : Knowledge Score type : ENUM descript…" at bounding box center [421, 701] width 756 height 1342
click at [292, 269] on div "attributes : - id : knowledge_score name : Knowledge Score type : ENUM descript…" at bounding box center [421, 701] width 756 height 1342
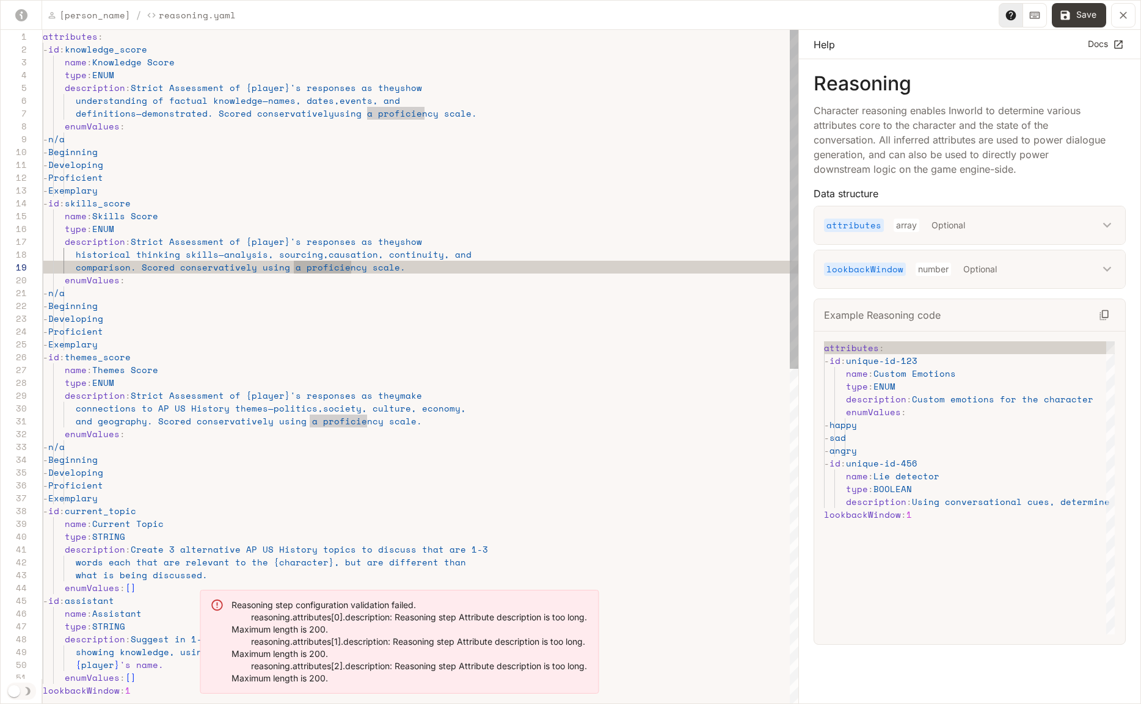
click at [273, 427] on div "attributes : - id : knowledge_score name : Knowledge Score type : ENUM descript…" at bounding box center [421, 701] width 756 height 1342
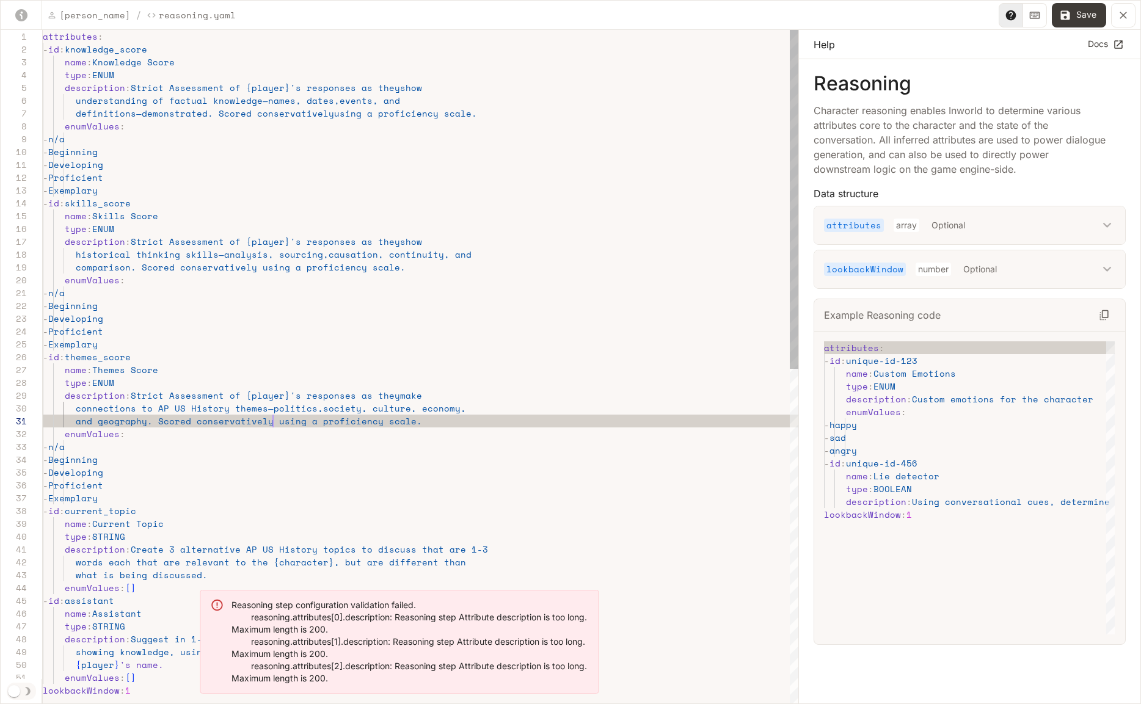
scroll to position [0, 230]
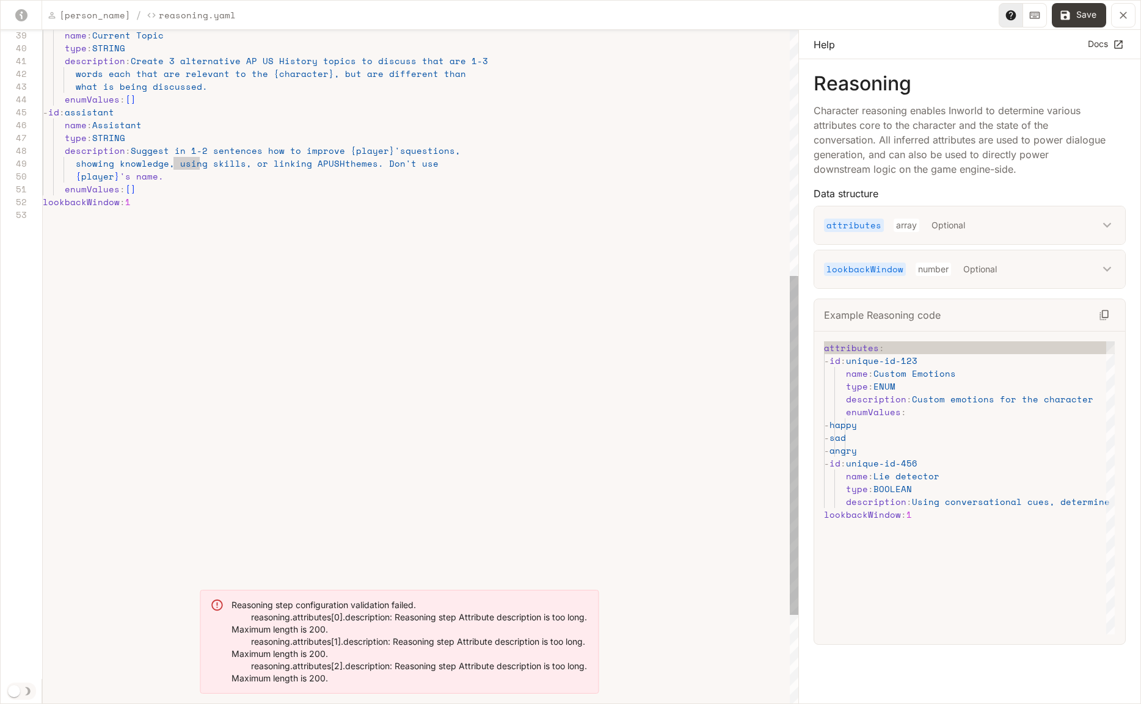
click at [133, 207] on div "name : Current Topic type : STRING description : Create 3 alternative AP US His…" at bounding box center [421, 212] width 756 height 1342
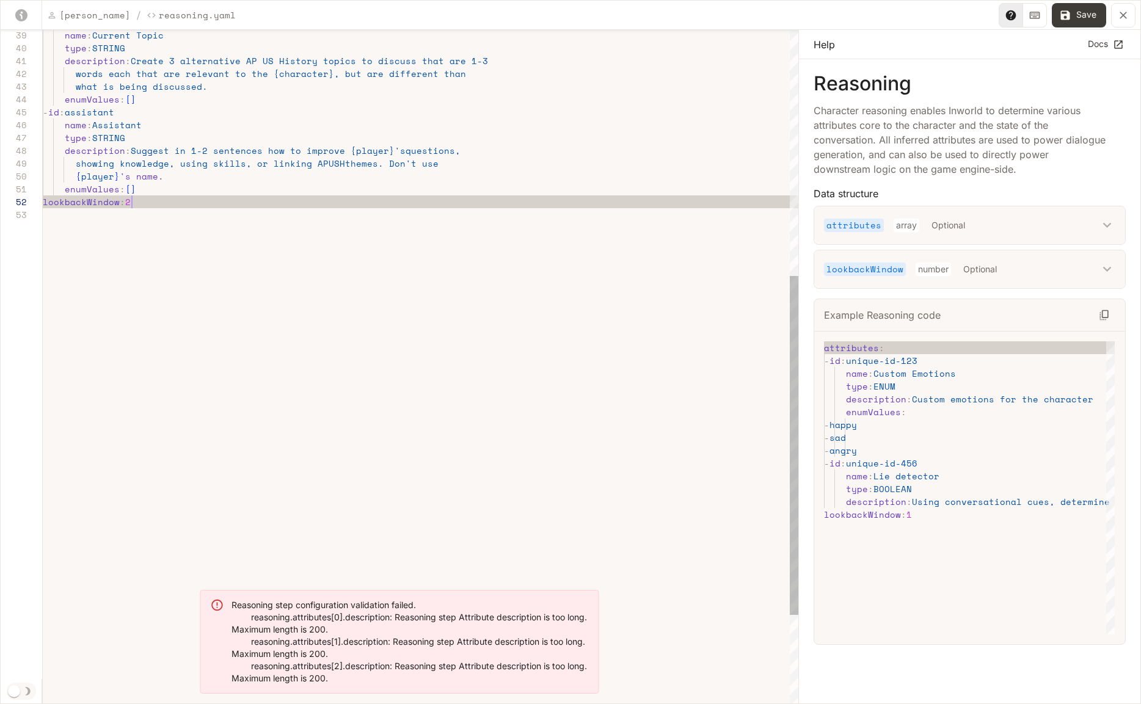
scroll to position [13, 89]
click at [151, 232] on div "name : Current Topic type : STRING description : Create 3 alternative AP US His…" at bounding box center [421, 212] width 756 height 1342
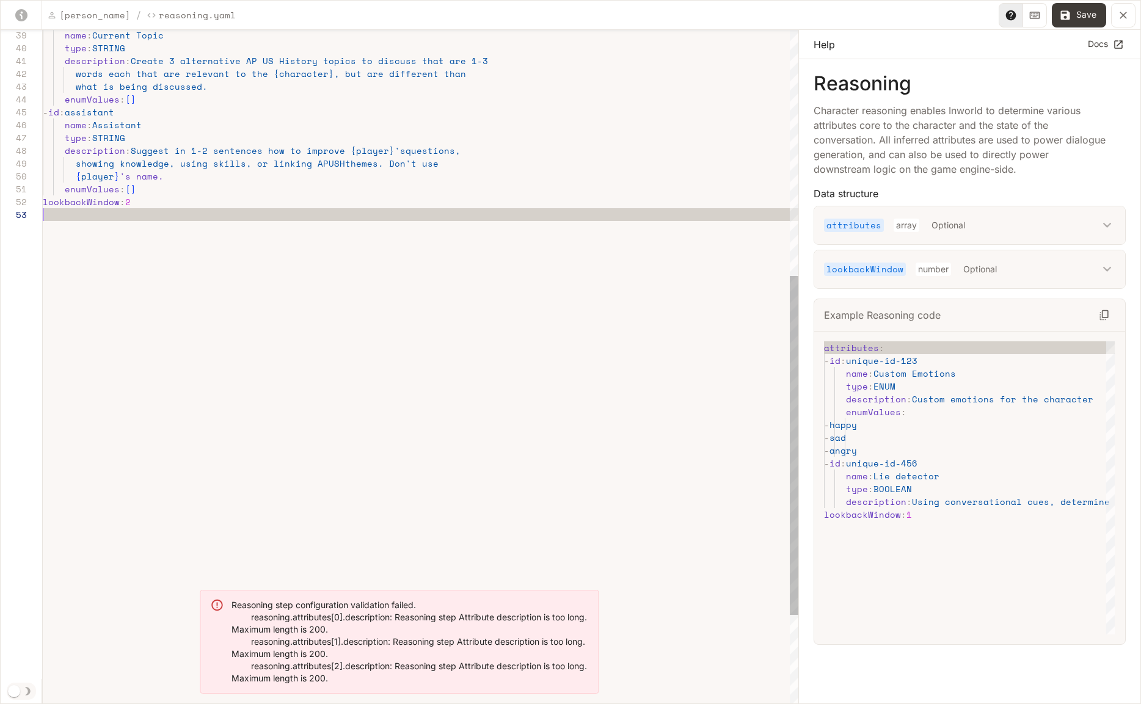
scroll to position [26, 0]
click at [1076, 12] on button "Save" at bounding box center [1079, 15] width 54 height 24
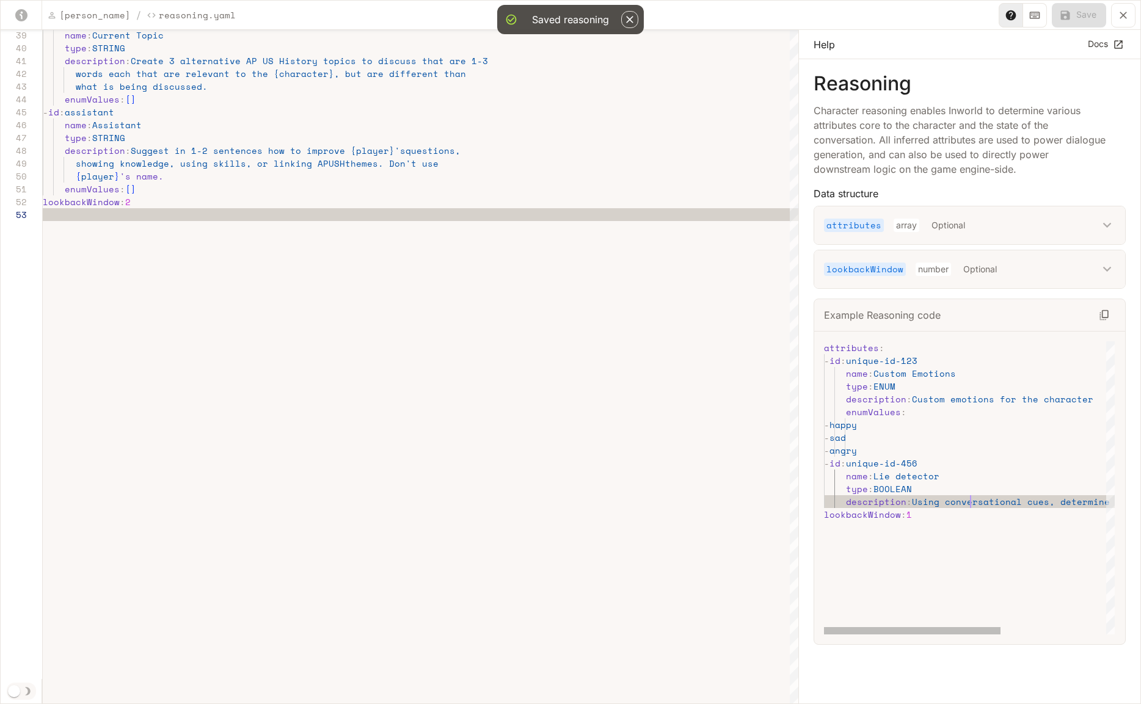
scroll to position [26, 434]
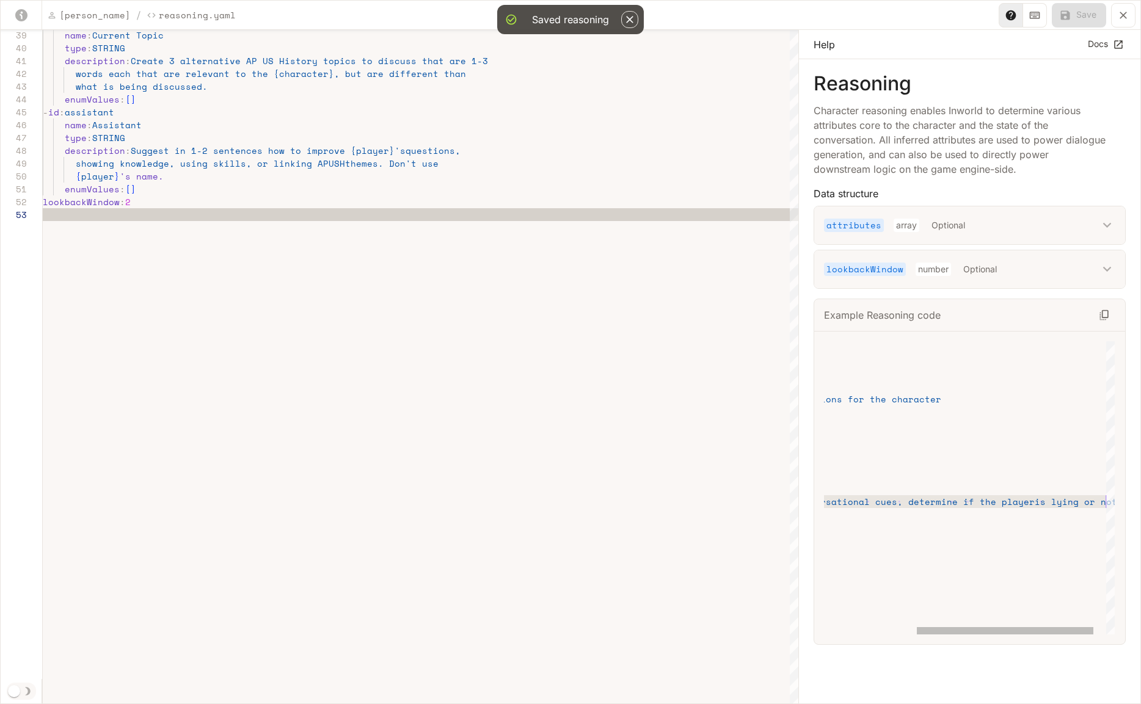
drag, startPoint x: 971, startPoint y: 508, endPoint x: 1171, endPoint y: 498, distance: 199.9
click at [1136, 498] on div "attributes : - id : unique-id-123 name : Custom Emotions type : ENUM descriptio…" at bounding box center [904, 487] width 464 height 293
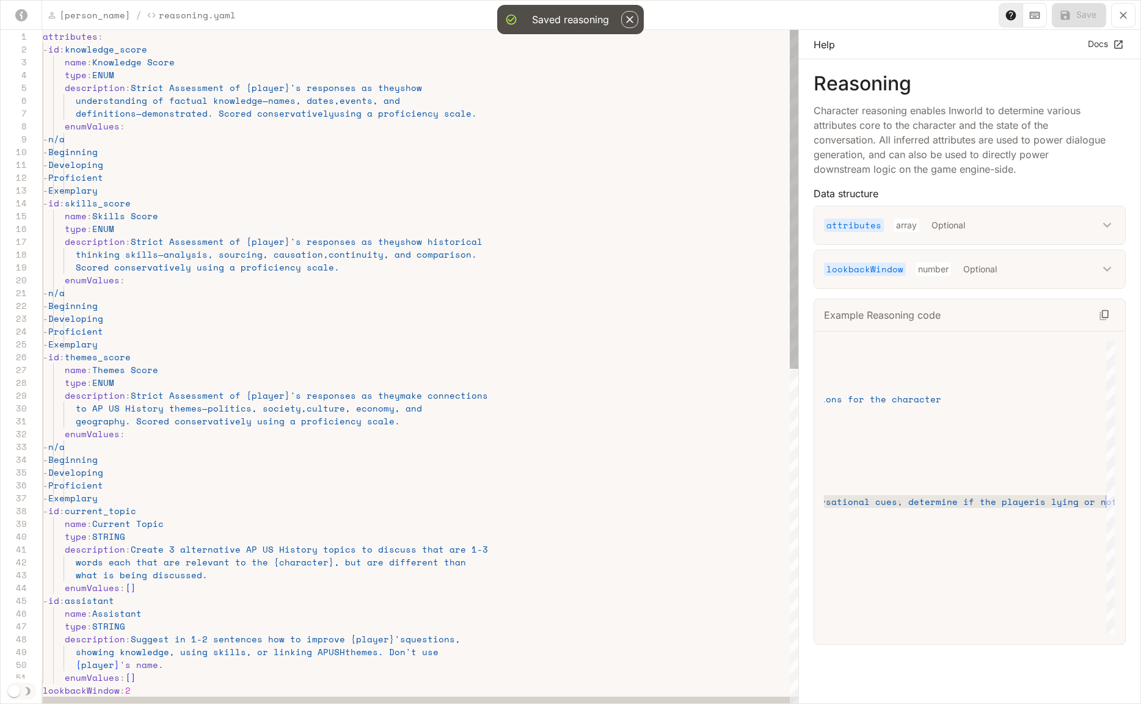
click at [246, 86] on div "name : Current Topic type : STRING description : Create 3 alternative AP US His…" at bounding box center [421, 701] width 756 height 1342
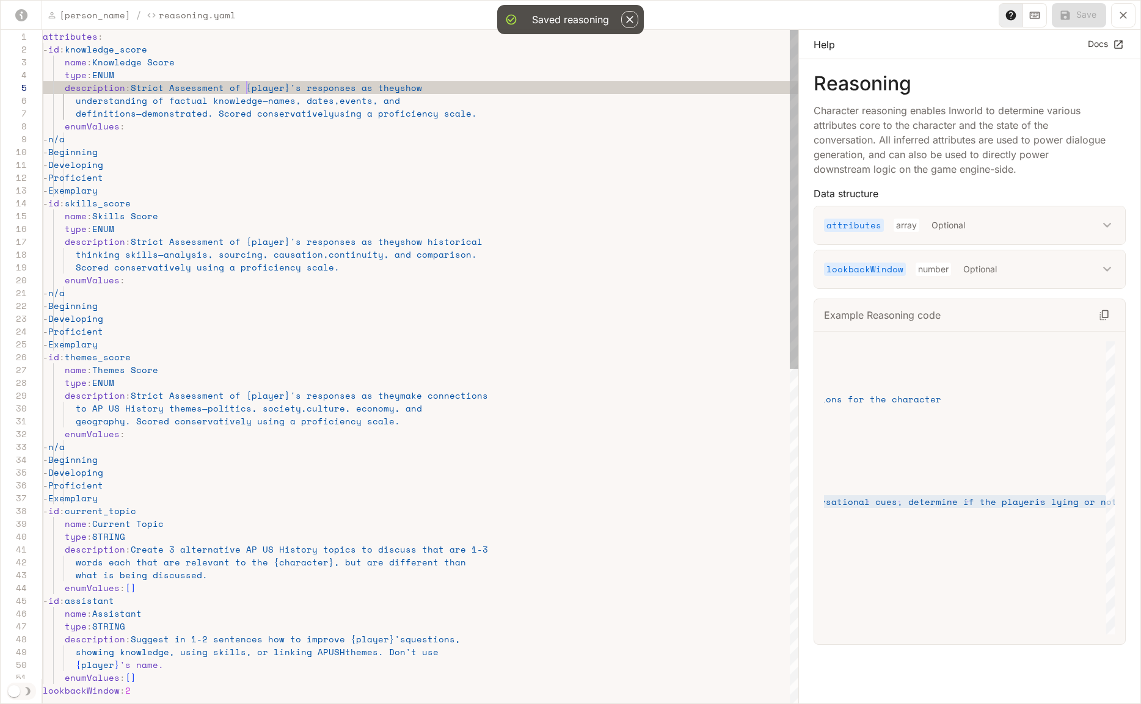
scroll to position [0, 0]
click at [277, 89] on div "name : Current Topic type : STRING description : Create 3 alternative AP US His…" at bounding box center [421, 701] width 756 height 1342
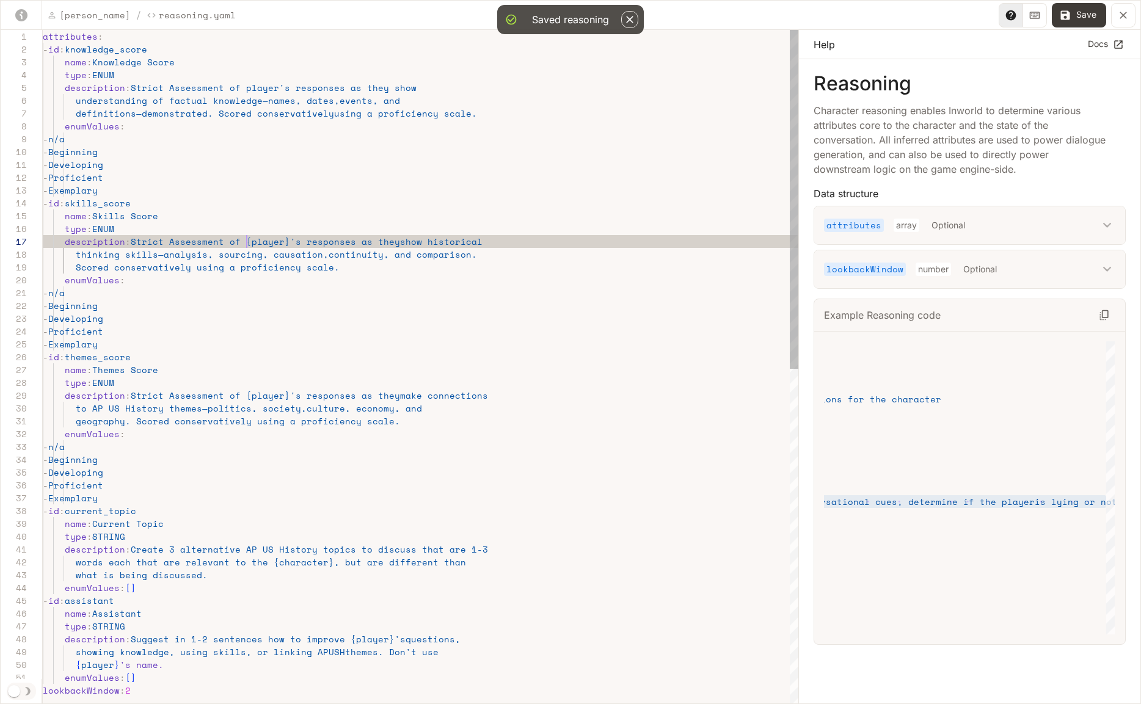
click at [247, 242] on div "name : Current Topic type : STRING description : Create 3 alternative AP US His…" at bounding box center [421, 701] width 756 height 1342
click at [280, 242] on div "name : Current Topic type : STRING description : Create 3 alternative AP US His…" at bounding box center [421, 701] width 756 height 1342
click at [247, 397] on div "name : Current Topic type : STRING description : Create 3 alternative AP US His…" at bounding box center [421, 701] width 756 height 1342
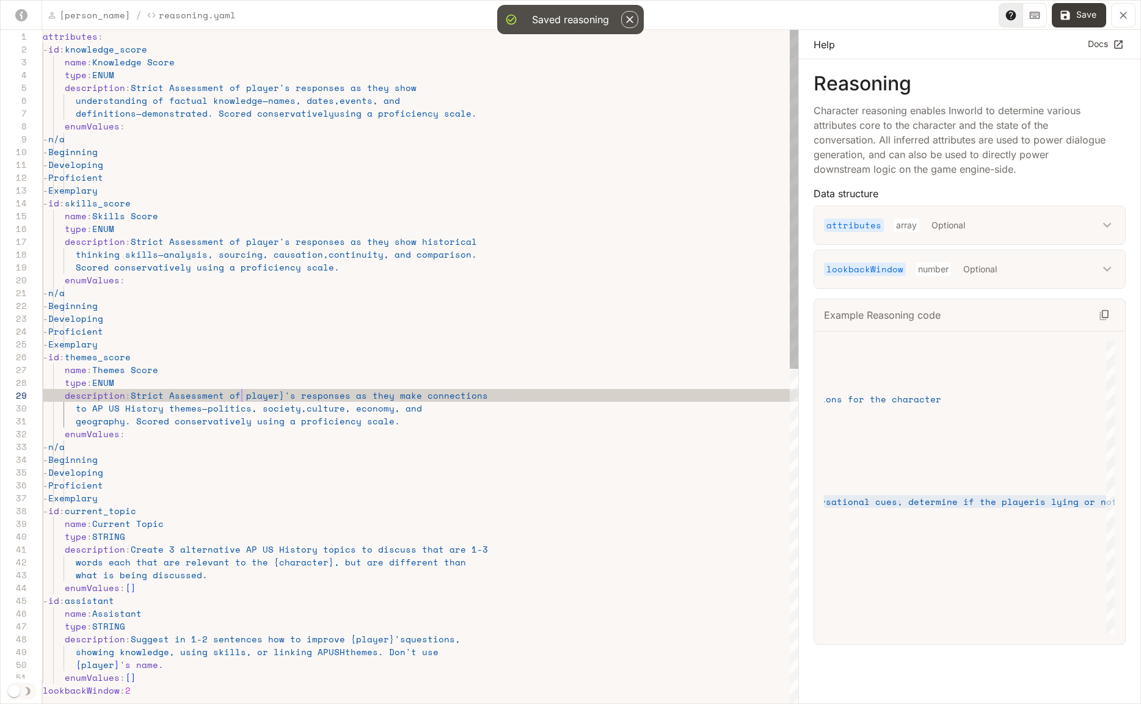
scroll to position [103, 199]
click at [277, 394] on div "name : Current Topic type : STRING description : Create 3 alternative AP US His…" at bounding box center [421, 701] width 756 height 1342
click at [336, 431] on div "name : Current Topic type : STRING description : Create 3 alternative AP US His…" at bounding box center [421, 701] width 756 height 1342
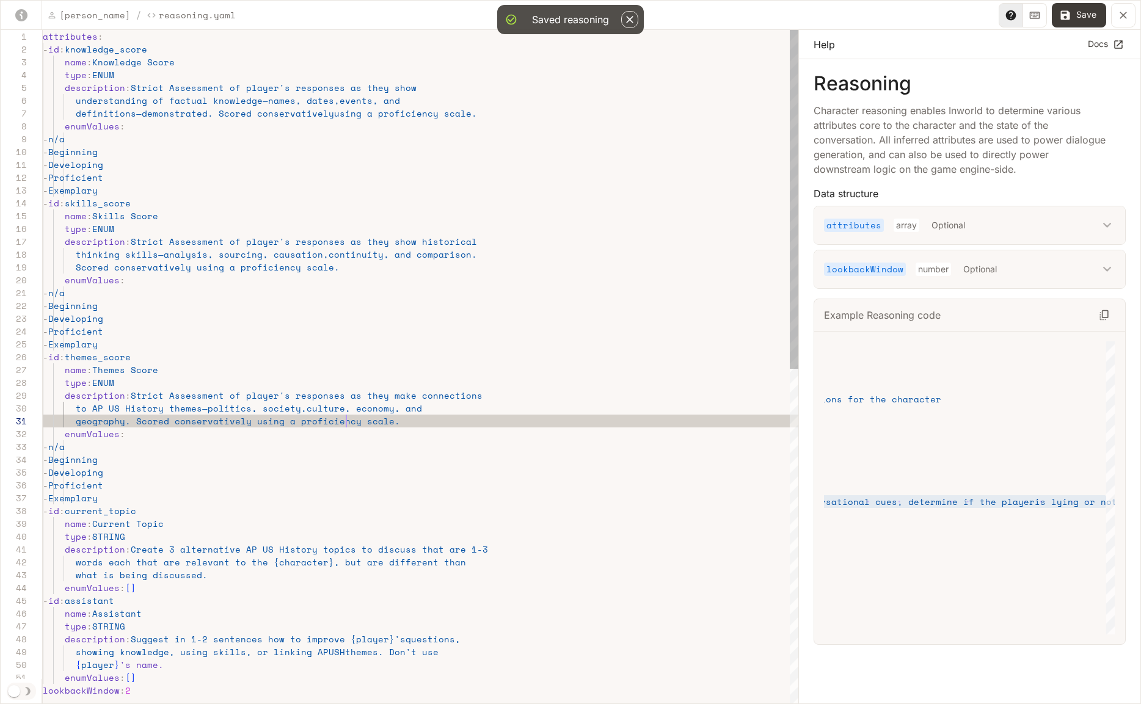
click at [348, 415] on div "name : Current Topic type : STRING description : Create 3 alternative AP US His…" at bounding box center [421, 701] width 756 height 1342
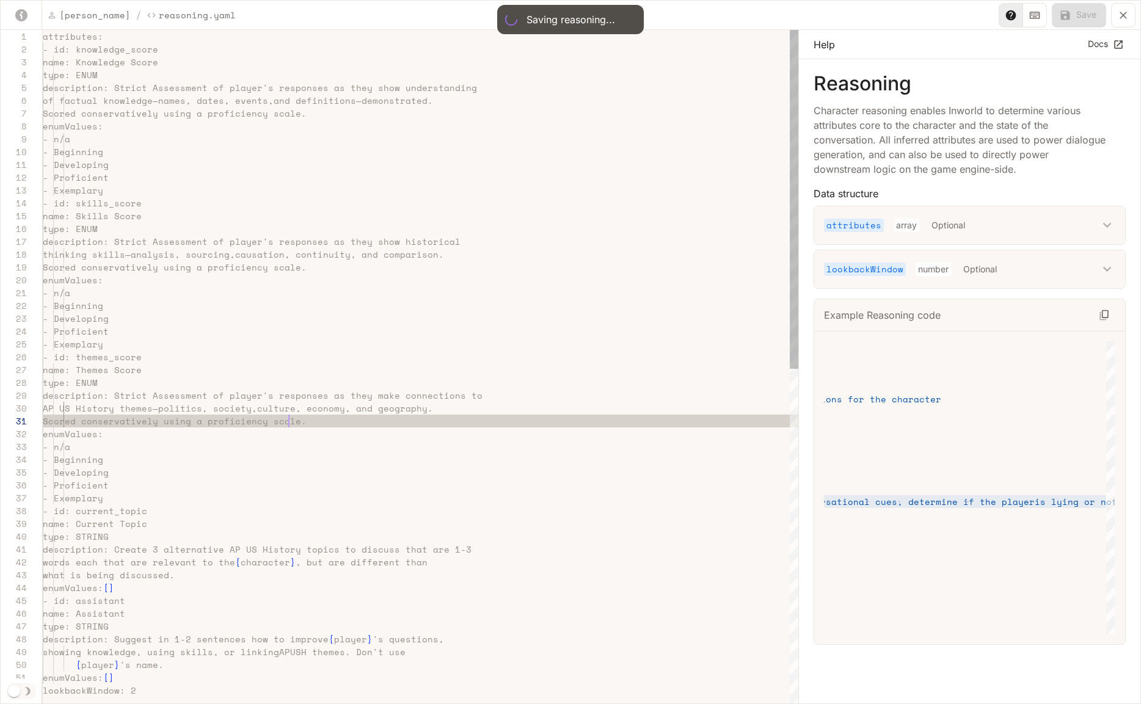
scroll to position [0, 246]
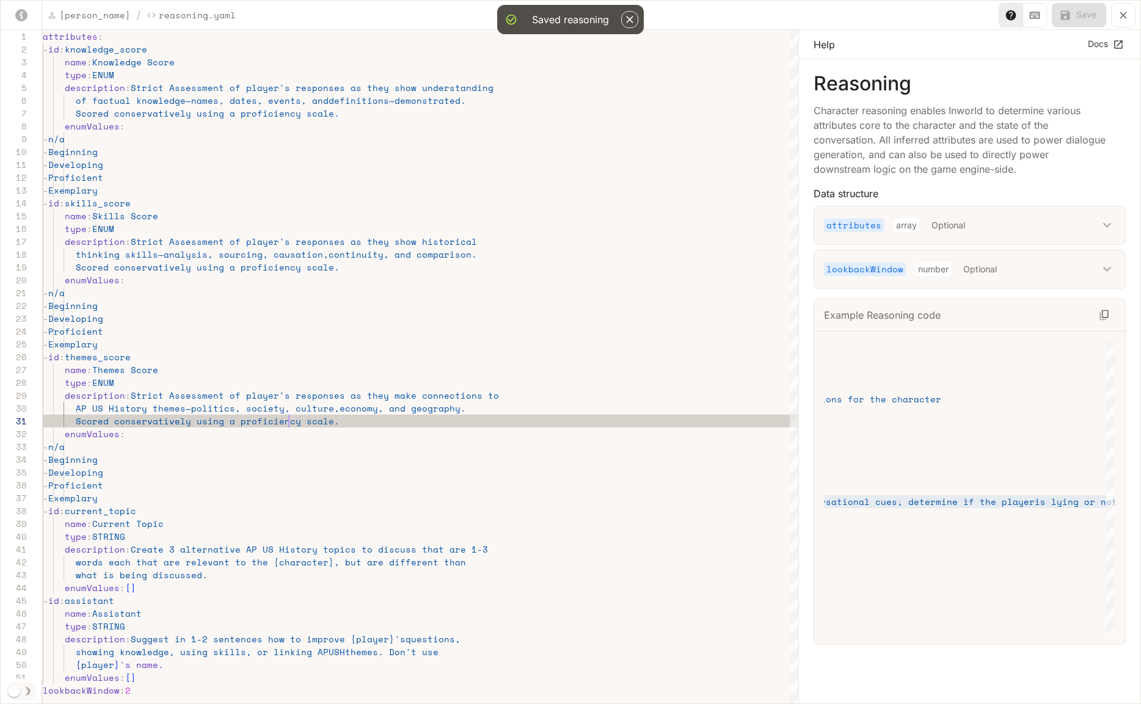
click at [1125, 17] on icon "yaml-editor" at bounding box center [1123, 15] width 7 height 7
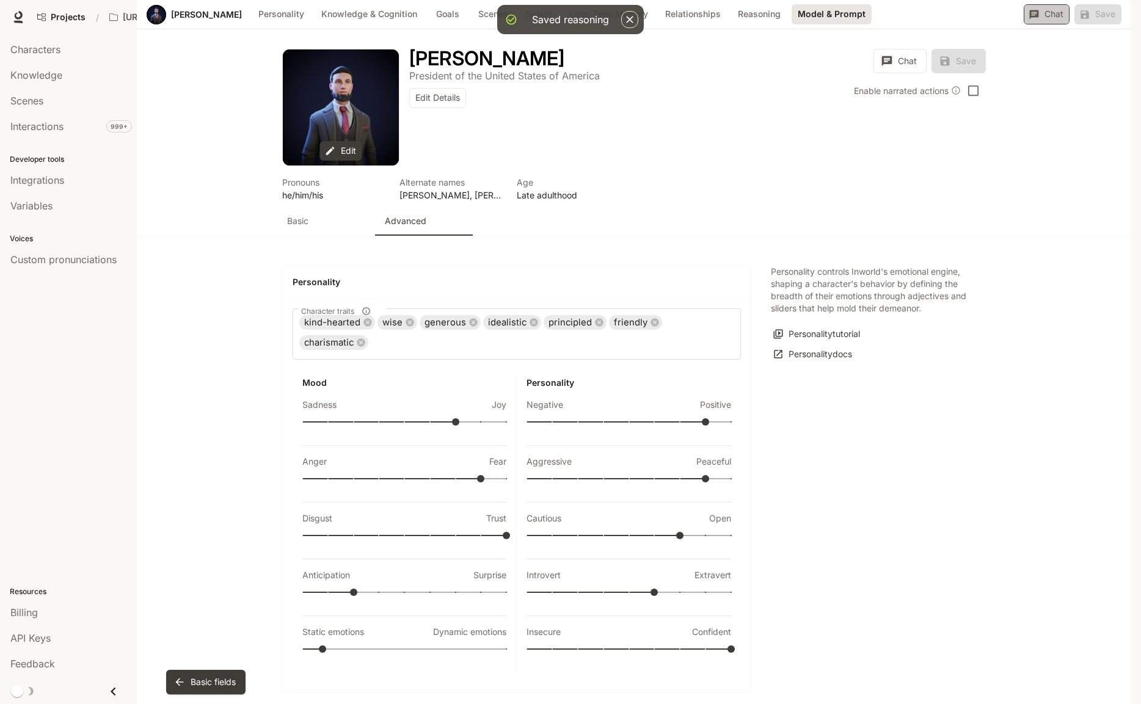
click at [1048, 24] on button "Chat" at bounding box center [1047, 14] width 46 height 20
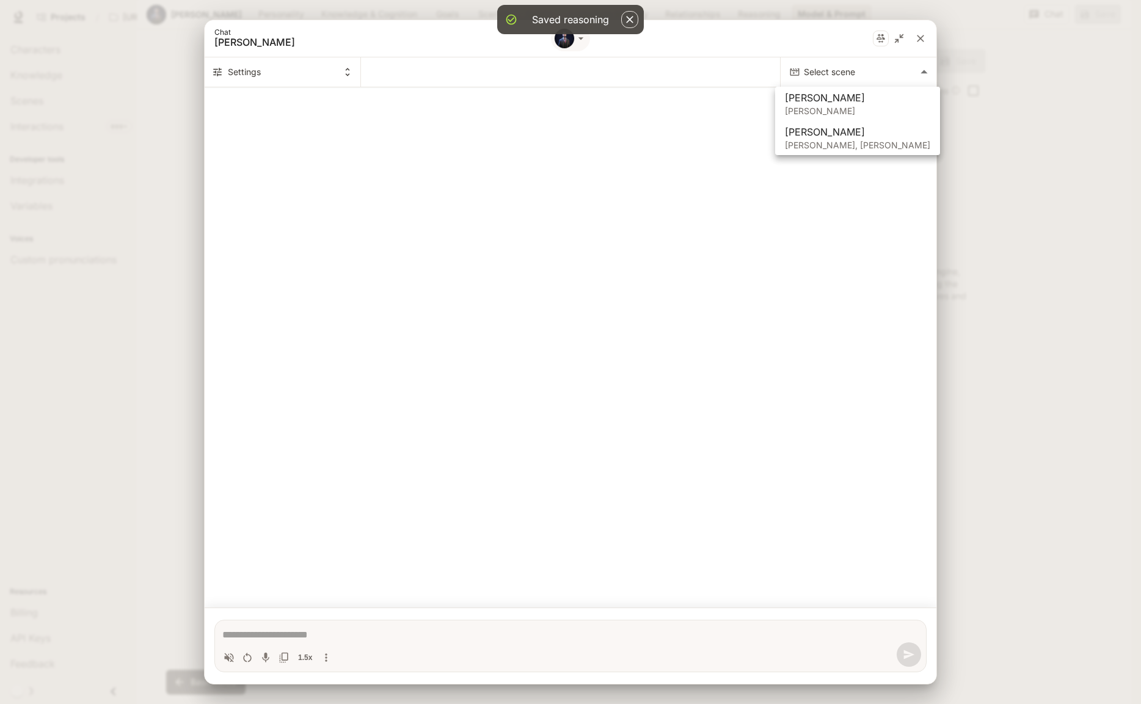
click at [822, 71] on body "Saved reasoning Skip to main content Projects / [URL] Characters Character Stud…" at bounding box center [570, 352] width 1141 height 704
click at [827, 101] on span "[PERSON_NAME]" at bounding box center [857, 97] width 145 height 15
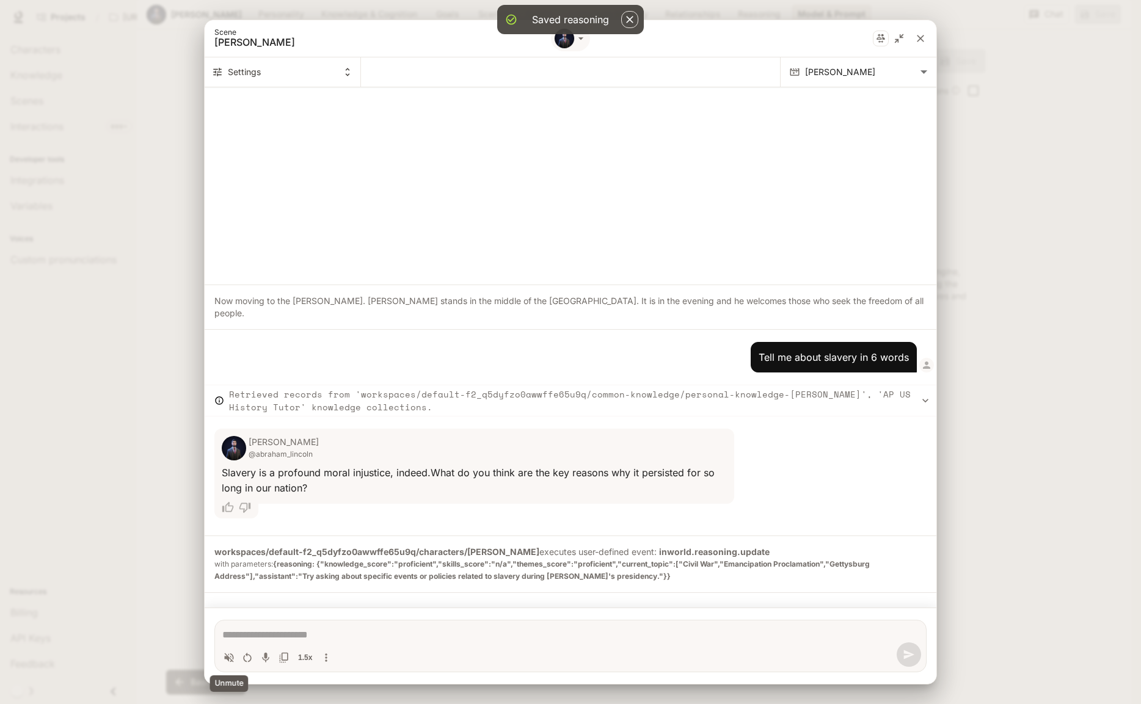
click at [232, 657] on icon "Volume toggle" at bounding box center [229, 658] width 12 height 12
click at [244, 659] on icon "Restart conversation" at bounding box center [247, 657] width 8 height 10
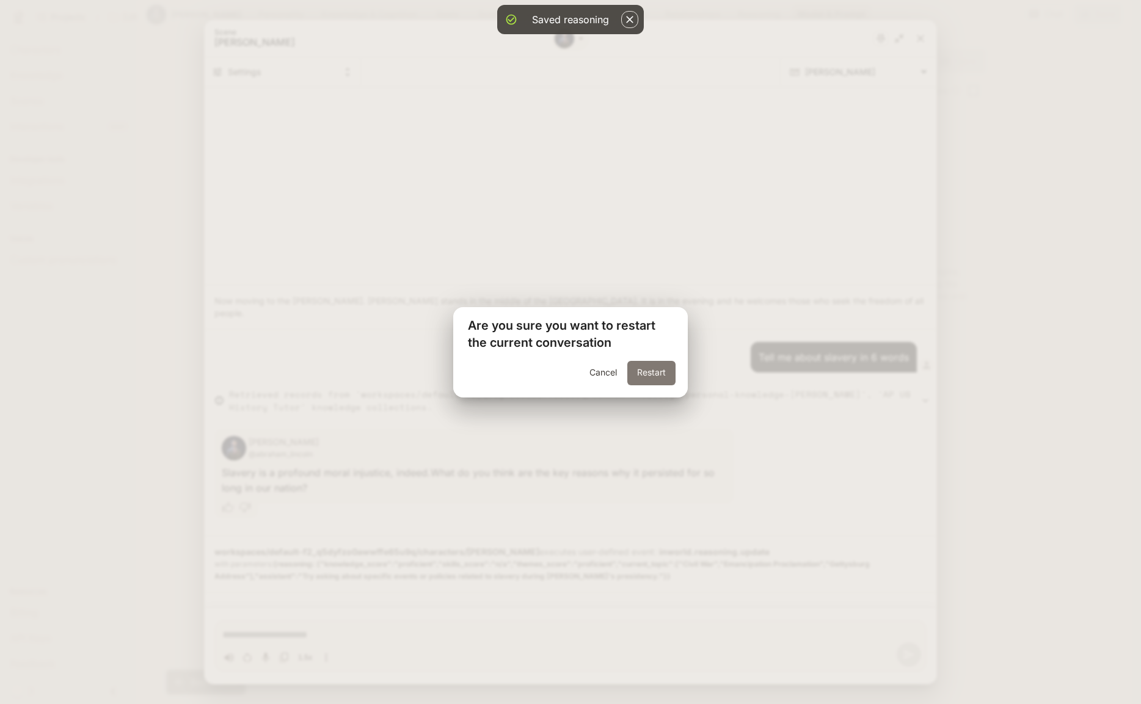
click at [645, 373] on button "Restart" at bounding box center [651, 373] width 48 height 24
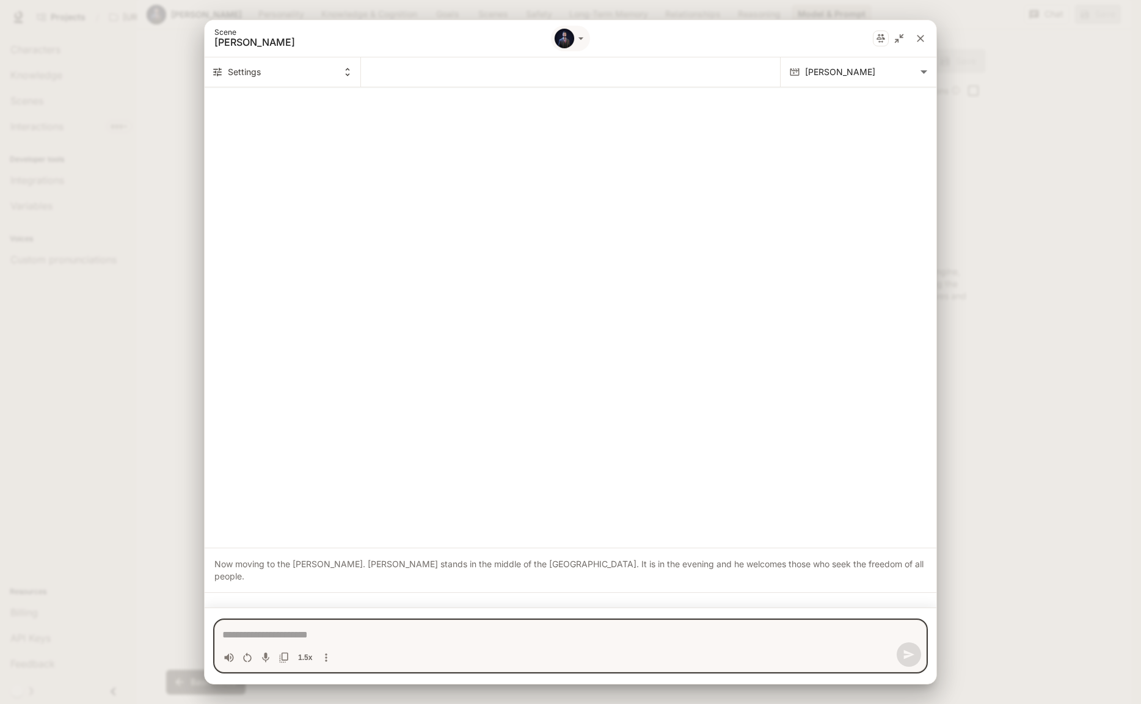
click at [318, 637] on textarea "Chat simulator bottom actions" at bounding box center [570, 635] width 696 height 15
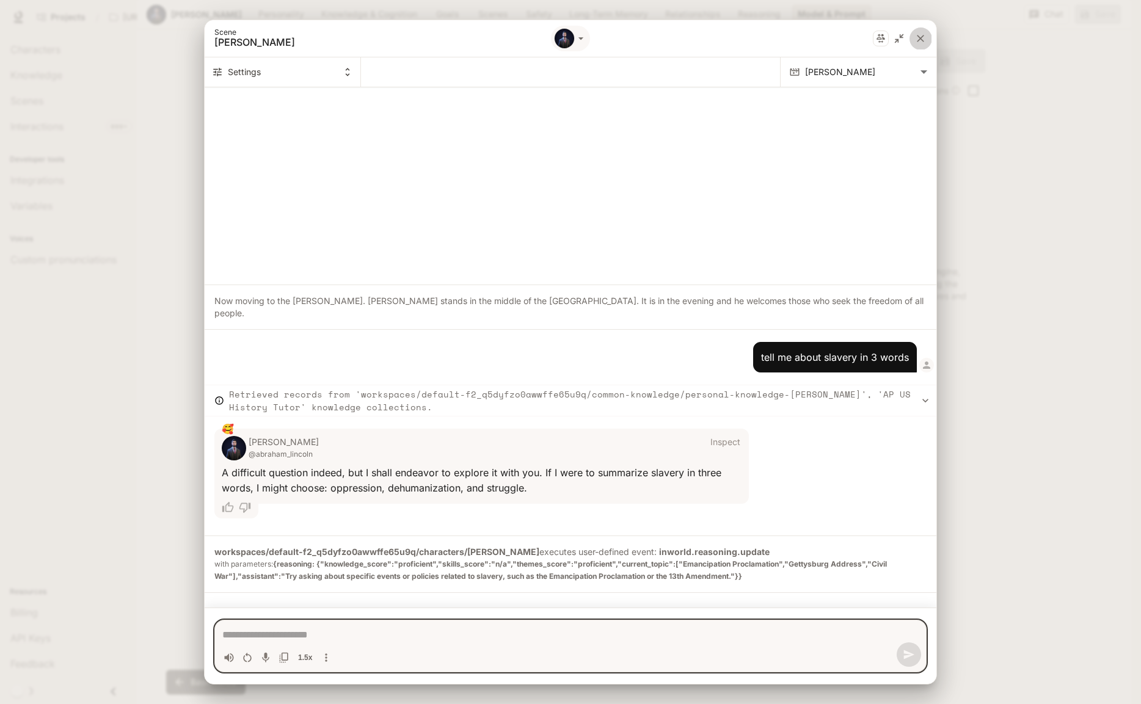
click at [920, 34] on icon "close" at bounding box center [920, 38] width 12 height 12
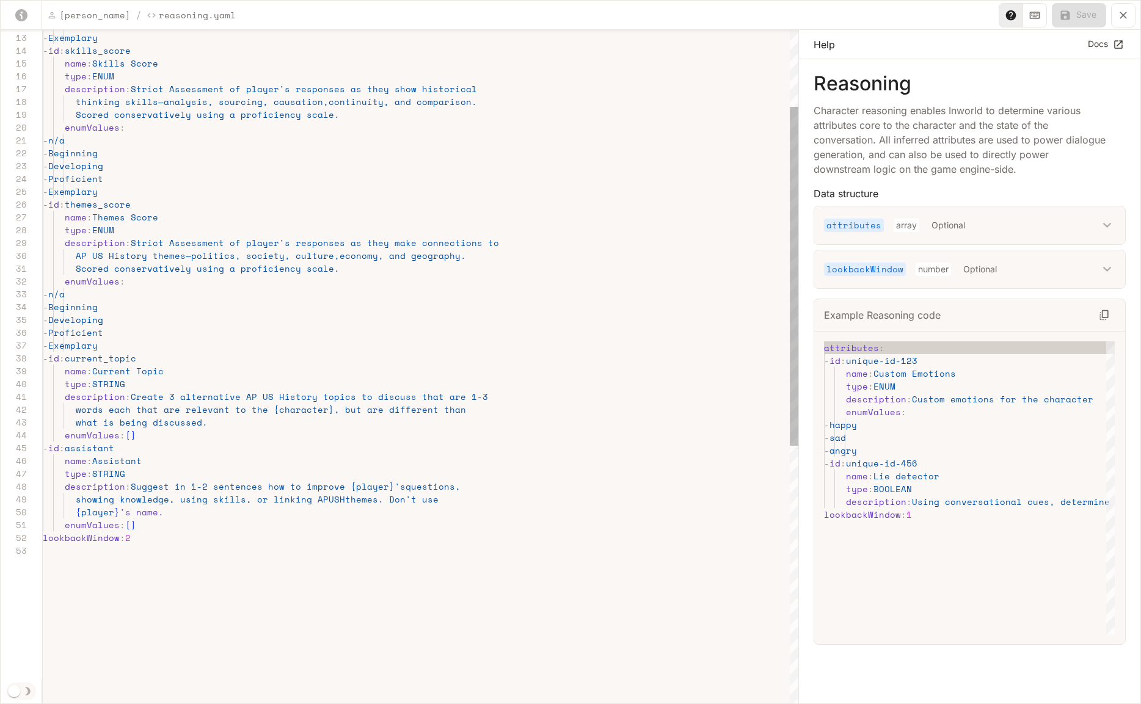
scroll to position [13, 84]
click at [126, 538] on div "- Proficient - Exemplary - id : skills_score name : Skills Score type : ENUM de…" at bounding box center [421, 548] width 756 height 1342
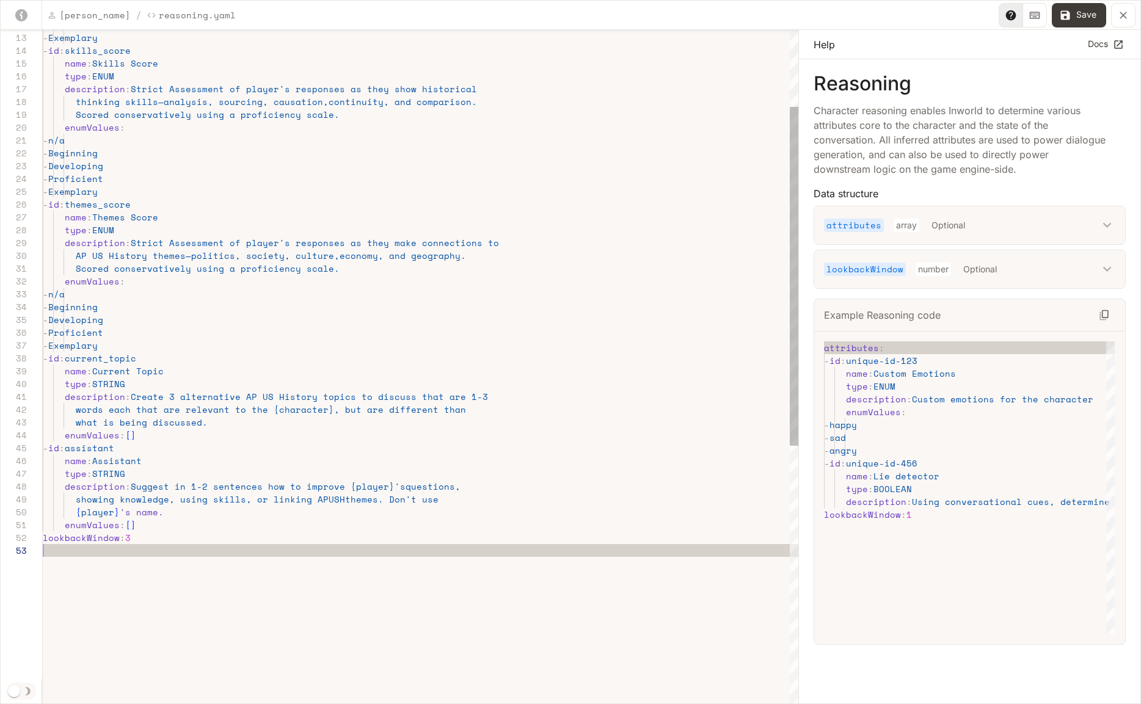
click at [199, 563] on div "- Proficient - Exemplary - id : skills_score name : Skills Score type : ENUM de…" at bounding box center [421, 548] width 756 height 1342
click at [1092, 11] on button "Save" at bounding box center [1079, 15] width 54 height 24
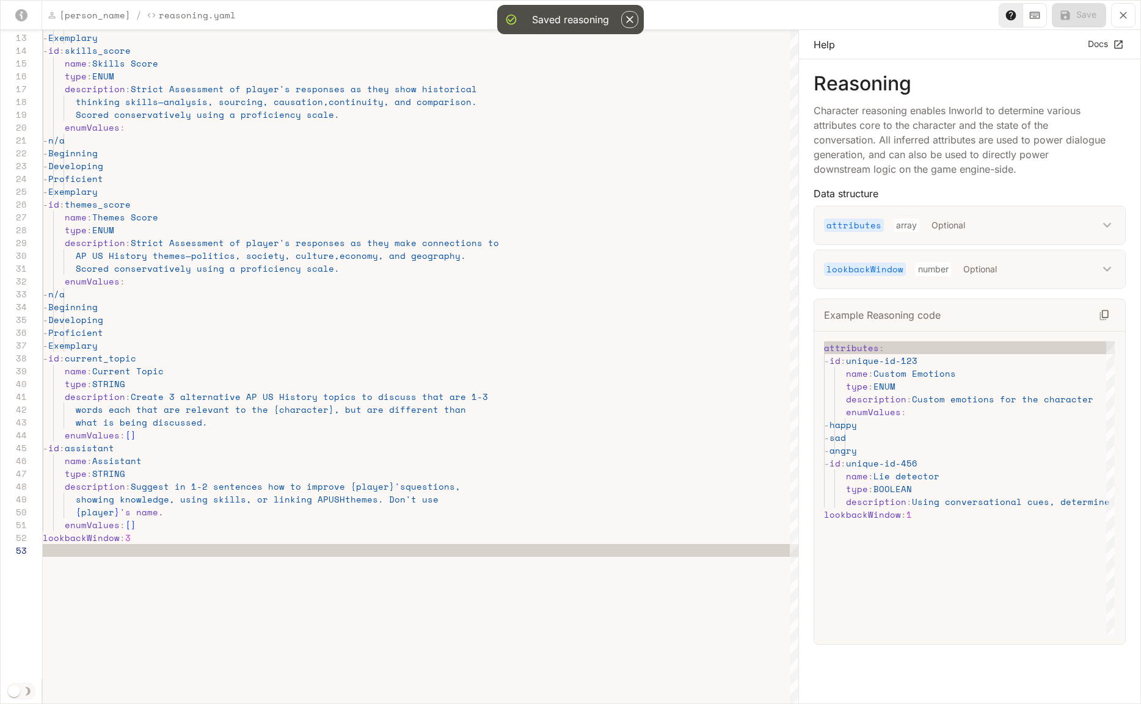
click at [631, 22] on icon "button" at bounding box center [629, 19] width 7 height 7
click at [1128, 15] on icon "yaml-editor" at bounding box center [1123, 15] width 12 height 12
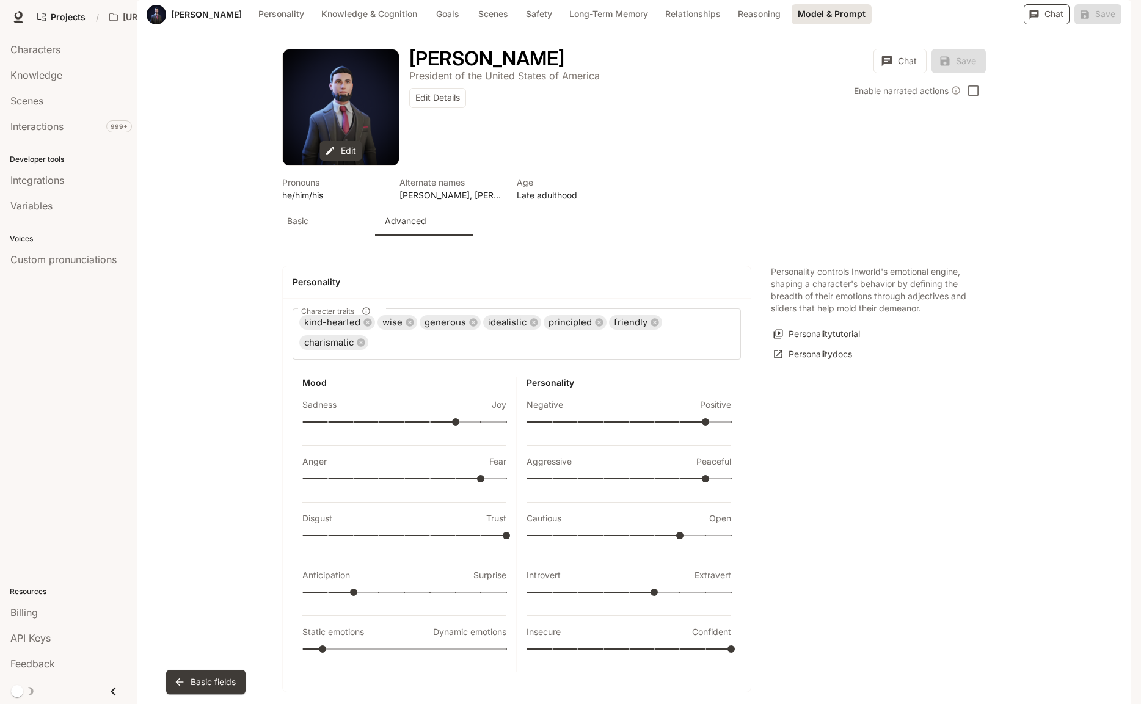
click at [1035, 24] on button "Chat" at bounding box center [1047, 14] width 46 height 20
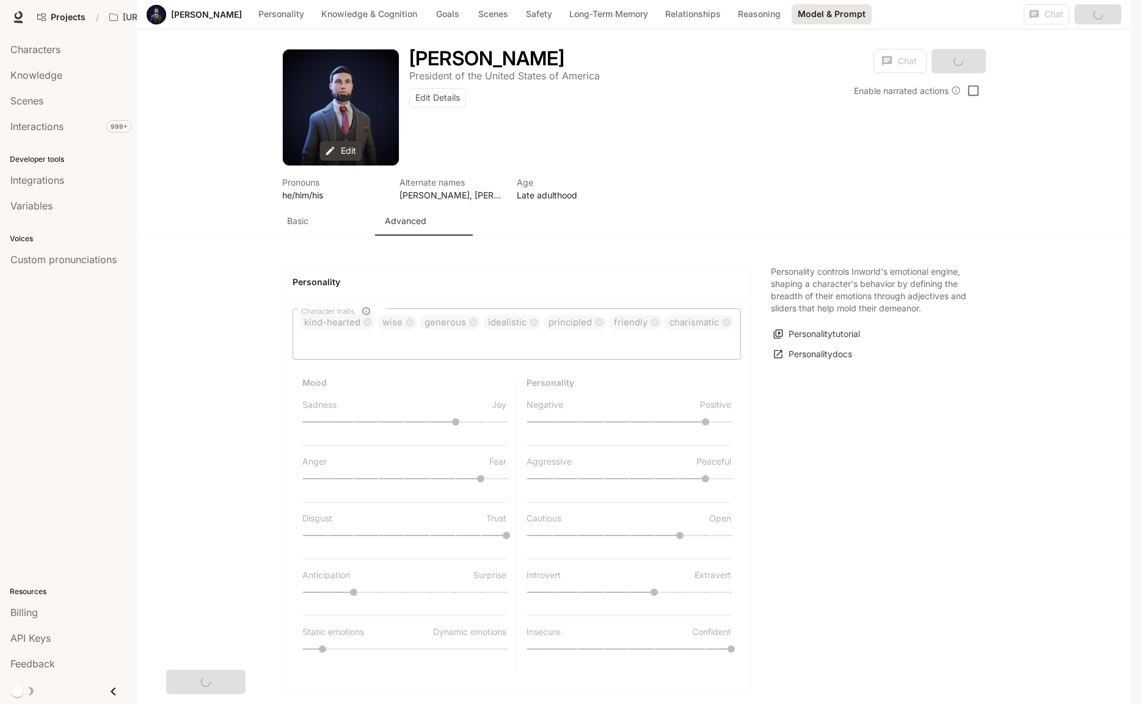
scroll to position [2724, 0]
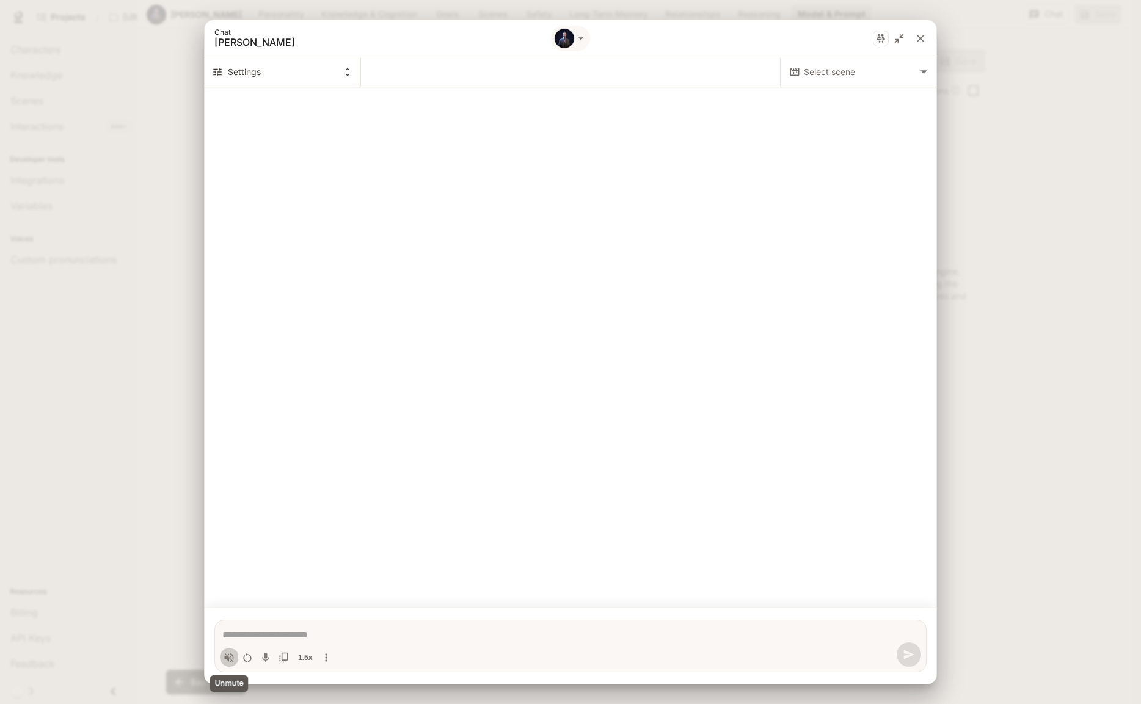
click at [228, 657] on icon "Volume toggle" at bounding box center [229, 657] width 9 height 9
click at [856, 76] on body "Skip to main content Projects / [URL] Characters Character Studio Character Stu…" at bounding box center [570, 352] width 1141 height 704
click at [854, 96] on span "[PERSON_NAME]" at bounding box center [857, 97] width 145 height 15
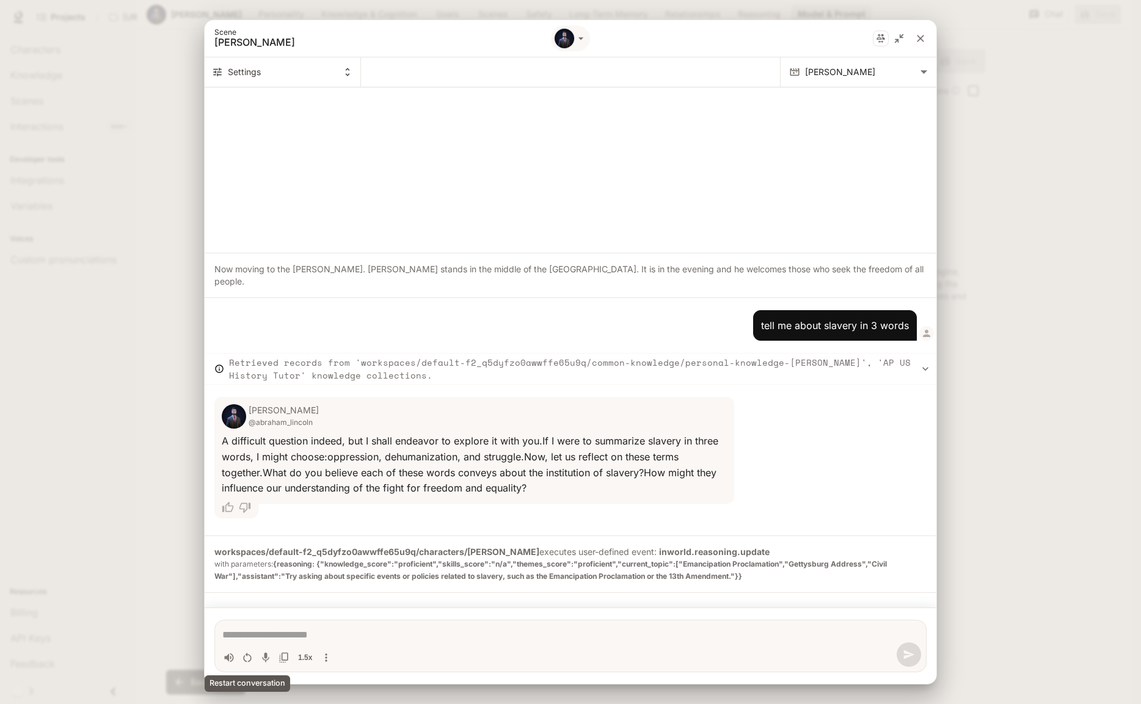
click at [242, 662] on icon "Restart conversation" at bounding box center [247, 658] width 12 height 12
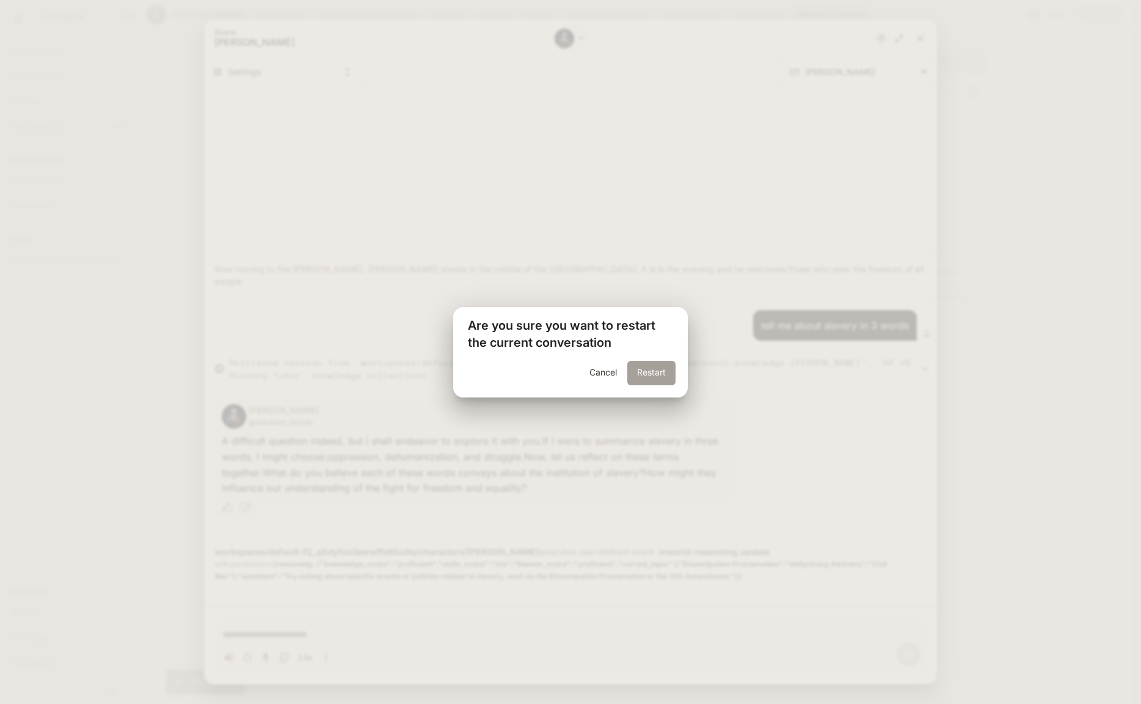
click at [640, 366] on button "Restart" at bounding box center [651, 373] width 48 height 24
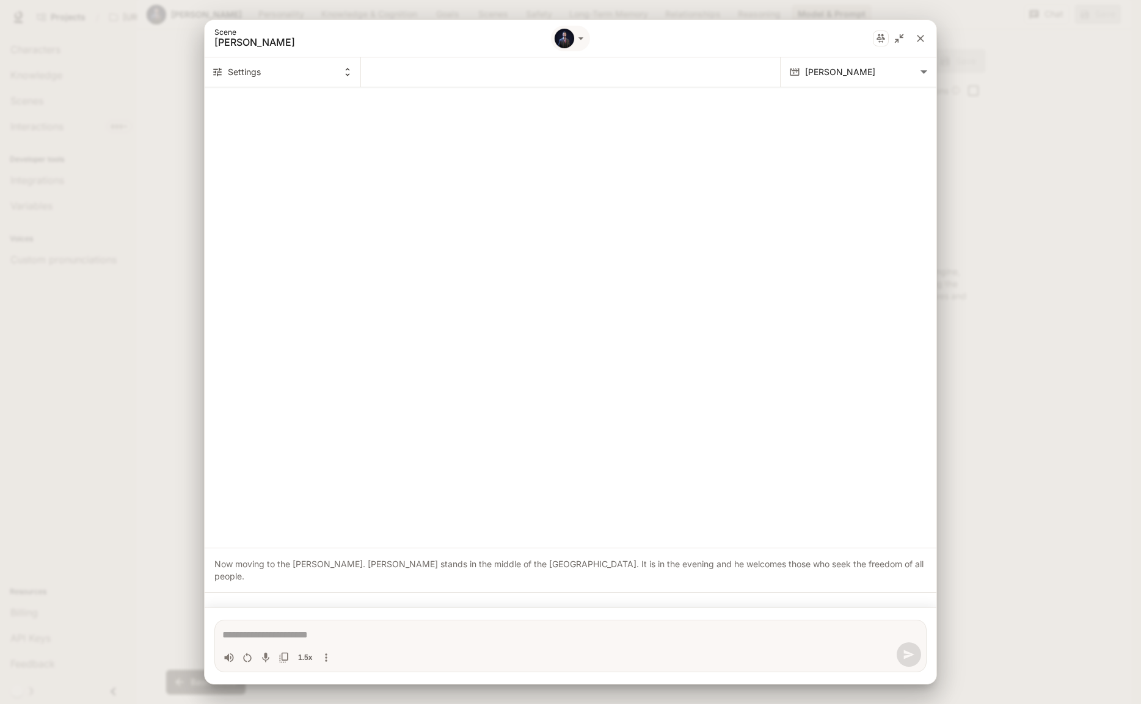
click at [252, 635] on textarea "Chat simulator bottom actions" at bounding box center [570, 635] width 696 height 15
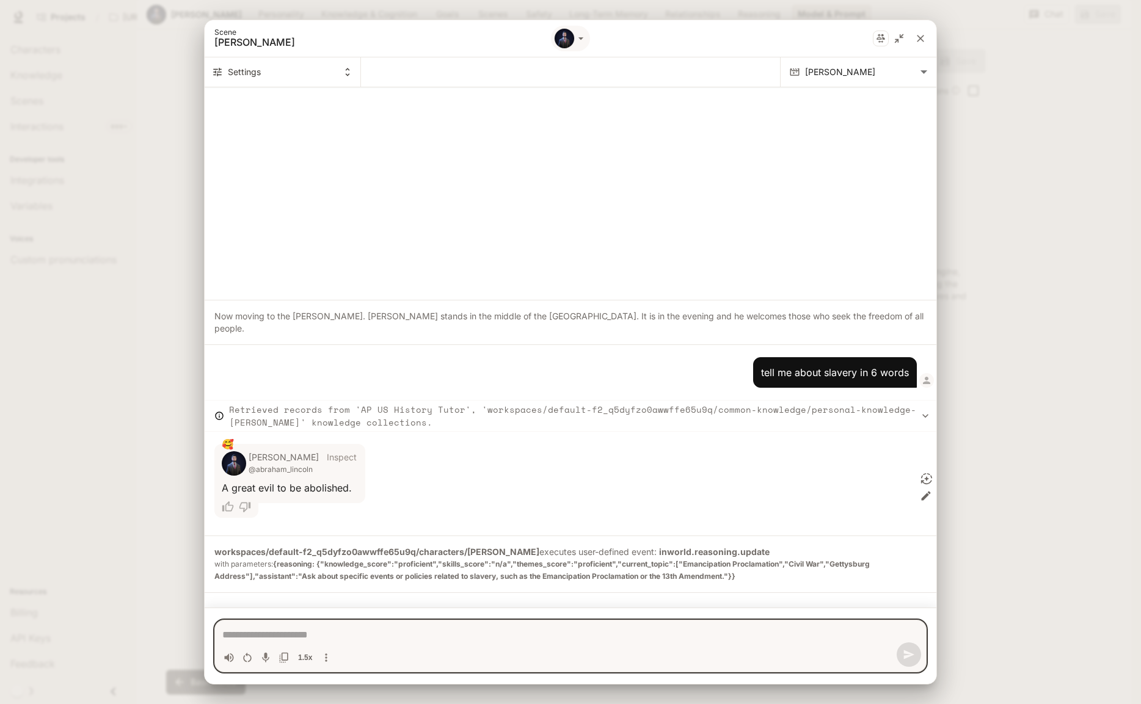
click at [922, 35] on icon "close" at bounding box center [920, 38] width 12 height 12
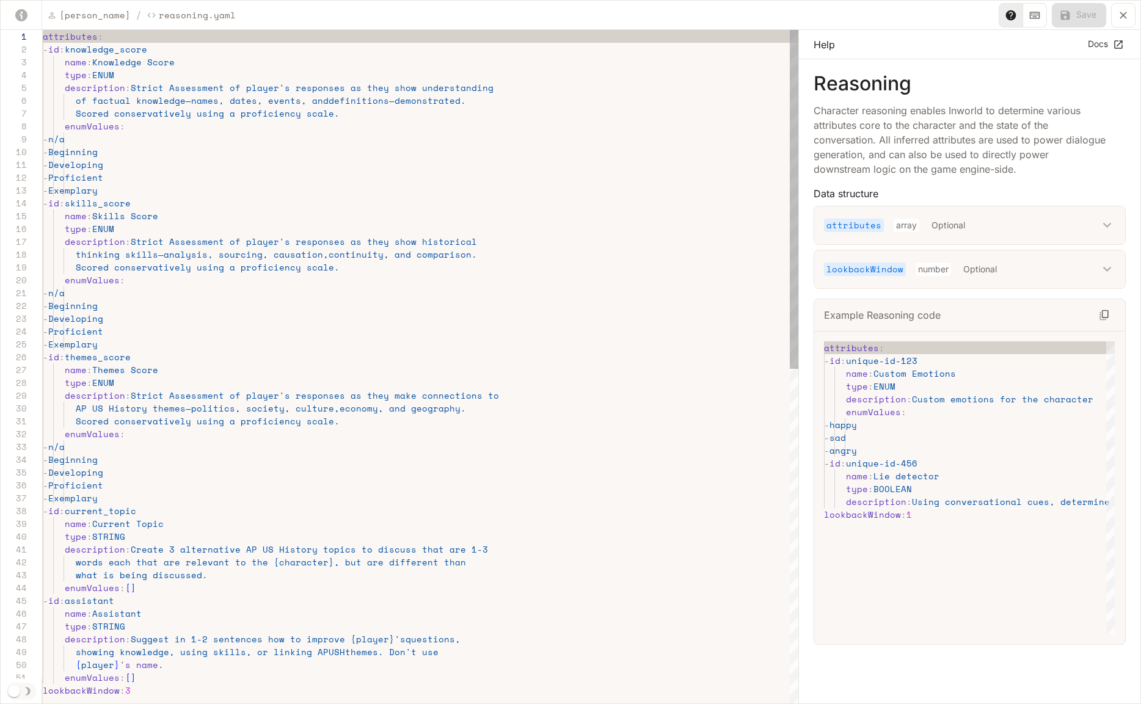
click at [136, 125] on div "attributes : - id : knowledge_score name : Knowledge Score type : ENUM descript…" at bounding box center [421, 701] width 756 height 1342
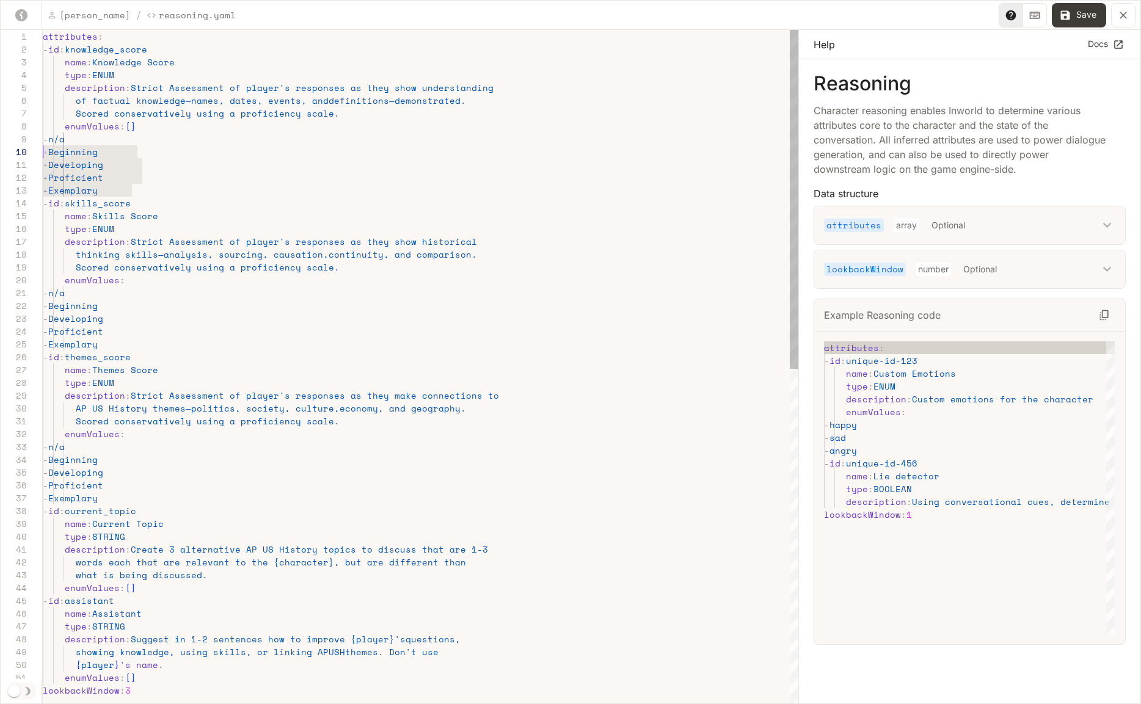
scroll to position [103, 0]
drag, startPoint x: 147, startPoint y: 188, endPoint x: 15, endPoint y: 143, distance: 139.3
click at [43, 143] on div "attributes : - id : knowledge_score name : Knowledge Score type : ENUM descript…" at bounding box center [421, 701] width 756 height 1342
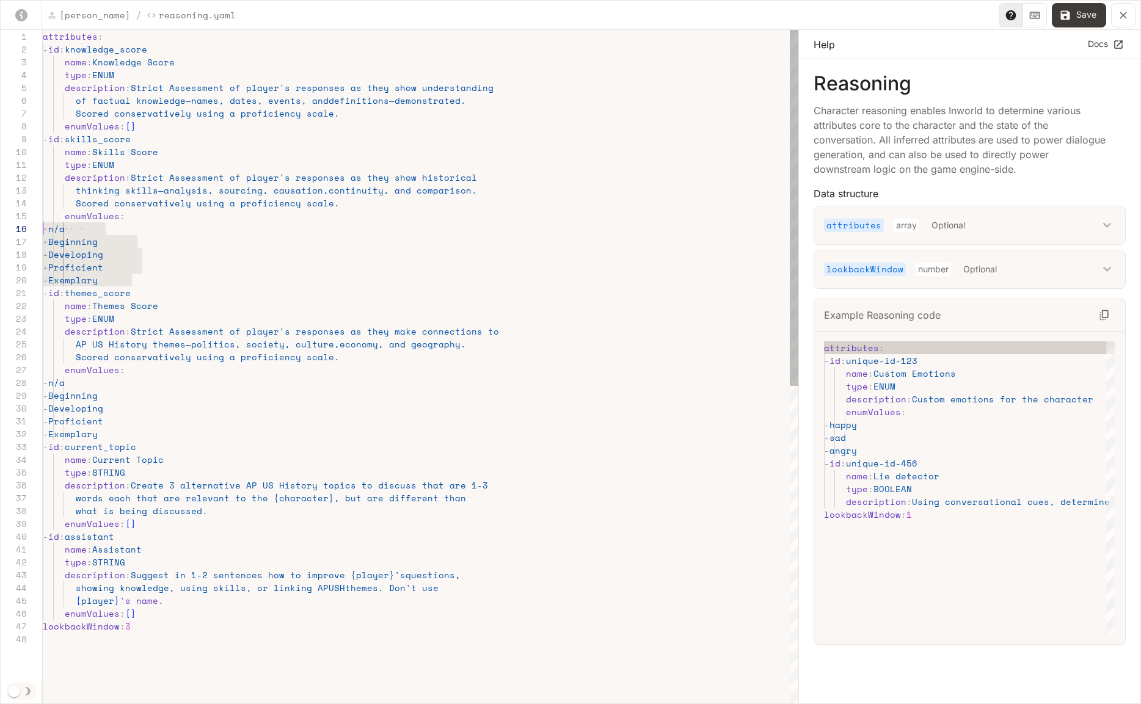
scroll to position [64, 0]
drag, startPoint x: 137, startPoint y: 281, endPoint x: 29, endPoint y: 232, distance: 118.9
click at [43, 232] on div "attributes : - id : knowledge_score name : Knowledge Score type : ENUM descript…" at bounding box center [421, 669] width 756 height 1278
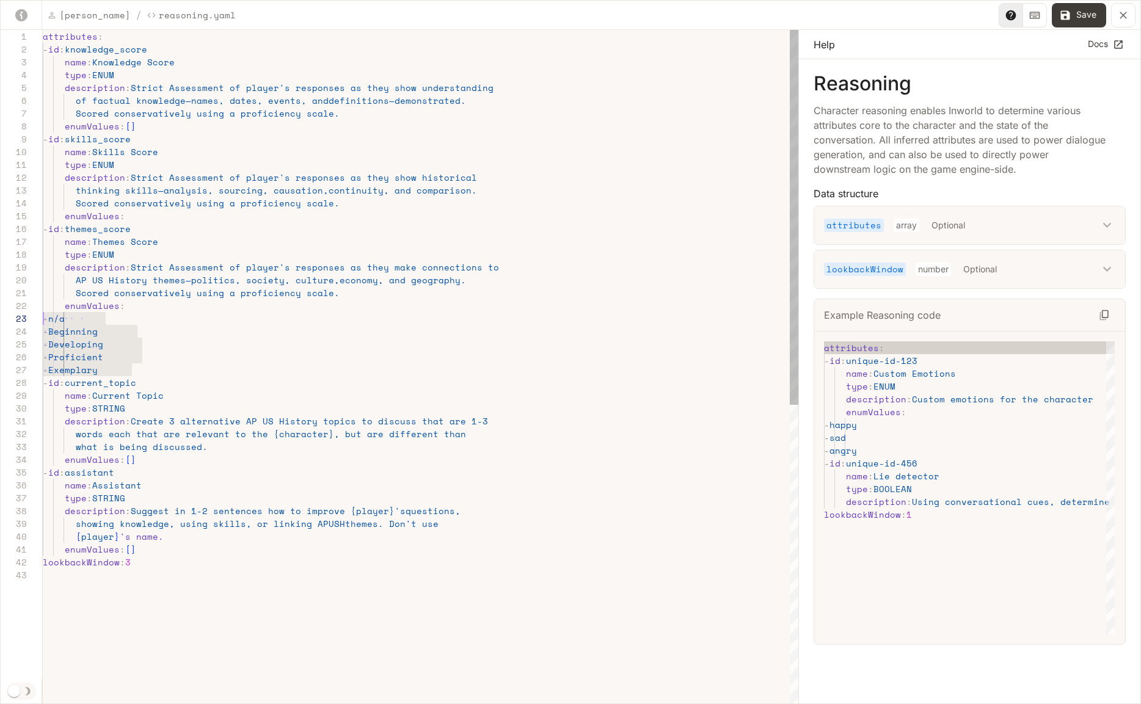
scroll to position [26, 0]
drag, startPoint x: 150, startPoint y: 369, endPoint x: 41, endPoint y: 319, distance: 120.0
click at [43, 319] on div "attributes : - id : knowledge_score name : Knowledge Score type : ENUM descript…" at bounding box center [421, 637] width 756 height 1214
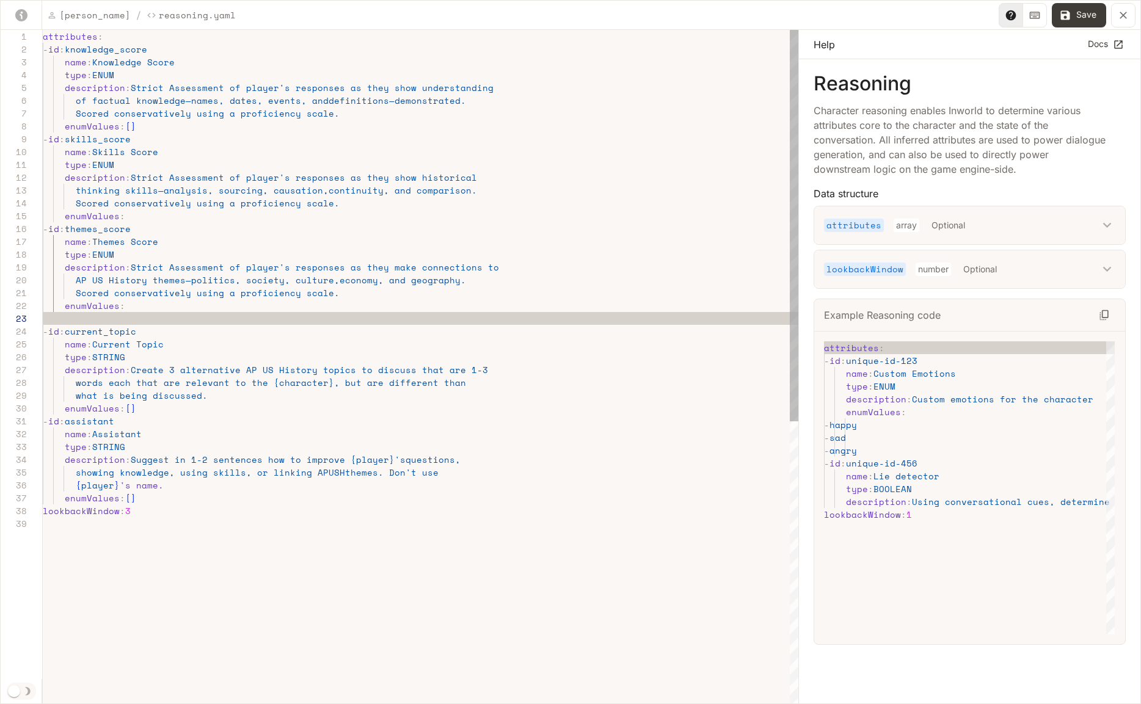
scroll to position [13, 78]
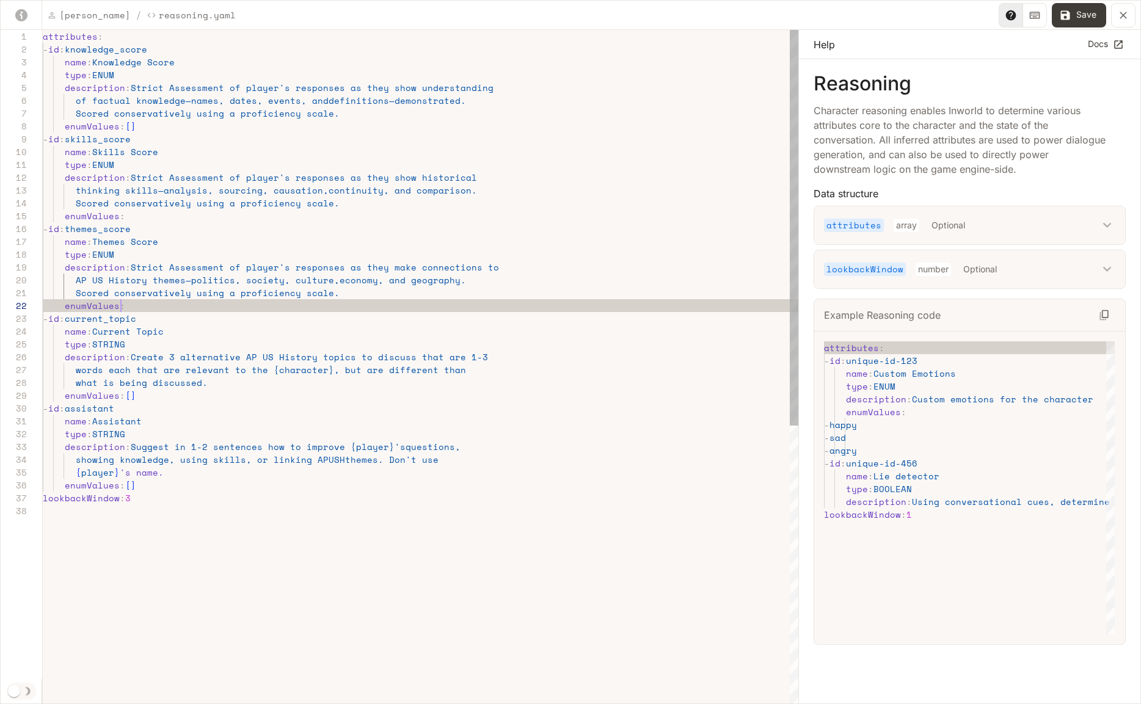
click at [134, 308] on div "attributes : - id : knowledge_score name : Knowledge Score type : ENUM descript…" at bounding box center [421, 605] width 756 height 1150
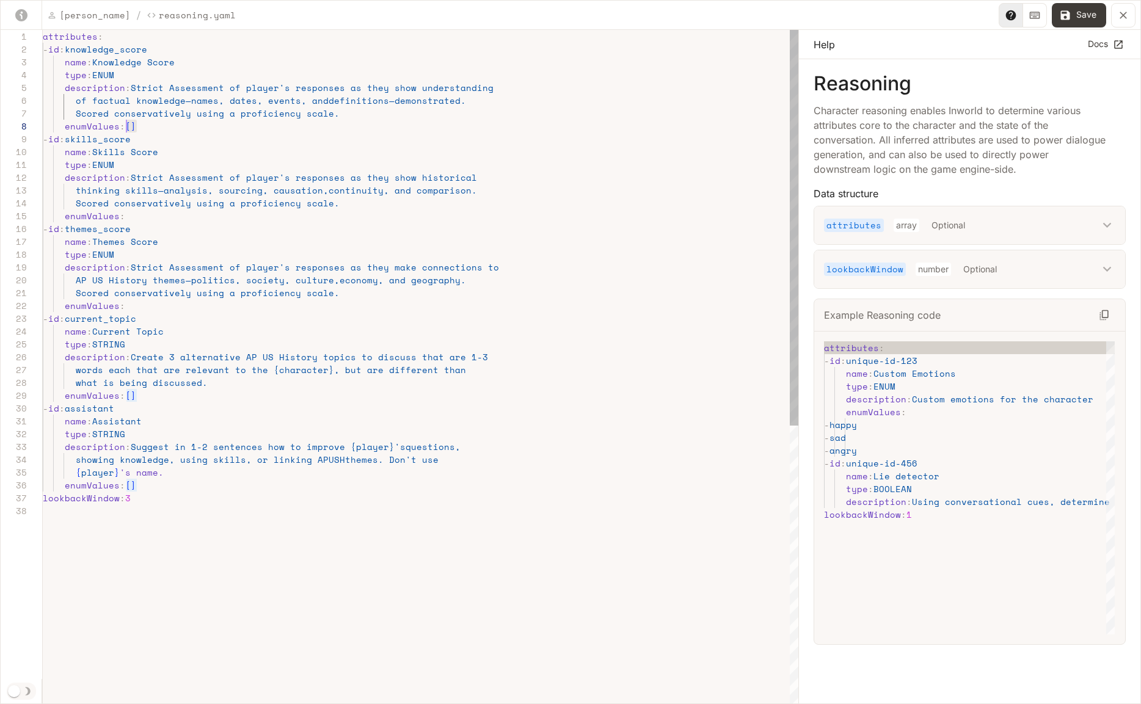
drag, startPoint x: 139, startPoint y: 124, endPoint x: 126, endPoint y: 127, distance: 13.2
click at [126, 127] on div "attributes : - id : knowledge_score name : Knowledge Score type : ENUM descript…" at bounding box center [421, 605] width 756 height 1150
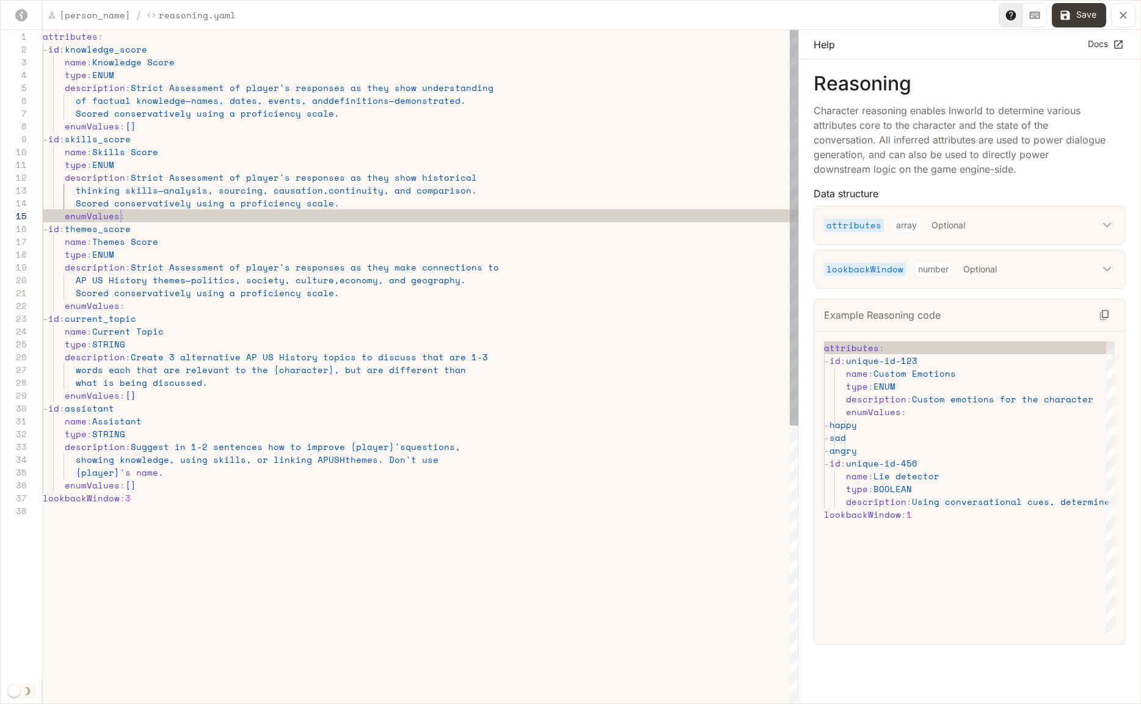
click at [130, 216] on div "attributes : - id : knowledge_score name : Knowledge Score type : ENUM descript…" at bounding box center [421, 605] width 756 height 1150
click at [126, 306] on div "attributes : - id : knowledge_score name : Knowledge Score type : ENUM descript…" at bounding box center [421, 605] width 756 height 1150
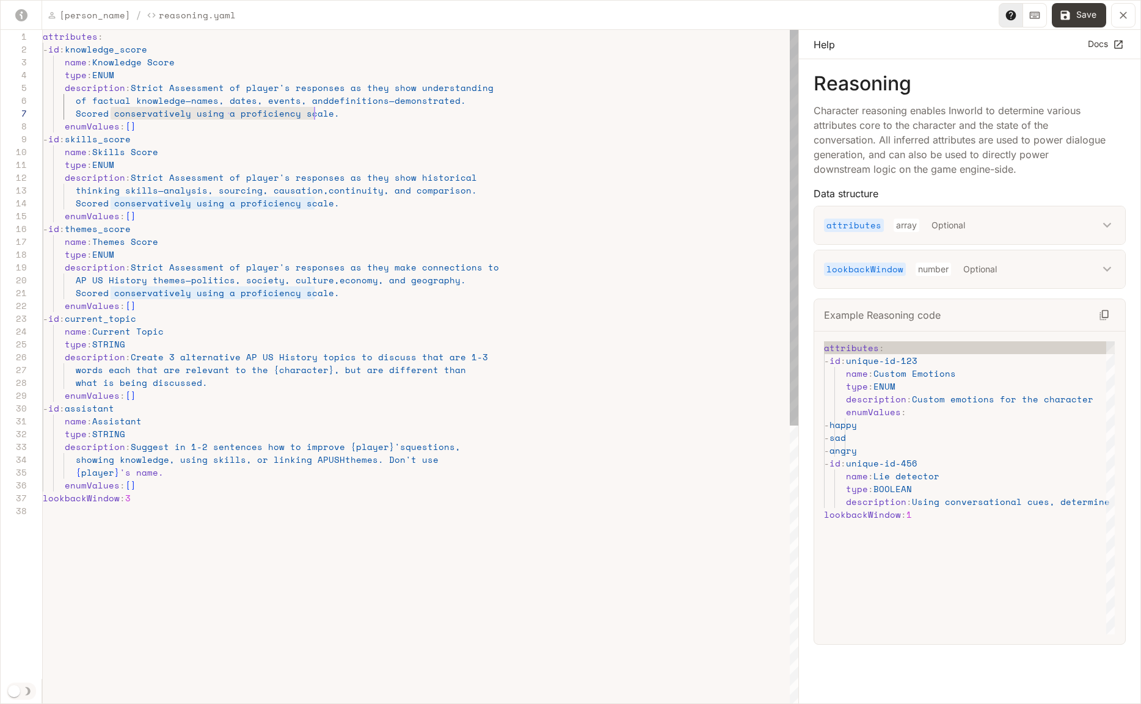
scroll to position [77, 277]
drag, startPoint x: 111, startPoint y: 114, endPoint x: 319, endPoint y: 117, distance: 208.3
click at [319, 117] on div "attributes : - id : knowledge_score name : Knowledge Score type : ENUM descript…" at bounding box center [421, 605] width 756 height 1150
drag, startPoint x: 121, startPoint y: 114, endPoint x: 76, endPoint y: 114, distance: 45.2
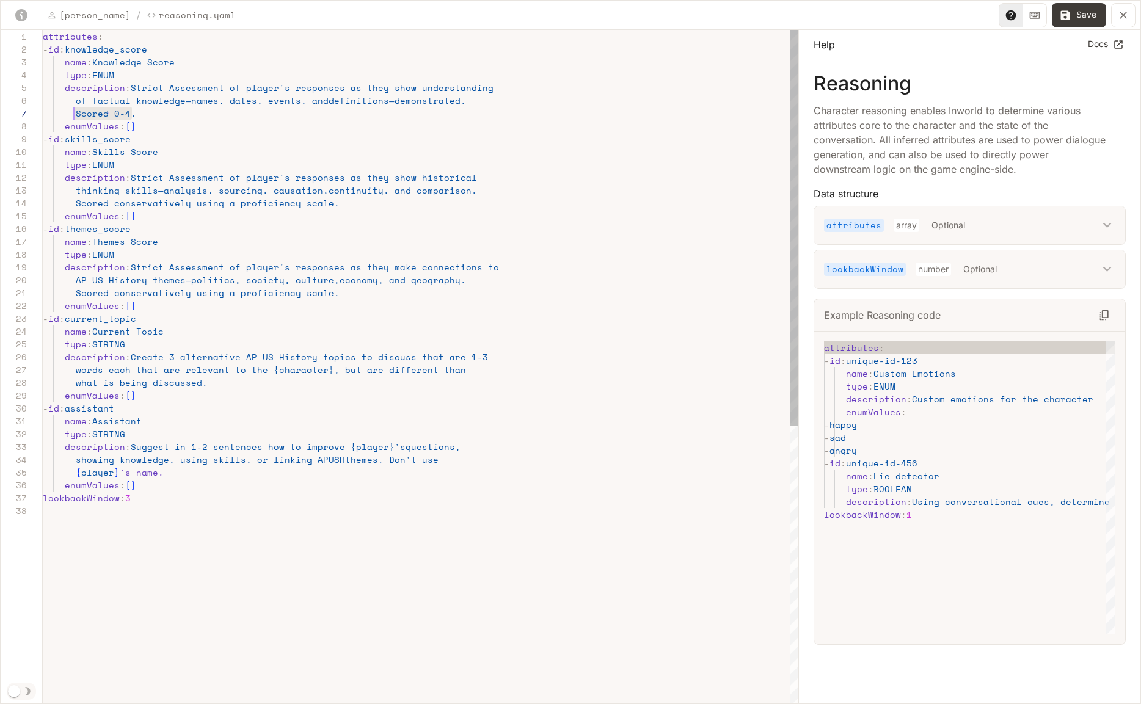
click at [76, 114] on div "attributes : - id : knowledge_score name : Knowledge Score type : ENUM descript…" at bounding box center [421, 605] width 756 height 1150
drag, startPoint x: 321, startPoint y: 205, endPoint x: 112, endPoint y: 205, distance: 208.9
click at [112, 205] on div "attributes : - id : knowledge_score name : Knowledge Score type : ENUM descript…" at bounding box center [421, 605] width 756 height 1150
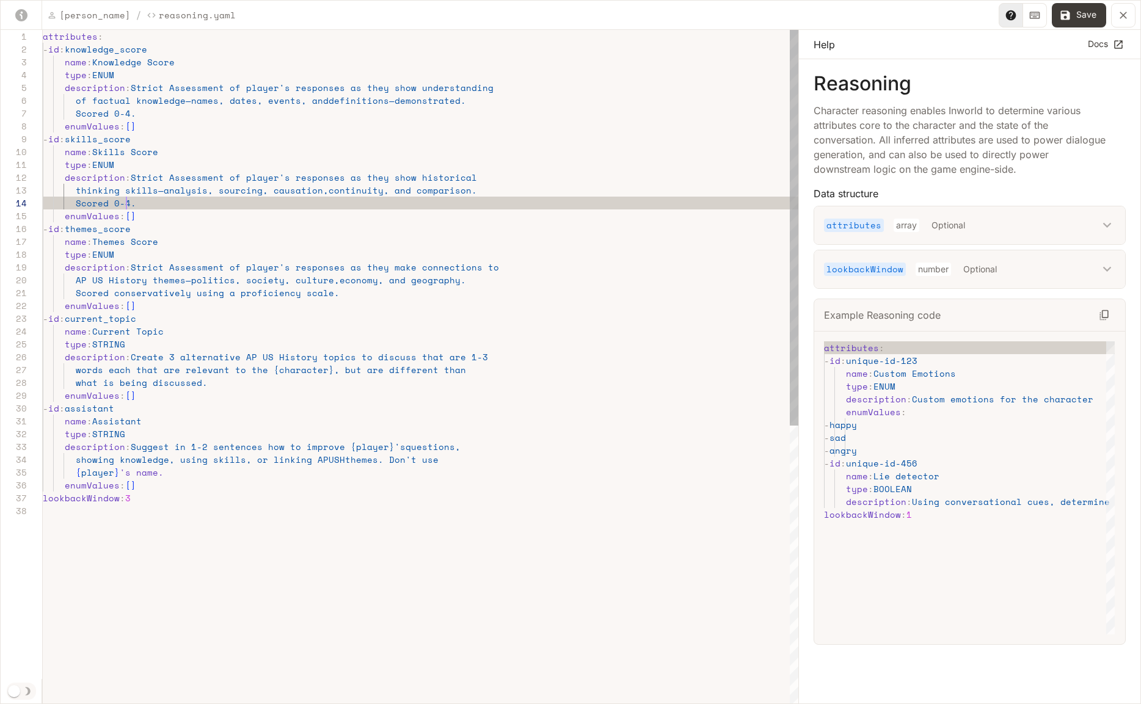
scroll to position [38, 84]
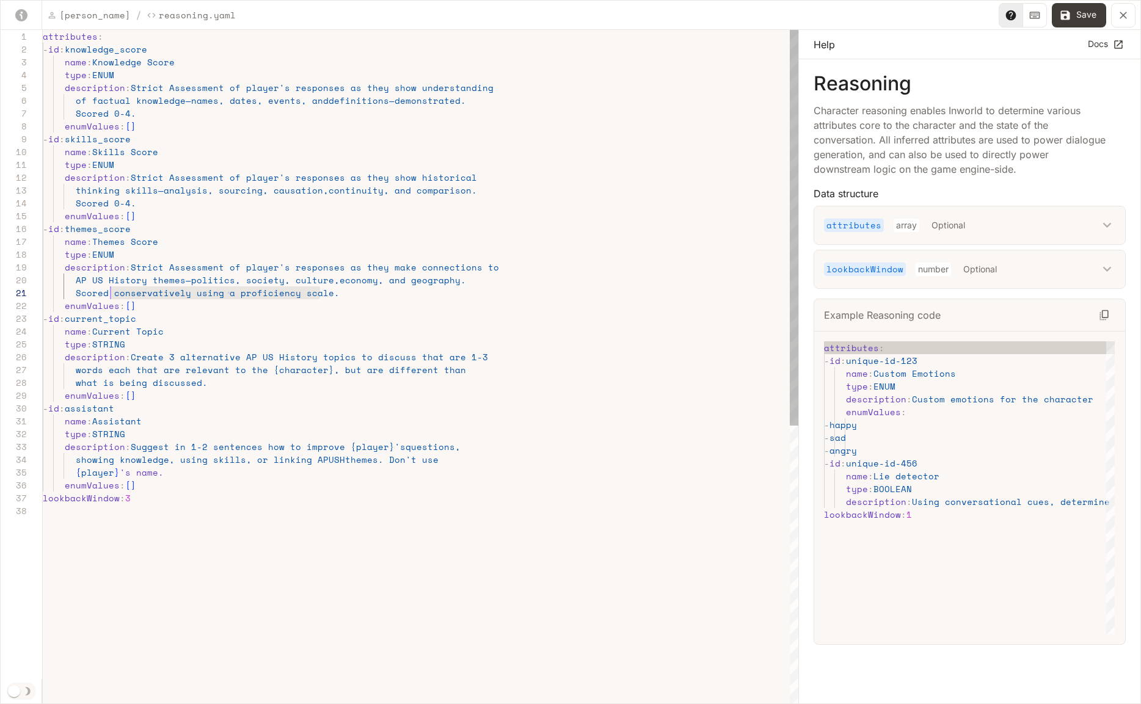
drag, startPoint x: 318, startPoint y: 292, endPoint x: 108, endPoint y: 298, distance: 210.2
click at [108, 298] on div "attributes : - id : knowledge_score name : Knowledge Score type : ENUM descript…" at bounding box center [421, 605] width 756 height 1150
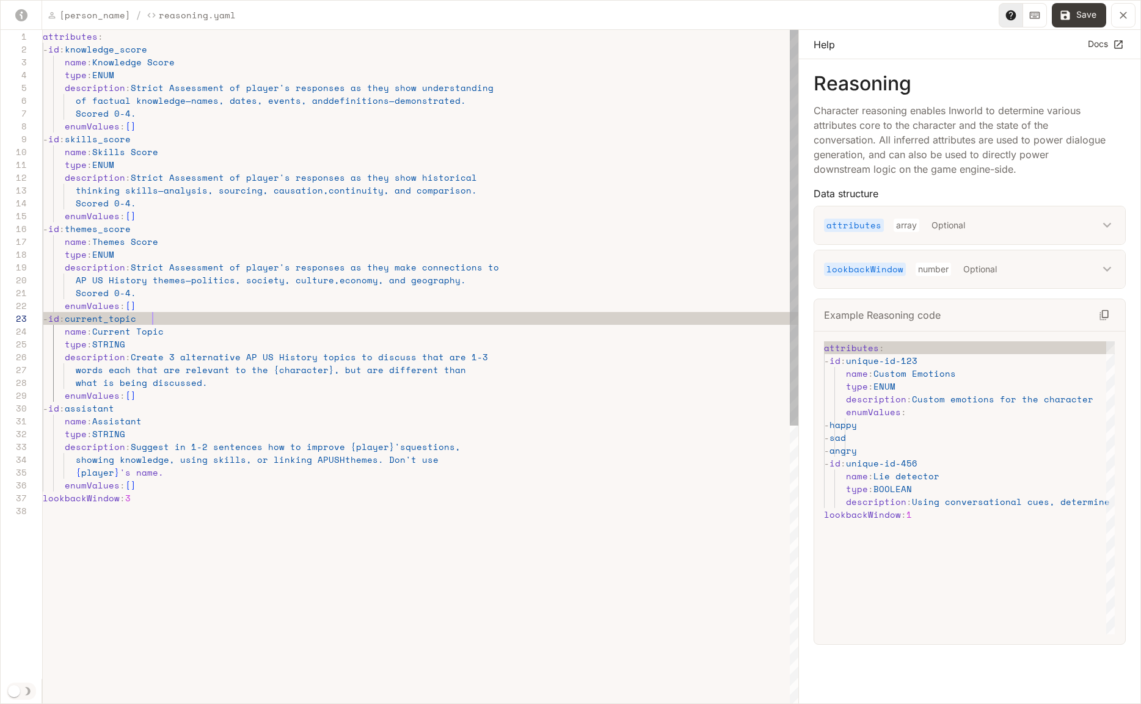
click at [170, 312] on div "attributes : - id : knowledge_score name : Knowledge Score type : ENUM descript…" at bounding box center [421, 605] width 756 height 1150
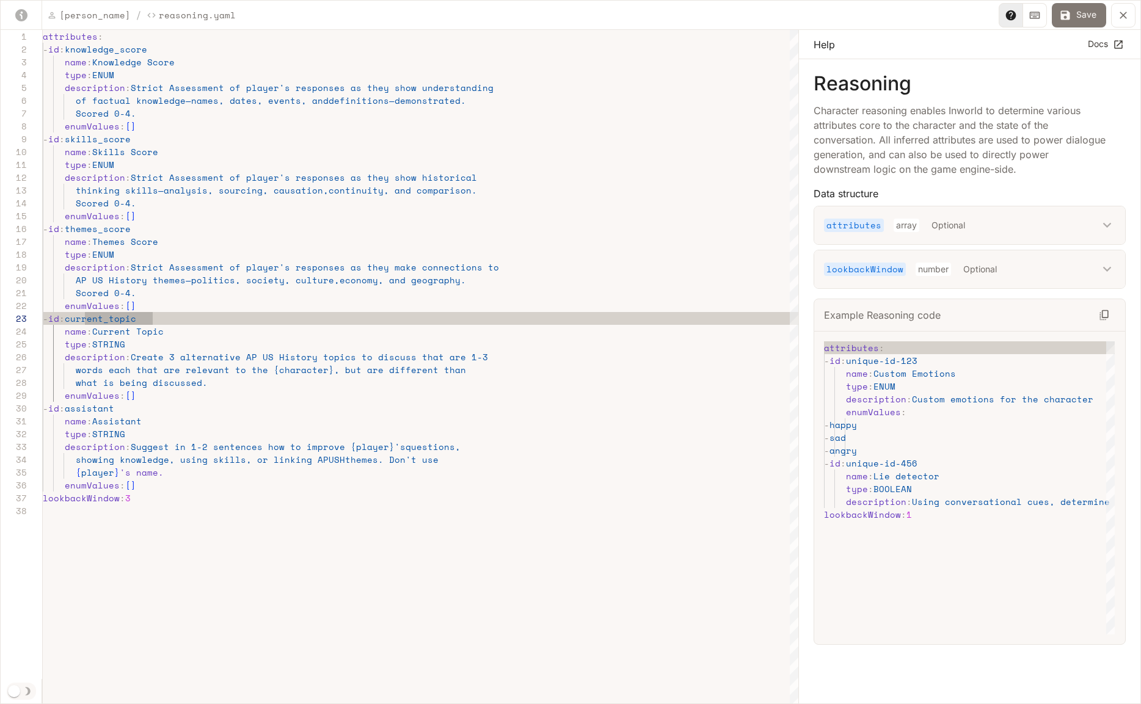
click at [1087, 10] on button "Save" at bounding box center [1079, 15] width 54 height 24
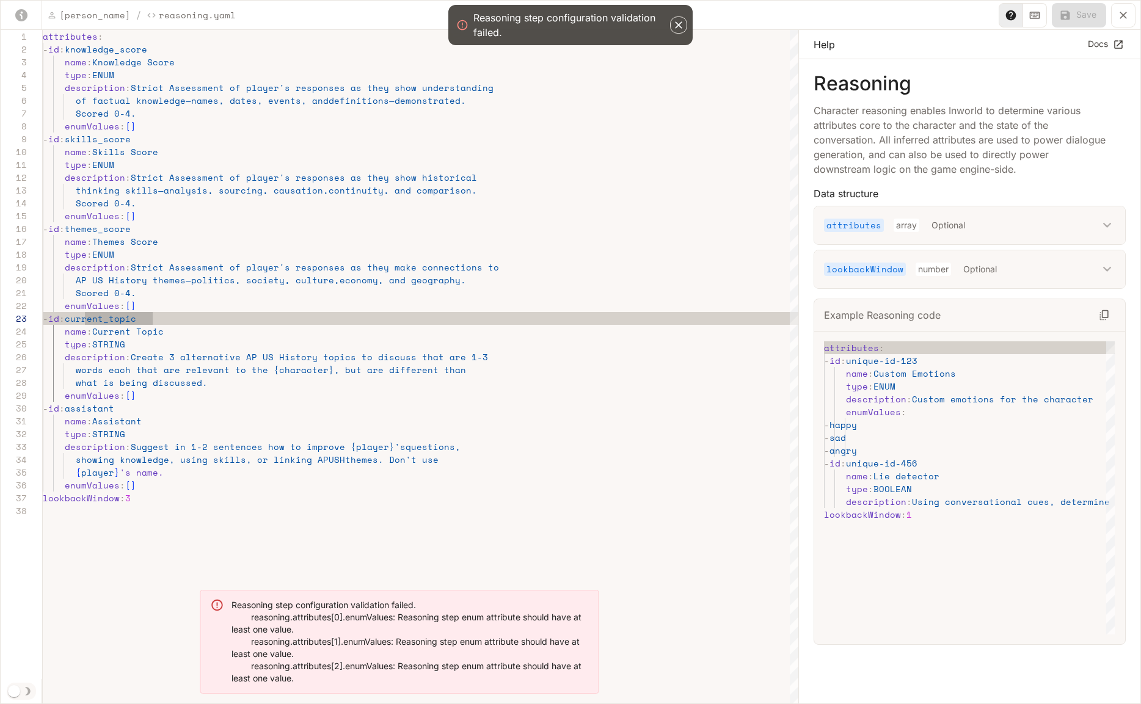
click at [675, 21] on icon "button" at bounding box center [679, 25] width 12 height 12
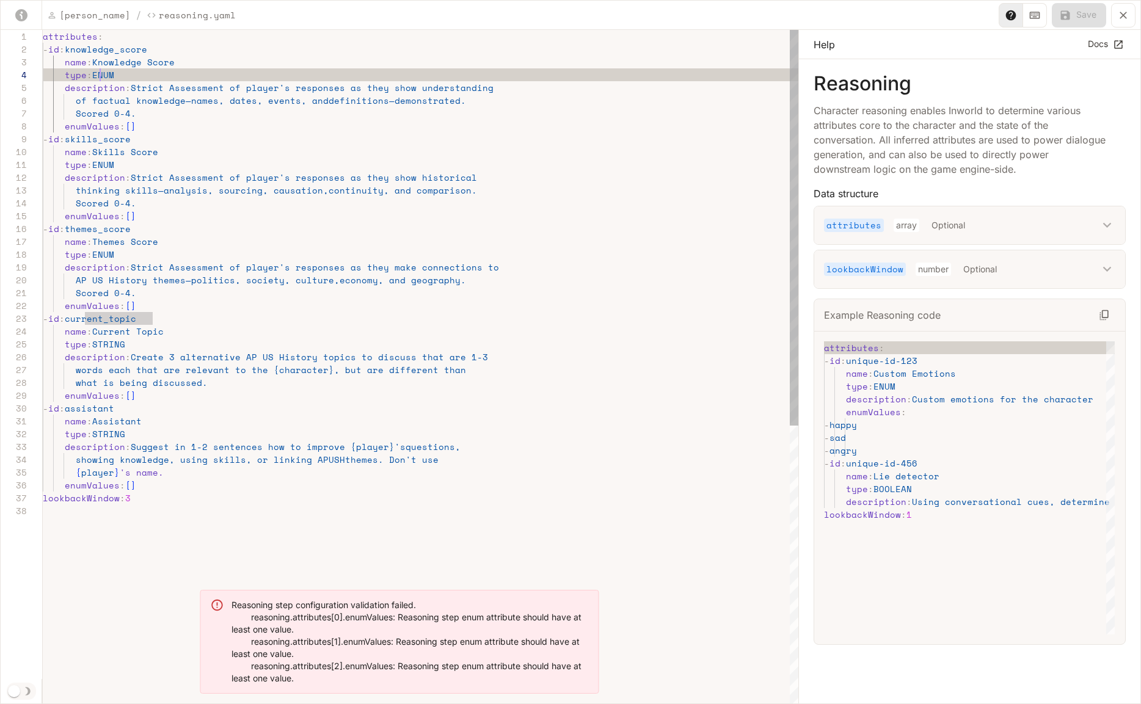
click at [103, 75] on div "attributes : - id : knowledge_score name : Knowledge Score type : ENUM descript…" at bounding box center [421, 605] width 756 height 1150
click at [111, 164] on div "attributes : - id : knowledge_score name : Knowledge Score type : NUMBER descri…" at bounding box center [421, 605] width 756 height 1150
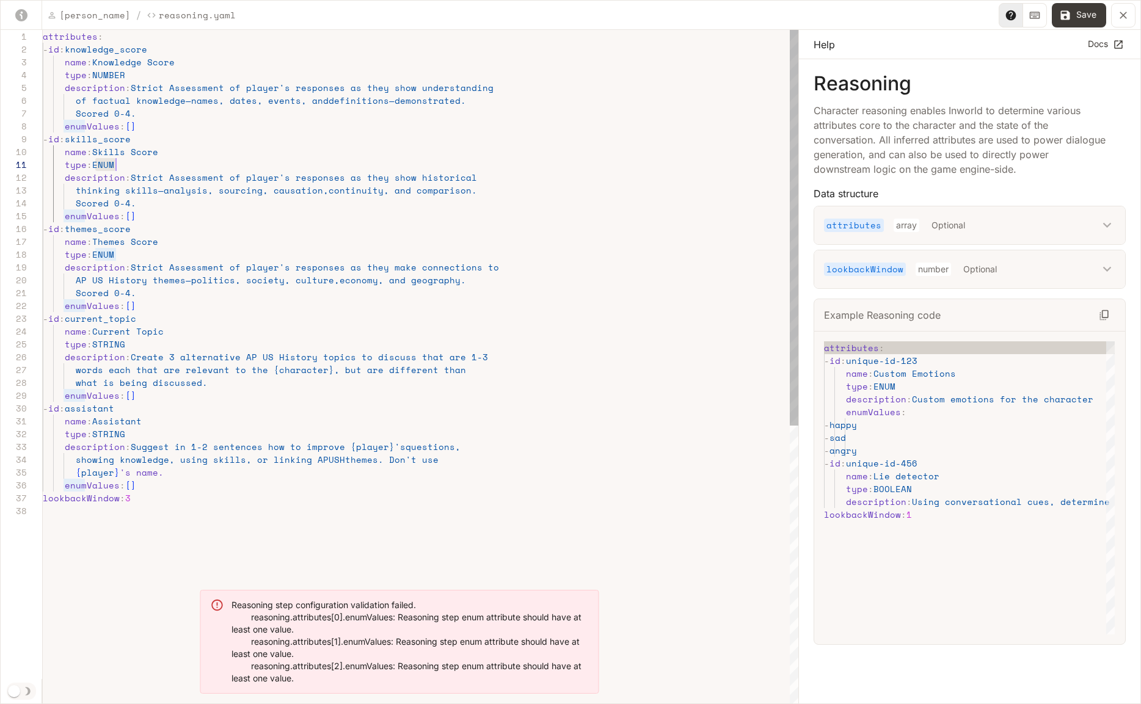
click at [111, 164] on div "attributes : - id : knowledge_score name : Knowledge Score type : NUMBER descri…" at bounding box center [421, 605] width 756 height 1150
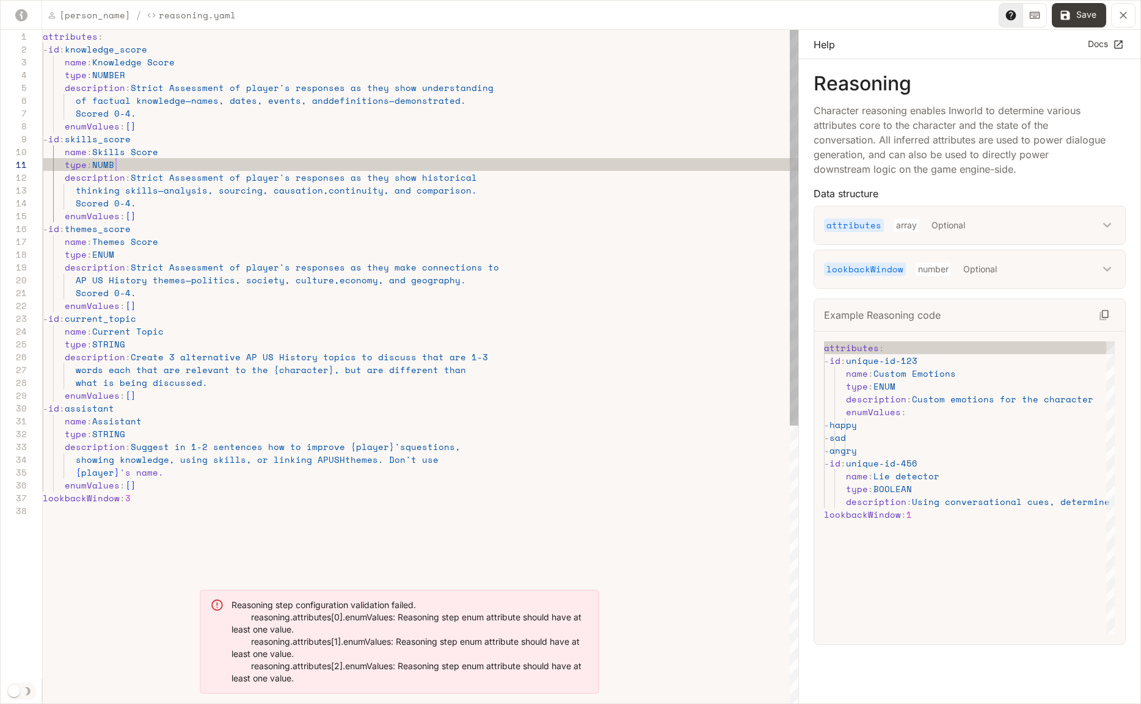
scroll to position [0, 84]
click at [105, 254] on div "attributes : - id : knowledge_score name : Knowledge Score type : NUMBER descri…" at bounding box center [421, 605] width 756 height 1150
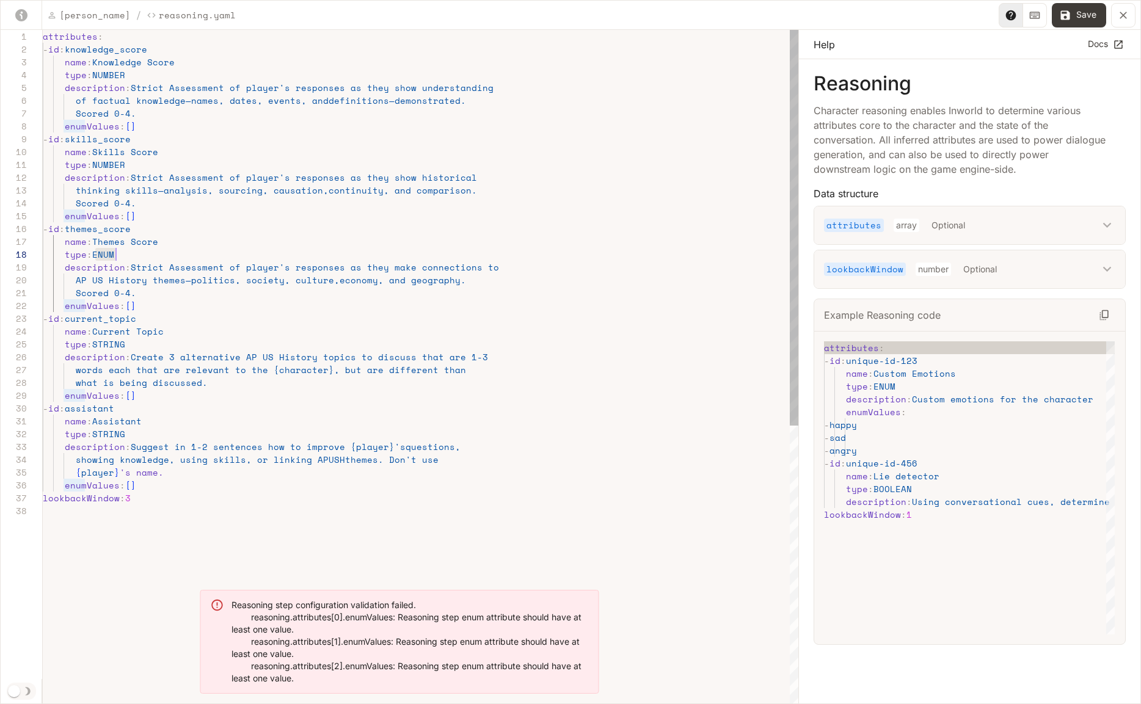
click at [105, 254] on div "attributes : - id : knowledge_score name : Knowledge Score type : NUMBER descri…" at bounding box center [421, 605] width 756 height 1150
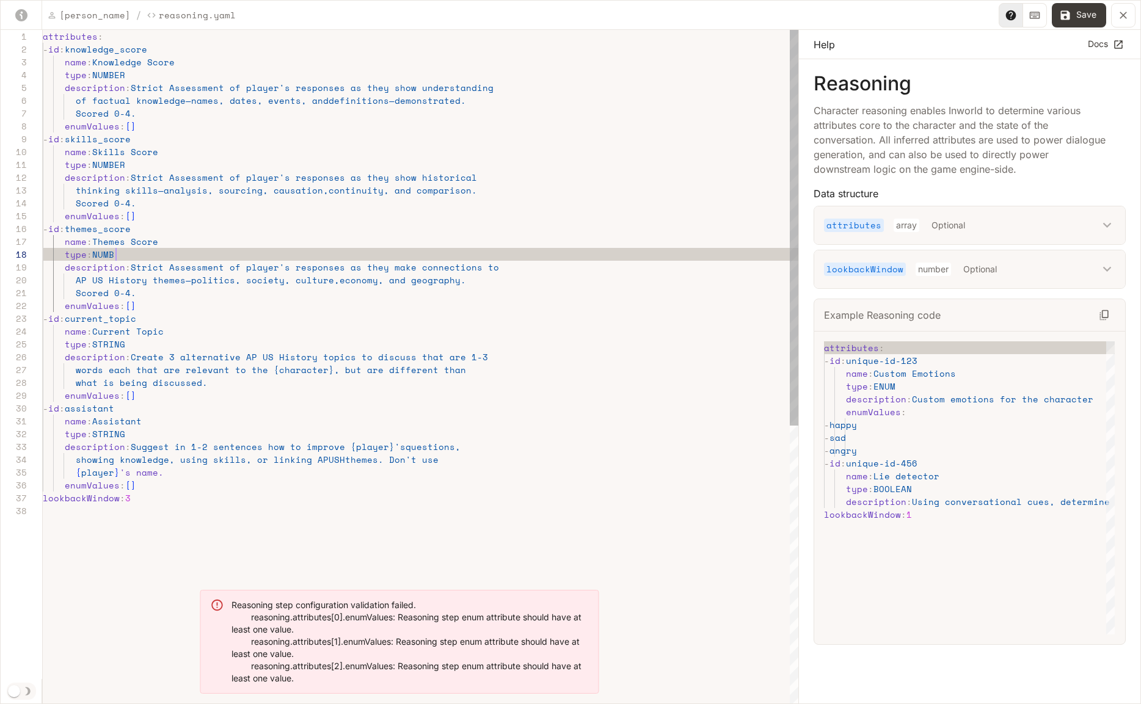
scroll to position [90, 84]
click at [278, 328] on div "attributes : - id : knowledge_score name : Knowledge Score type : NUMBER descri…" at bounding box center [421, 605] width 756 height 1150
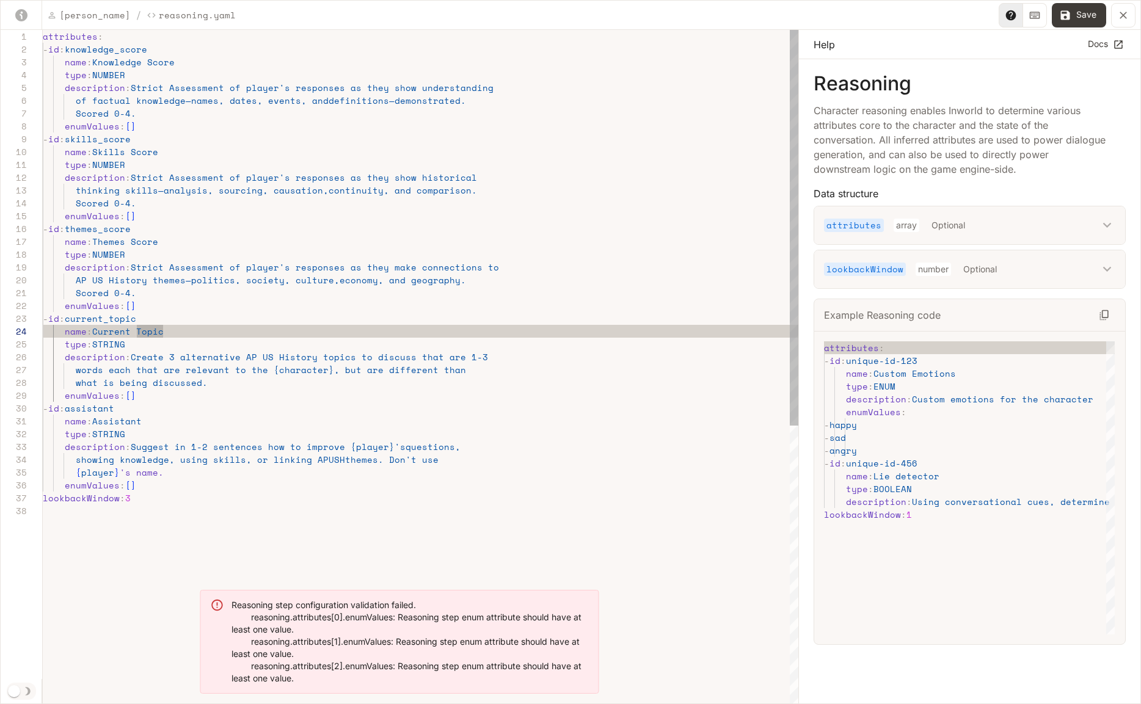
click at [191, 287] on div "attributes : - id : knowledge_score name : Knowledge Score type : NUMBER descri…" at bounding box center [421, 605] width 756 height 1150
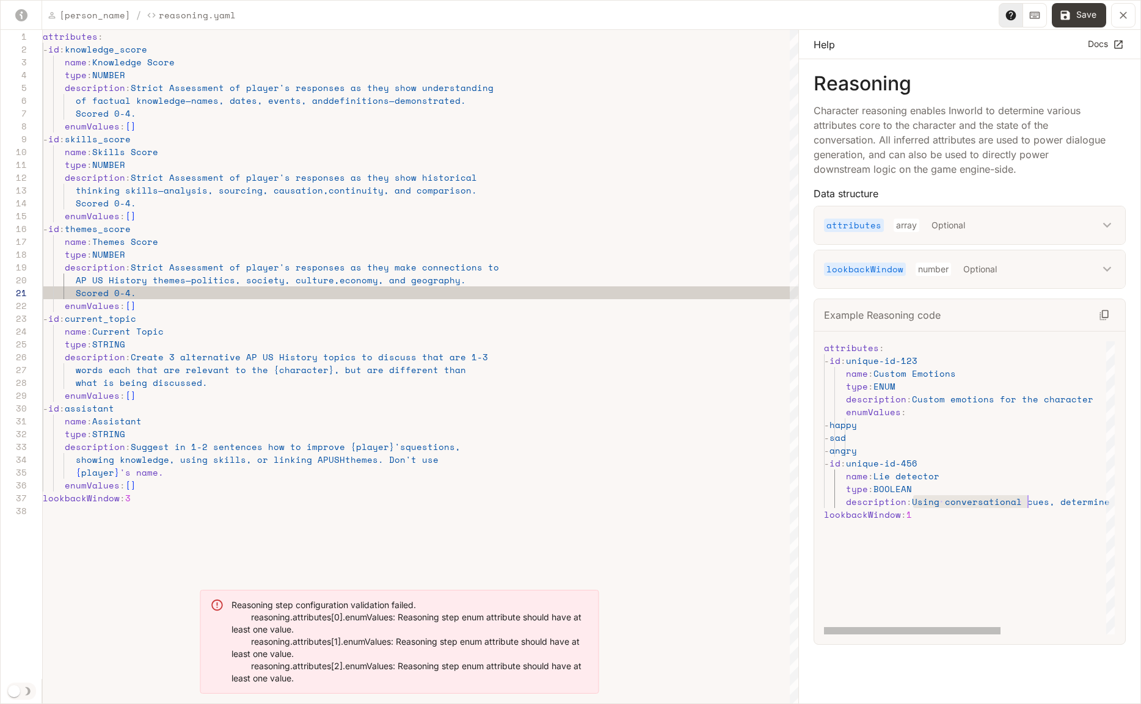
scroll to position [26, 220]
drag, startPoint x: 913, startPoint y: 500, endPoint x: 1046, endPoint y: 505, distance: 132.6
click at [1046, 505] on div "attributes : - id : unique-id-123 name : Custom Emotions type : ENUM descriptio…" at bounding box center [1056, 487] width 464 height 293
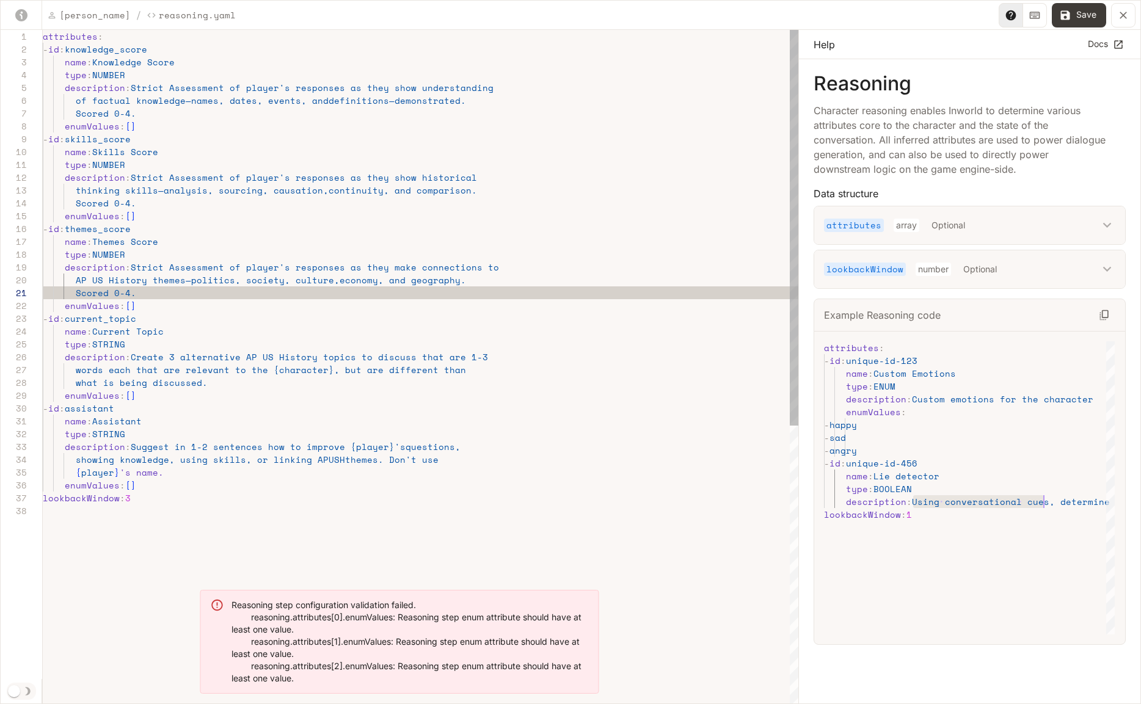
click at [133, 87] on div "attributes : - id : knowledge_score name : Knowledge Score type : NUMBER descri…" at bounding box center [421, 605] width 756 height 1150
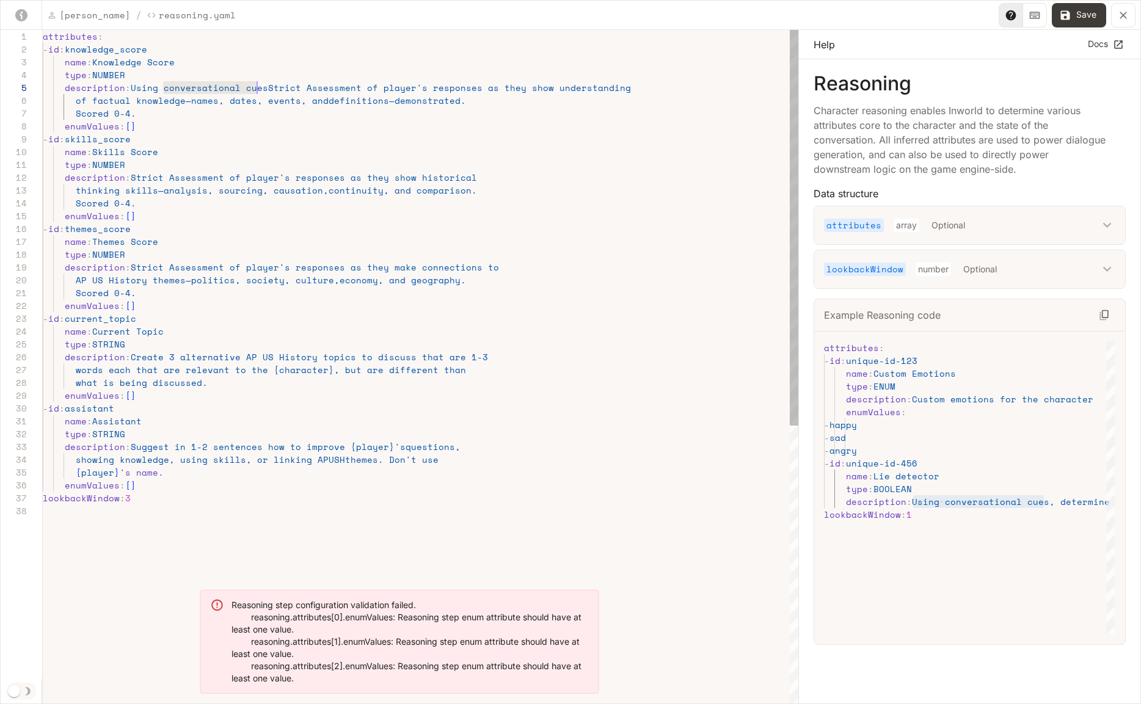
scroll to position [51, 220]
drag, startPoint x: 162, startPoint y: 88, endPoint x: 261, endPoint y: 89, distance: 99.0
click at [261, 89] on div "attributes : - id : knowledge_score name : Knowledge Score type : NUMBER descri…" at bounding box center [421, 605] width 756 height 1150
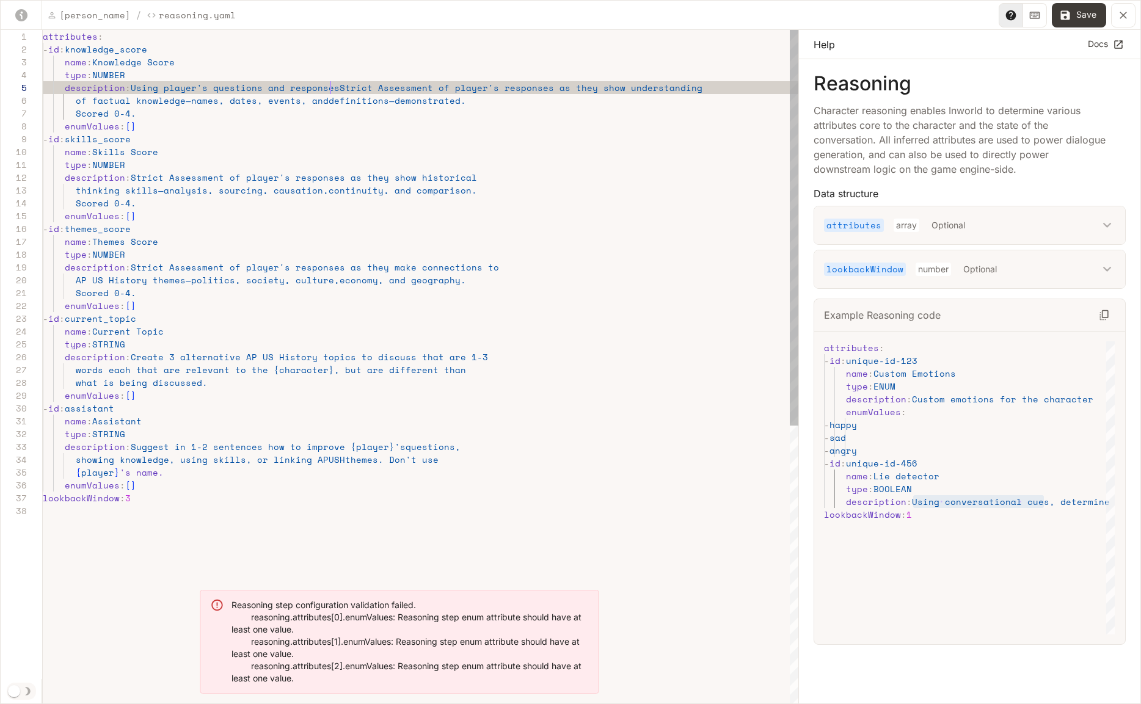
scroll to position [51, 293]
click at [144, 89] on div "attributes : - id : knowledge_score name : Knowledge Score type : NUMBER descri…" at bounding box center [421, 605] width 756 height 1150
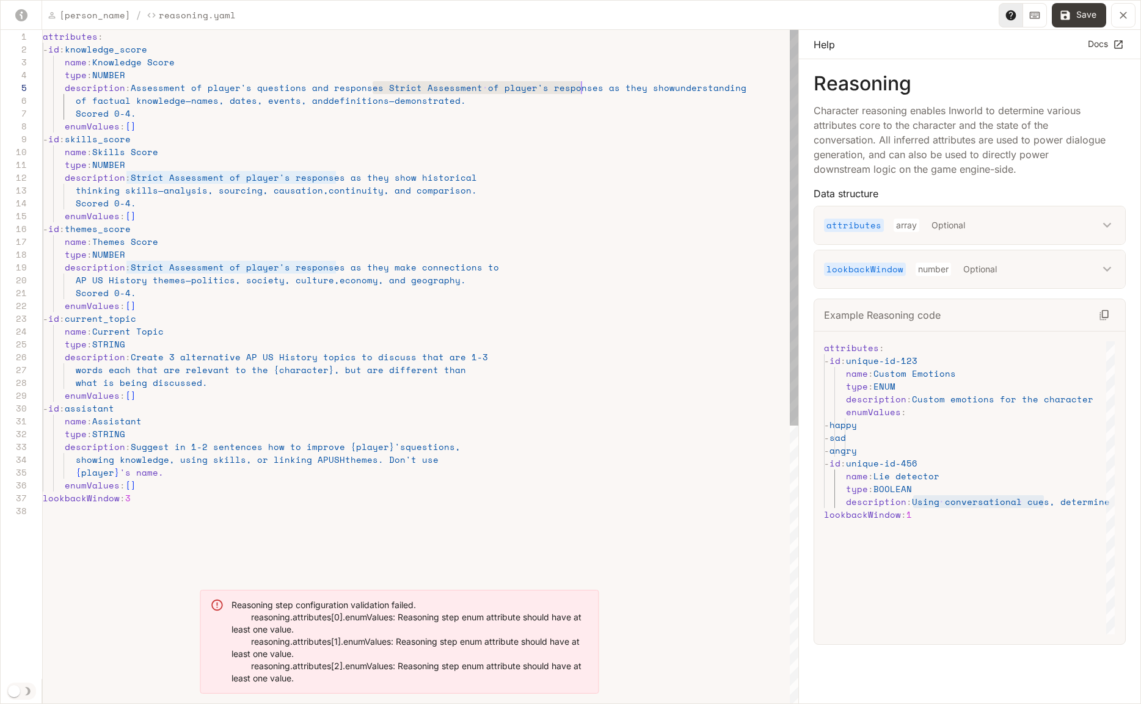
scroll to position [51, 539]
drag, startPoint x: 372, startPoint y: 90, endPoint x: 583, endPoint y: 91, distance: 210.7
click at [583, 91] on div "attributes : - id : knowledge_score name : Knowledge Score type : NUMBER descri…" at bounding box center [421, 605] width 756 height 1150
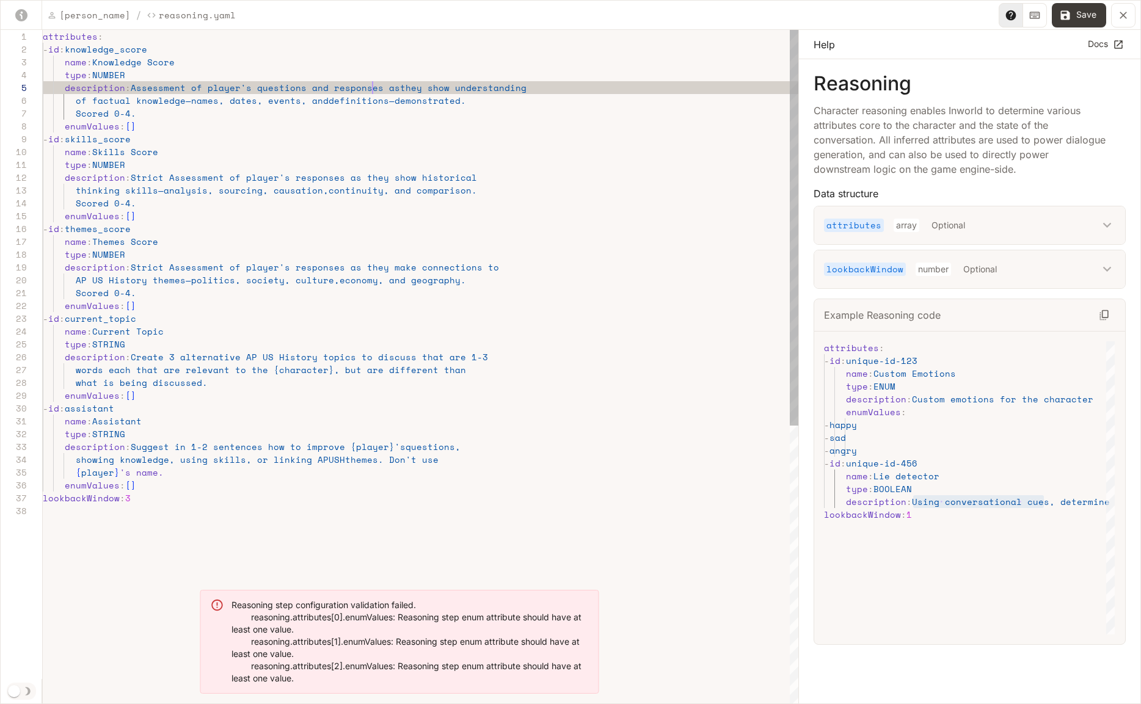
scroll to position [51, 330]
click at [426, 91] on div "attributes : - id : knowledge_score name : Knowledge Score type : NUMBER descri…" at bounding box center [421, 605] width 756 height 1150
click at [426, 90] on div "attributes : - id : knowledge_score name : Knowledge Score type : NUMBER descri…" at bounding box center [421, 605] width 756 height 1150
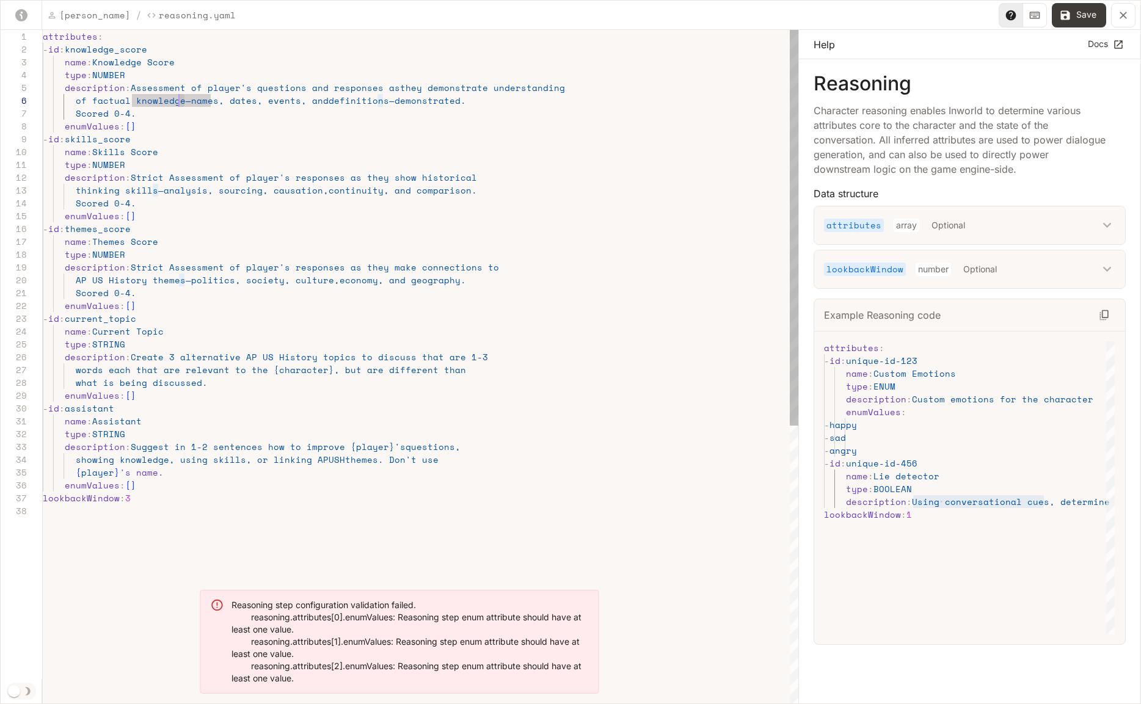
click at [178, 102] on div "attributes : - id : knowledge_score name : Knowledge Score type : NUMBER descri…" at bounding box center [421, 605] width 756 height 1150
click at [73, 115] on div "attributes : - id : knowledge_score name : Knowledge Score type : NUMBER descri…" at bounding box center [421, 605] width 756 height 1150
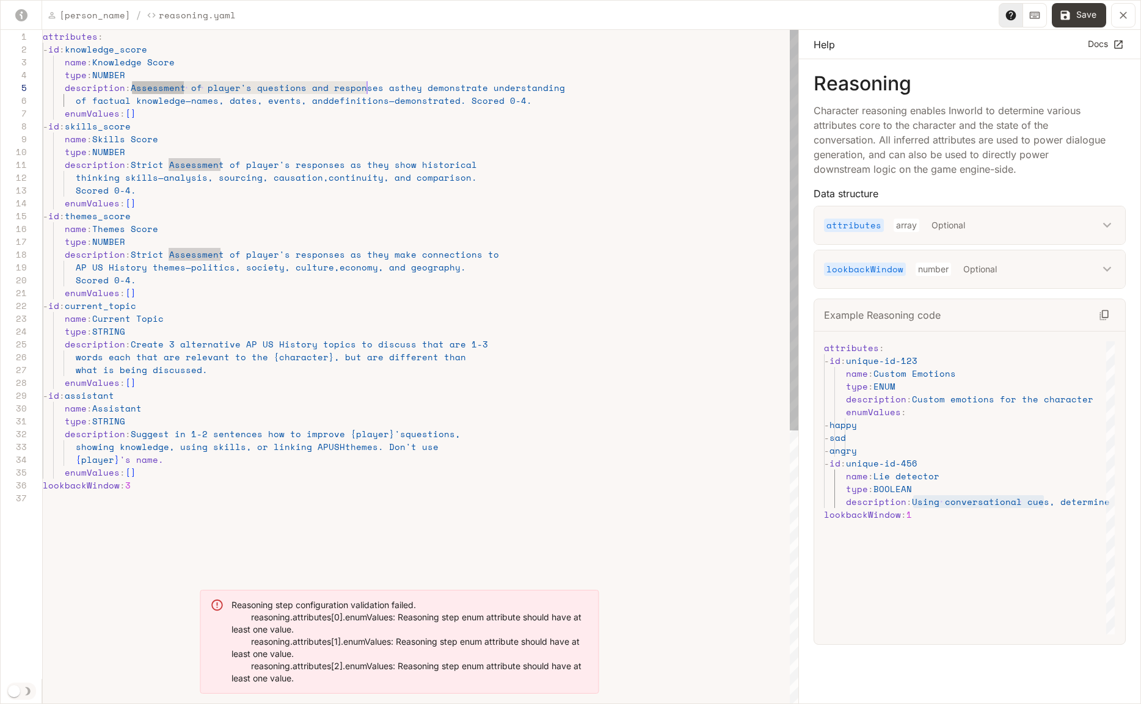
scroll to position [51, 330]
drag, startPoint x: 131, startPoint y: 86, endPoint x: 371, endPoint y: 89, distance: 240.1
click at [371, 89] on div "attributes : - id : knowledge_score name : Knowledge Score type : NUMBER descri…" at bounding box center [421, 598] width 756 height 1137
drag, startPoint x: 156, startPoint y: 166, endPoint x: 335, endPoint y: 168, distance: 178.4
click at [335, 168] on div "attributes : - id : knowledge_score name : Knowledge Score type : NUMBER descri…" at bounding box center [421, 598] width 756 height 1137
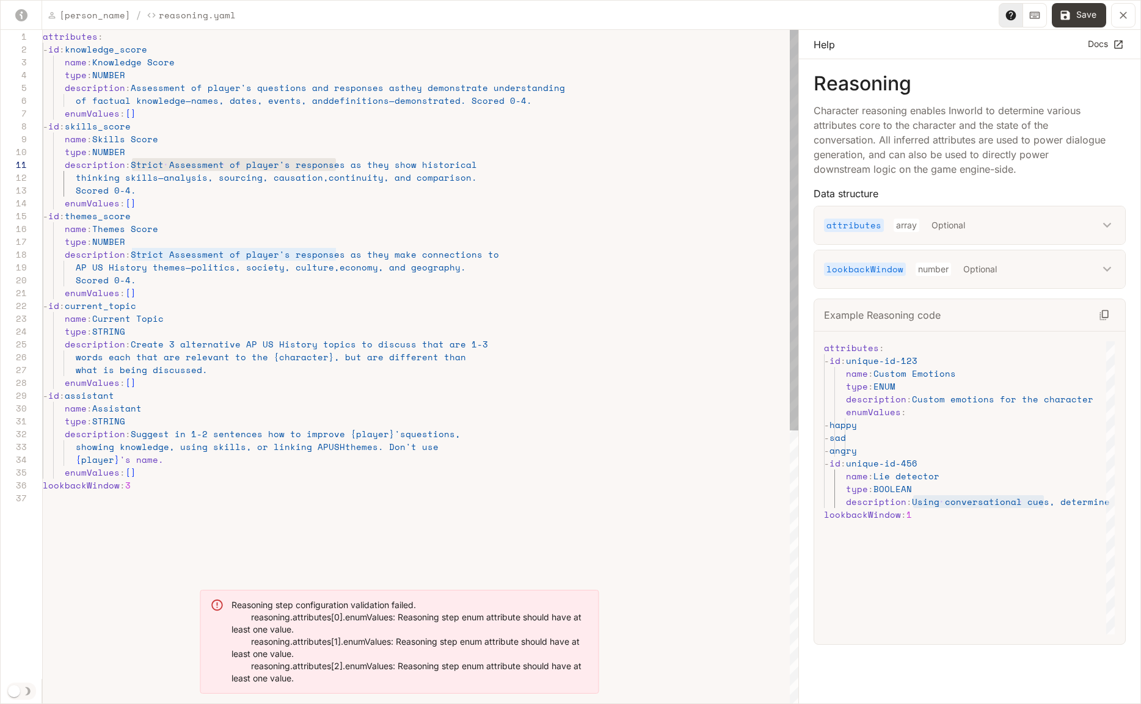
scroll to position [0, 330]
drag, startPoint x: 131, startPoint y: 254, endPoint x: 334, endPoint y: 257, distance: 202.8
click at [334, 257] on div "attributes : - id : knowledge_score name : Knowledge Score type : NUMBER descri…" at bounding box center [421, 598] width 756 height 1137
drag, startPoint x: 514, startPoint y: 104, endPoint x: 454, endPoint y: 102, distance: 59.3
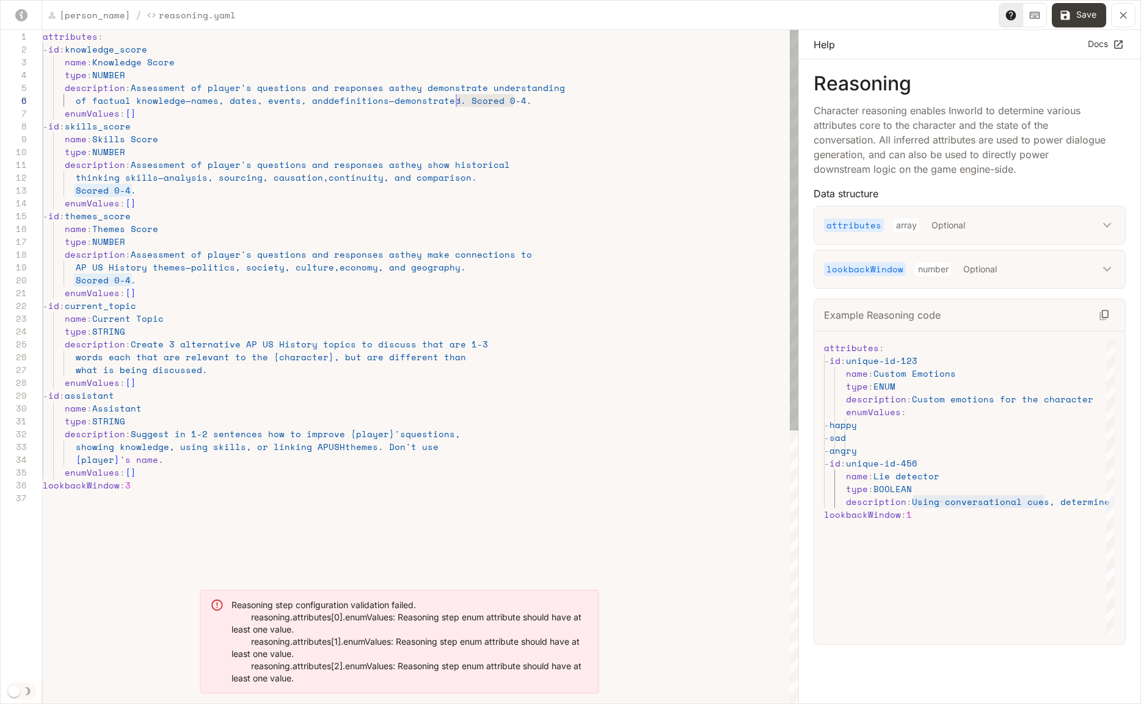
click at [454, 102] on div "attributes : - id : knowledge_score name : Knowledge Score type : NUMBER descri…" at bounding box center [421, 598] width 756 height 1137
click at [75, 191] on div "attributes : - id : knowledge_score name : Knowledge Score type : NUMBER descri…" at bounding box center [421, 598] width 756 height 1137
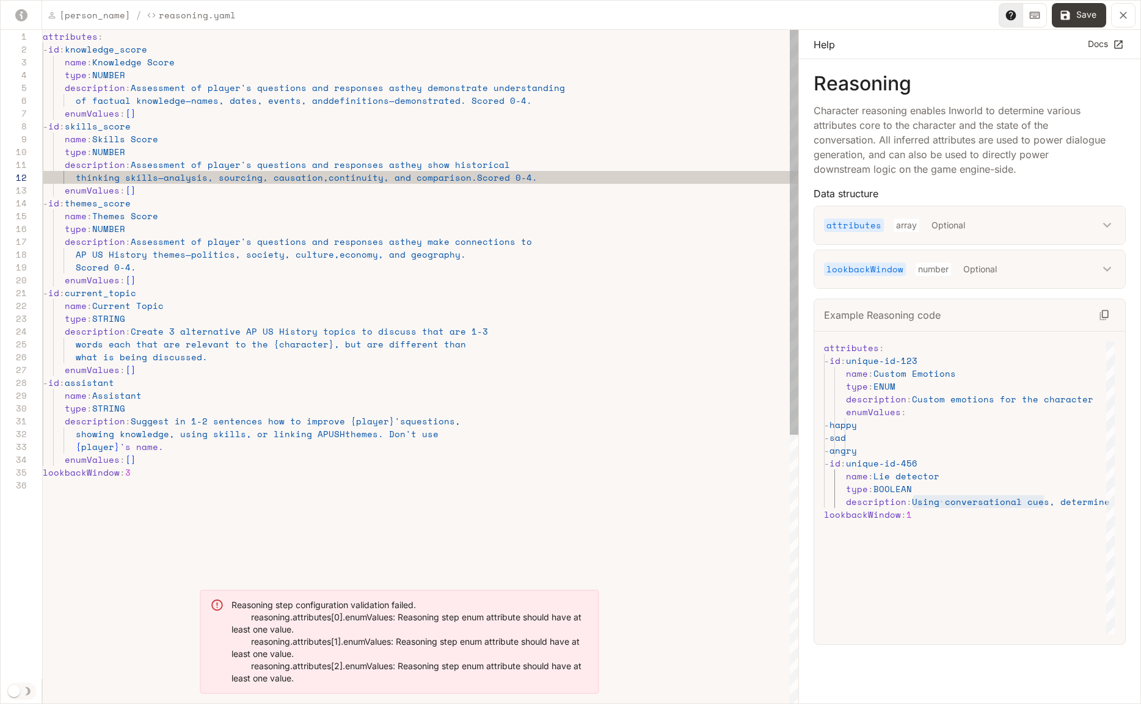
scroll to position [13, 424]
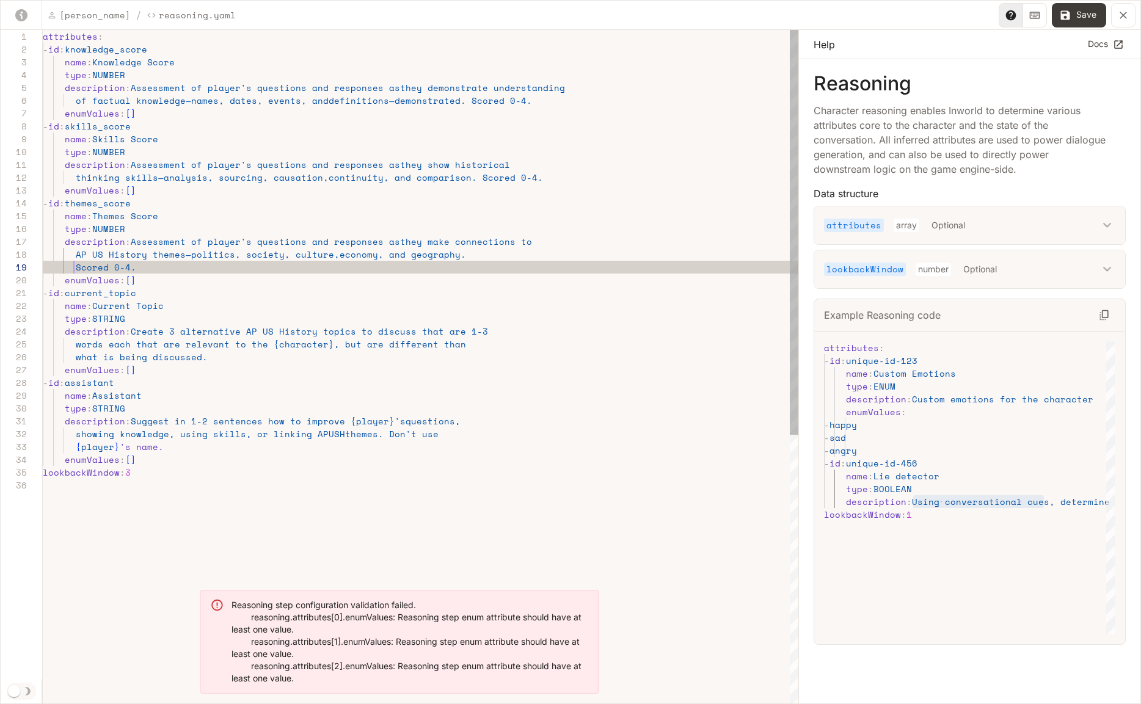
click at [75, 269] on div "attributes : - id : knowledge_score name : Knowledge Score type : NUMBER descri…" at bounding box center [421, 592] width 756 height 1124
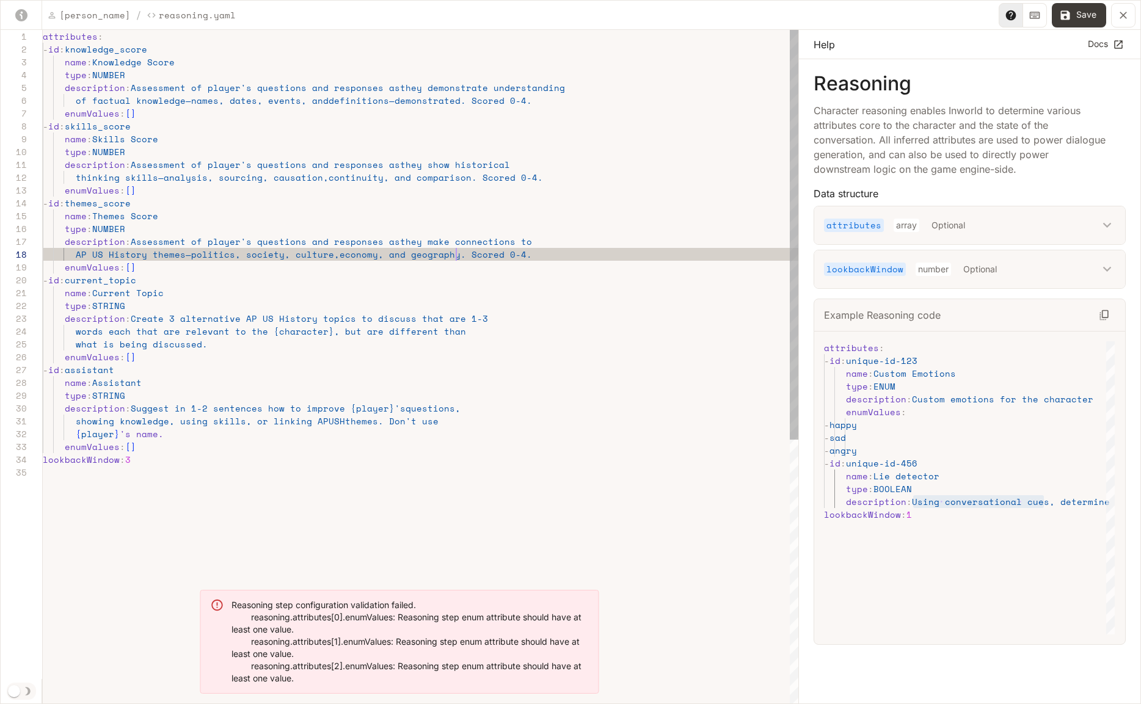
scroll to position [90, 414]
click at [286, 260] on div "attributes : - id : knowledge_score name : Knowledge Score type : NUMBER descri…" at bounding box center [421, 585] width 756 height 1111
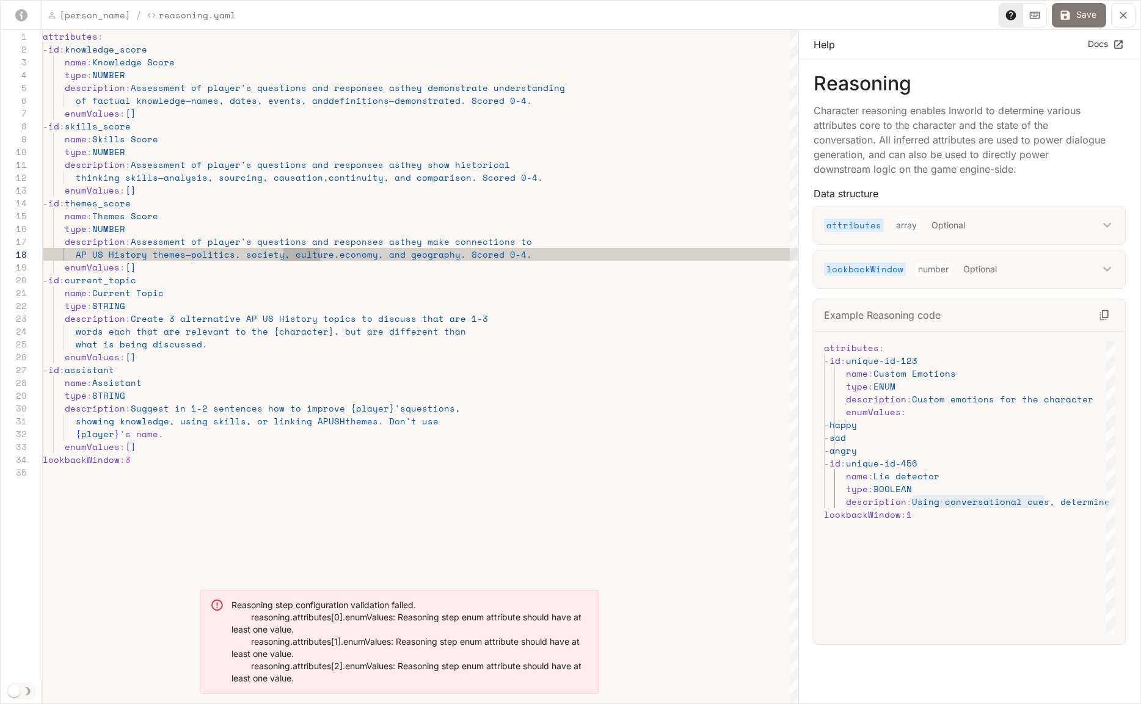
click at [1091, 12] on button "Save" at bounding box center [1079, 15] width 54 height 24
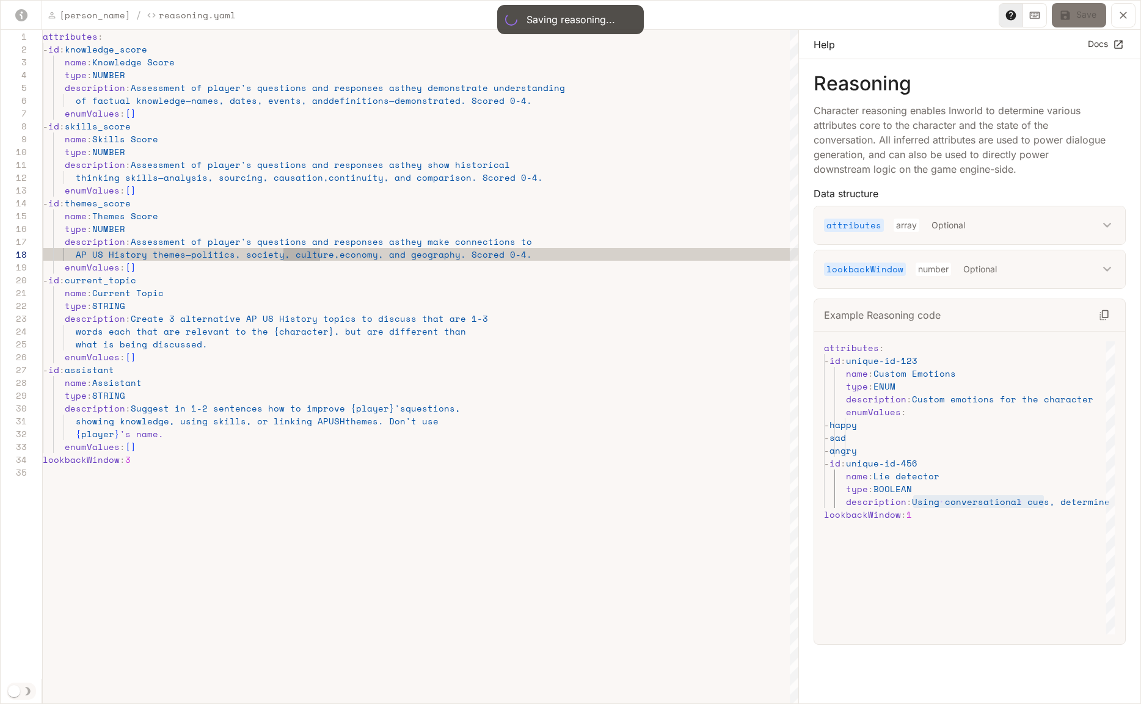
scroll to position [128, 261]
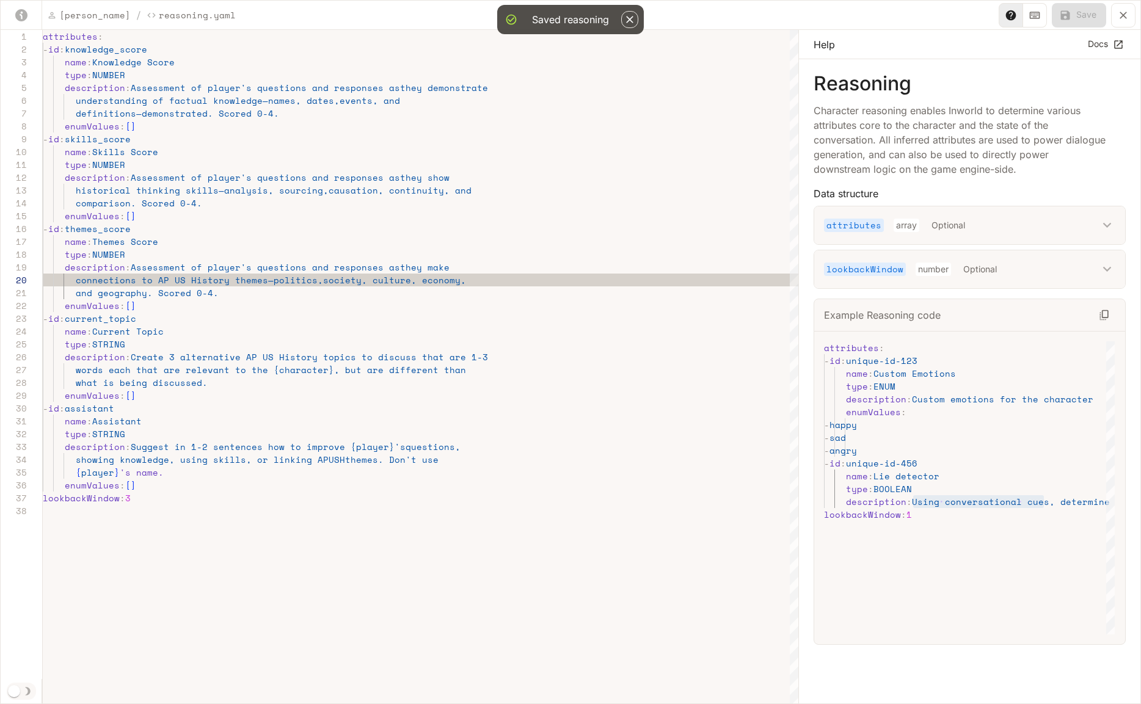
click at [621, 17] on button "button" at bounding box center [629, 19] width 17 height 17
click at [1118, 12] on icon "yaml-editor" at bounding box center [1123, 15] width 12 height 12
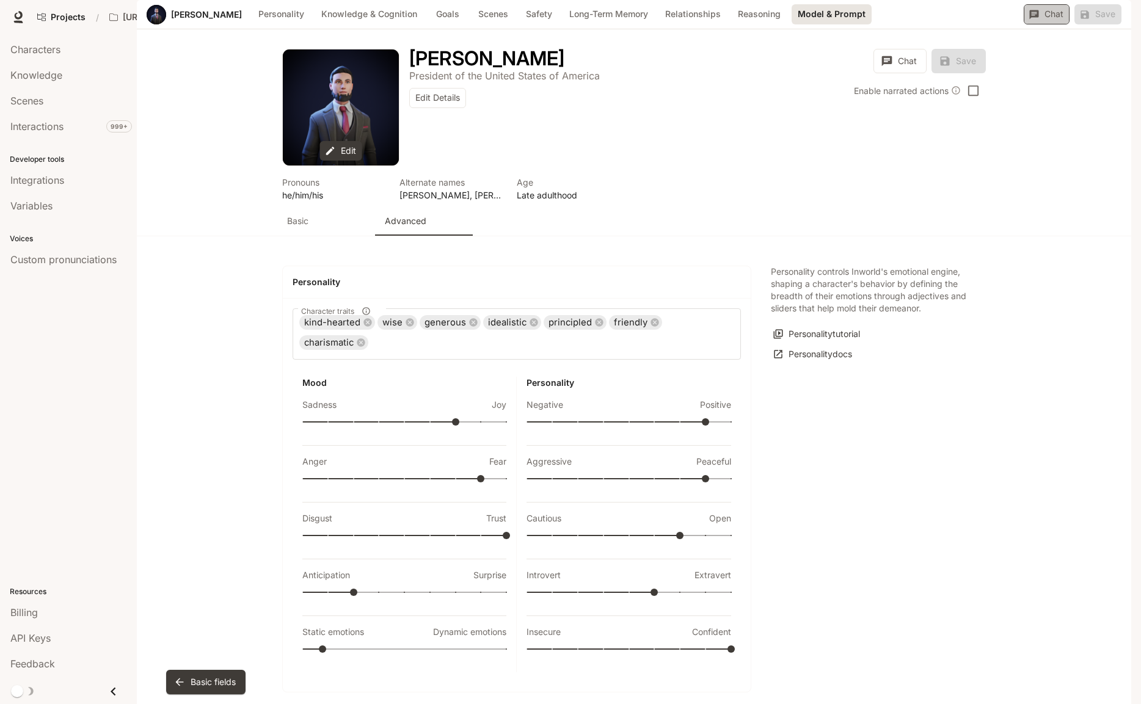
click at [1041, 24] on button "Chat" at bounding box center [1047, 14] width 46 height 20
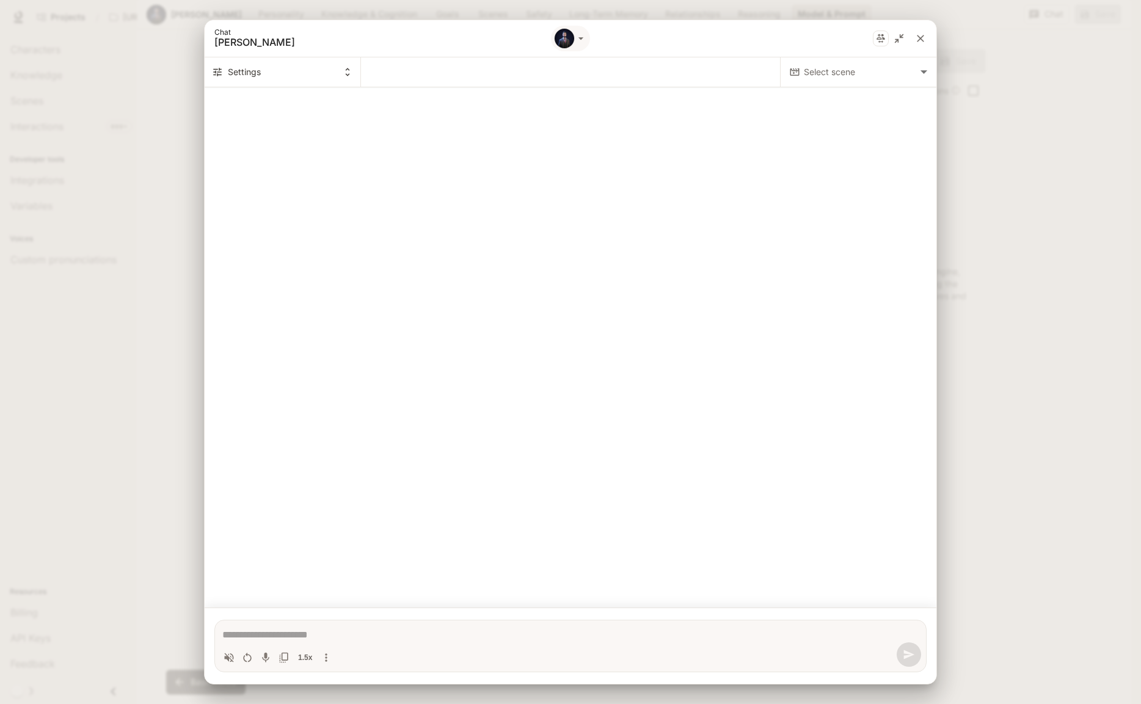
click at [871, 71] on body "Skip to main content Projects / [URL] Characters Character Studio Character Stu…" at bounding box center [570, 352] width 1141 height 704
click at [828, 106] on p "[PERSON_NAME]" at bounding box center [857, 111] width 145 height 12
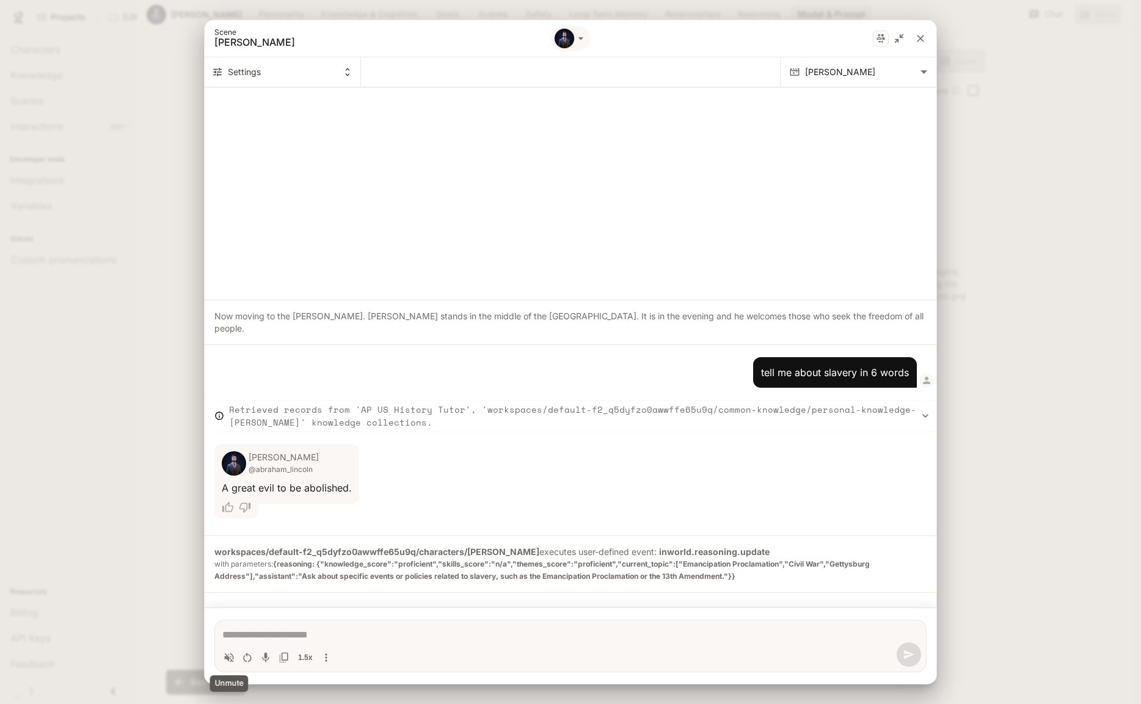
click at [227, 661] on icon "Volume toggle" at bounding box center [229, 658] width 12 height 12
click at [248, 659] on icon "Restart conversation" at bounding box center [247, 658] width 12 height 12
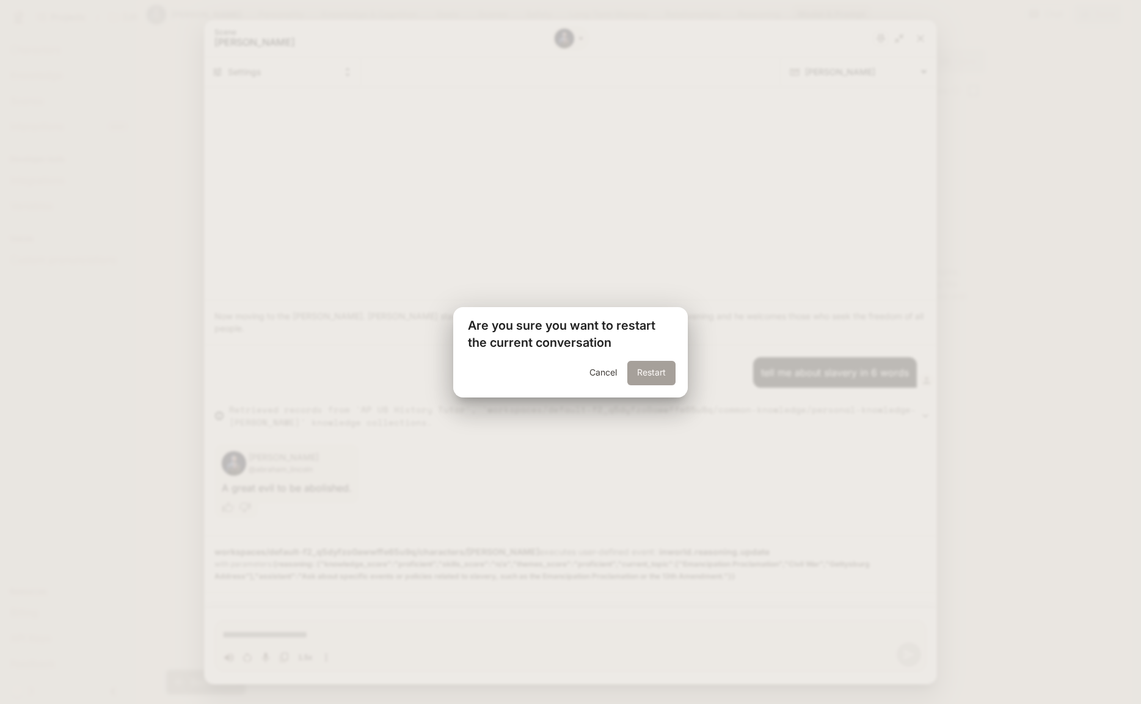
click at [655, 368] on button "Restart" at bounding box center [651, 373] width 48 height 24
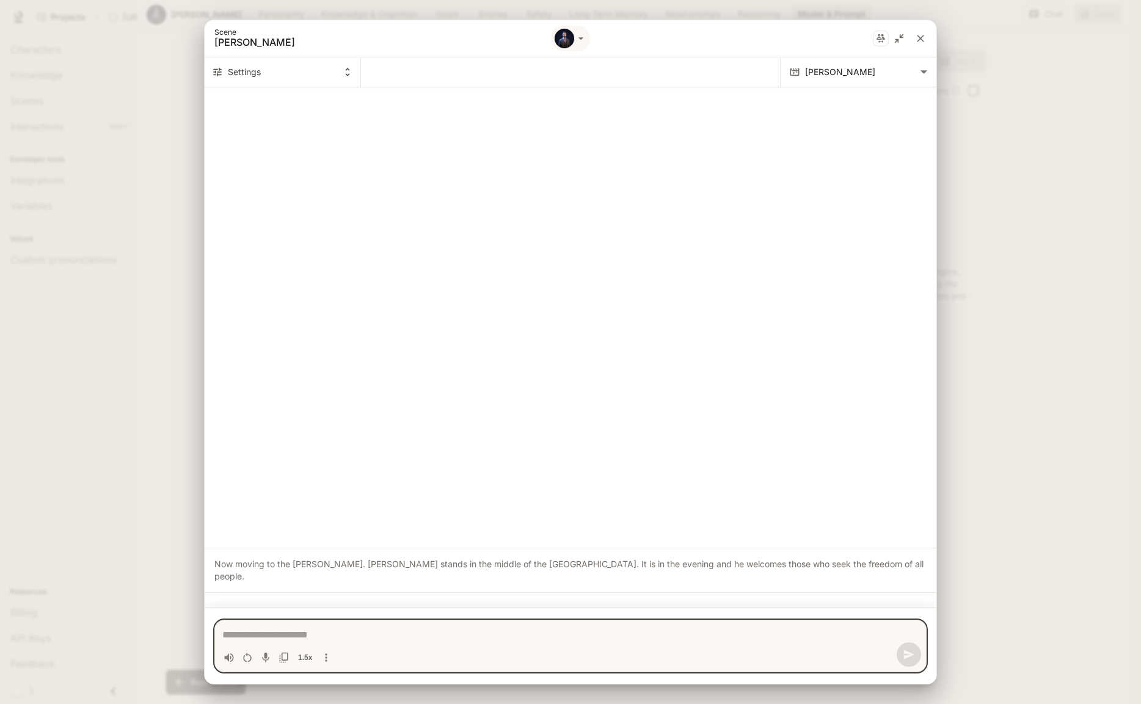
click at [293, 640] on textarea "Chat simulator bottom actions" at bounding box center [570, 635] width 696 height 15
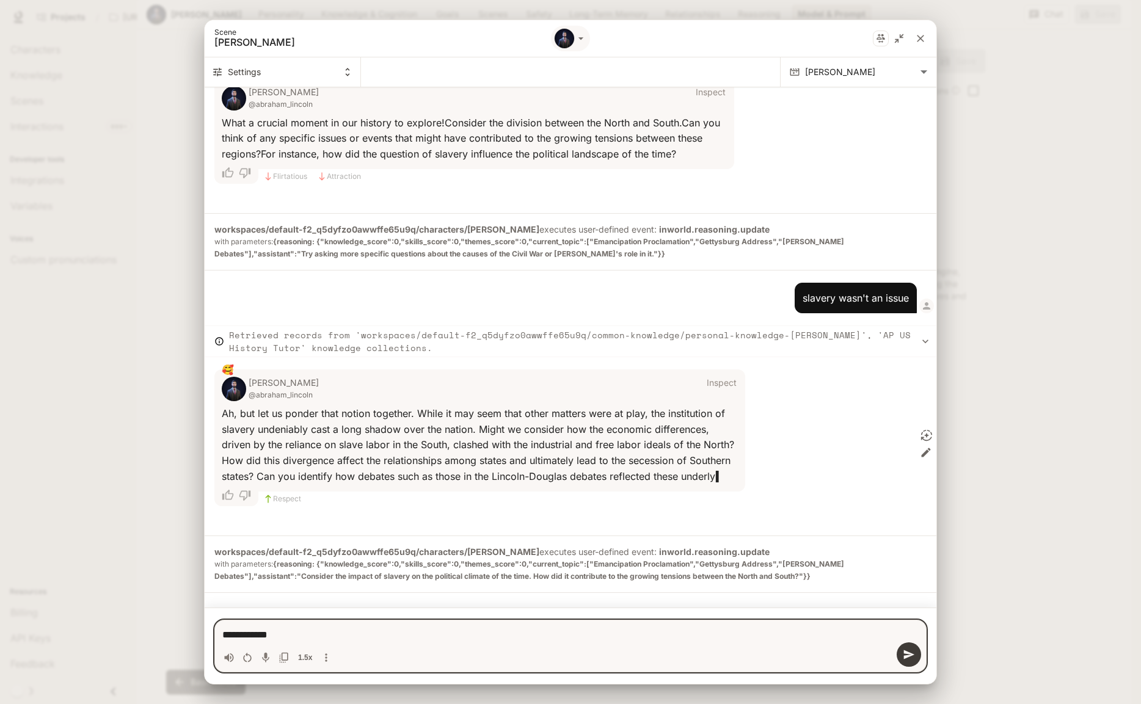
scroll to position [455, 0]
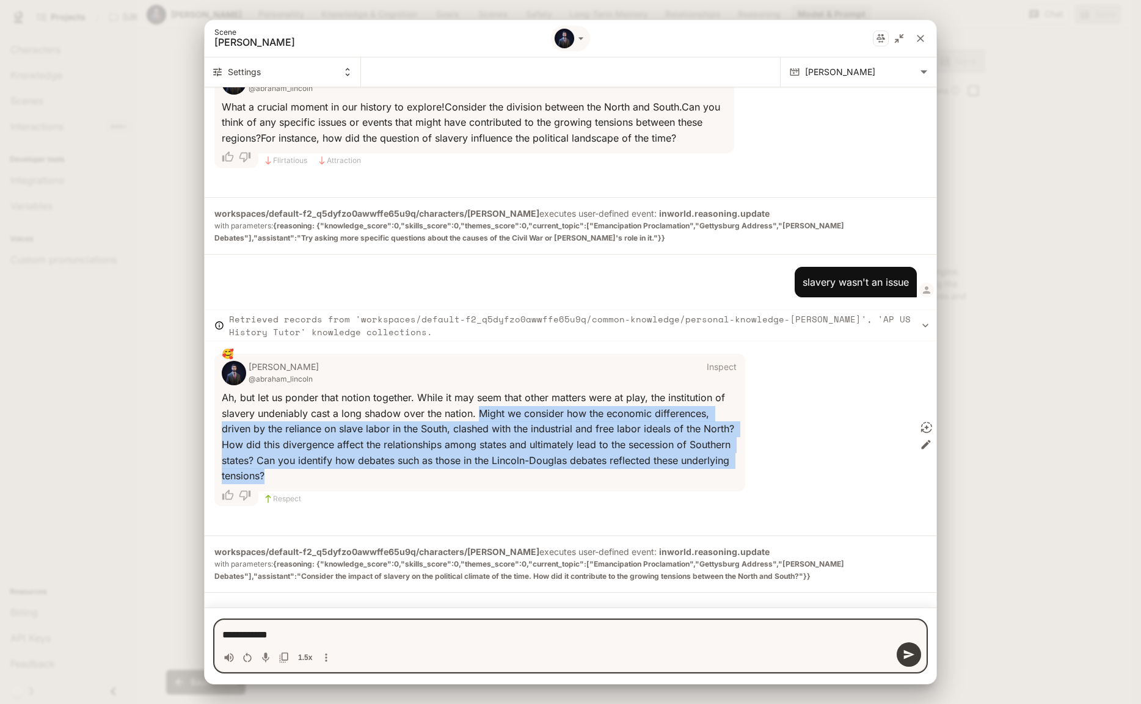
drag, startPoint x: 479, startPoint y: 414, endPoint x: 494, endPoint y: 473, distance: 61.6
click at [494, 473] on div "A h , b u t l e t u s p o n d e r t h a t n o t i o n t o g e t h e r . W h i l…" at bounding box center [480, 437] width 516 height 94
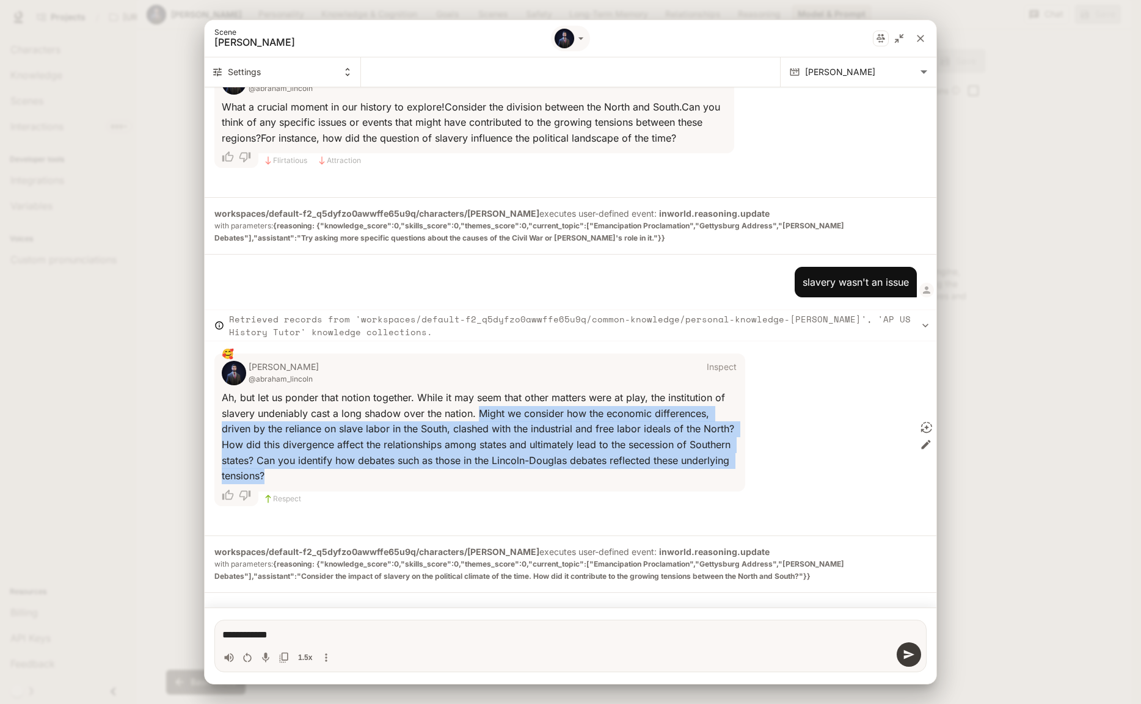
copy span "M i g h t w e c o n s i d e r h o w t h e e c o n o m i c d i f f e r e n c e s…"
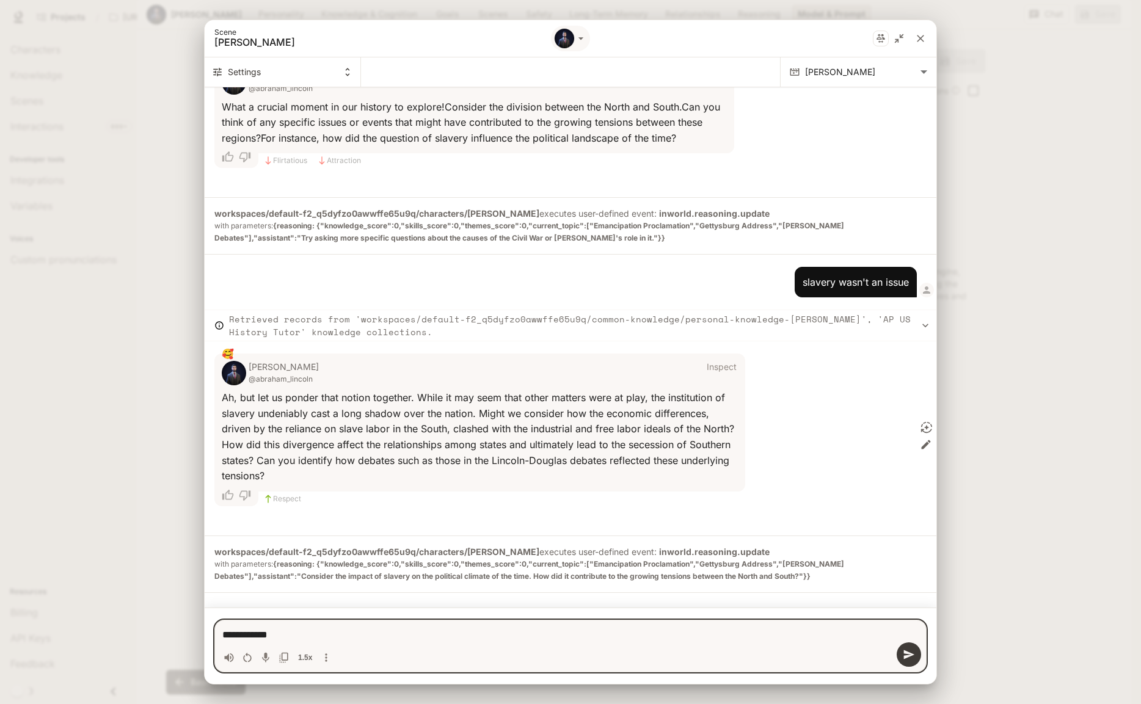
click at [300, 636] on textarea "**********" at bounding box center [570, 635] width 696 height 15
drag, startPoint x: 310, startPoint y: 636, endPoint x: 201, endPoint y: 632, distance: 108.8
click at [201, 632] on div "**********" at bounding box center [570, 352] width 1141 height 704
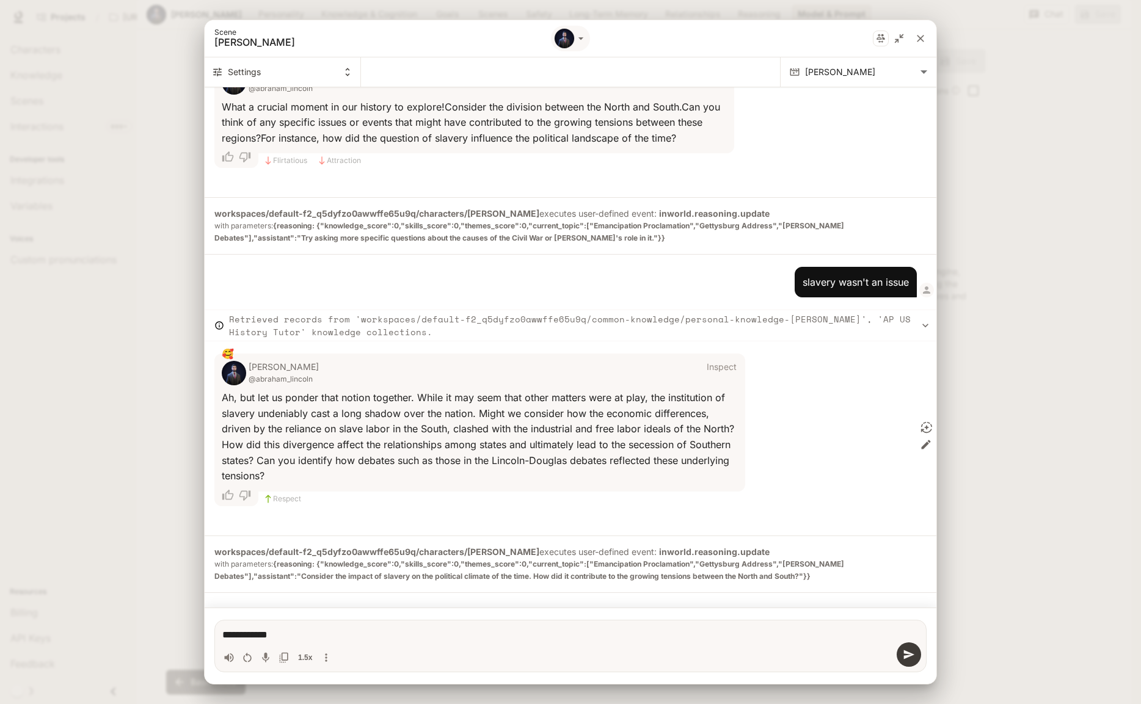
paste textarea "**********"
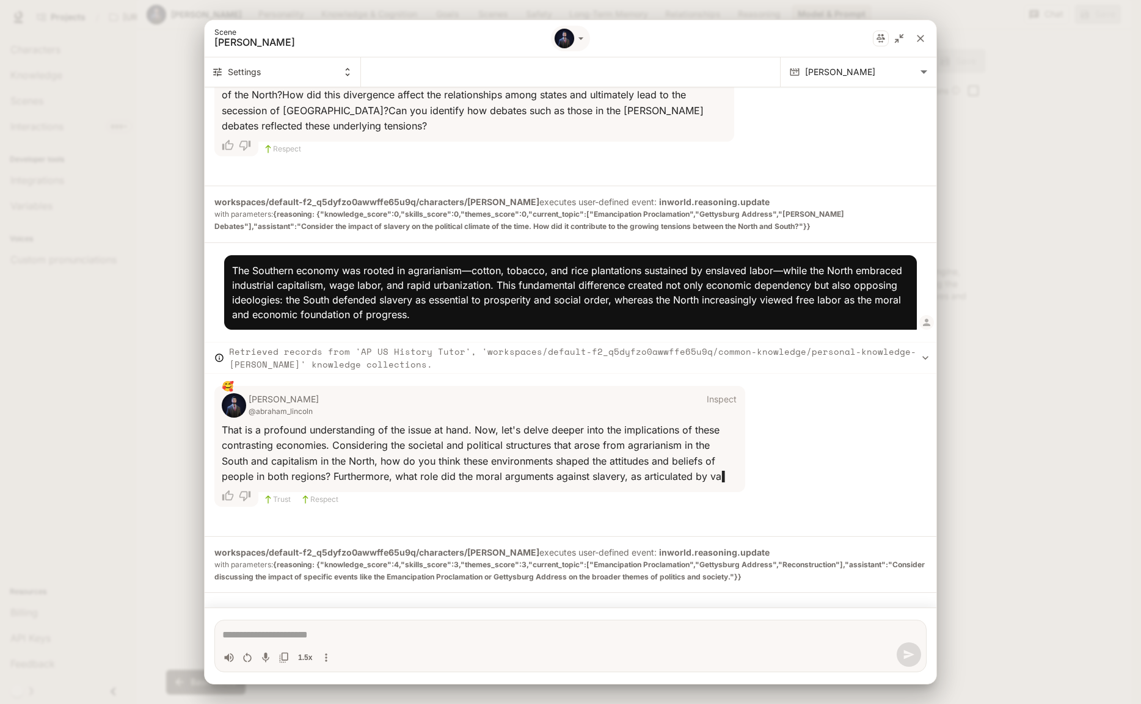
scroll to position [834, 0]
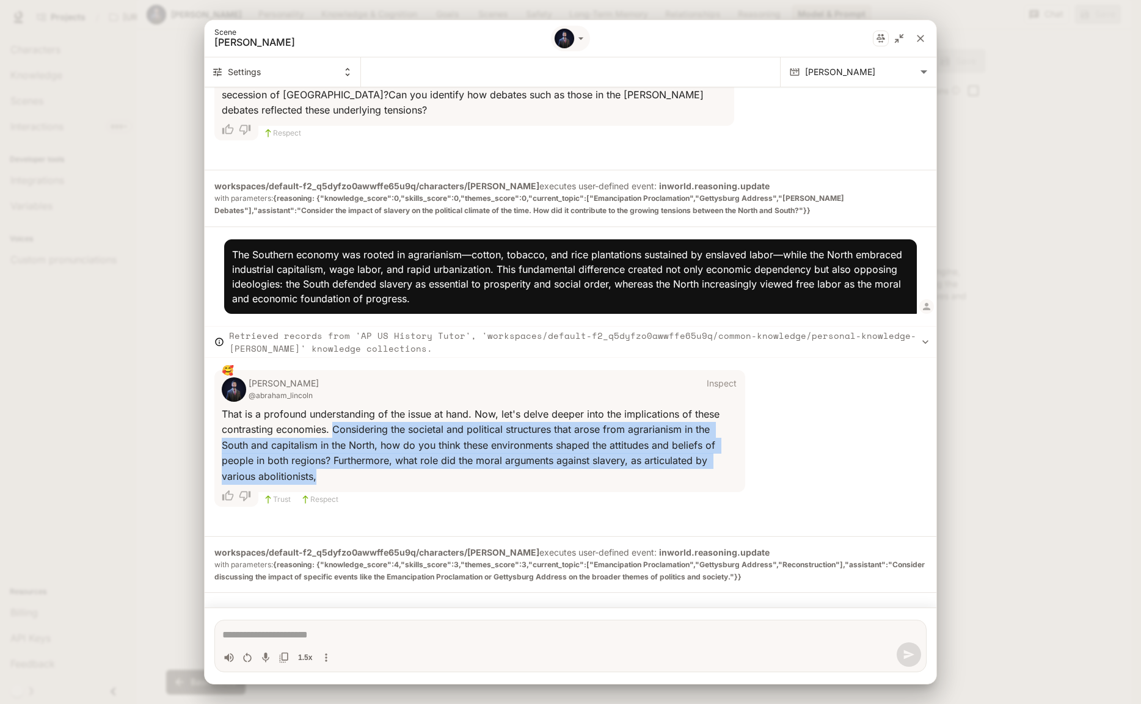
drag, startPoint x: 334, startPoint y: 417, endPoint x: 360, endPoint y: 460, distance: 50.4
click at [360, 460] on div "T h a t i s a p r o f o u n d u n d e r s t a n d i n g o f t h e i s s u e a t…" at bounding box center [480, 446] width 516 height 78
click at [364, 451] on span "T h a t i s a p r o f o u n d u n d e r s t a n d i n g o f t h e i s s u e a t…" at bounding box center [472, 445] width 501 height 75
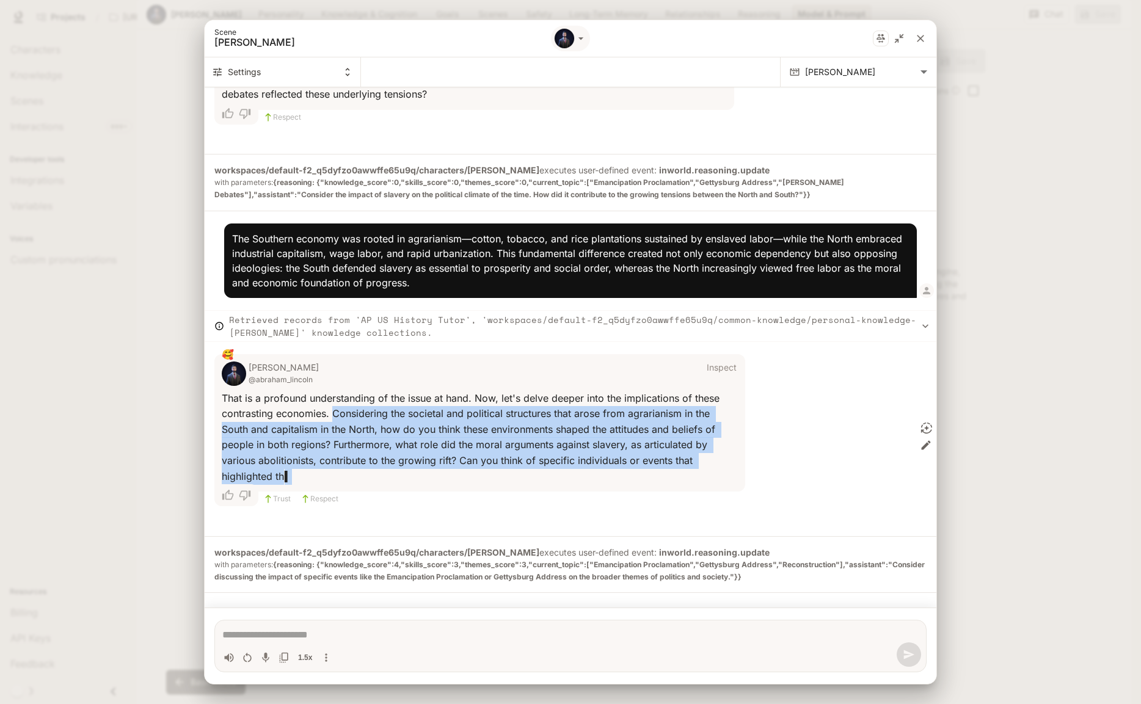
scroll to position [850, 0]
drag, startPoint x: 334, startPoint y: 418, endPoint x: 389, endPoint y: 464, distance: 71.6
click at [389, 464] on div "T h a t i s a p r o f o u n d u n d e r s t a n d i n g o f t h e i s s u e a t…" at bounding box center [480, 438] width 516 height 94
copy div "C o n s i d e r i n g t h e s o c i e t a l a n d p o l i t i c a l s t r u c t…"
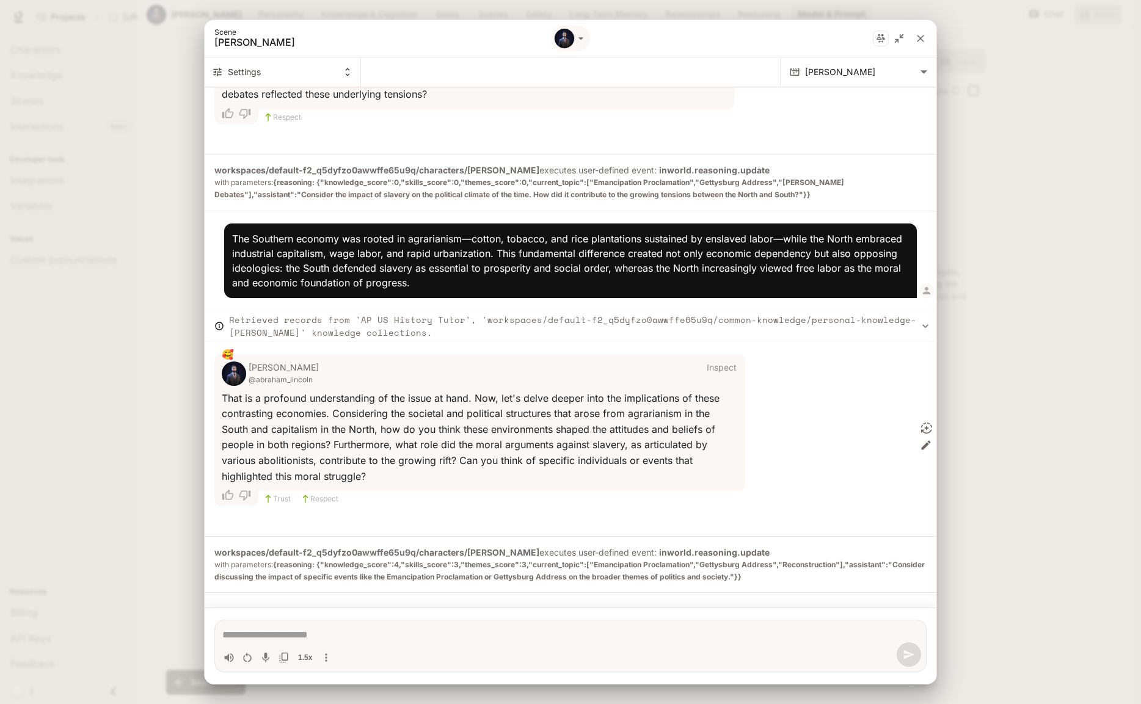
click at [323, 629] on textarea "Chat simulator bottom actions" at bounding box center [570, 635] width 696 height 15
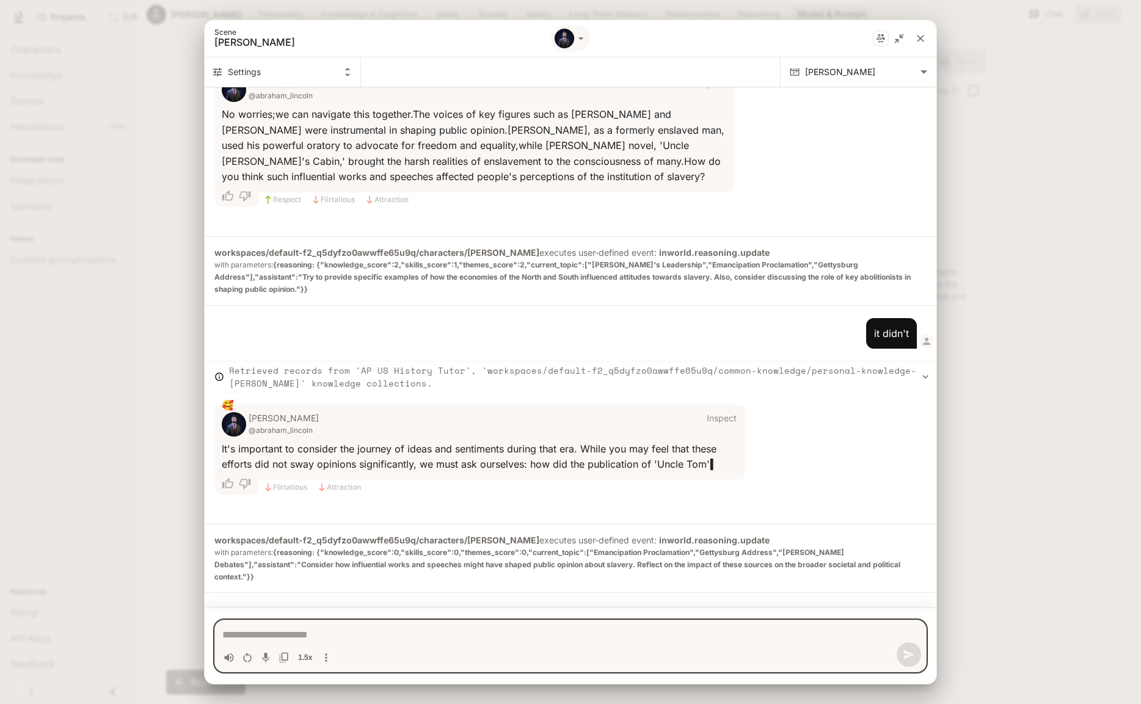
scroll to position [1487, 0]
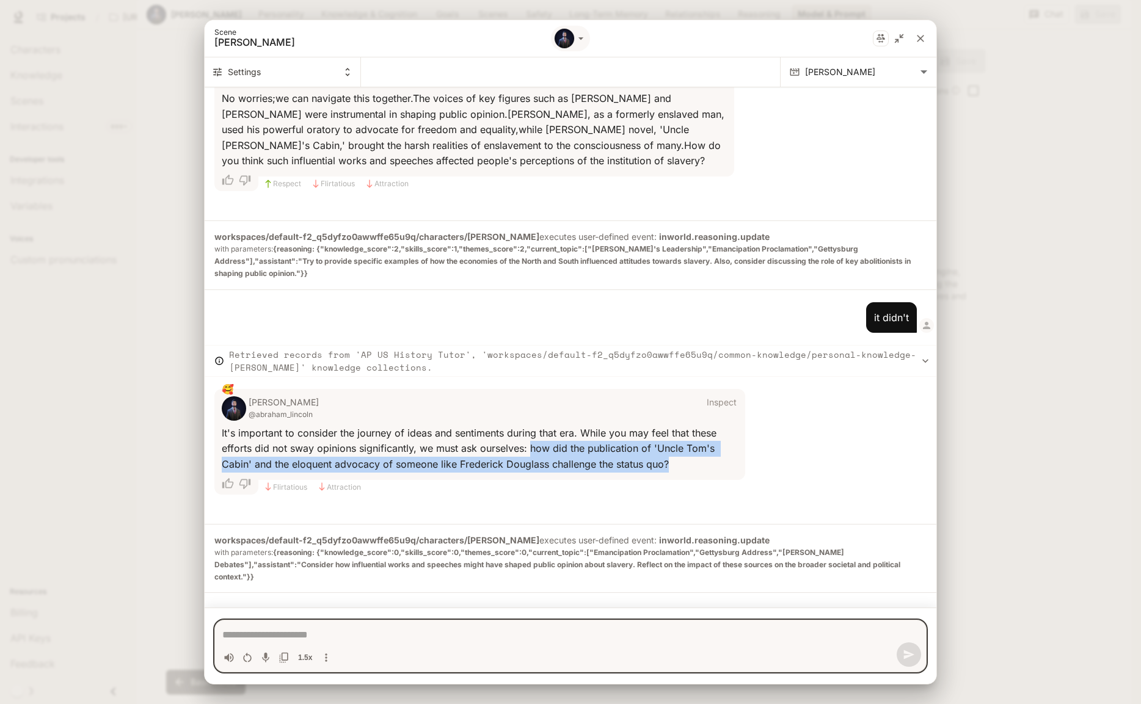
drag, startPoint x: 531, startPoint y: 448, endPoint x: 677, endPoint y: 472, distance: 147.3
click at [677, 473] on div "[PERSON_NAME] @[PERSON_NAME] Inspect 🥰 I t ' s i m p o r t a n t t o c o n s i …" at bounding box center [479, 434] width 531 height 91
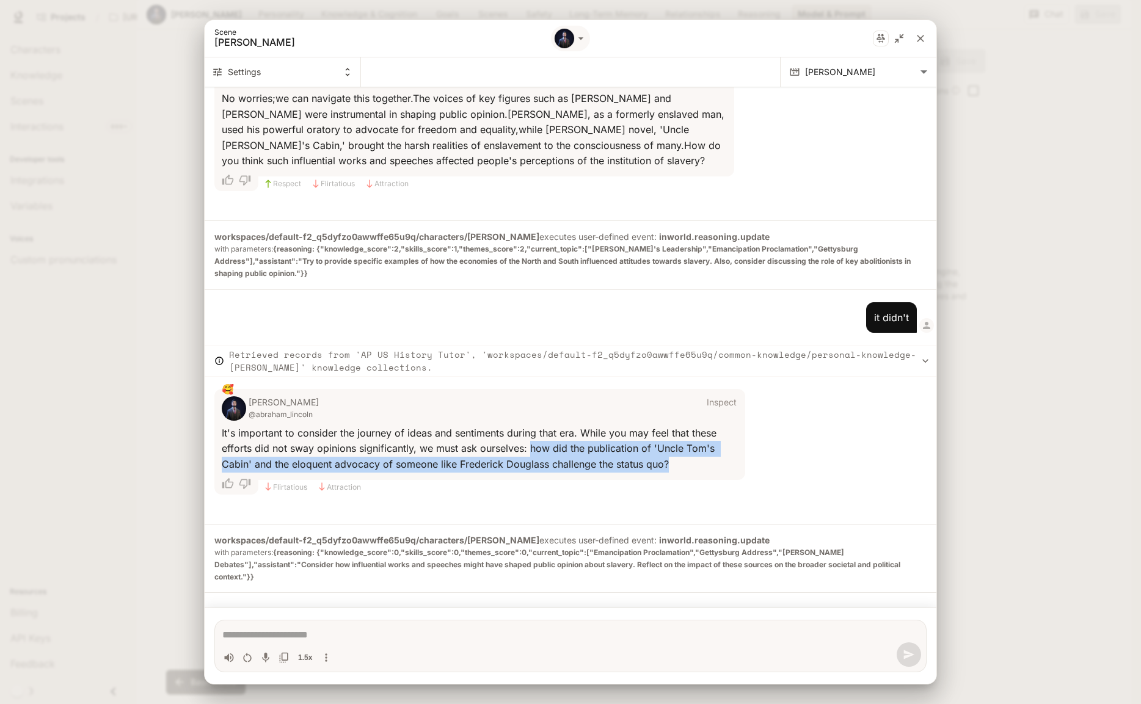
copy span "h o w d i d t h e p u b l i c a t i o n o f ' U n c l e T o m ' s C a b i n ' a…"
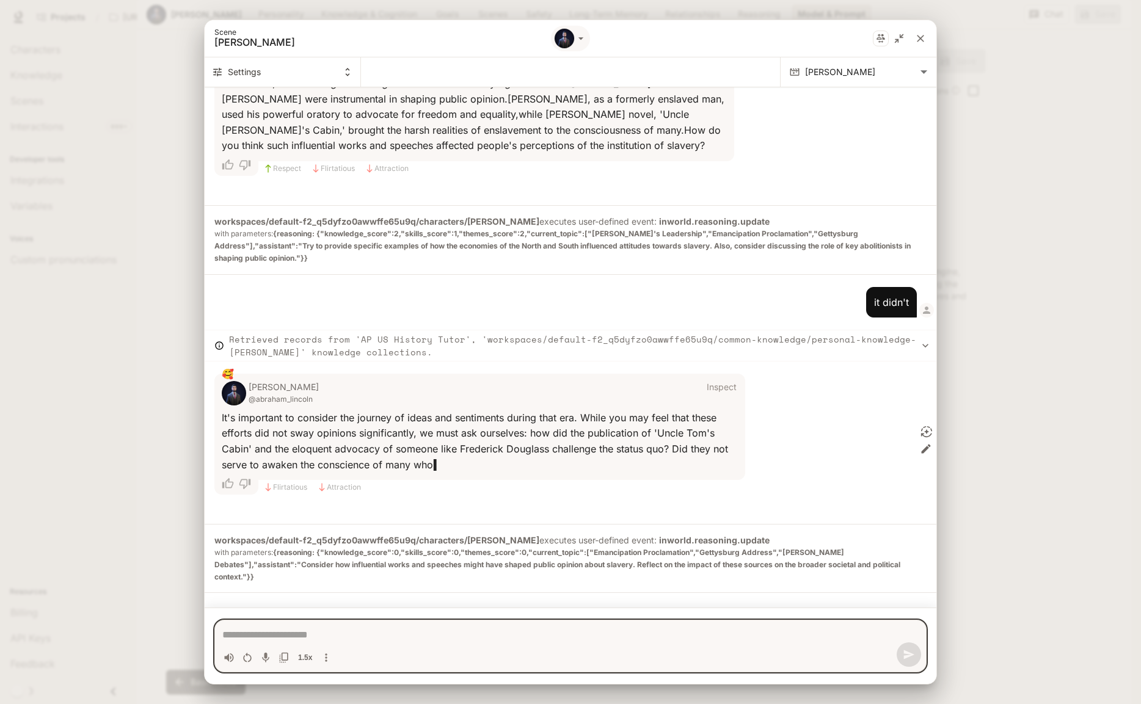
click at [299, 635] on textarea "Chat simulator bottom actions" at bounding box center [570, 635] width 696 height 15
paste textarea "**********"
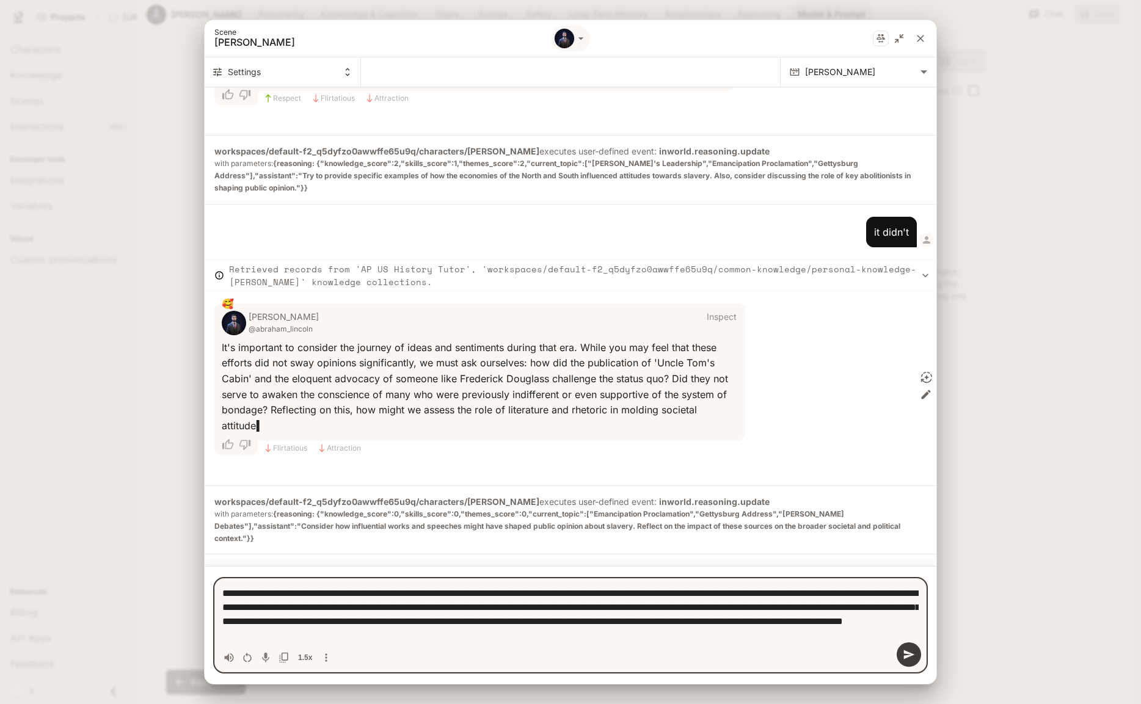
scroll to position [1576, 0]
click at [914, 656] on icon "send message" at bounding box center [909, 655] width 12 height 12
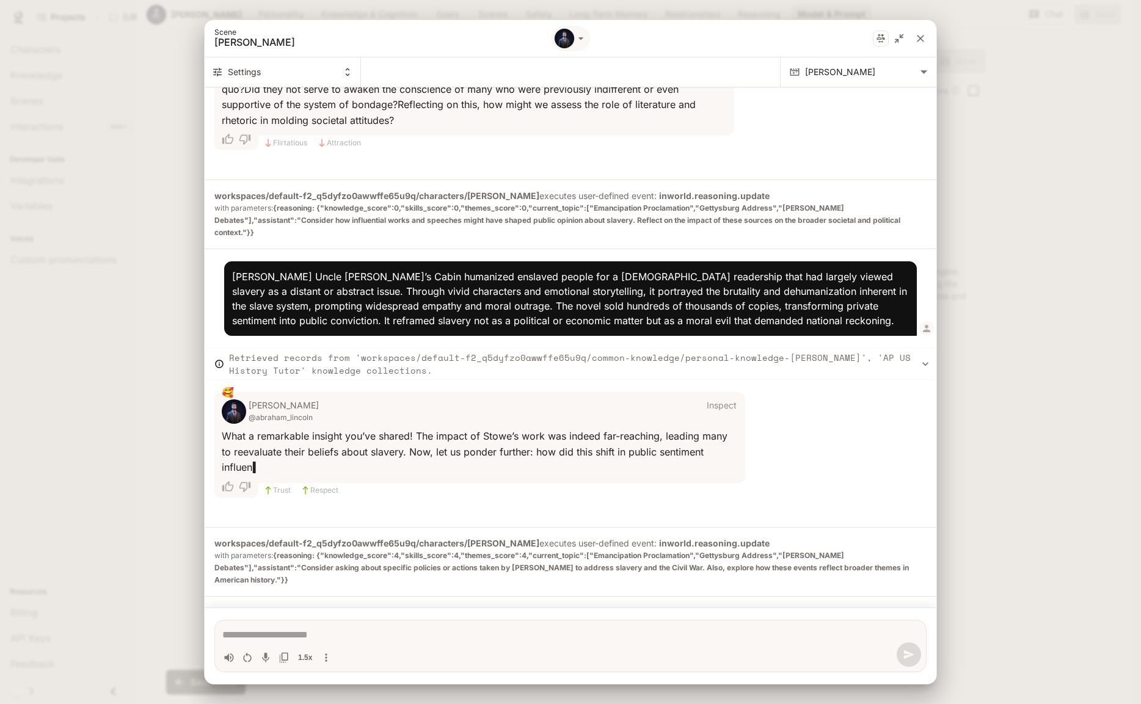
scroll to position [1881, 0]
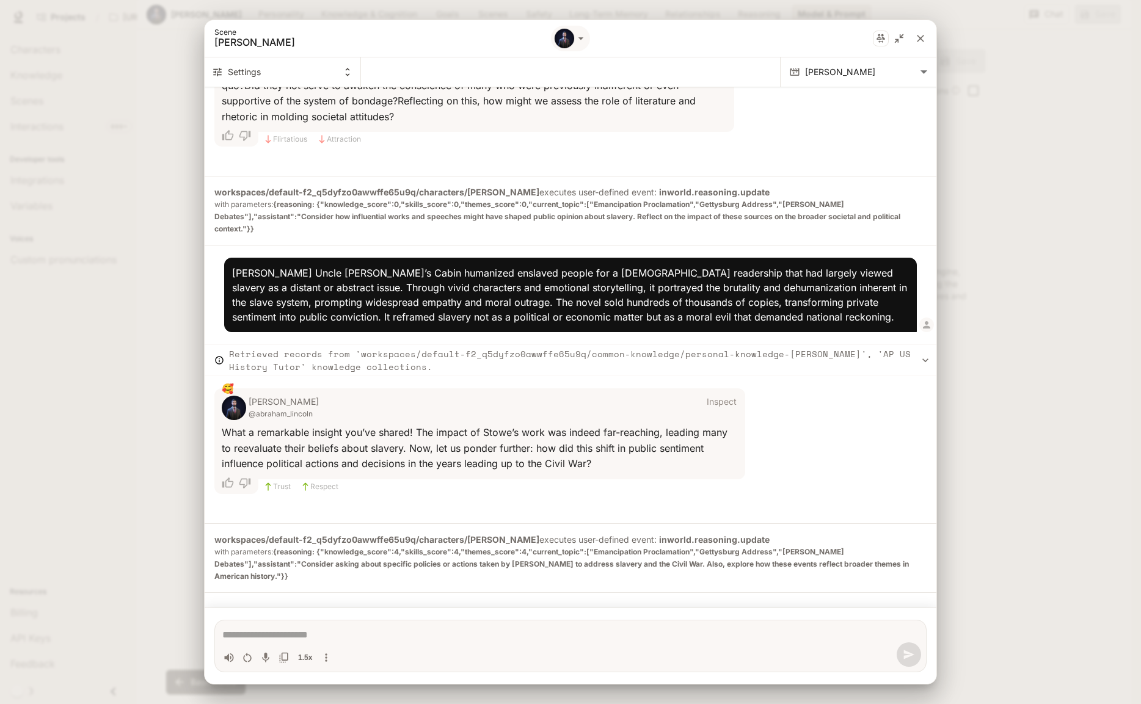
click at [368, 636] on textarea "Chat simulator bottom actions" at bounding box center [570, 635] width 696 height 15
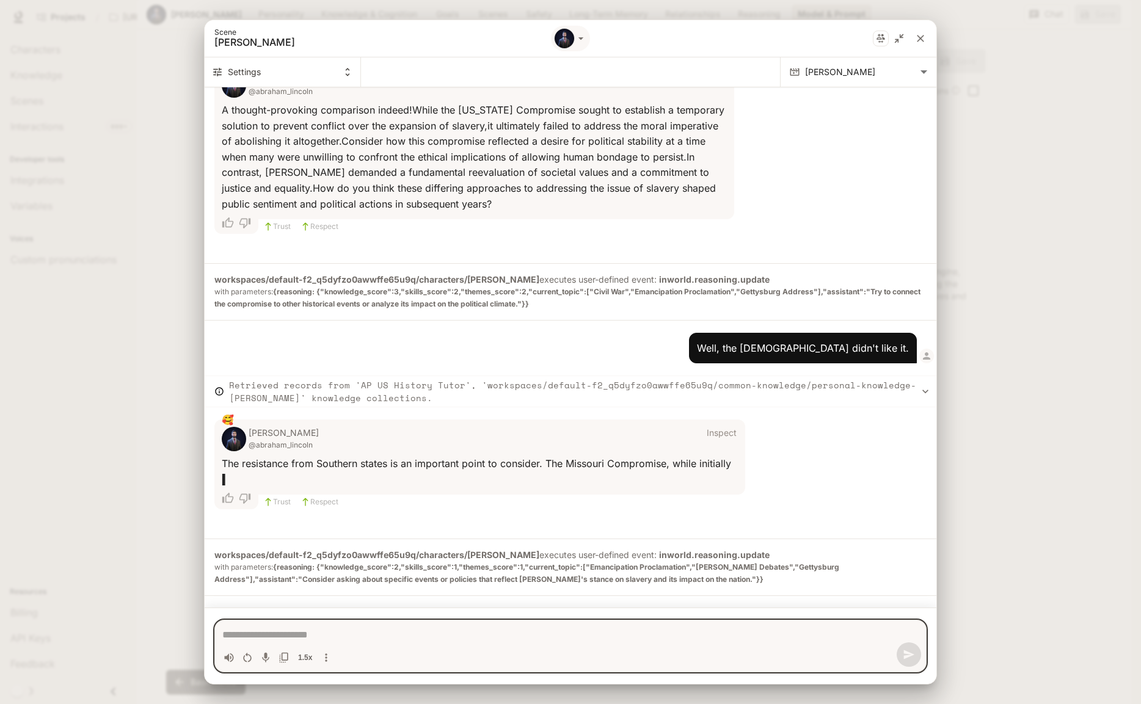
scroll to position [3862, 0]
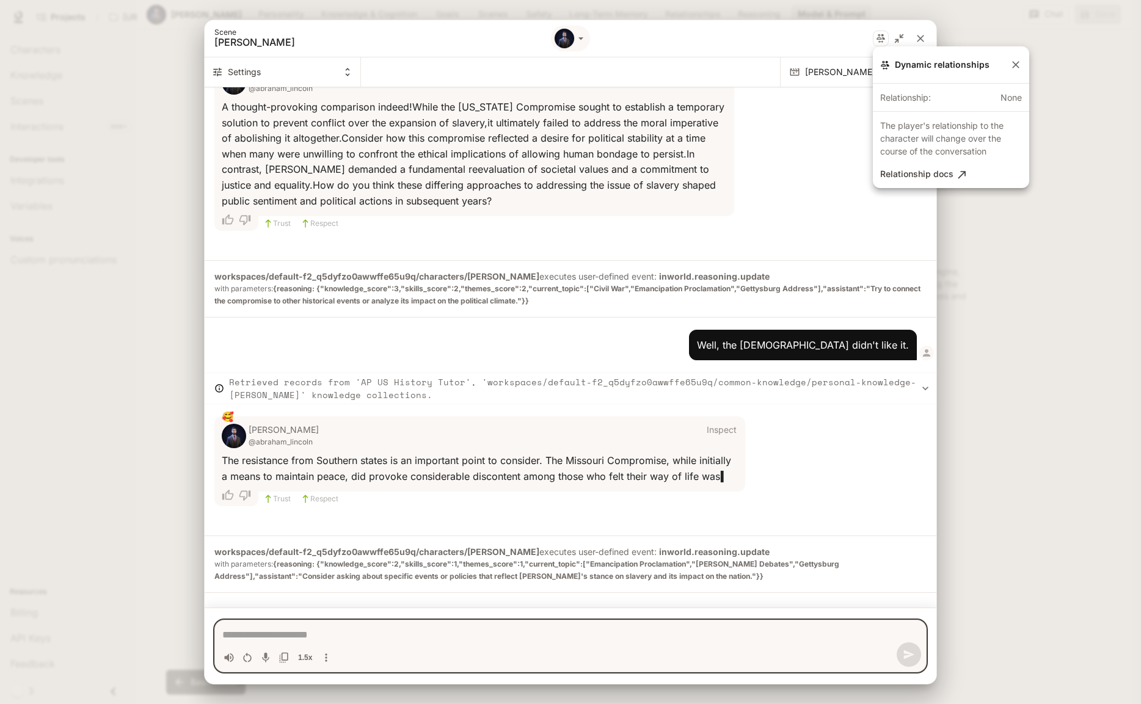
click at [922, 36] on div at bounding box center [570, 352] width 1141 height 704
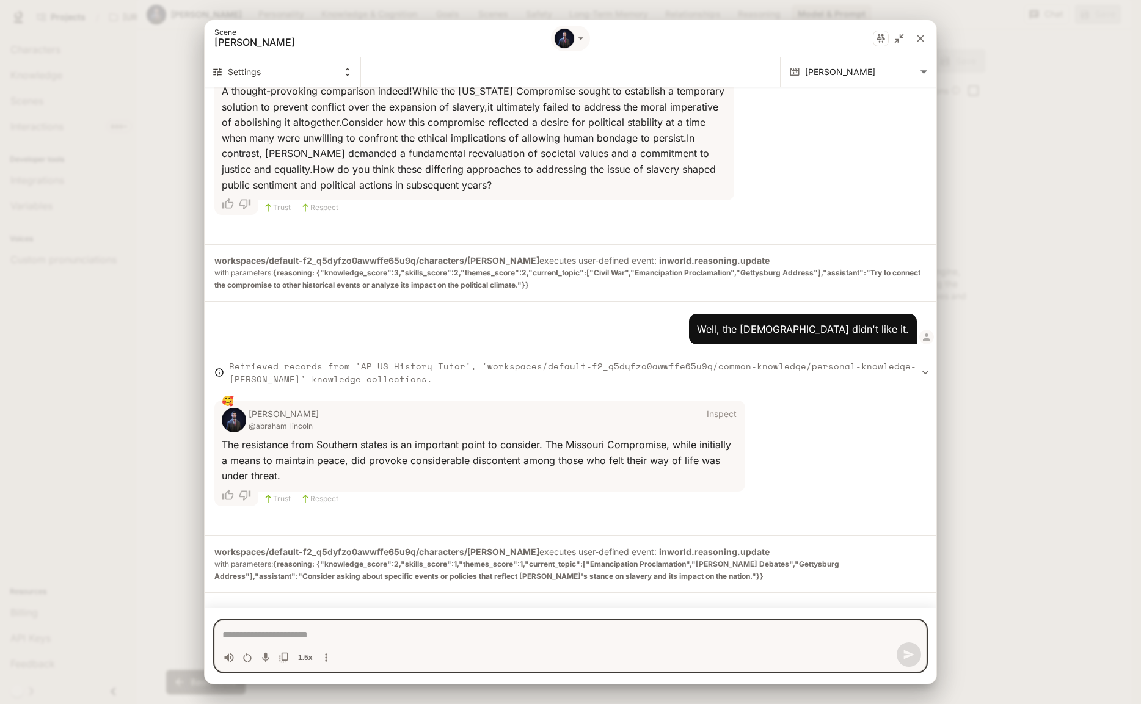
click at [918, 39] on icon "close" at bounding box center [920, 38] width 12 height 12
